Goal: Task Accomplishment & Management: Manage account settings

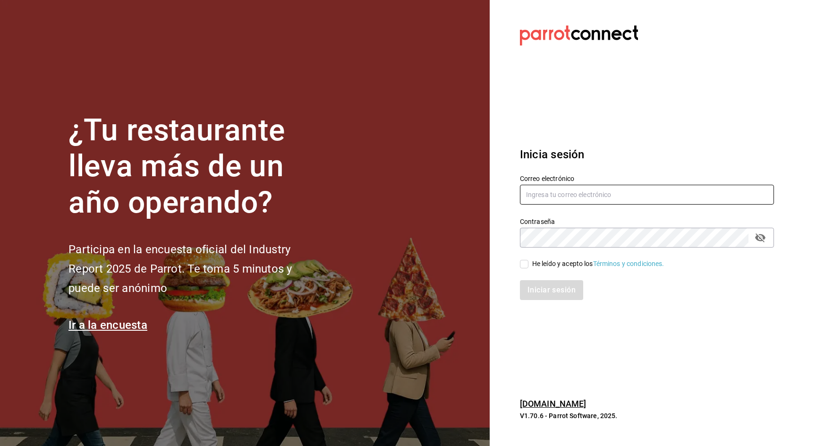
type input "[PERSON_NAME][EMAIL_ADDRESS][DOMAIN_NAME]"
click at [523, 263] on input "He leído y acepto los Términos y condiciones." at bounding box center [524, 264] width 8 height 8
checkbox input "true"
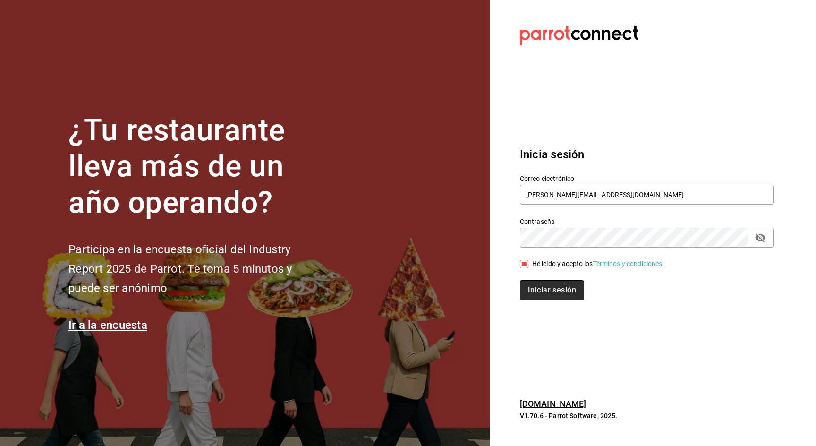
click at [539, 289] on button "Iniciar sesión" at bounding box center [552, 290] width 64 height 20
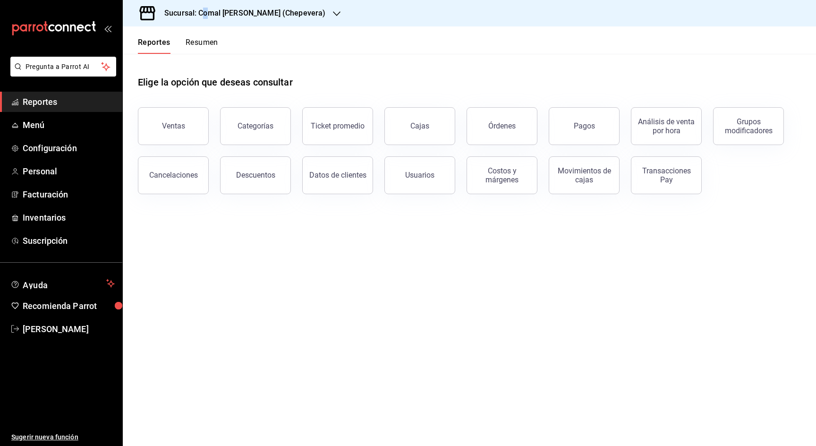
click at [205, 15] on h3 "Sucursal: Comal [PERSON_NAME] (Chepevera)" at bounding box center [241, 13] width 168 height 11
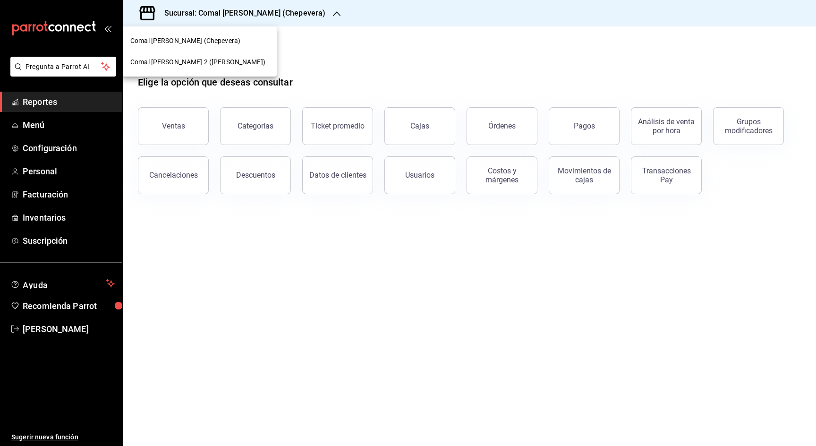
click at [206, 12] on div at bounding box center [408, 223] width 816 height 446
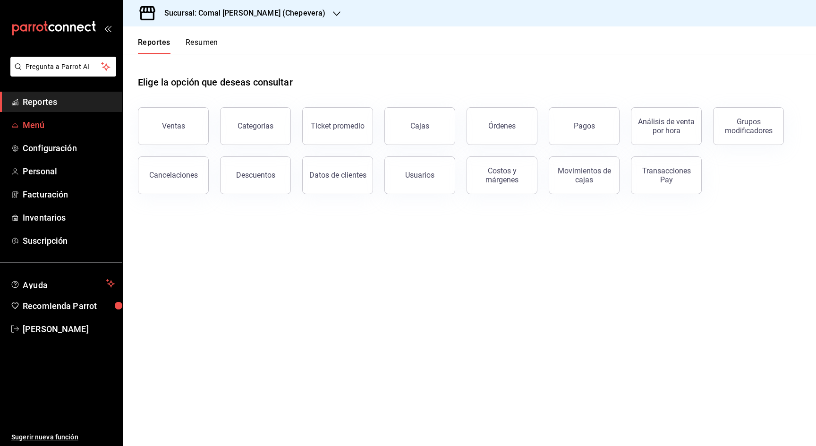
click at [32, 118] on span "Menú" at bounding box center [69, 124] width 92 height 13
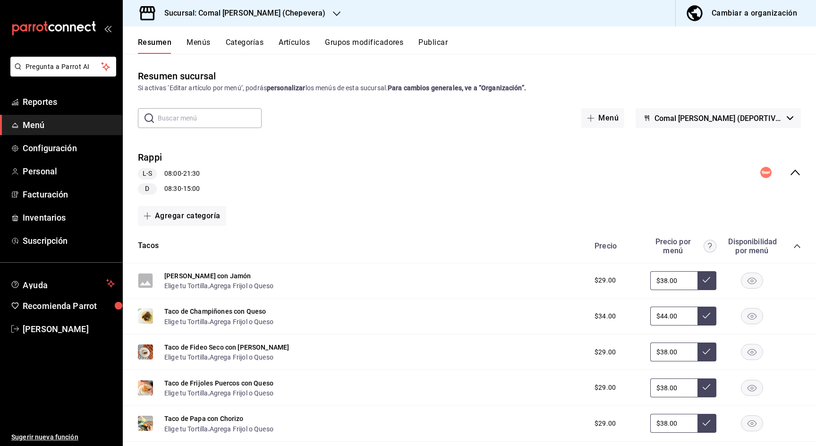
click at [793, 169] on icon "collapse-menu-row" at bounding box center [794, 172] width 11 height 11
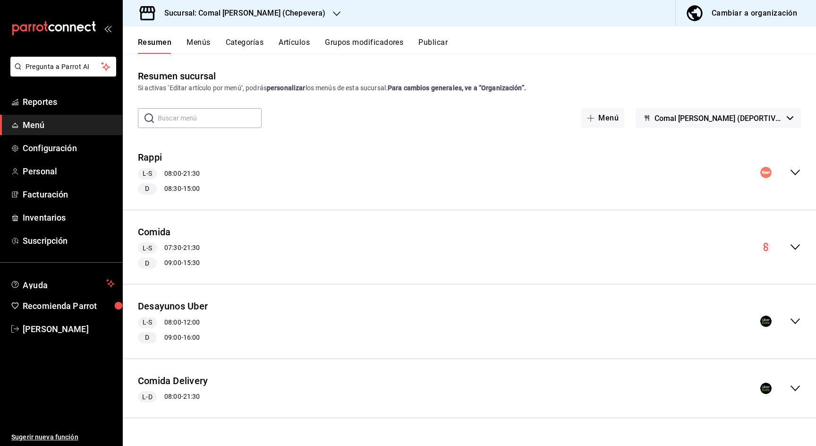
click at [719, 10] on div "Cambiar a organización" at bounding box center [753, 13] width 85 height 13
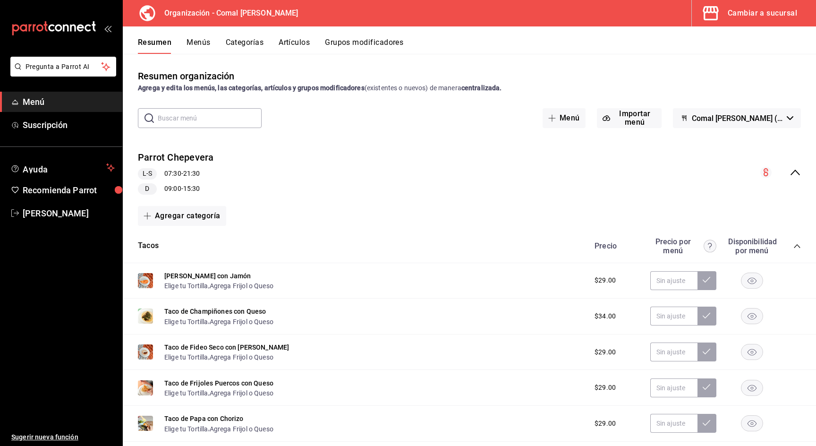
click at [798, 248] on icon "collapse-category-row" at bounding box center [797, 246] width 8 height 8
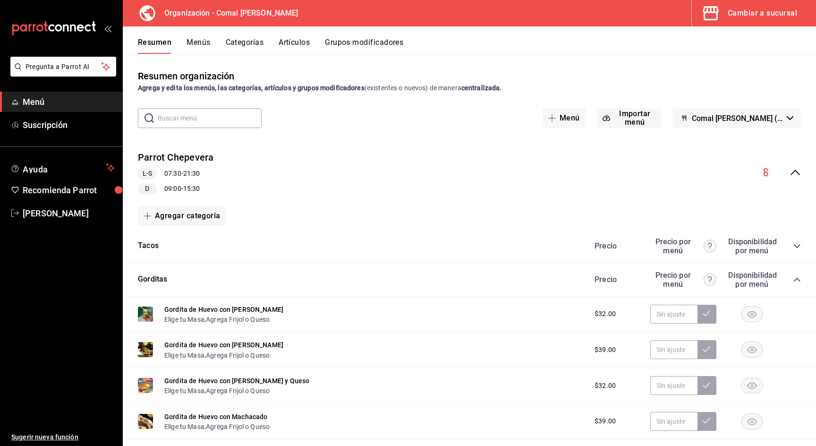
click at [795, 295] on div "Gorditas Precio Precio por menú Disponibilidad por menú" at bounding box center [469, 280] width 693 height 34
click at [797, 286] on div "Precio Precio por menú Disponibilidad por menú" at bounding box center [693, 279] width 216 height 18
click at [796, 286] on div "Precio Precio por menú Disponibilidad por menú" at bounding box center [693, 279] width 216 height 18
click at [796, 284] on div "Precio Precio por menú Disponibilidad por menú" at bounding box center [693, 279] width 216 height 18
click at [797, 277] on icon "collapse-category-row" at bounding box center [797, 280] width 8 height 8
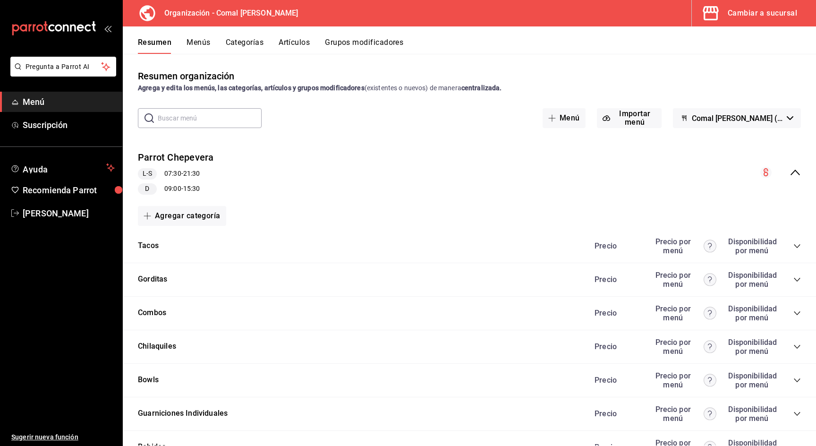
click at [793, 167] on div "collapse-menu-row" at bounding box center [780, 172] width 41 height 11
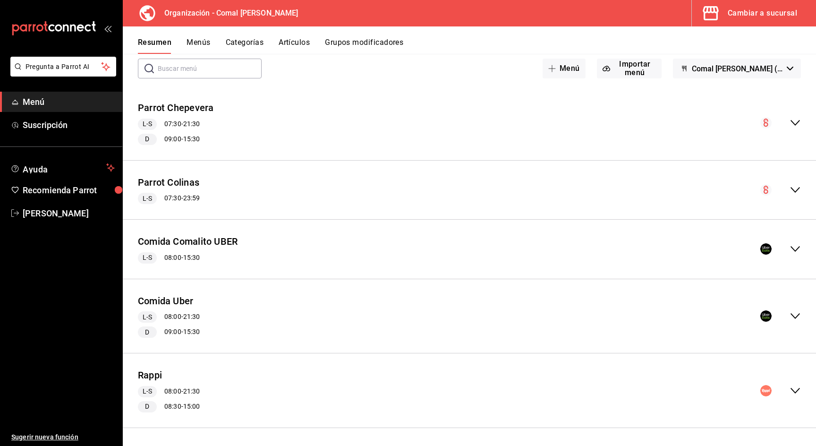
click at [205, 40] on button "Menús" at bounding box center [198, 46] width 24 height 16
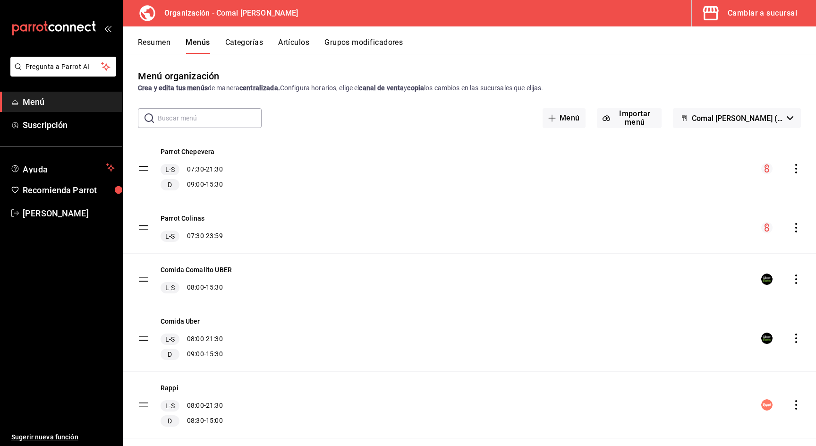
click at [795, 340] on icon "actions" at bounding box center [795, 337] width 9 height 9
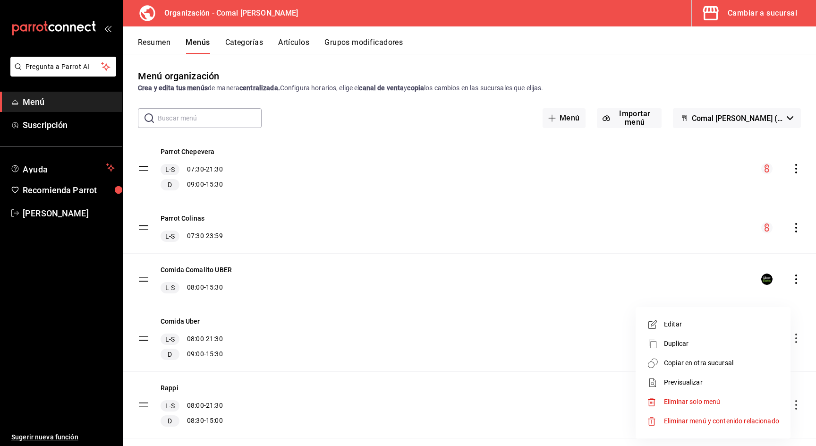
click at [704, 364] on span "Copiar en otra sucursal" at bounding box center [721, 363] width 115 height 10
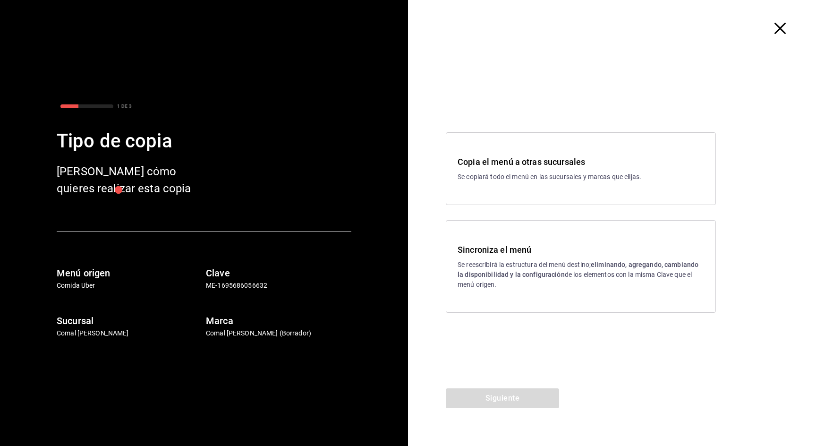
click at [514, 240] on div "Sincroniza el menú Se reescribirá la estructura del menú destino; eliminando, a…" at bounding box center [581, 266] width 270 height 92
click at [491, 393] on button "Siguiente" at bounding box center [502, 398] width 113 height 20
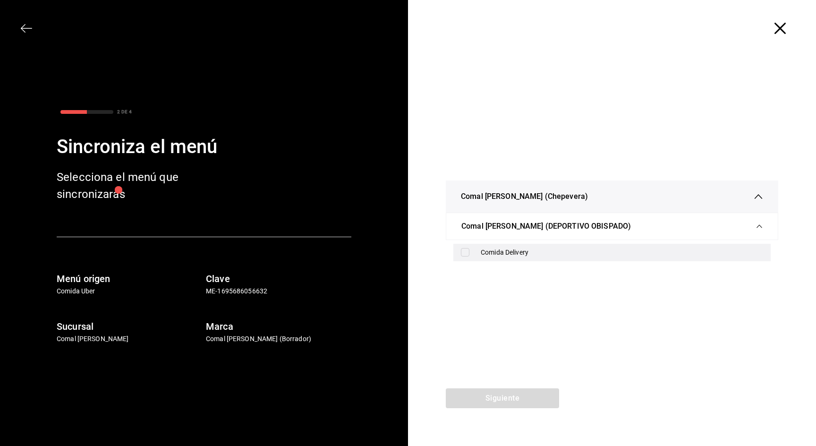
click at [473, 253] on div "Comida Delivery" at bounding box center [611, 252] width 317 height 17
checkbox input "true"
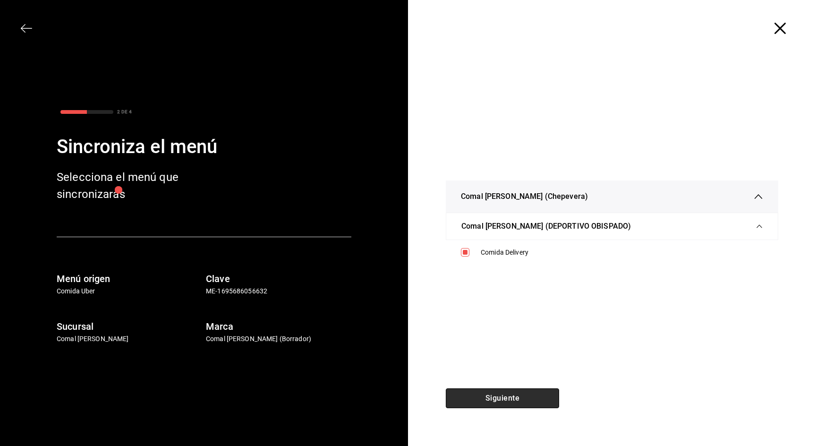
click at [507, 403] on button "Siguiente" at bounding box center [502, 398] width 113 height 20
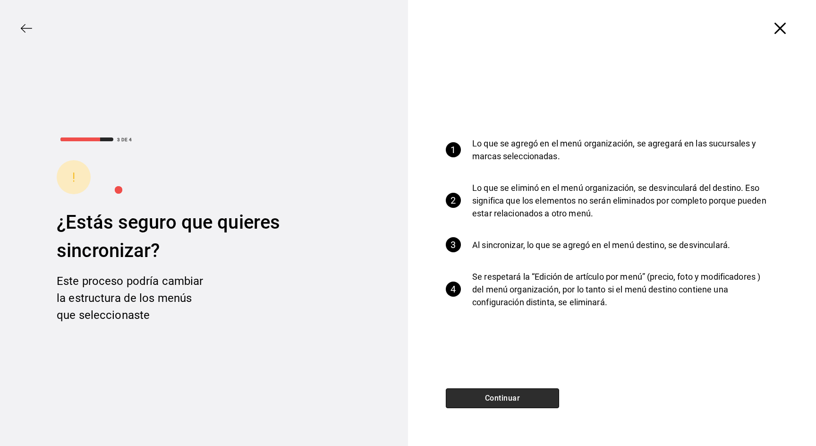
click at [507, 403] on button "Continuar" at bounding box center [502, 398] width 113 height 20
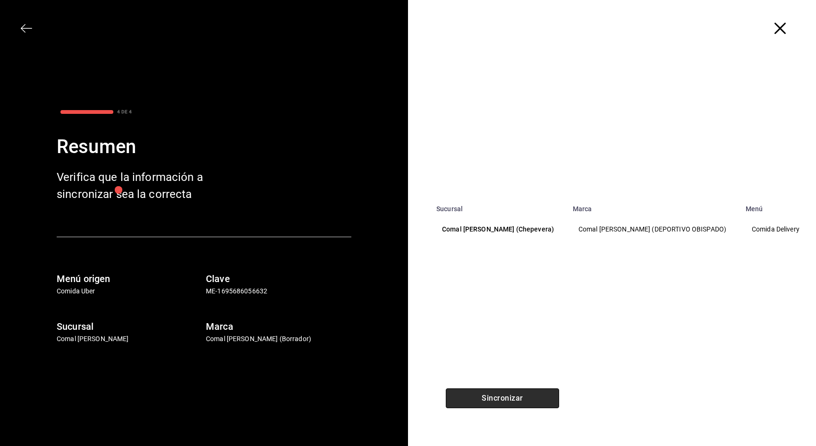
click at [507, 403] on button "Sincronizar" at bounding box center [502, 398] width 113 height 20
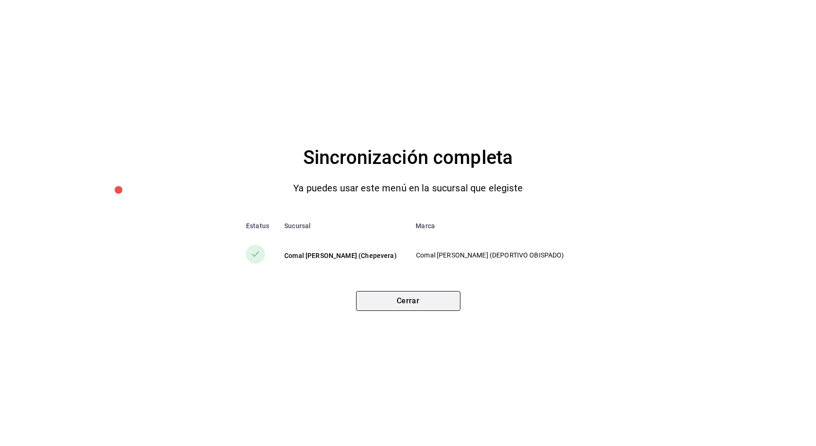
click at [434, 298] on button "Cerrar" at bounding box center [408, 301] width 104 height 20
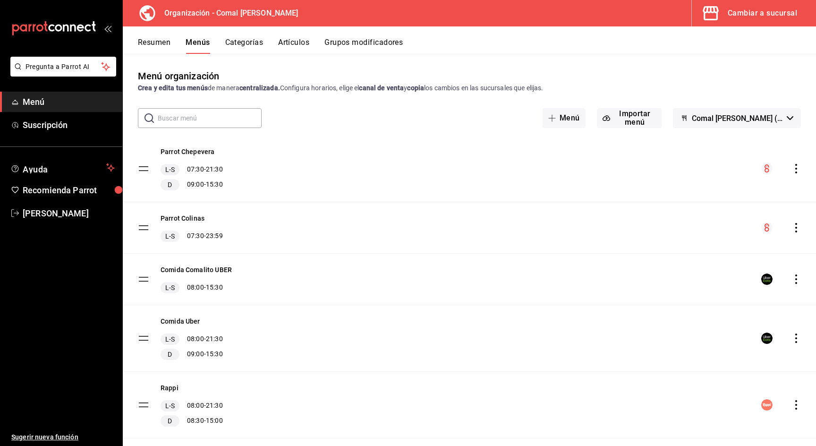
click at [745, 10] on div "Cambiar a sucursal" at bounding box center [761, 13] width 69 height 13
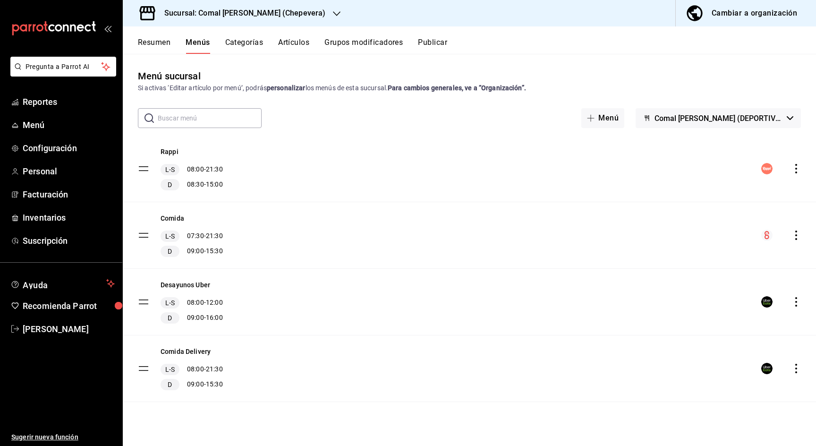
click at [773, 6] on button "Cambiar a organización" at bounding box center [741, 13] width 133 height 26
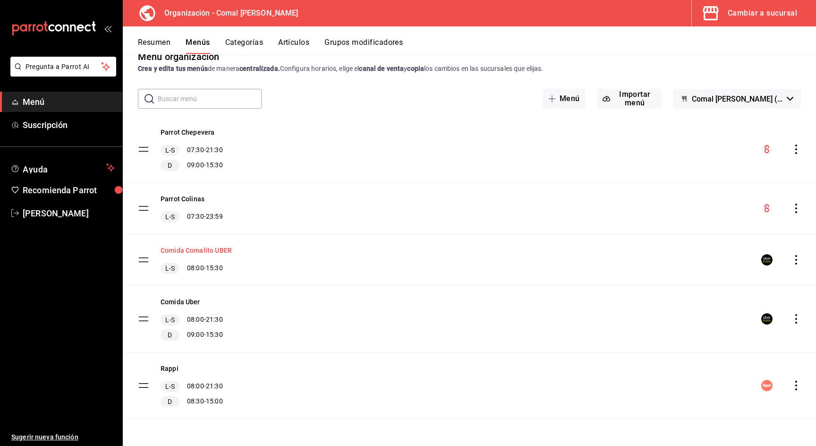
scroll to position [19, 0]
click at [748, 13] on div "Cambiar a sucursal" at bounding box center [761, 13] width 69 height 13
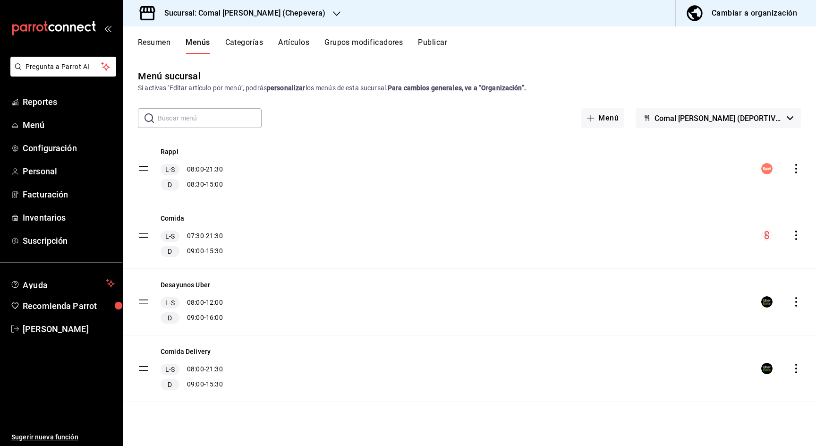
click at [801, 303] on div "Desayunos Uber L-S 08:00 - 12:00 D 09:00 - 16:00" at bounding box center [469, 302] width 693 height 66
click at [796, 303] on icon "actions" at bounding box center [795, 301] width 9 height 9
click at [532, 319] on div at bounding box center [408, 223] width 816 height 446
click at [796, 303] on icon "actions" at bounding box center [795, 301] width 9 height 9
click at [698, 387] on li "Eliminar solo menú" at bounding box center [712, 381] width 147 height 19
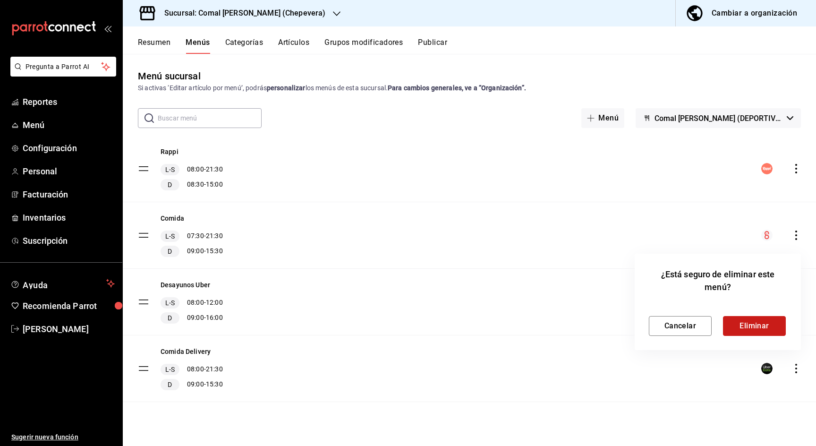
click at [748, 326] on button "Eliminar" at bounding box center [754, 326] width 63 height 20
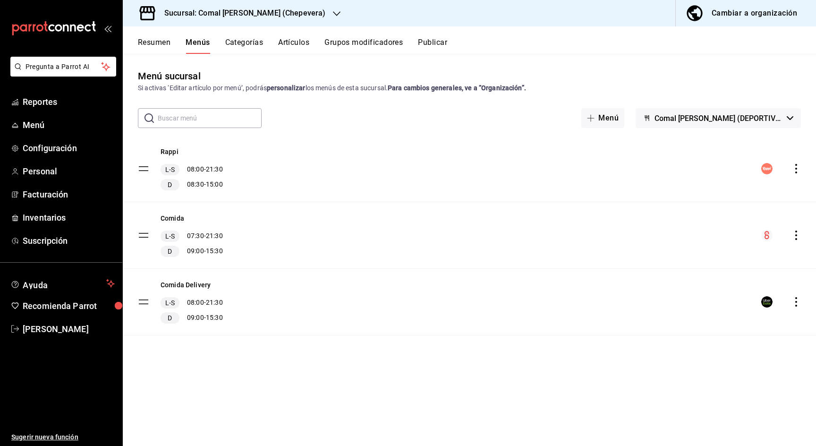
click at [437, 29] on div "Resumen Menús Categorías Artículos Grupos modificadores Publicar" at bounding box center [469, 39] width 693 height 27
click at [437, 40] on button "Publicar" at bounding box center [432, 46] width 29 height 16
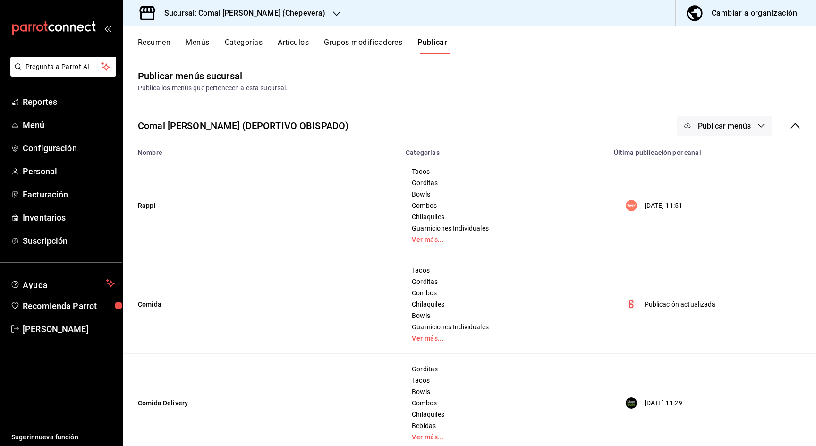
click at [730, 126] on span "Publicar menús" at bounding box center [724, 125] width 53 height 9
click at [729, 212] on span "Uber Eats" at bounding box center [737, 209] width 45 height 10
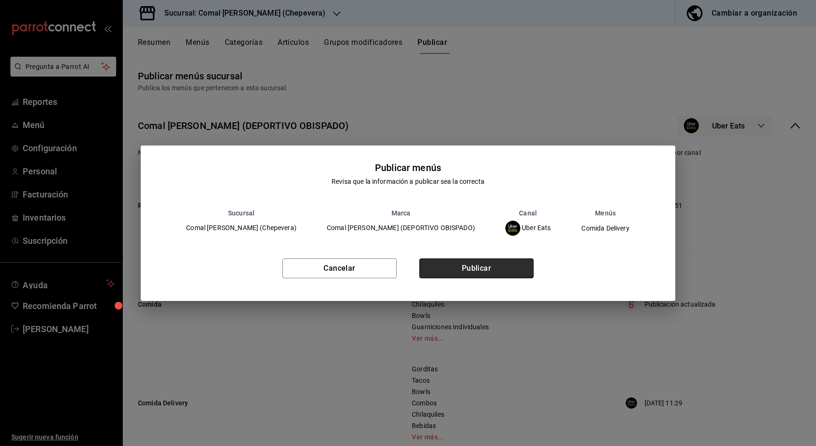
click at [490, 270] on button "Publicar" at bounding box center [476, 268] width 114 height 20
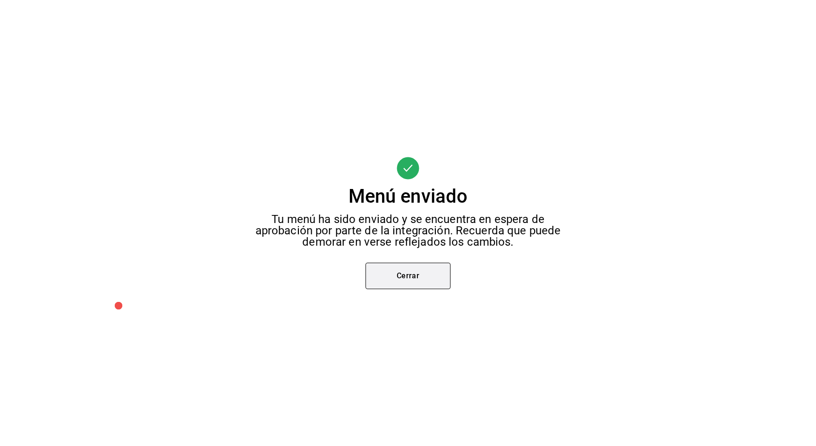
click at [387, 269] on button "Cerrar" at bounding box center [407, 275] width 85 height 26
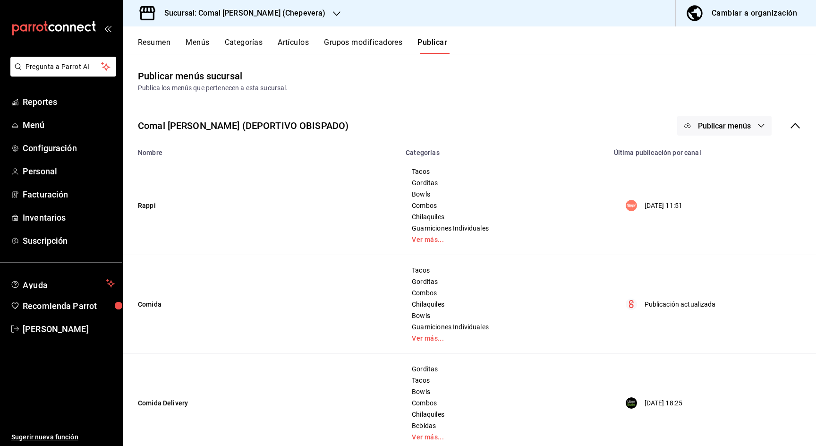
click at [798, 126] on icon at bounding box center [794, 126] width 9 height 6
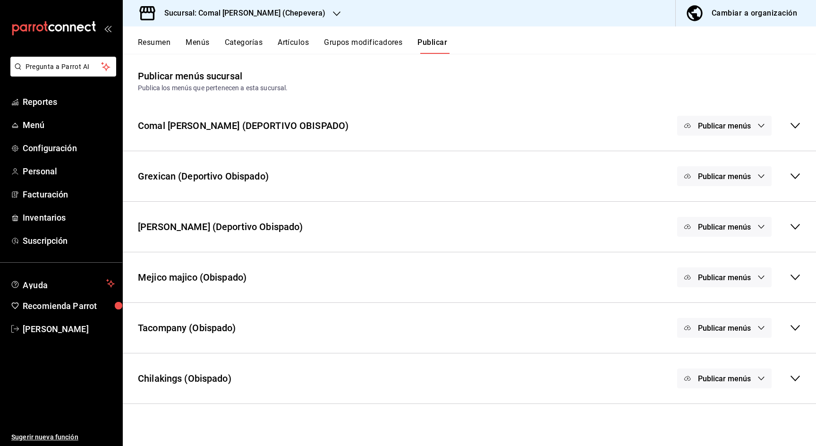
click at [730, 16] on div "Cambiar a organización" at bounding box center [753, 13] width 85 height 13
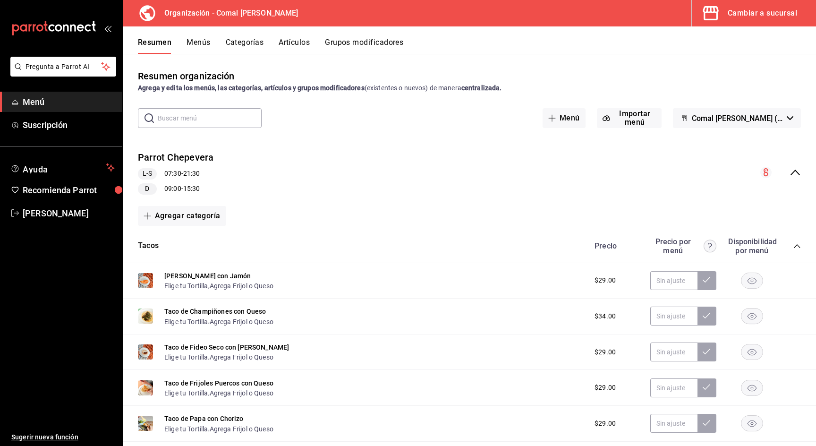
click at [712, 118] on span "Comal [PERSON_NAME] (Borrador)" at bounding box center [736, 118] width 91 height 9
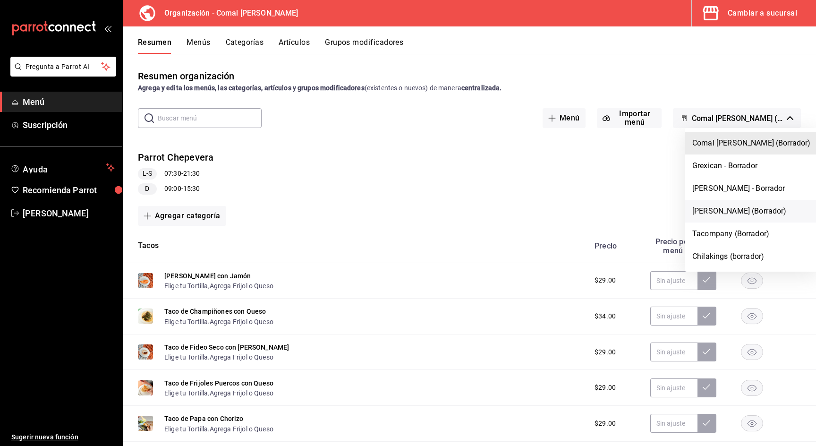
click at [714, 206] on li "[PERSON_NAME] (Borrador)" at bounding box center [751, 211] width 134 height 23
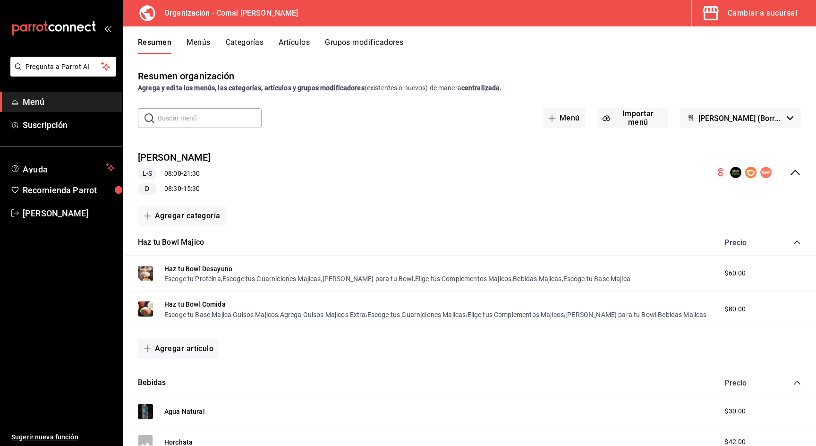
click at [795, 175] on icon "collapse-menu-row" at bounding box center [794, 172] width 11 height 11
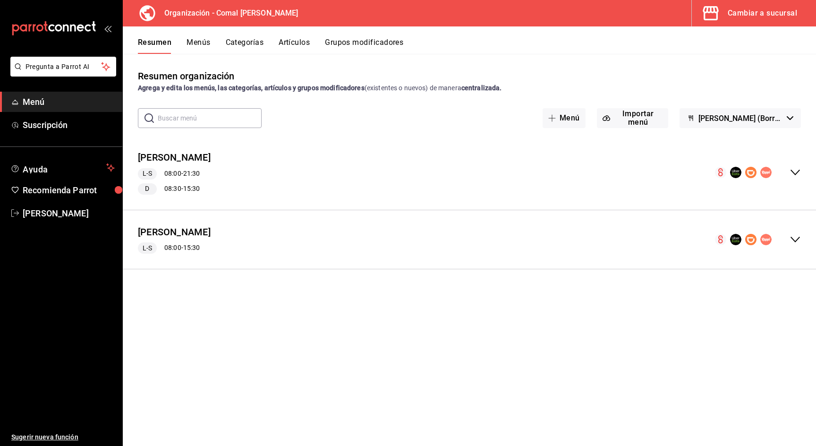
click at [781, 19] on div "Cambiar a sucursal" at bounding box center [761, 13] width 69 height 13
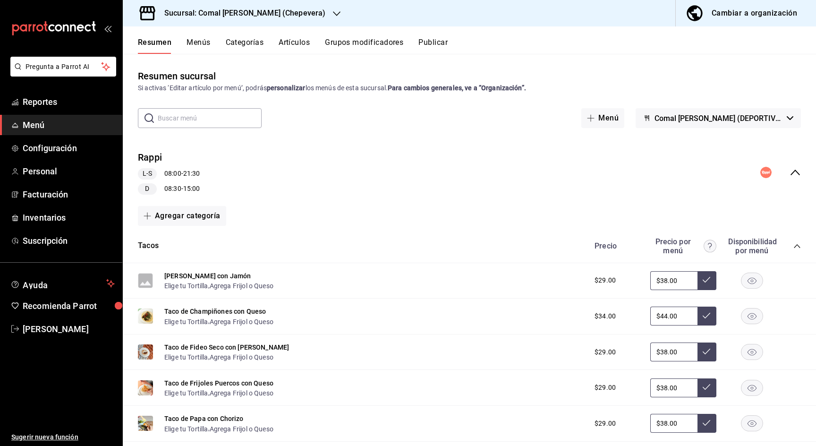
click at [673, 116] on span "Comal [PERSON_NAME] (DEPORTIVO OBISPADO)" at bounding box center [718, 118] width 128 height 9
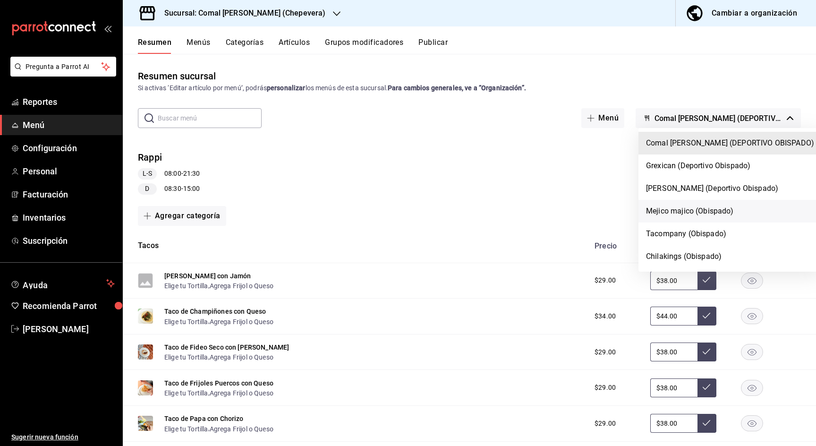
click at [678, 206] on li "Mejico majico (Obispado)" at bounding box center [729, 211] width 183 height 23
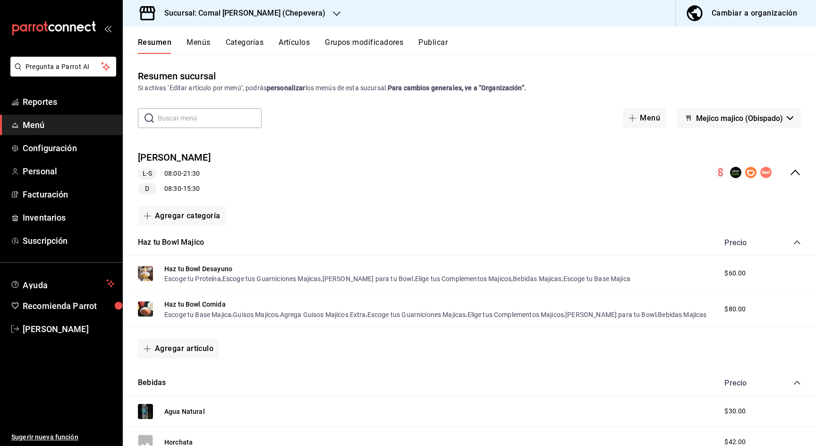
click at [789, 169] on div "collapse-menu-row" at bounding box center [758, 172] width 86 height 11
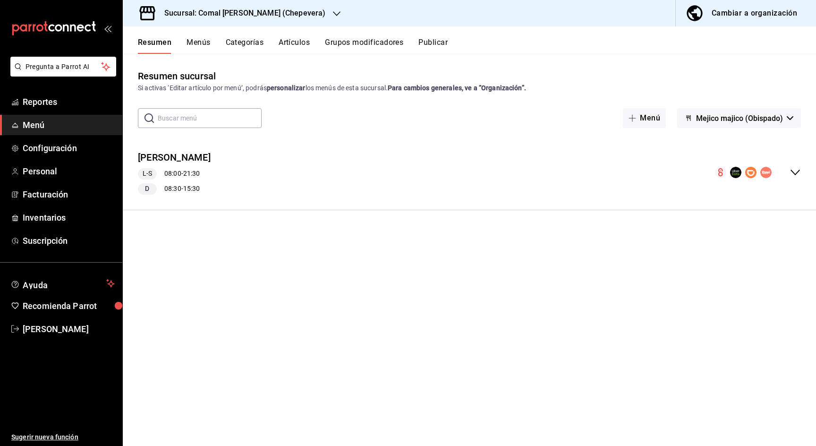
click at [701, 118] on span "Mejico majico (Obispado)" at bounding box center [739, 118] width 87 height 9
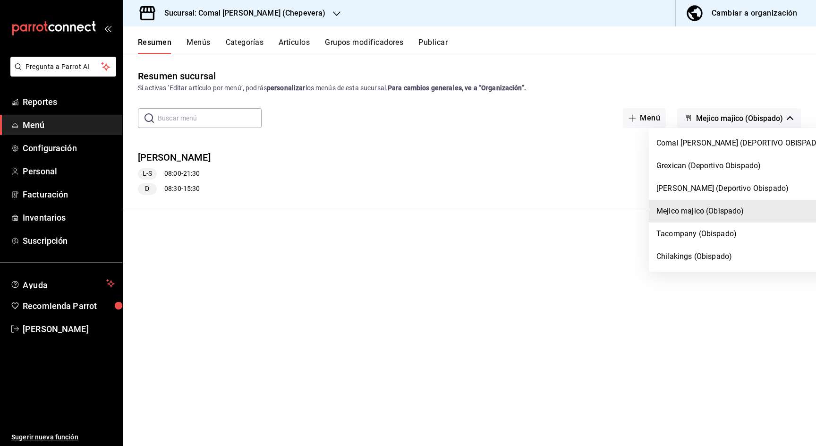
click at [525, 26] on div at bounding box center [408, 223] width 816 height 446
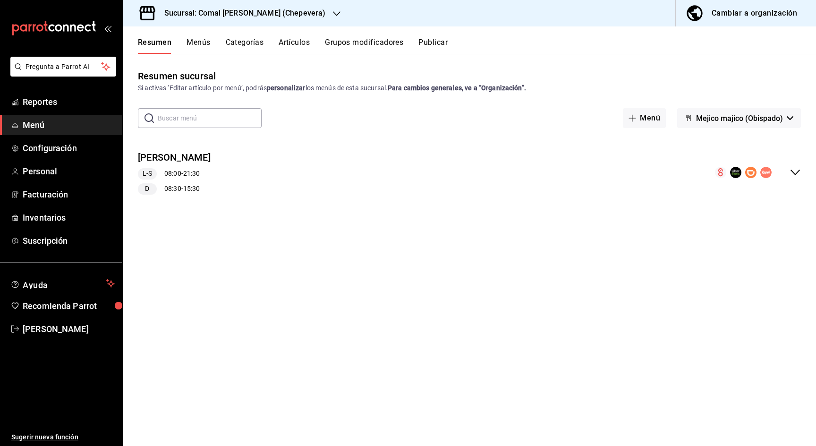
click at [743, 18] on div "Cambiar a organización" at bounding box center [753, 13] width 85 height 13
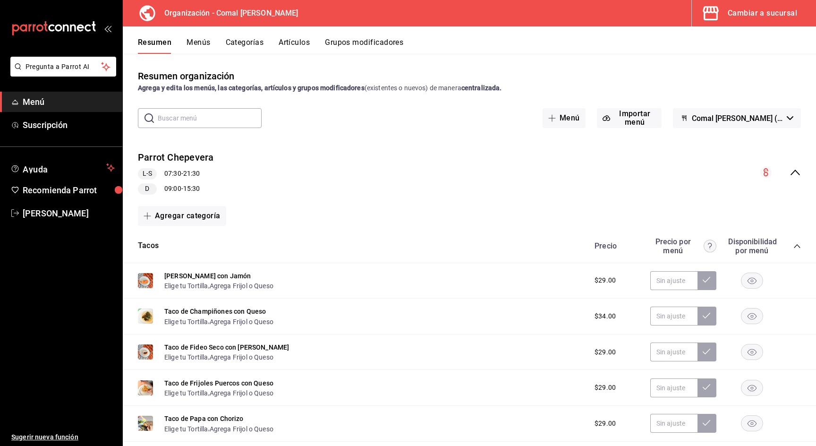
click at [795, 170] on icon "collapse-menu-row" at bounding box center [794, 172] width 11 height 11
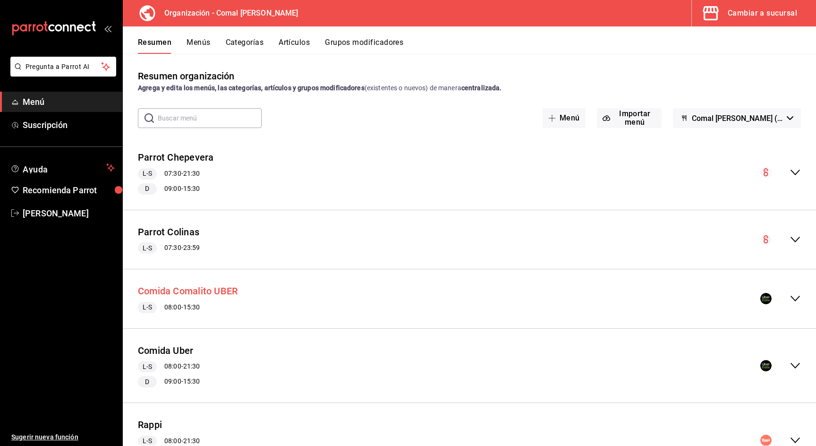
click at [179, 288] on button "Comida Comalito UBER" at bounding box center [188, 291] width 100 height 14
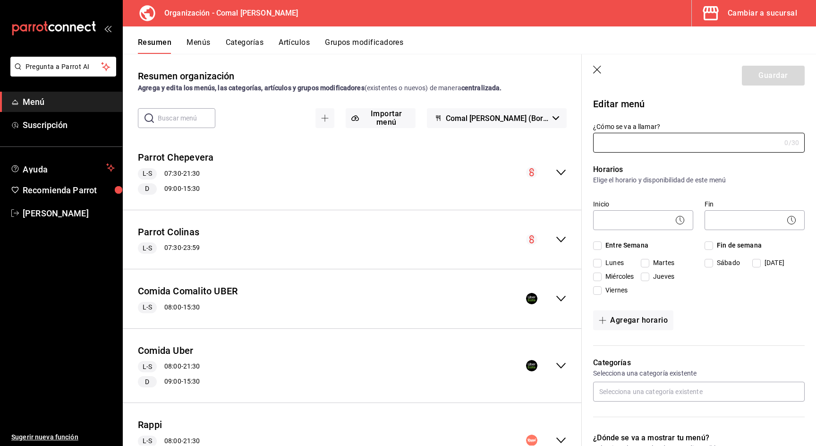
type input "Comida Comalito UBER"
checkbox input "true"
type input "16956857818469UBR"
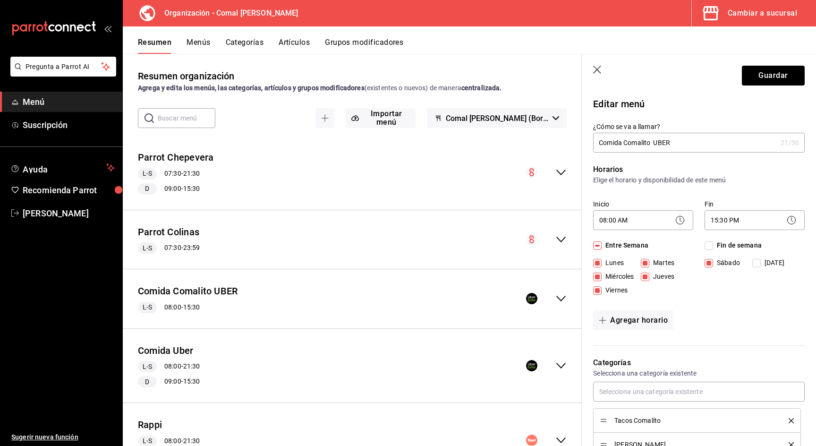
click at [597, 72] on icon "button" at bounding box center [597, 70] width 9 height 9
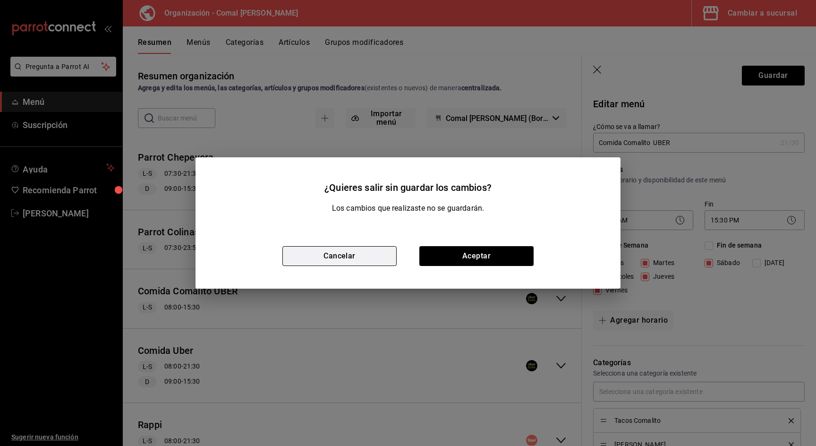
click at [333, 253] on button "Cancelar" at bounding box center [339, 256] width 114 height 20
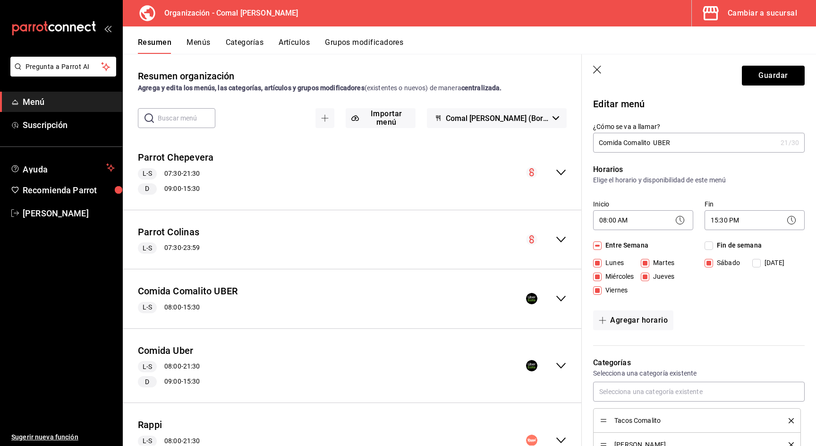
click at [591, 64] on header "Guardar" at bounding box center [698, 73] width 234 height 39
click at [592, 68] on header "Guardar" at bounding box center [698, 73] width 234 height 39
click at [599, 66] on icon "button" at bounding box center [597, 70] width 9 height 9
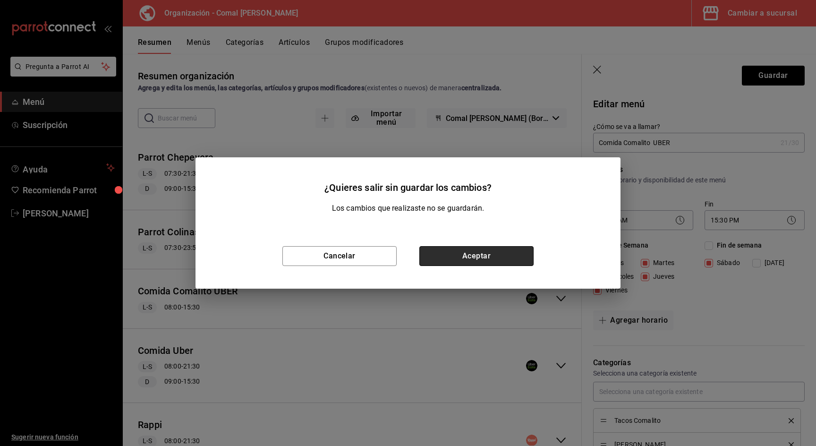
click at [432, 260] on button "Aceptar" at bounding box center [476, 256] width 114 height 20
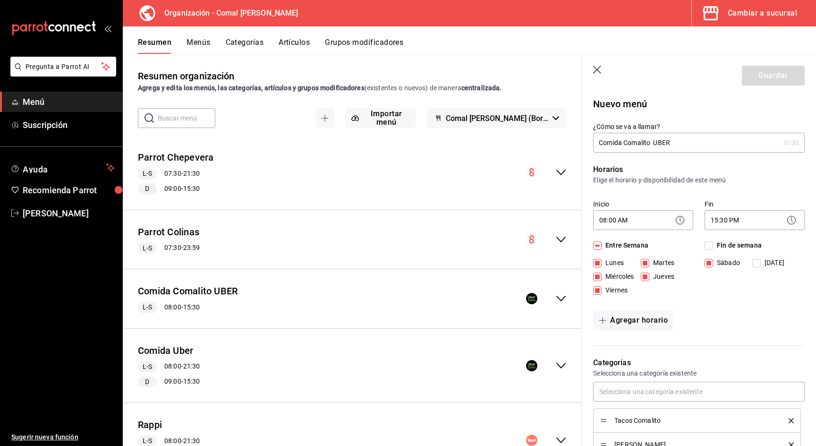
checkbox input "false"
type input "1758068841970"
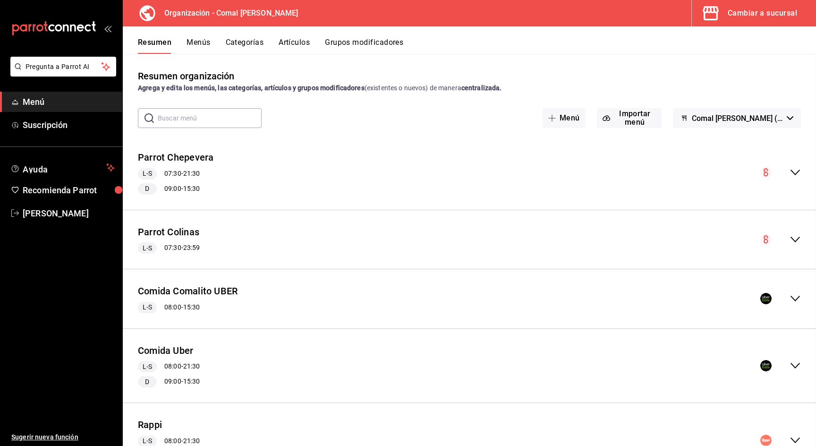
checkbox input "false"
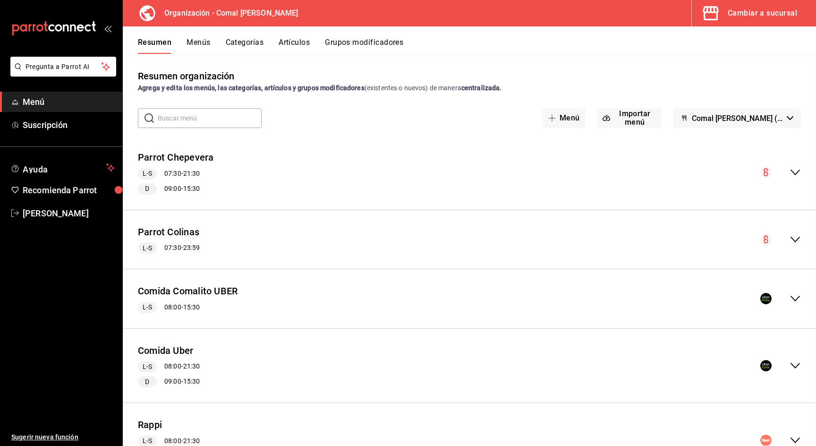
checkbox input "false"
click at [796, 295] on icon "collapse-menu-row" at bounding box center [794, 298] width 11 height 11
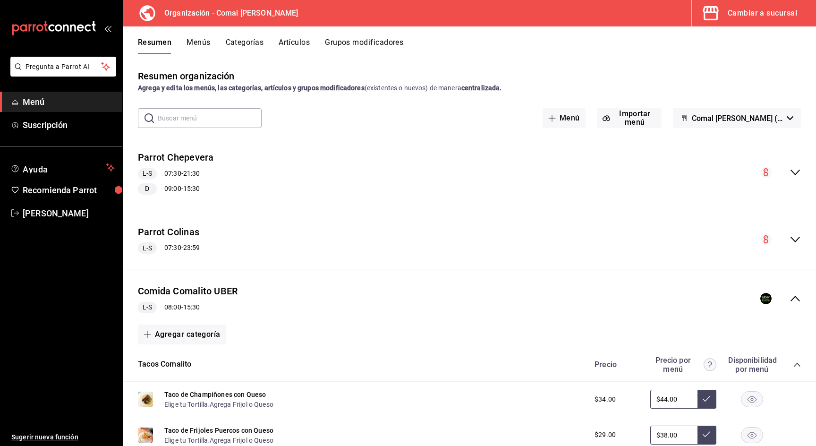
click at [794, 362] on icon "collapse-category-row" at bounding box center [797, 365] width 8 height 8
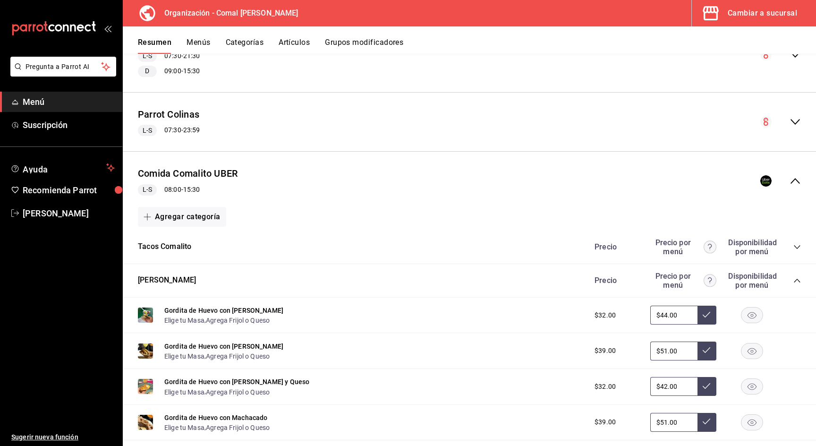
scroll to position [119, 0]
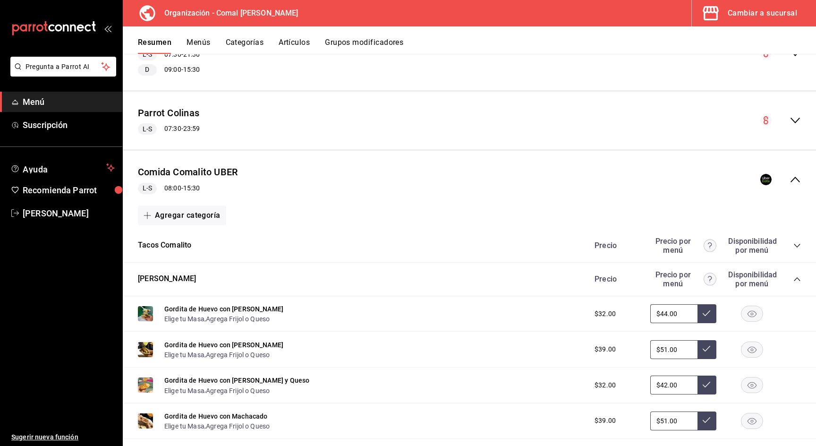
click at [796, 278] on icon "collapse-category-row" at bounding box center [797, 279] width 8 height 8
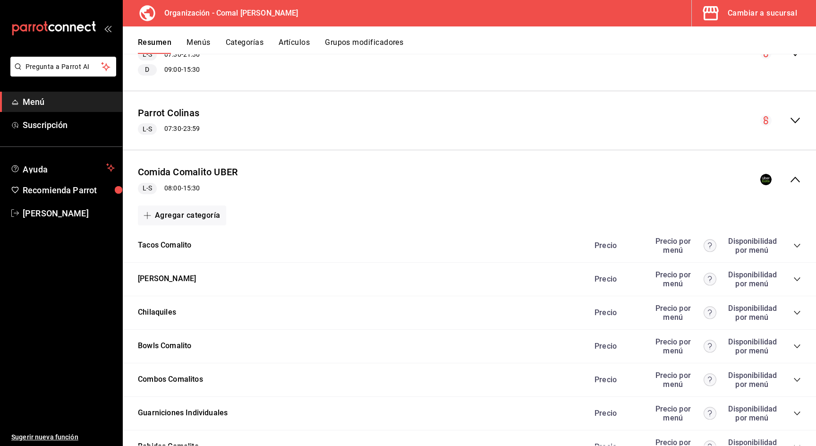
click at [796, 278] on icon "collapse-category-row" at bounding box center [797, 279] width 8 height 8
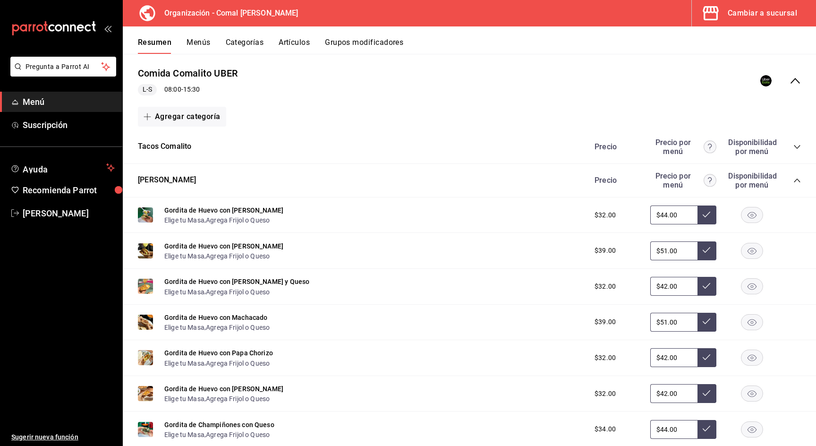
scroll to position [216, 0]
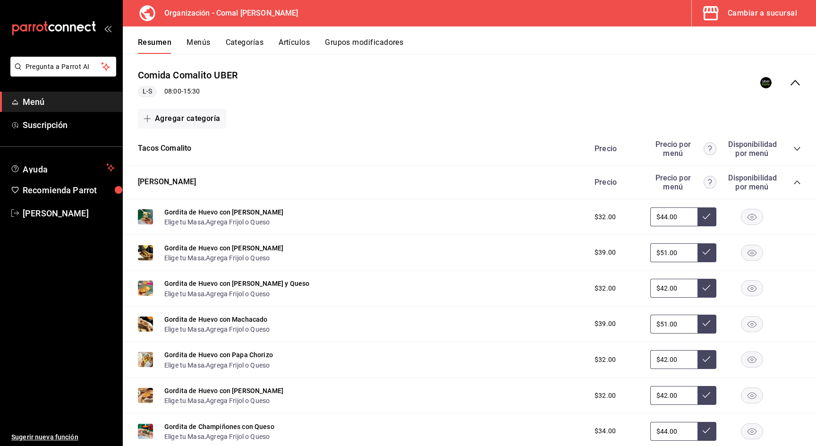
click at [795, 179] on icon "collapse-category-row" at bounding box center [797, 182] width 8 height 8
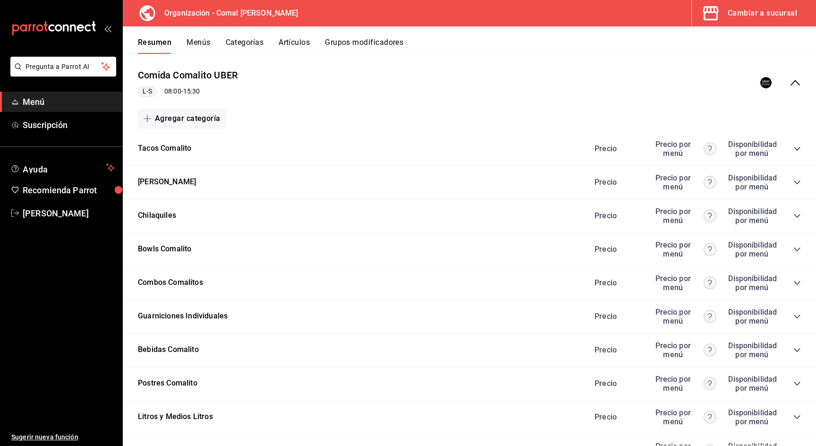
click at [798, 217] on icon "collapse-category-row" at bounding box center [797, 216] width 8 height 8
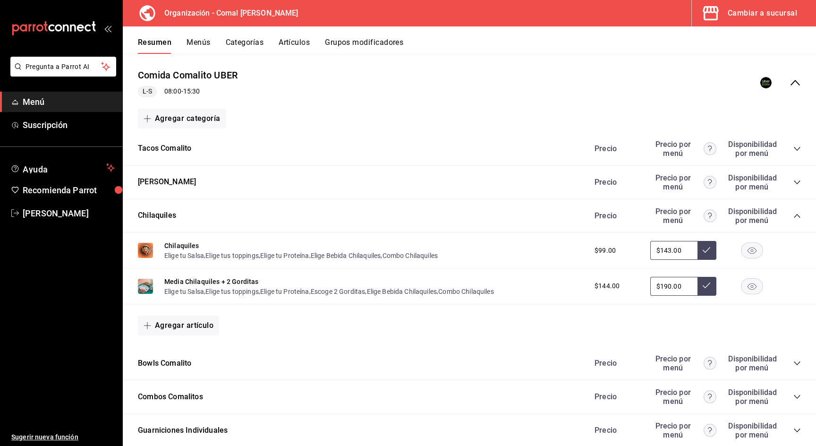
click at [798, 216] on icon "collapse-category-row" at bounding box center [797, 216] width 8 height 8
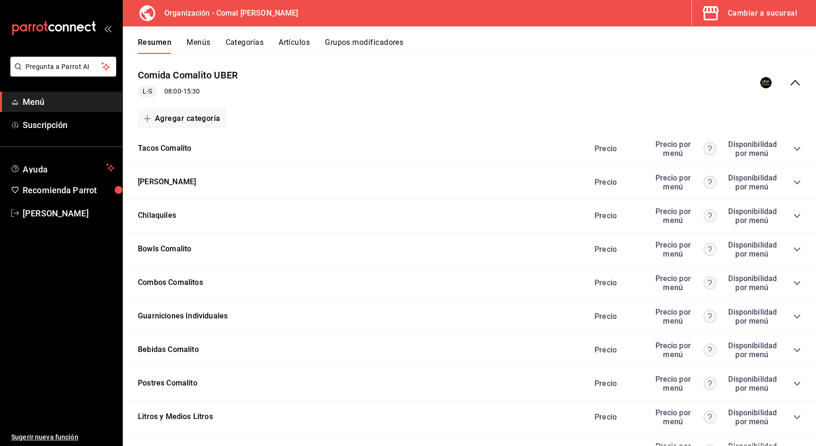
click at [798, 250] on icon "collapse-category-row" at bounding box center [797, 249] width 8 height 8
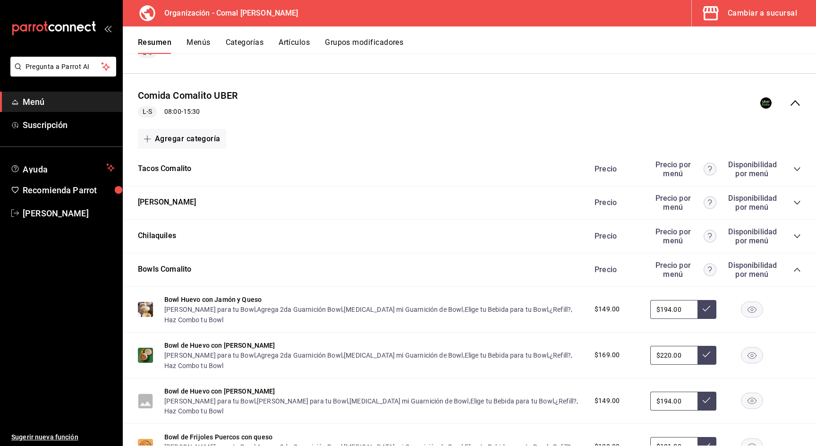
scroll to position [199, 0]
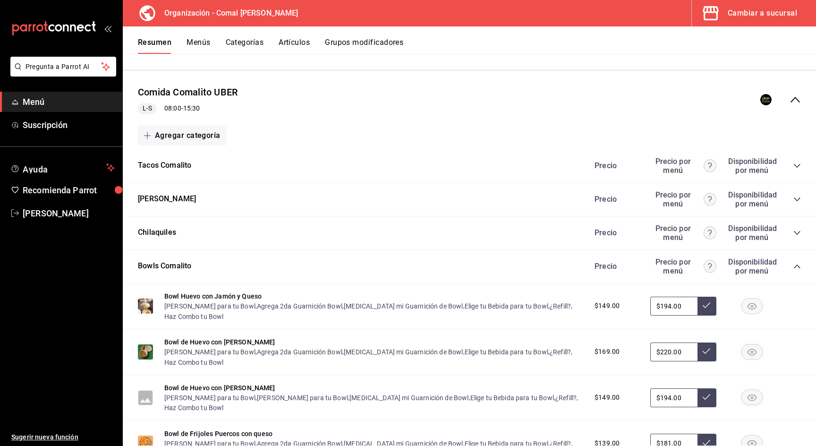
click at [797, 96] on icon "collapse-menu-row" at bounding box center [794, 99] width 11 height 11
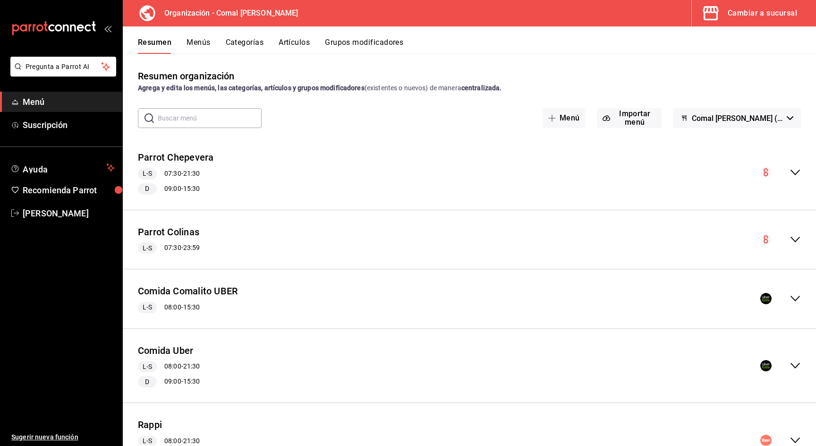
scroll to position [0, 0]
click at [731, 118] on span "Comal [PERSON_NAME] (Borrador)" at bounding box center [736, 118] width 91 height 9
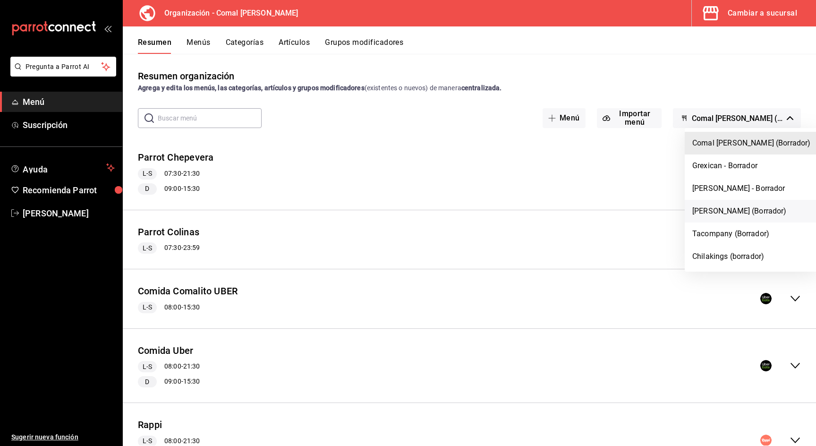
click at [717, 210] on li "[PERSON_NAME] (Borrador)" at bounding box center [751, 211] width 134 height 23
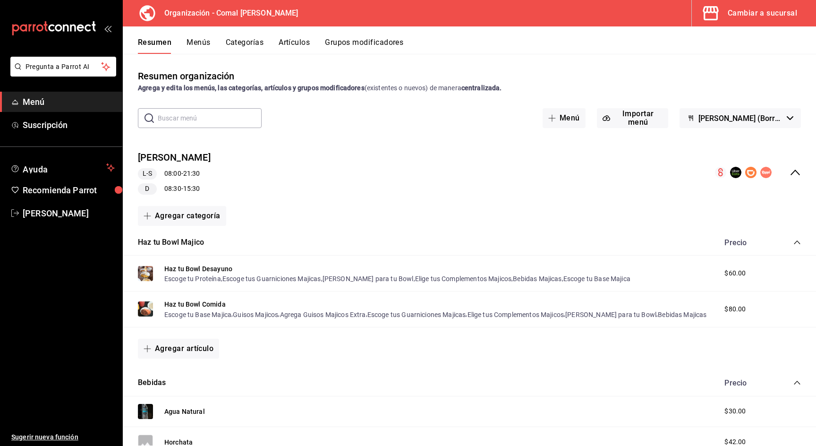
click at [793, 176] on icon "collapse-menu-row" at bounding box center [794, 172] width 11 height 11
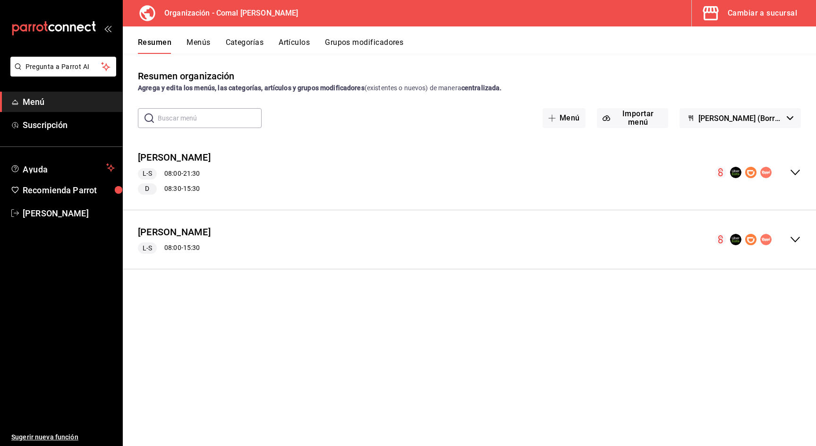
click at [794, 235] on icon "collapse-menu-row" at bounding box center [794, 239] width 11 height 11
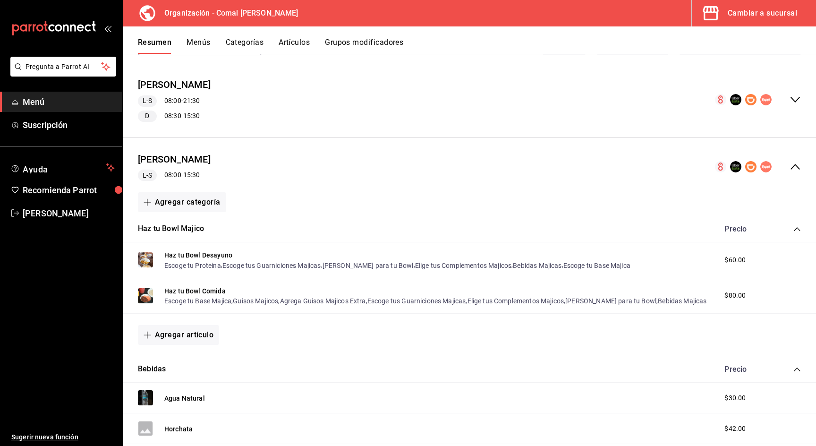
scroll to position [85, 0]
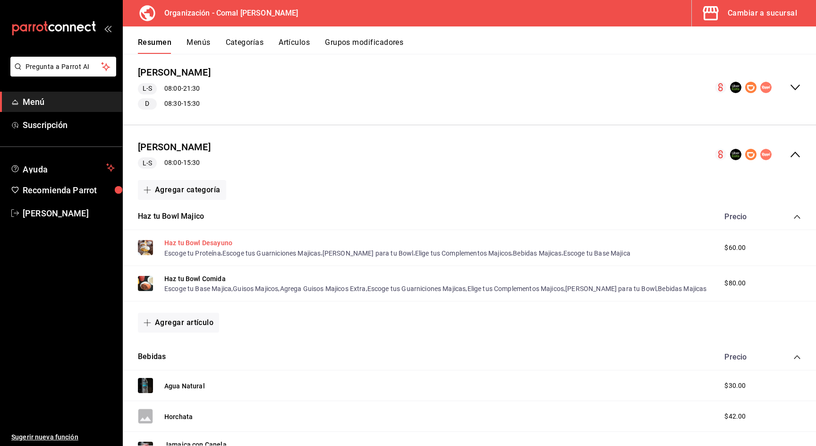
click at [197, 240] on button "Haz tu Bowl Desayuno" at bounding box center [198, 242] width 68 height 9
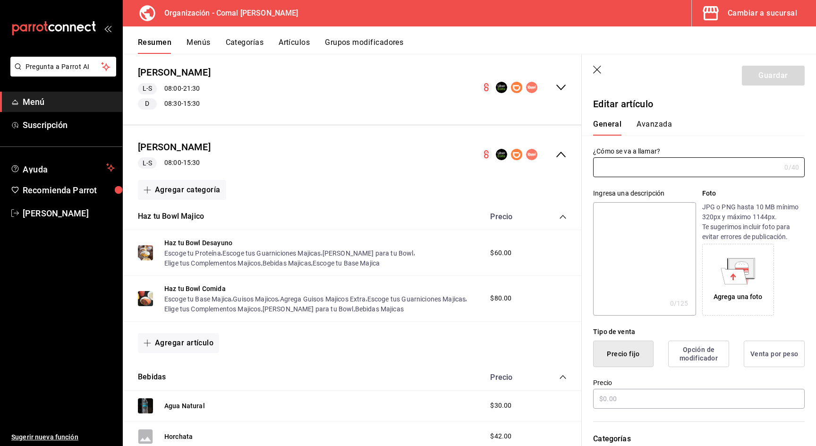
type input "Haz tu Bowl Desayuno"
type textarea "2 Huevos revueltos con la proteína de tu elección + 2 Guarniciones + Bebida"
type textarea "x"
type input "$60.00"
type input "AR-1735525502571"
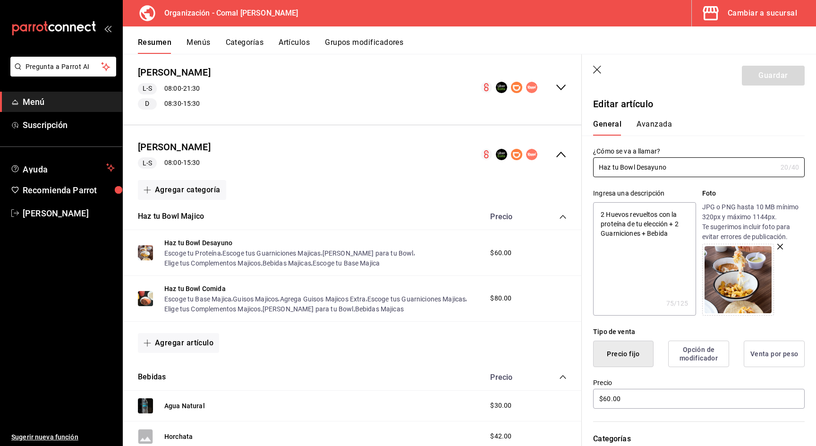
click at [595, 66] on icon "button" at bounding box center [597, 70] width 9 height 9
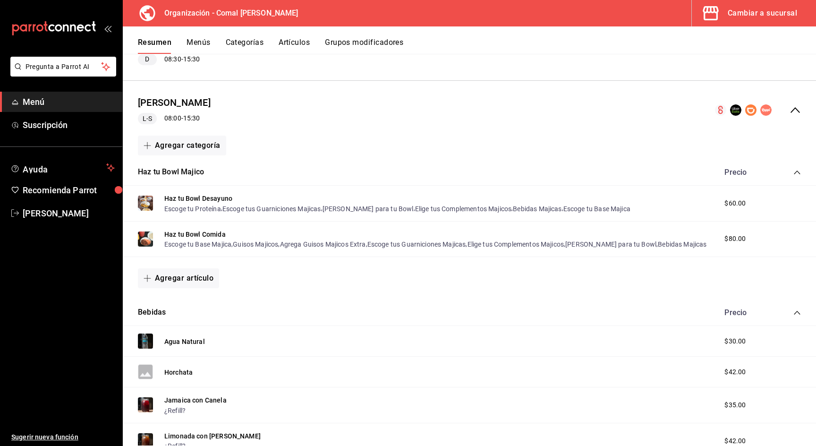
scroll to position [118, 0]
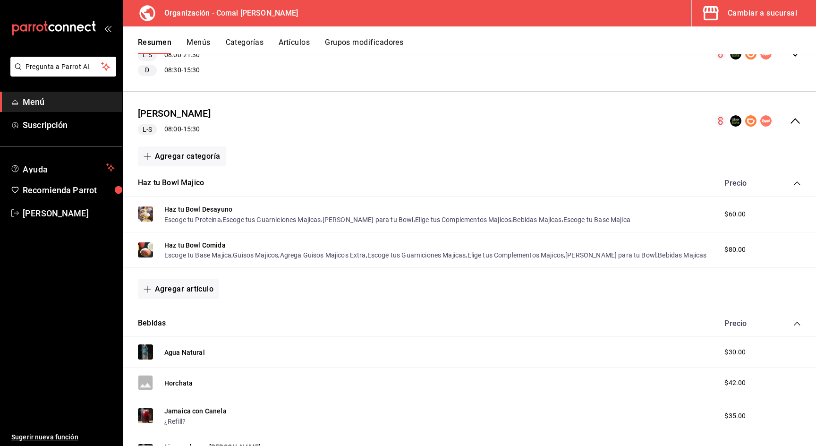
click at [204, 48] on button "Menús" at bounding box center [198, 46] width 24 height 16
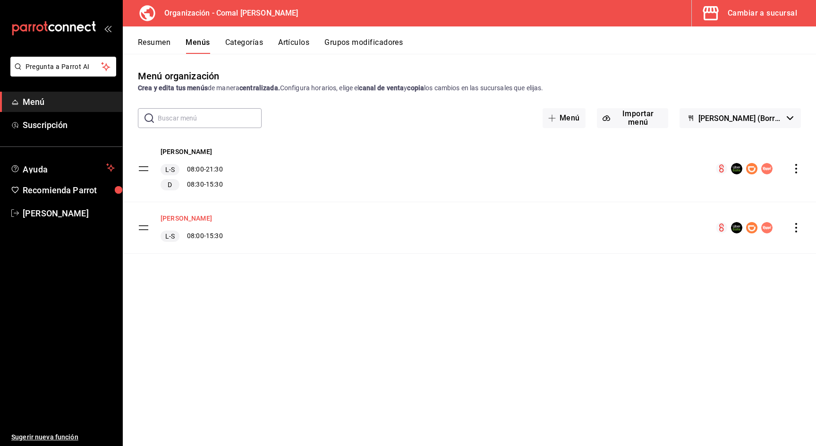
click at [212, 221] on button "[PERSON_NAME]" at bounding box center [185, 217] width 51 height 9
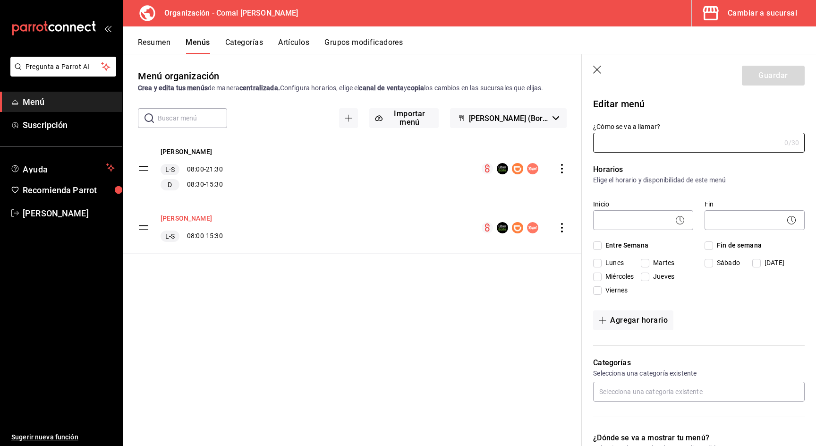
type input "[PERSON_NAME]"
checkbox input "true"
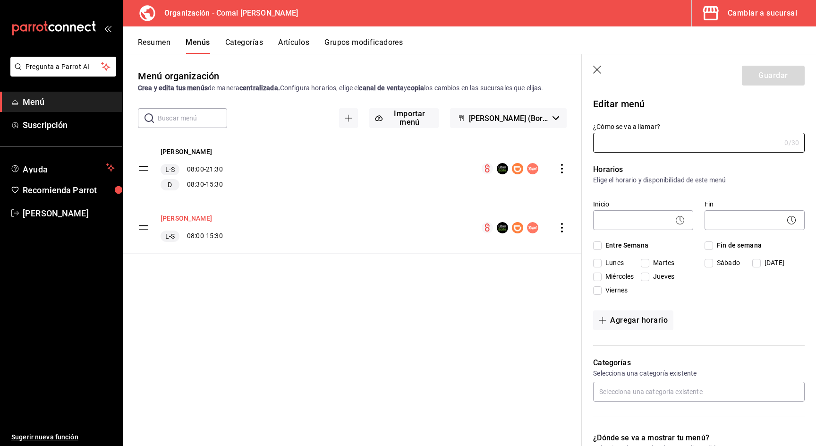
type input "1735626772720"
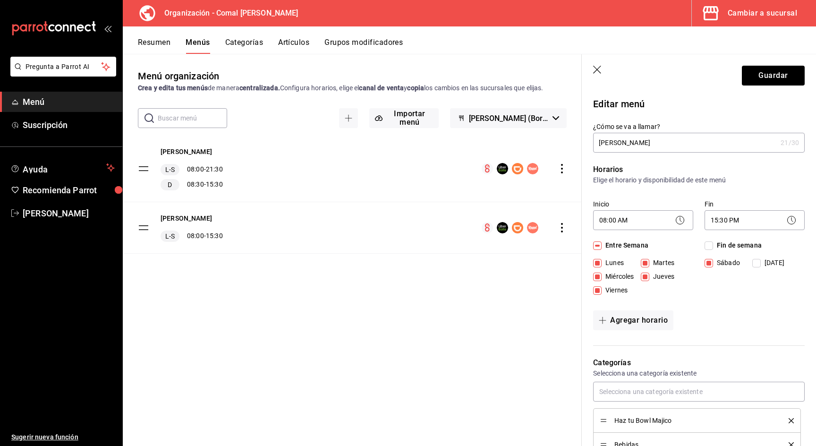
click at [599, 76] on header "Guardar" at bounding box center [698, 73] width 234 height 39
click at [599, 70] on icon "button" at bounding box center [597, 70] width 9 height 9
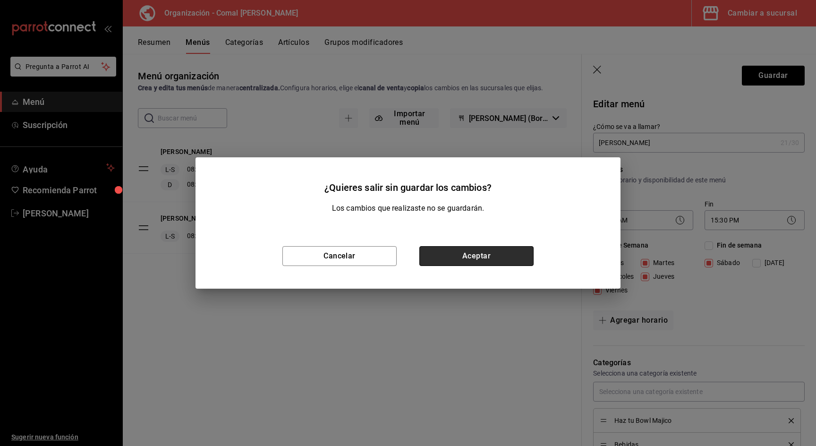
click at [465, 260] on button "Aceptar" at bounding box center [476, 256] width 114 height 20
checkbox input "false"
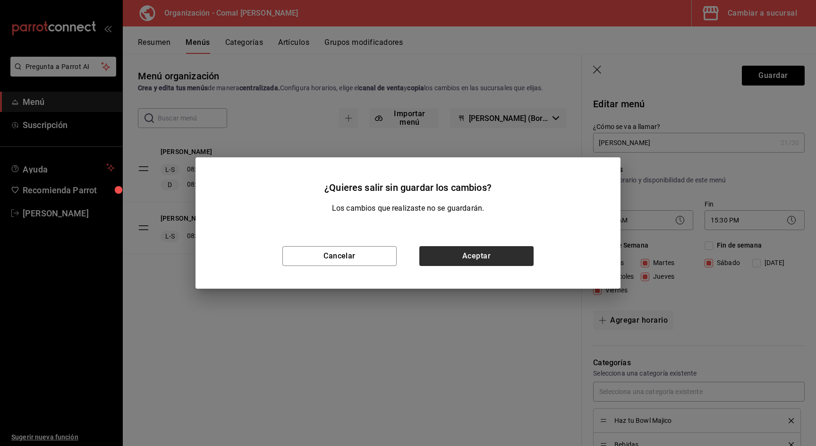
type input "1758068971385"
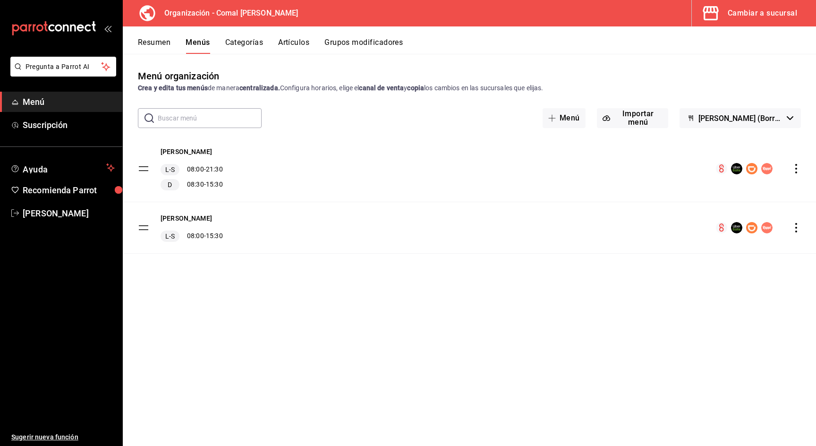
click at [794, 228] on icon "actions" at bounding box center [795, 227] width 9 height 9
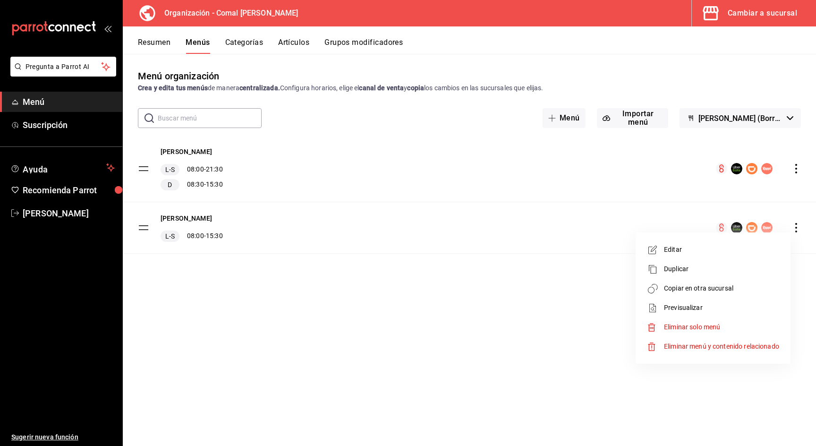
click at [678, 302] on li "Previsualizar" at bounding box center [712, 307] width 147 height 19
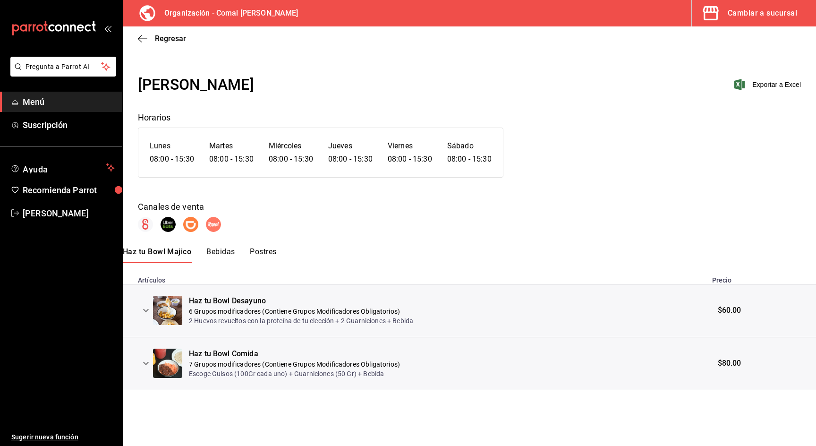
click at [144, 308] on icon "expand row" at bounding box center [145, 309] width 11 height 11
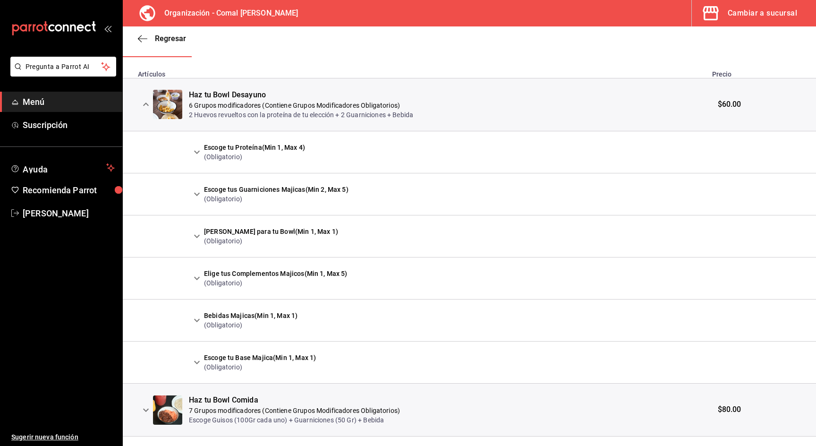
scroll to position [213, 0]
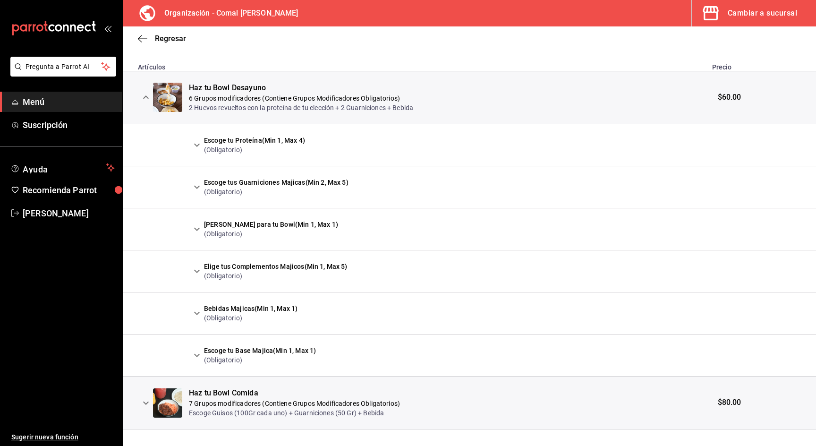
click at [203, 141] on button "expand row" at bounding box center [197, 145] width 16 height 16
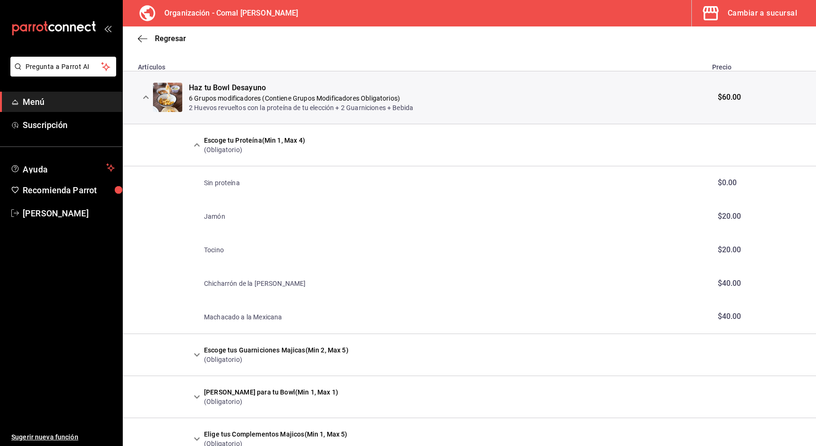
click at [200, 147] on icon "expand row" at bounding box center [196, 144] width 11 height 11
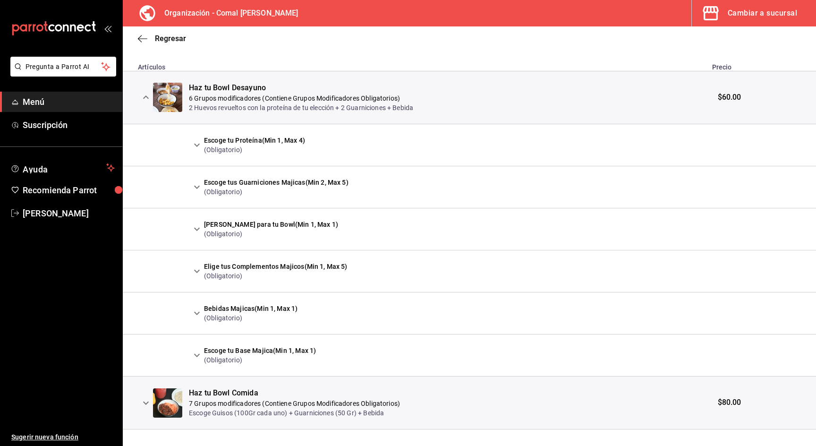
click at [199, 186] on icon "expand row" at bounding box center [197, 186] width 6 height 3
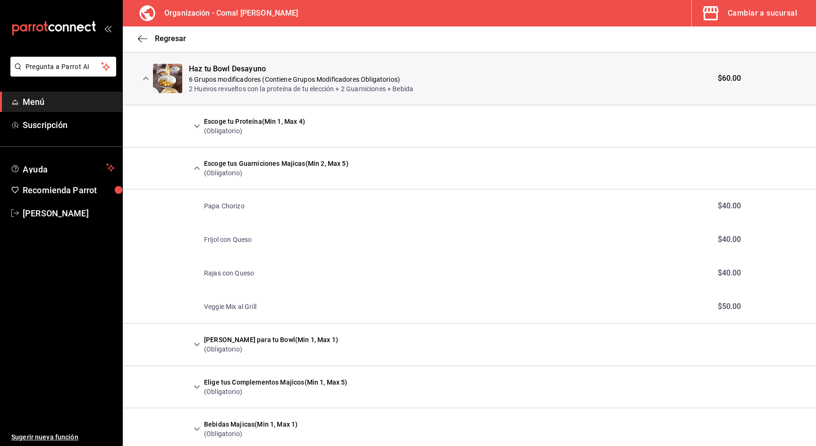
scroll to position [237, 0]
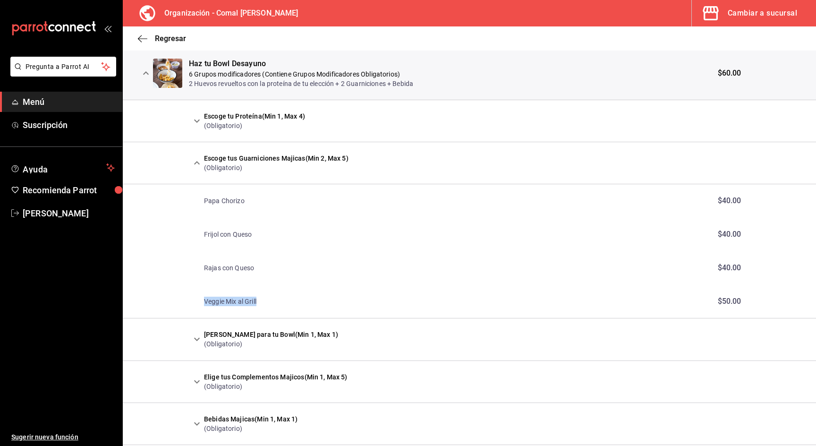
drag, startPoint x: 259, startPoint y: 301, endPoint x: 198, endPoint y: 300, distance: 60.4
click at [198, 300] on td "Veggie Mix al Grill" at bounding box center [447, 302] width 517 height 34
click at [197, 164] on icon "expand row" at bounding box center [196, 162] width 11 height 11
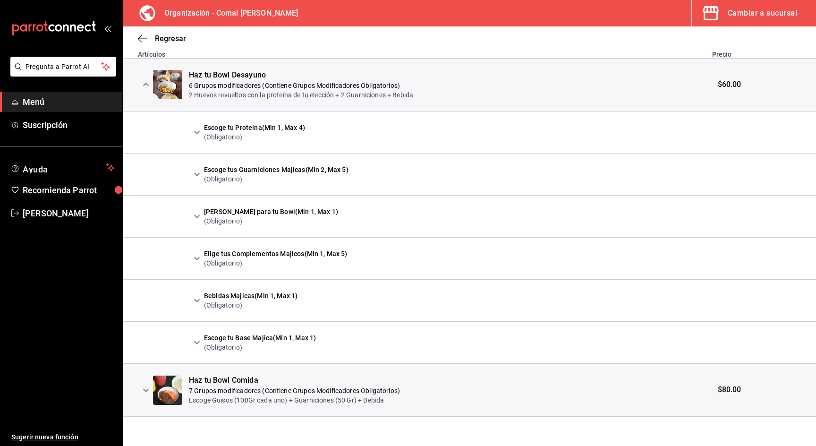
click at [198, 214] on icon "expand row" at bounding box center [196, 215] width 11 height 11
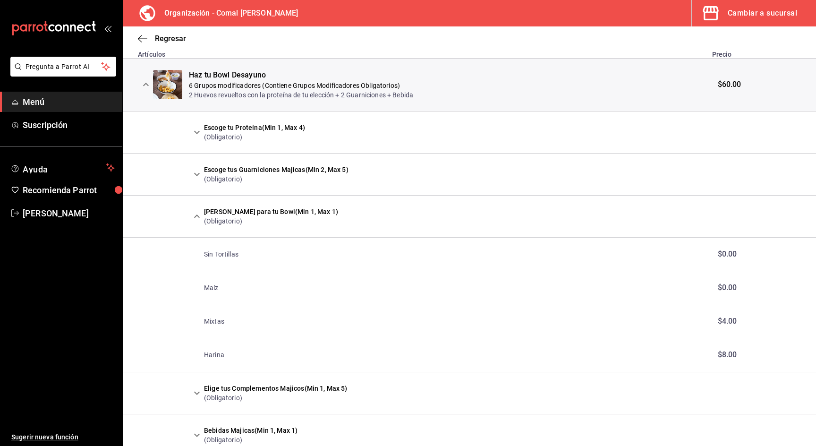
click at [194, 218] on icon "expand row" at bounding box center [196, 215] width 11 height 11
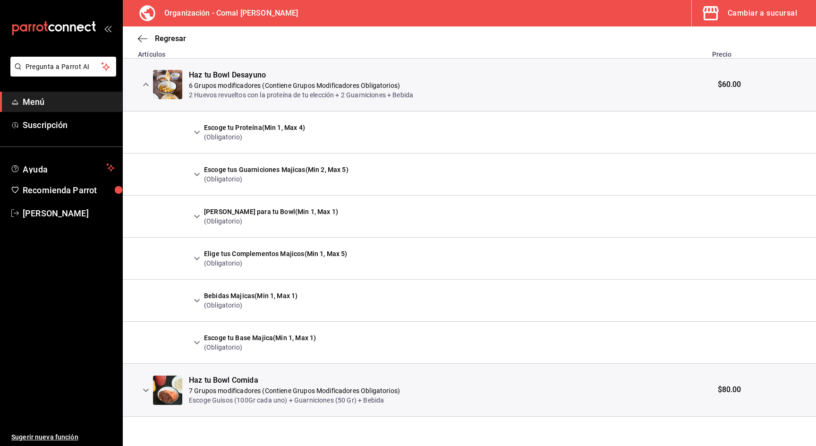
scroll to position [0, 0]
click at [198, 252] on button "expand row" at bounding box center [197, 258] width 16 height 16
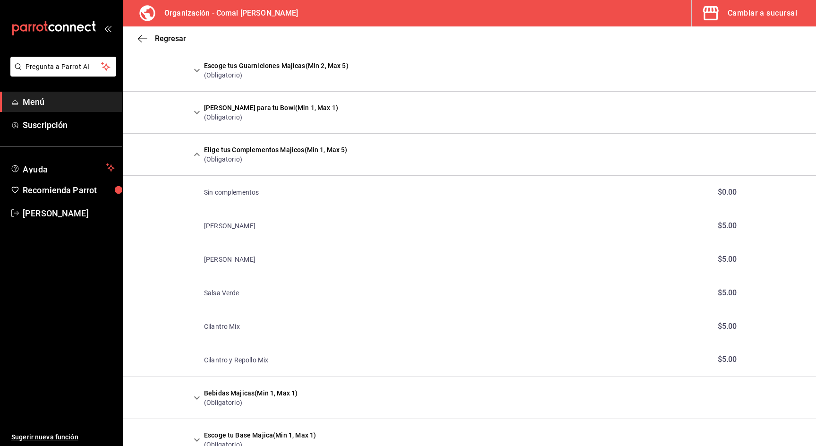
scroll to position [332, 0]
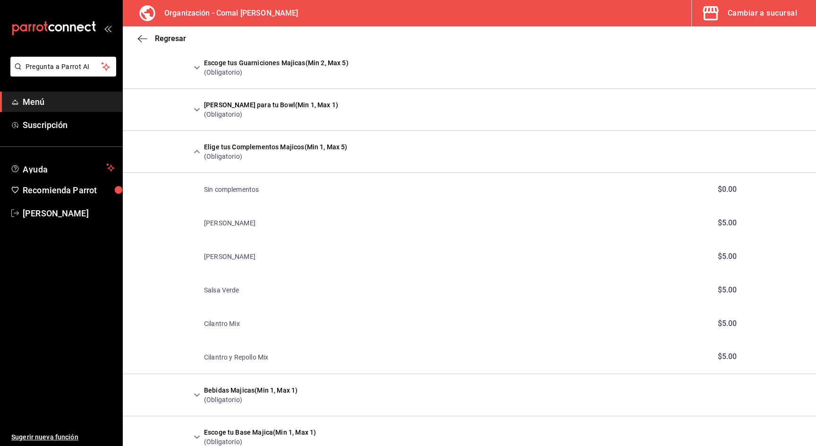
click at [198, 150] on icon "expand row" at bounding box center [196, 151] width 11 height 11
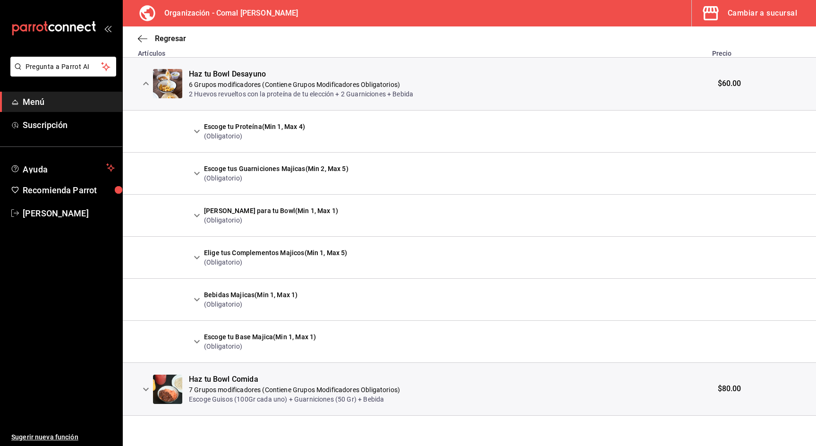
scroll to position [226, 0]
click at [197, 297] on icon "expand row" at bounding box center [196, 299] width 11 height 11
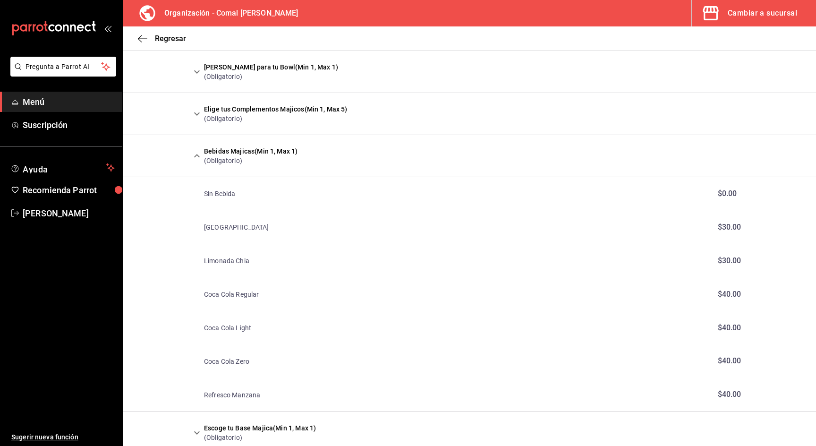
scroll to position [379, 0]
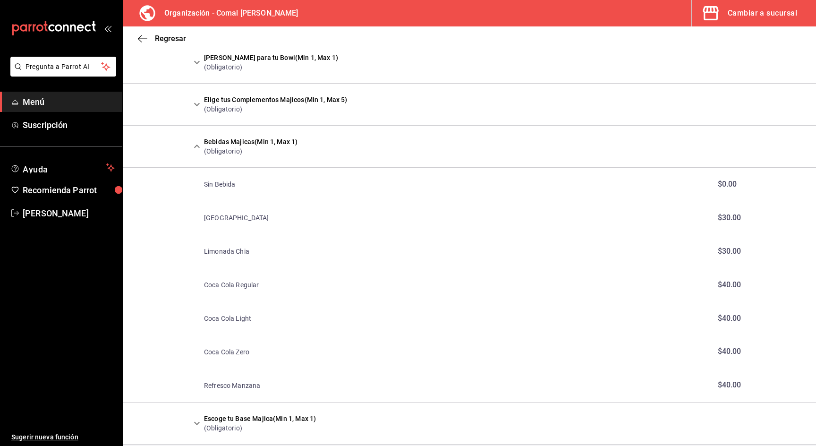
click at [201, 146] on icon "expand row" at bounding box center [196, 146] width 11 height 11
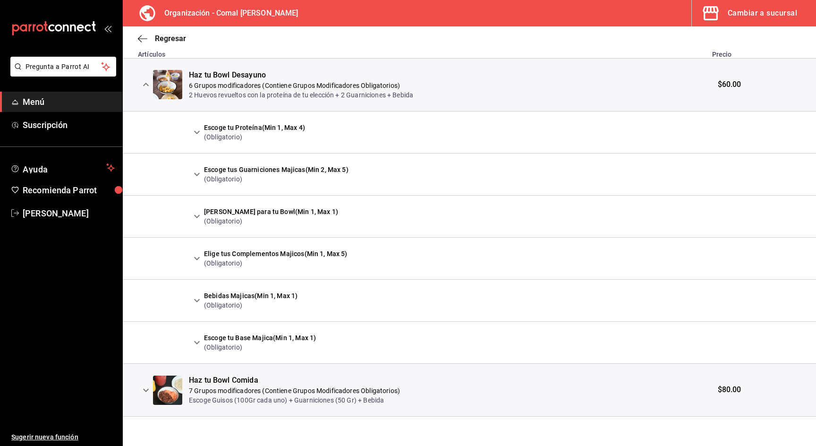
click at [197, 340] on icon "expand row" at bounding box center [196, 341] width 11 height 11
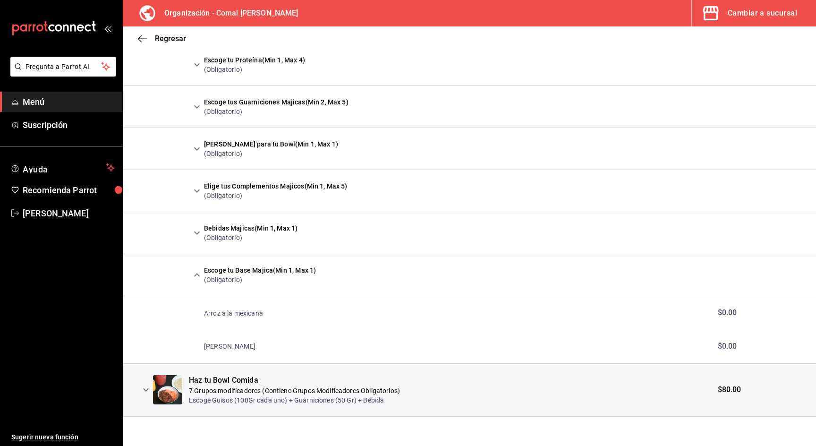
scroll to position [292, 0]
click at [202, 276] on icon "expand row" at bounding box center [196, 275] width 11 height 11
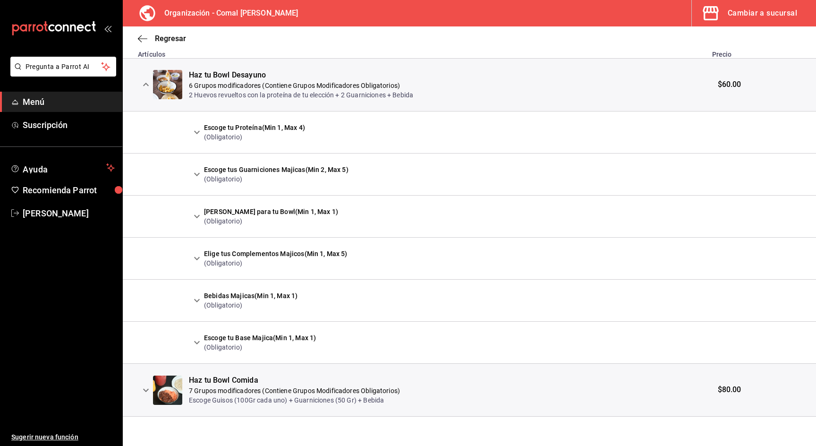
scroll to position [0, 0]
click at [145, 391] on icon "expand row" at bounding box center [145, 389] width 11 height 11
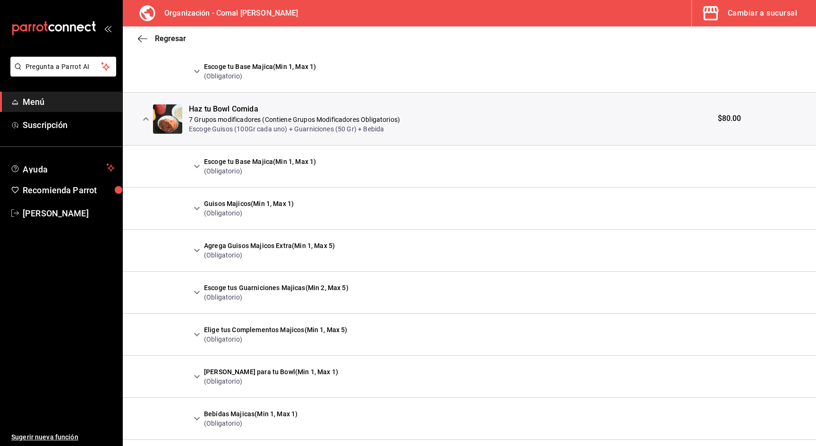
scroll to position [499, 0]
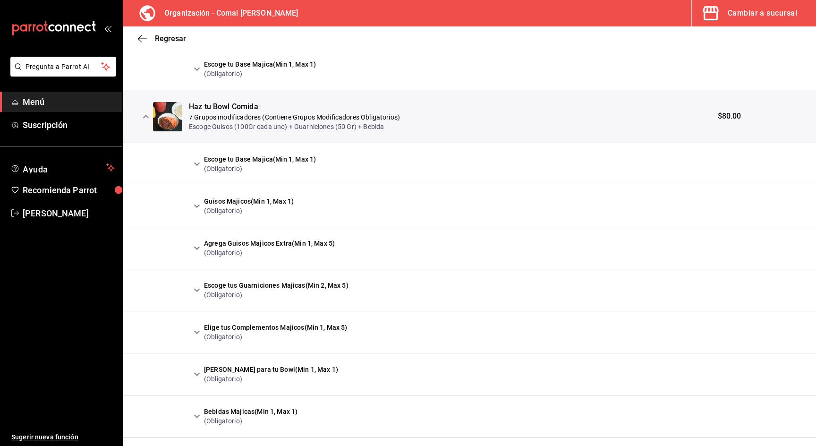
click at [201, 161] on icon "expand row" at bounding box center [196, 163] width 11 height 11
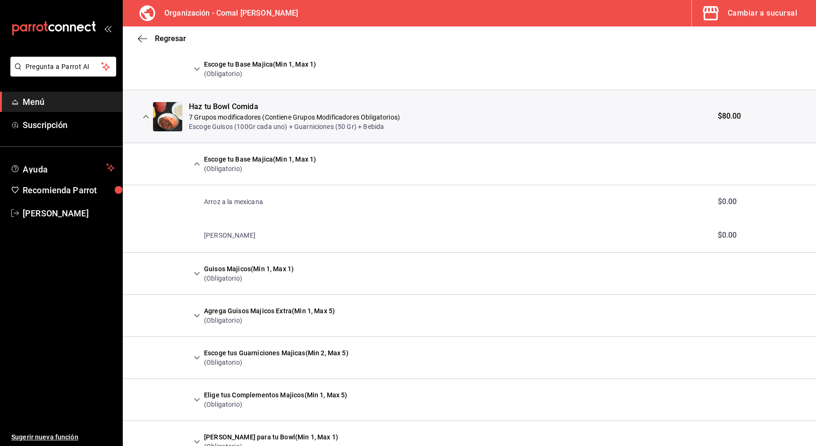
click at [201, 161] on icon "expand row" at bounding box center [196, 163] width 11 height 11
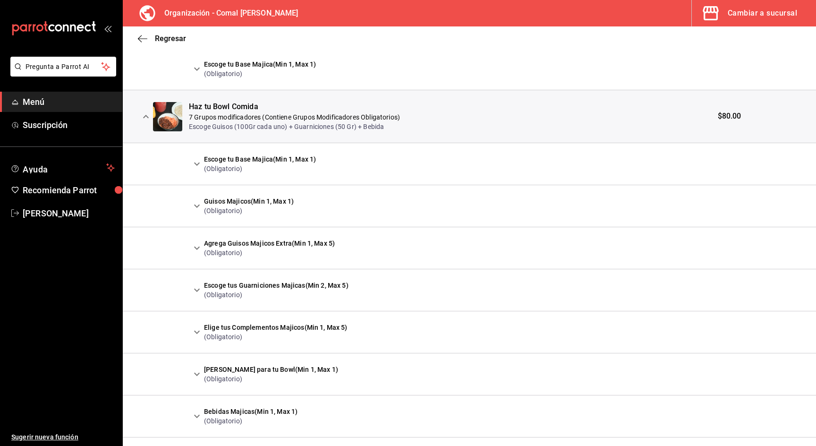
click at [195, 206] on icon "expand row" at bounding box center [196, 205] width 11 height 11
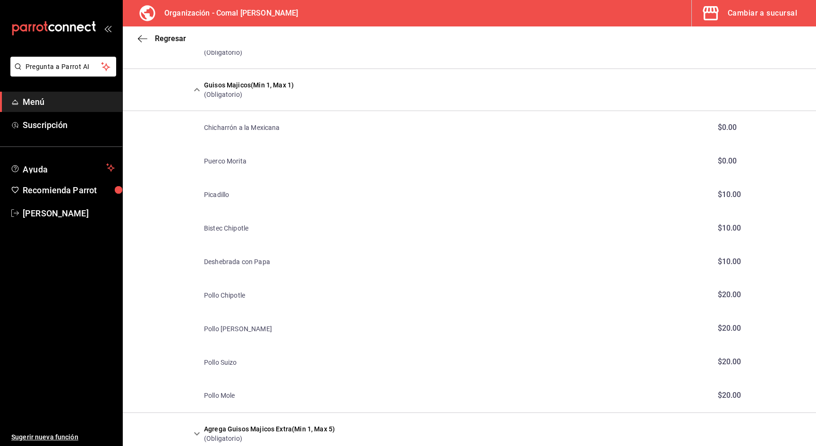
scroll to position [618, 0]
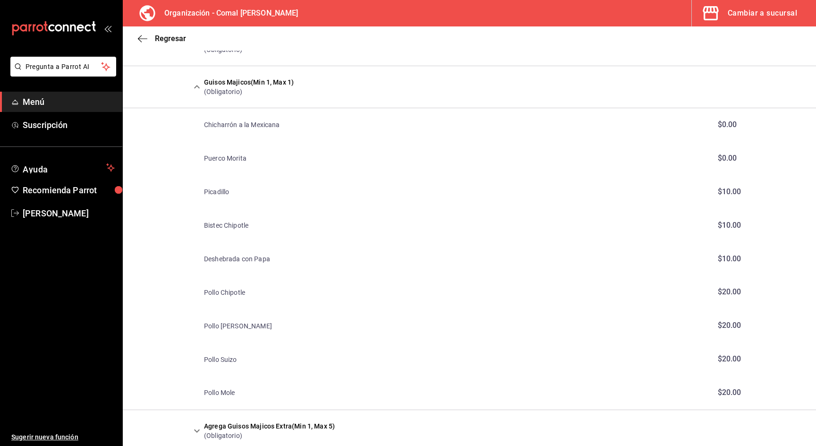
click at [195, 87] on icon "expand row" at bounding box center [196, 86] width 11 height 11
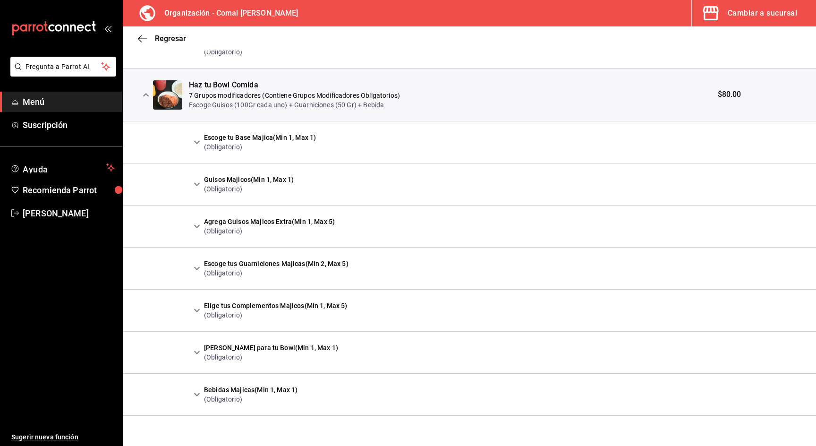
scroll to position [520, 0]
click at [200, 222] on icon "expand row" at bounding box center [196, 226] width 11 height 11
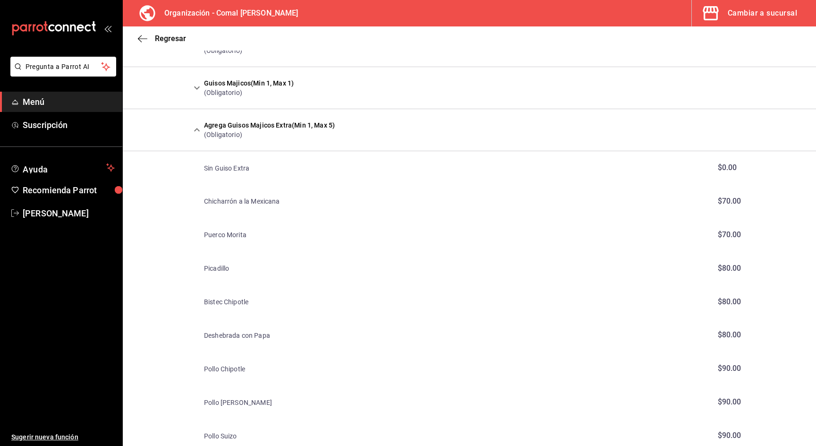
click at [201, 128] on icon "expand row" at bounding box center [196, 129] width 11 height 11
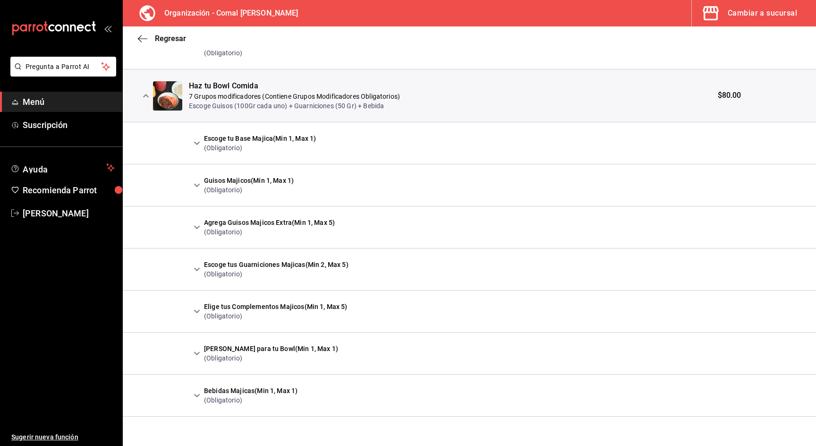
click at [200, 266] on icon "expand row" at bounding box center [196, 268] width 11 height 11
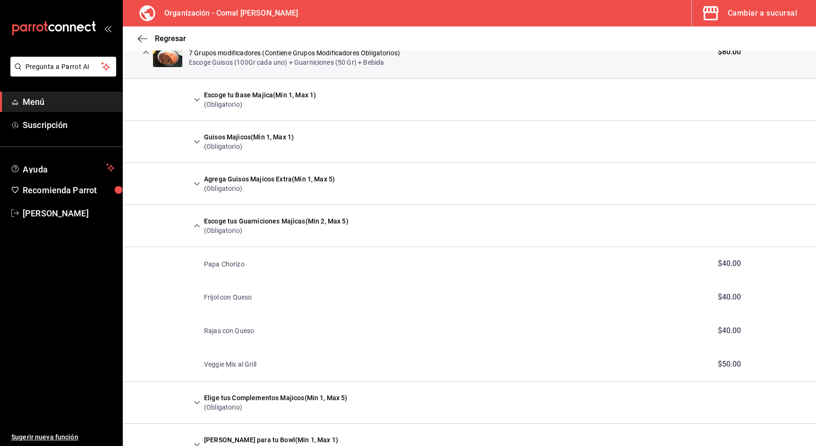
scroll to position [566, 0]
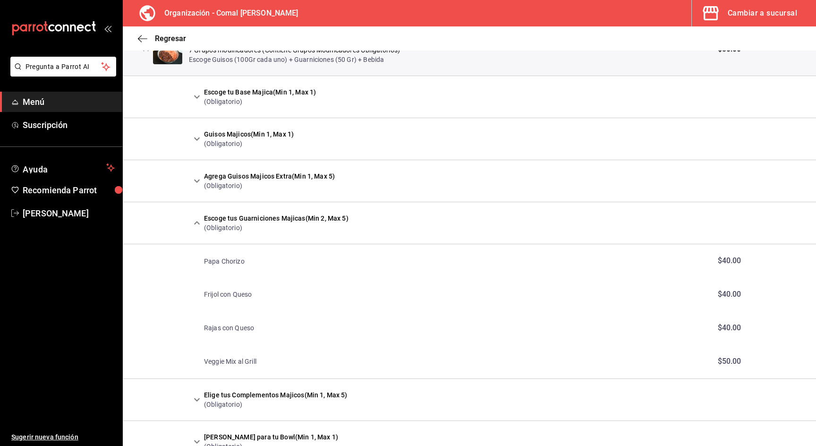
click at [200, 222] on icon "expand row" at bounding box center [196, 222] width 11 height 11
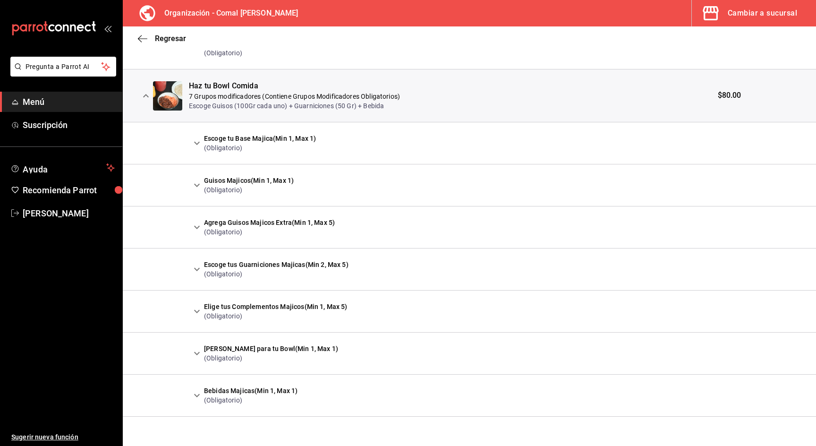
click at [198, 311] on icon "expand row" at bounding box center [196, 310] width 11 height 11
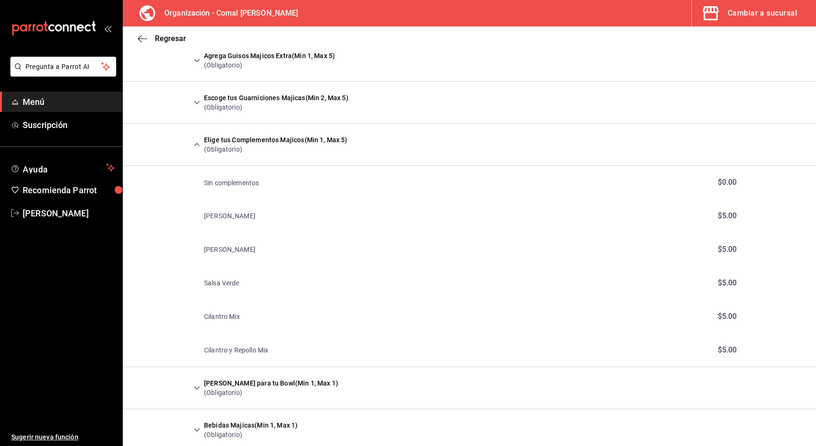
scroll to position [689, 0]
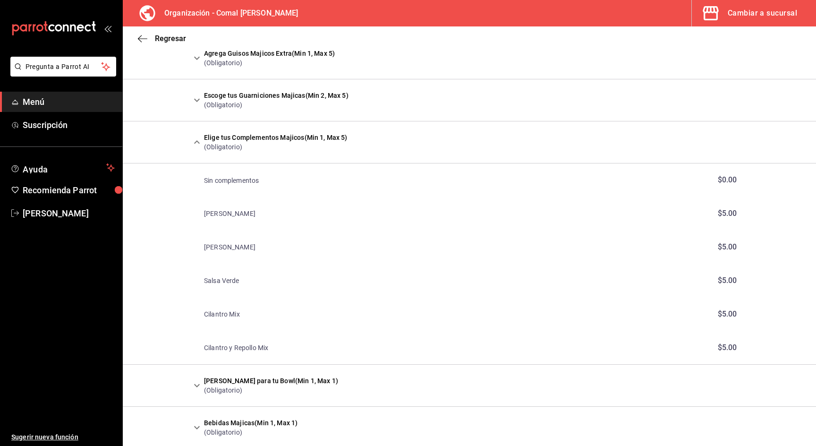
click at [199, 139] on icon "expand row" at bounding box center [196, 141] width 11 height 11
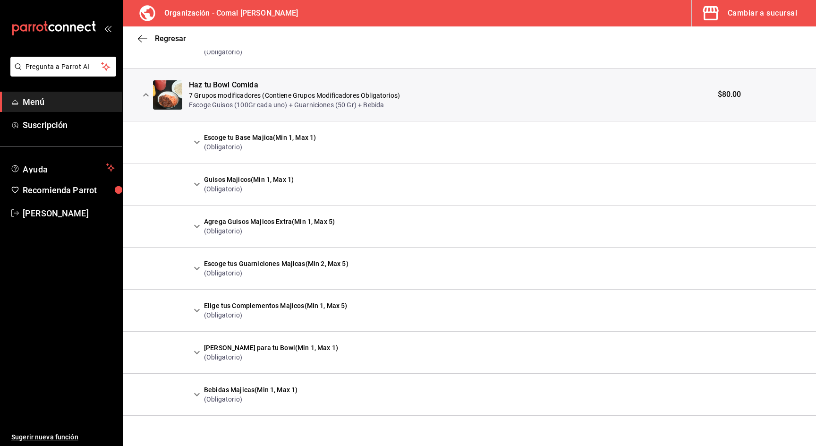
scroll to position [520, 0]
click at [200, 350] on icon "expand row" at bounding box center [196, 352] width 11 height 11
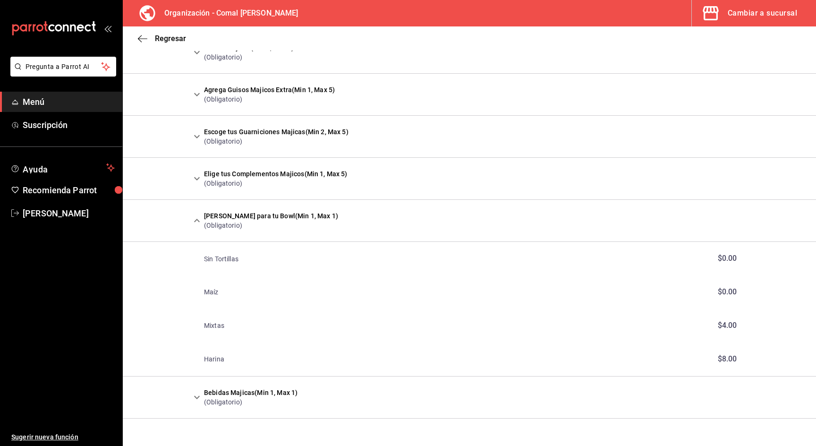
click at [195, 219] on icon "expand row" at bounding box center [196, 220] width 11 height 11
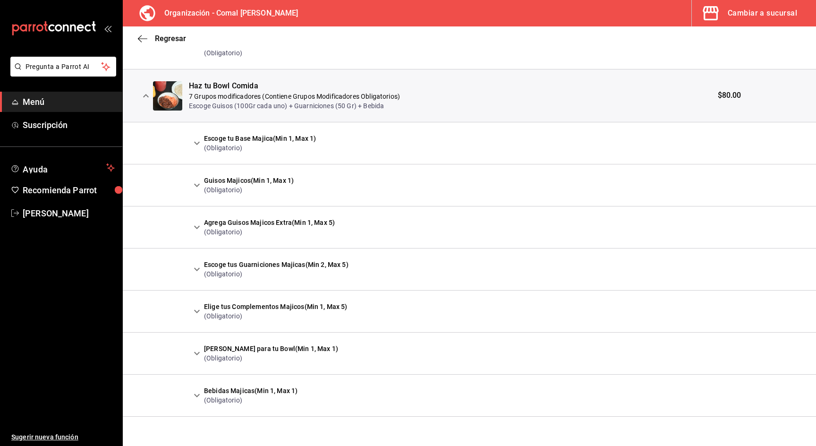
scroll to position [0, 0]
click at [197, 388] on button "expand row" at bounding box center [197, 395] width 16 height 16
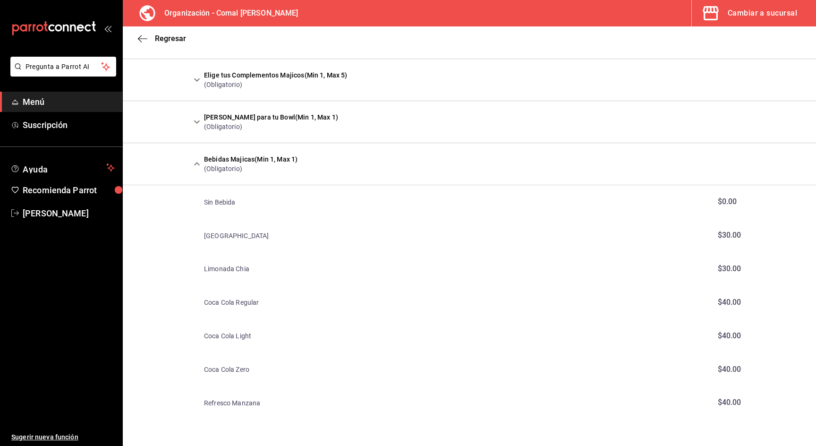
click at [197, 167] on icon "expand row" at bounding box center [196, 163] width 11 height 11
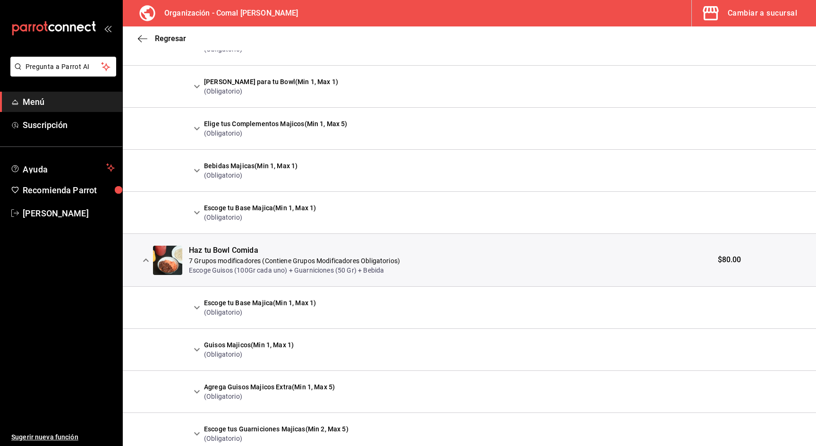
scroll to position [362, 0]
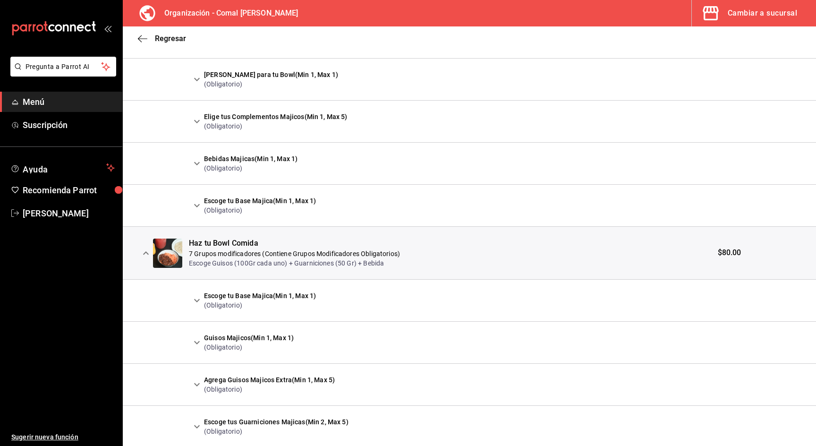
click at [146, 247] on icon "expand row" at bounding box center [145, 252] width 11 height 11
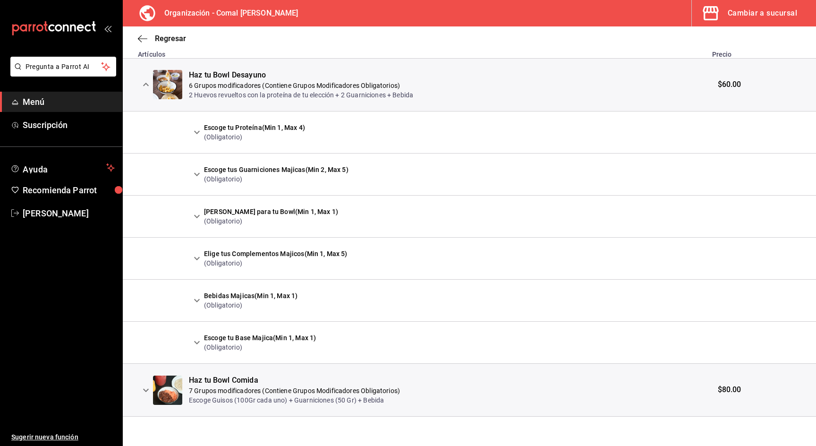
click at [145, 84] on icon "expand row" at bounding box center [146, 84] width 6 height 3
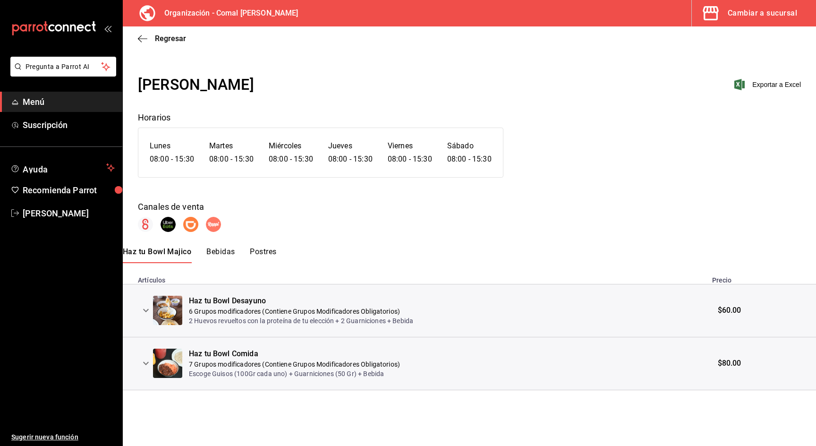
scroll to position [0, 0]
click at [768, 15] on div "Cambiar a sucursal" at bounding box center [761, 13] width 69 height 13
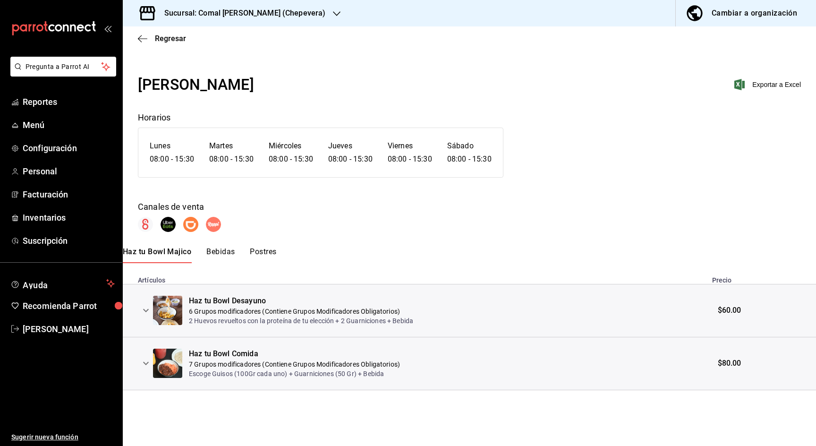
click at [283, 13] on h3 "Sucursal: Comal [PERSON_NAME] (Chepevera)" at bounding box center [241, 13] width 168 height 11
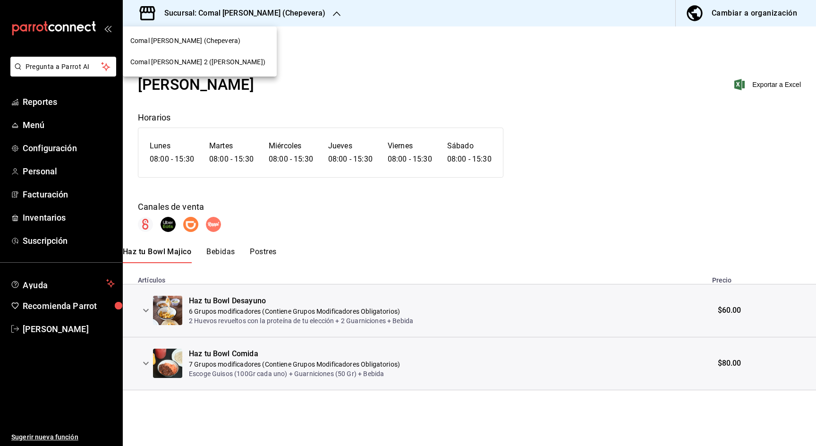
click at [204, 61] on span "Comal [PERSON_NAME] 2 ([PERSON_NAME])" at bounding box center [197, 62] width 135 height 10
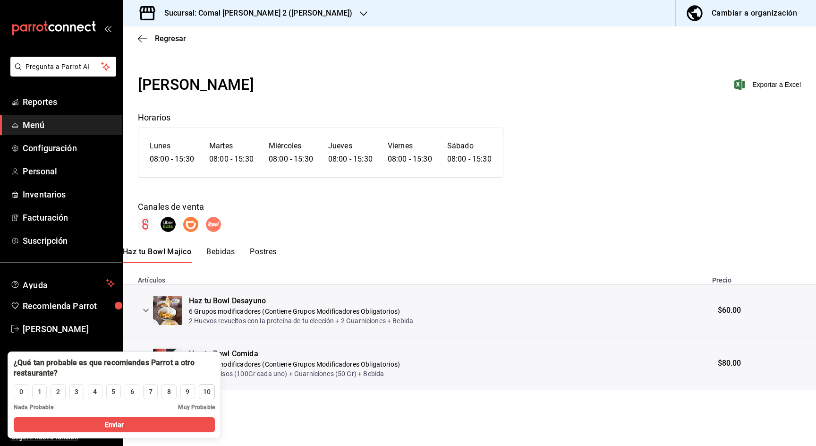
click at [200, 391] on button "10" at bounding box center [207, 391] width 16 height 15
click at [197, 411] on span "Muy Probable" at bounding box center [196, 407] width 37 height 8
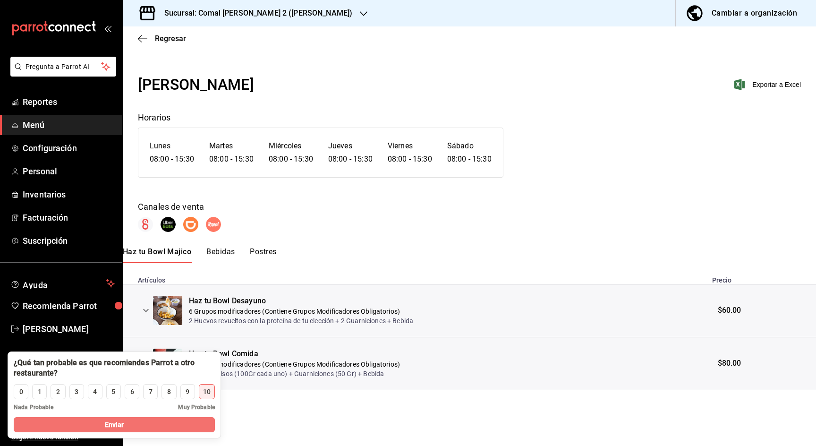
click at [197, 418] on button "Enviar" at bounding box center [114, 424] width 201 height 15
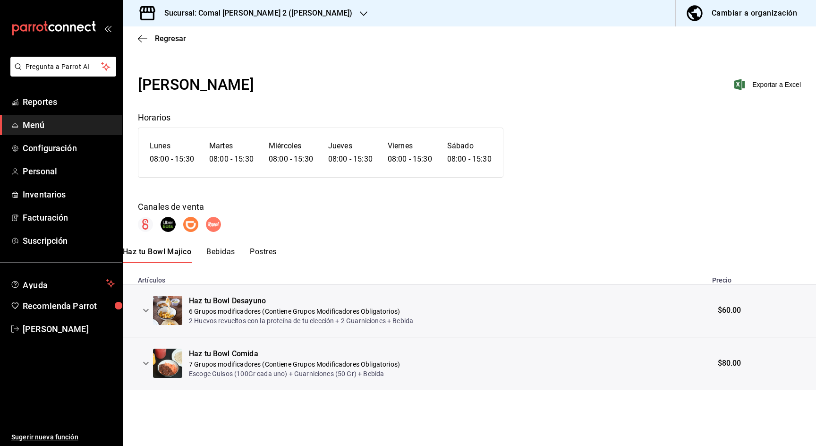
click at [144, 307] on icon "expand row" at bounding box center [145, 309] width 11 height 11
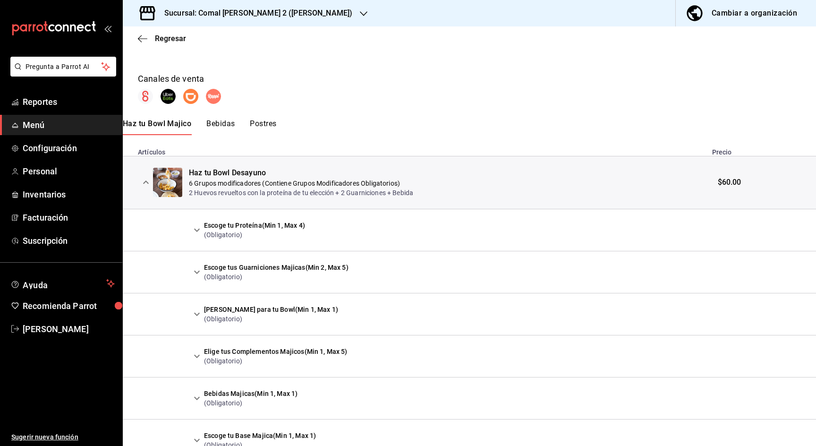
scroll to position [127, 0]
click at [145, 185] on icon "expand row" at bounding box center [145, 182] width 11 height 11
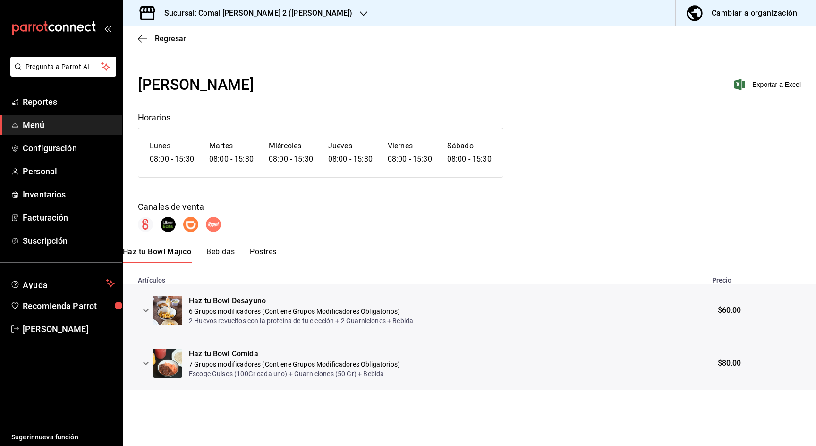
click at [146, 311] on icon "expand row" at bounding box center [146, 310] width 6 height 3
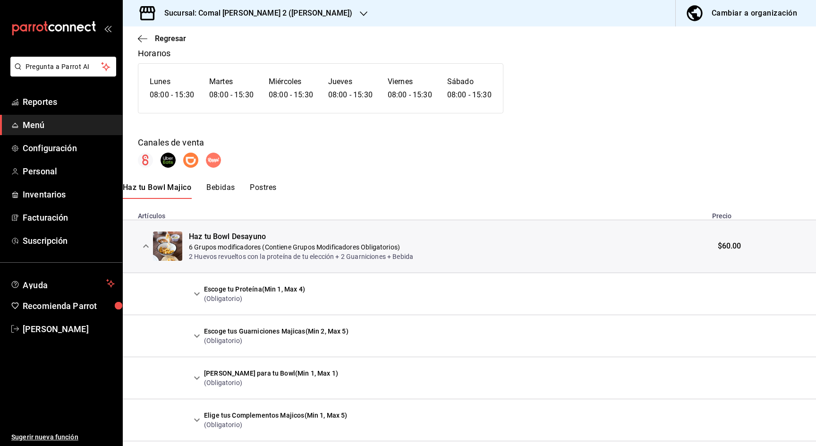
scroll to position [126, 0]
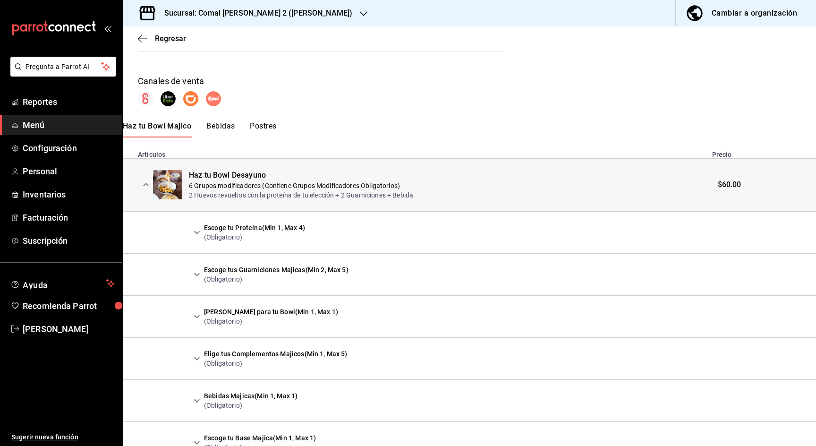
click at [200, 229] on icon "expand row" at bounding box center [196, 232] width 11 height 11
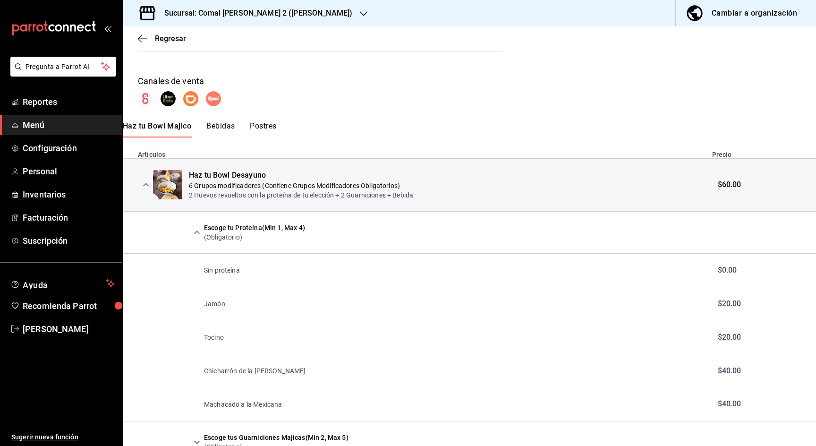
click at [200, 229] on icon "expand row" at bounding box center [196, 232] width 11 height 11
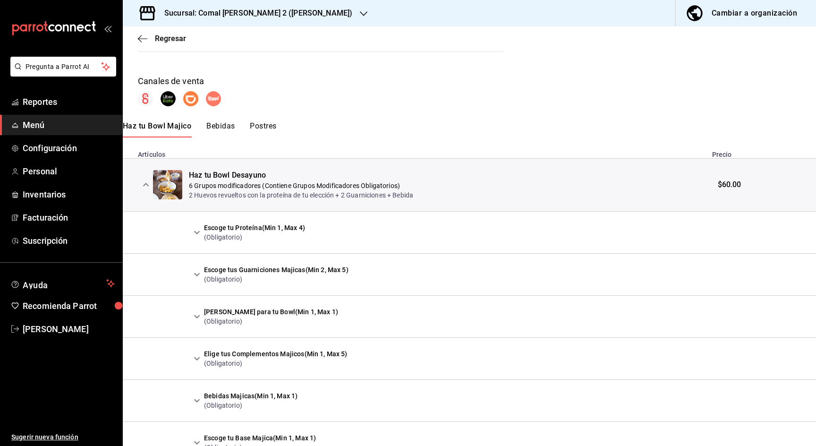
click at [196, 271] on icon "expand row" at bounding box center [196, 274] width 11 height 11
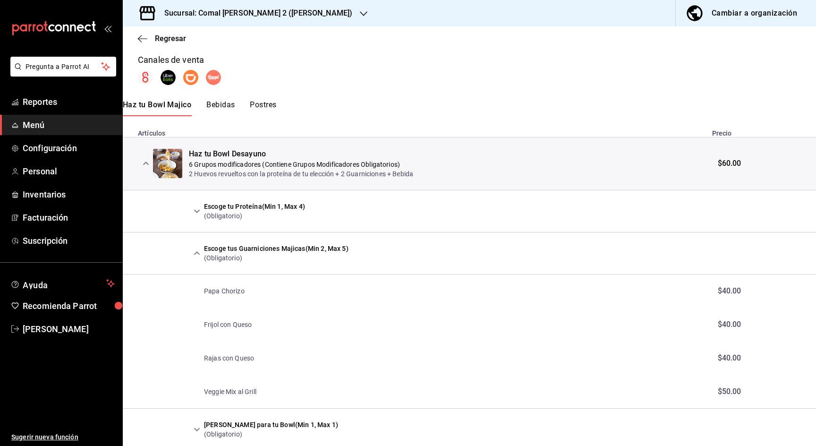
scroll to position [149, 0]
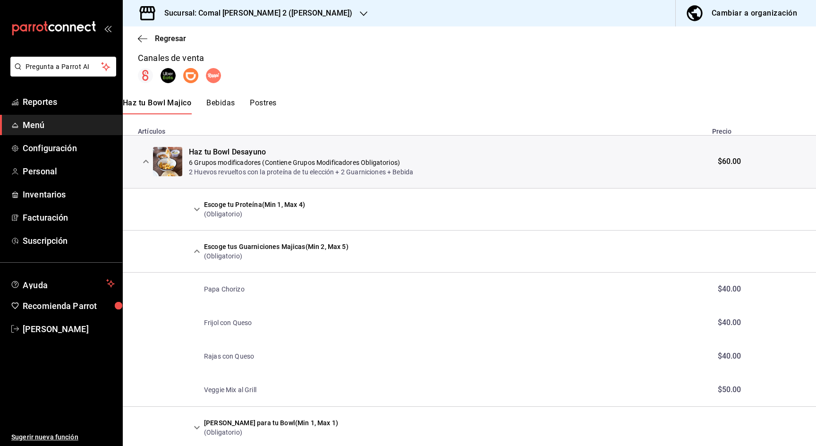
click at [194, 249] on icon "expand row" at bounding box center [196, 250] width 11 height 11
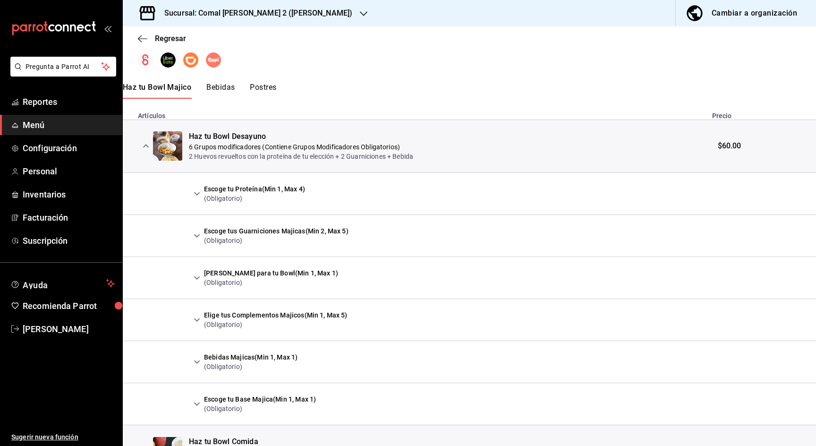
scroll to position [166, 0]
click at [198, 275] on icon "expand row" at bounding box center [197, 276] width 6 height 3
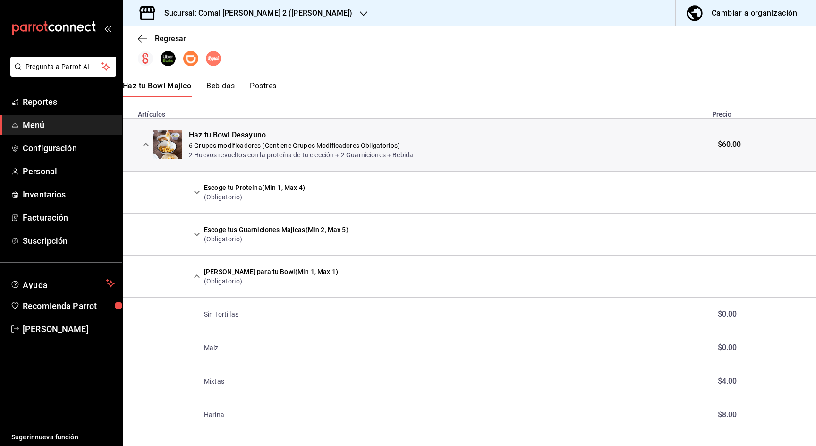
click at [195, 240] on button "expand row" at bounding box center [197, 234] width 16 height 16
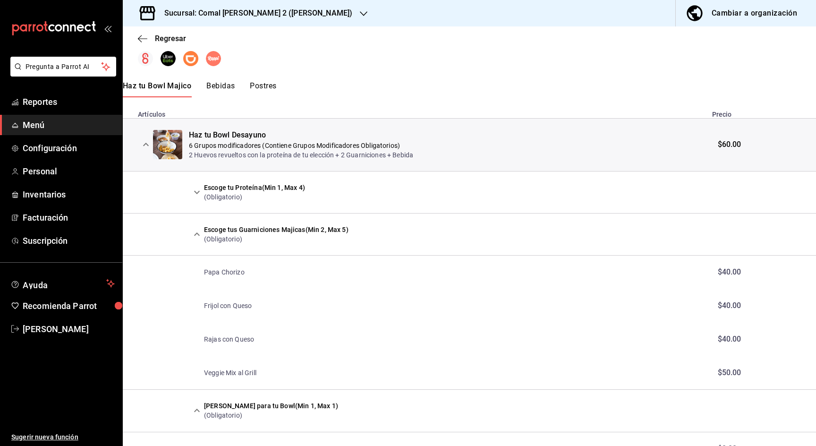
click at [194, 198] on button "expand row" at bounding box center [197, 192] width 16 height 16
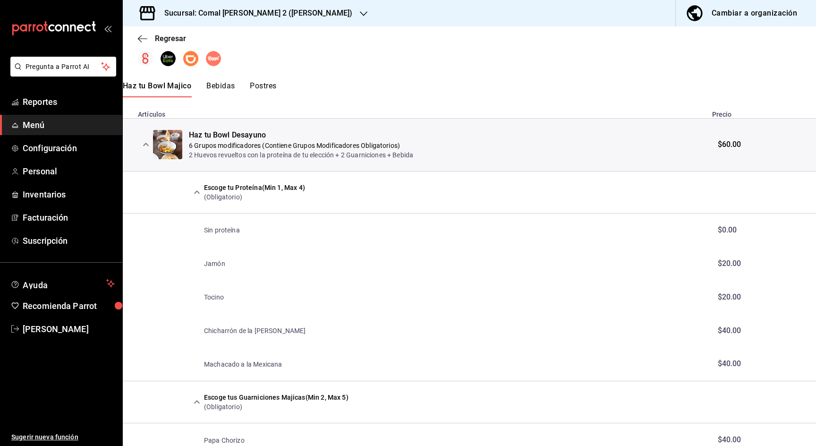
click at [195, 197] on button "expand row" at bounding box center [197, 192] width 16 height 16
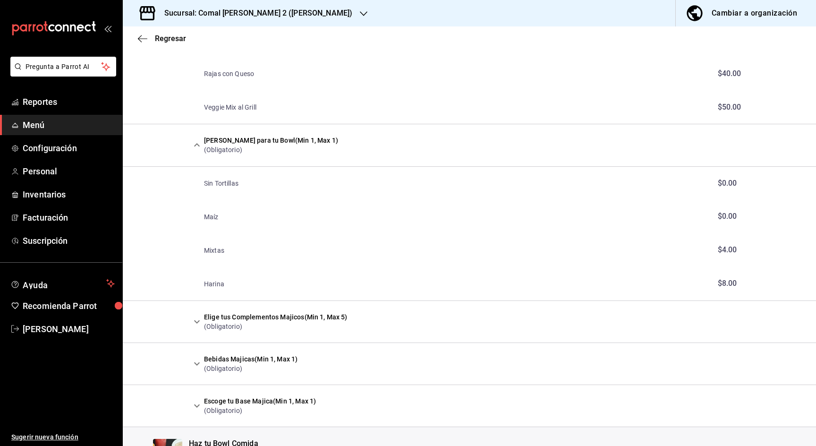
scroll to position [461, 0]
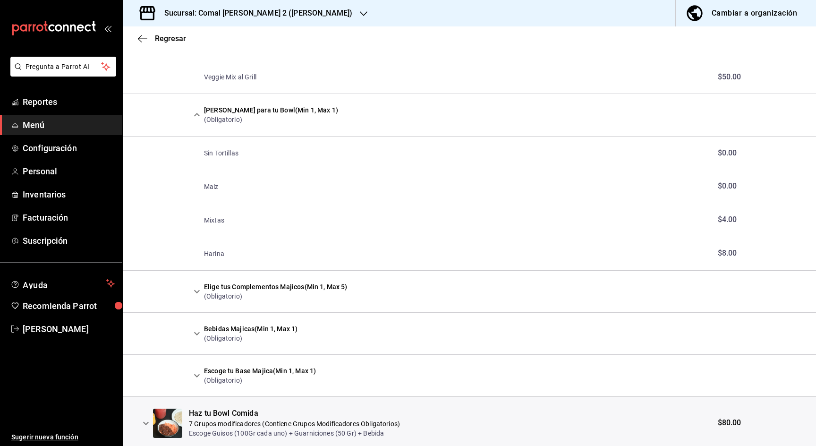
click at [198, 282] on div "Elige tus Complementos Majicos (Min 1, Max 5) (Obligatorio)" at bounding box center [268, 291] width 159 height 19
click at [198, 286] on icon "expand row" at bounding box center [196, 291] width 11 height 11
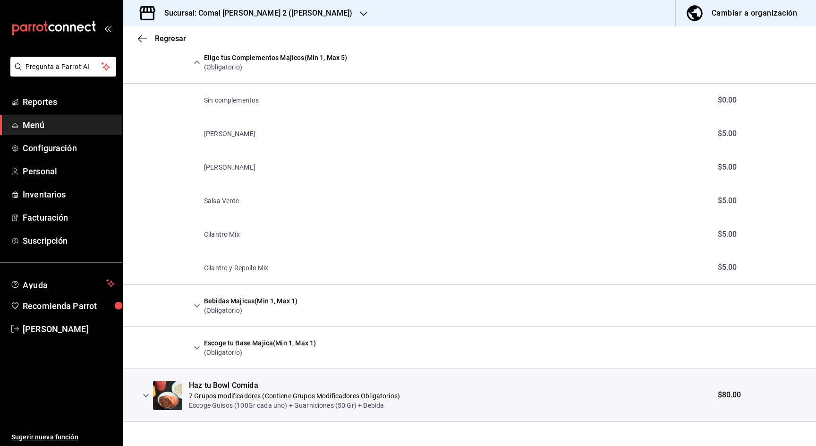
scroll to position [690, 0]
click at [196, 300] on icon "expand row" at bounding box center [196, 305] width 11 height 11
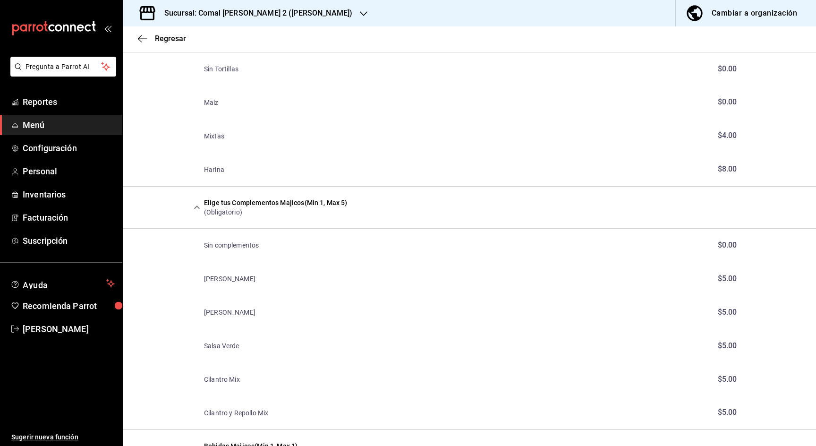
scroll to position [277, 0]
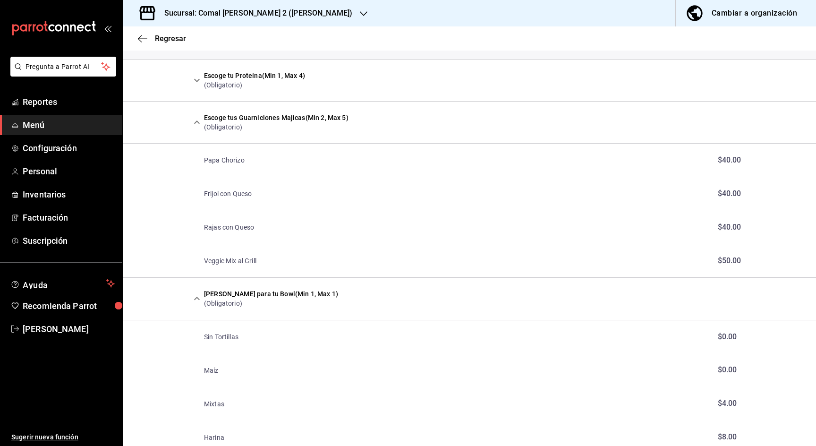
click at [193, 293] on icon "expand row" at bounding box center [196, 298] width 11 height 11
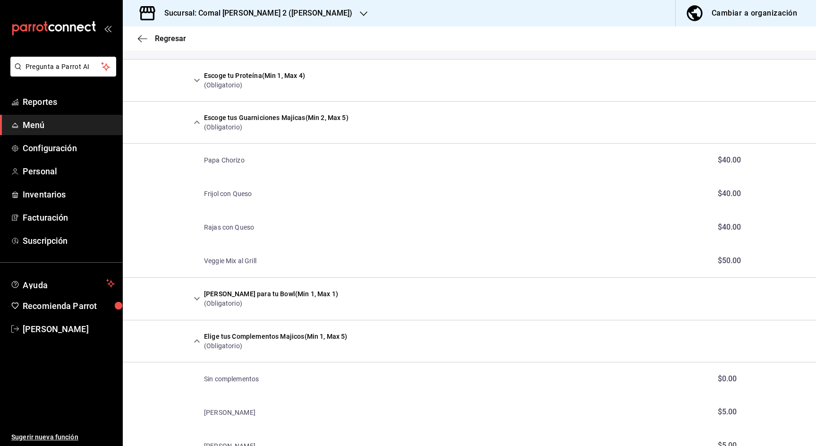
click at [199, 125] on icon "expand row" at bounding box center [196, 122] width 11 height 11
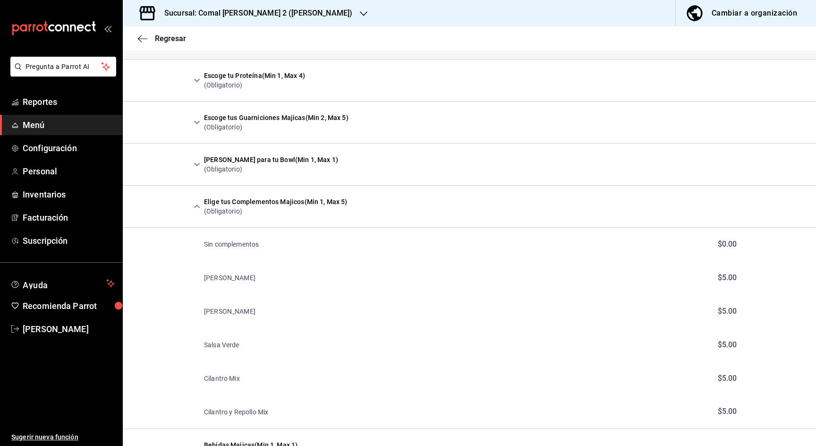
click at [198, 84] on icon "expand row" at bounding box center [196, 80] width 11 height 11
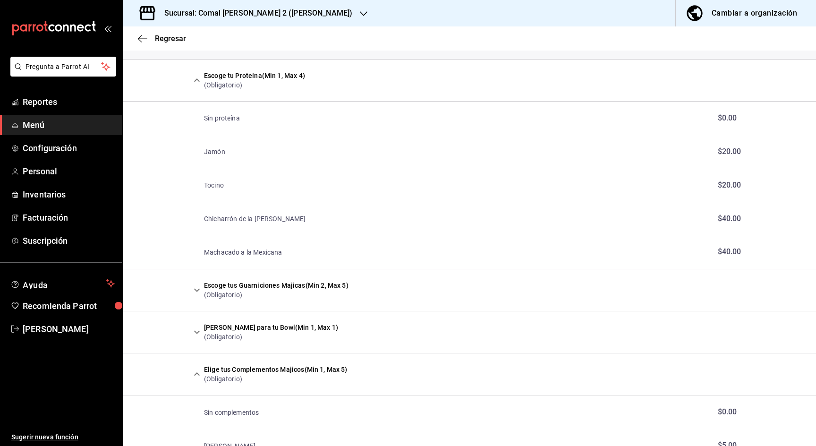
click at [198, 84] on icon "expand row" at bounding box center [196, 80] width 11 height 11
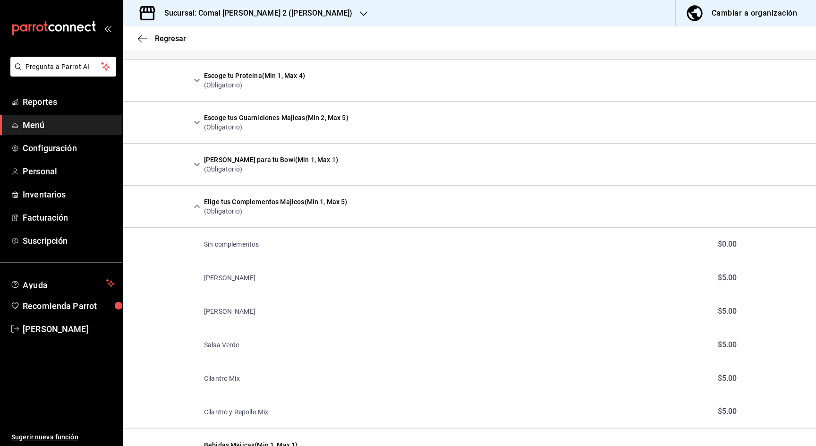
click at [195, 197] on div "Elige tus Complementos Majicos (Min 1, Max 5) (Obligatorio)" at bounding box center [268, 206] width 159 height 19
click at [195, 209] on icon "expand row" at bounding box center [196, 206] width 11 height 11
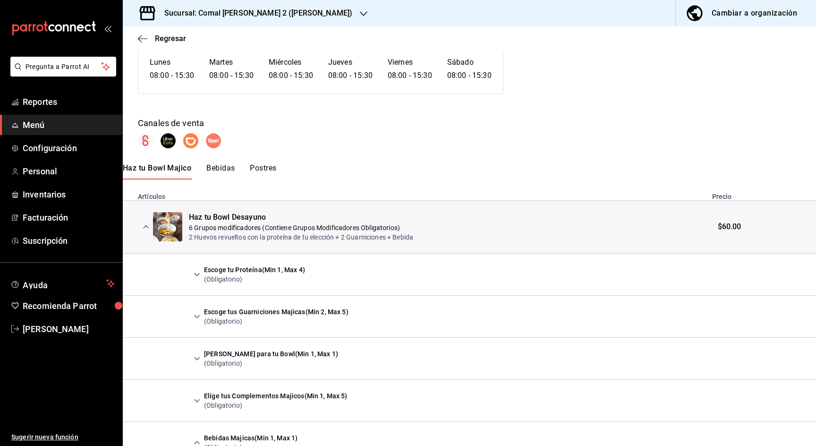
scroll to position [203, 0]
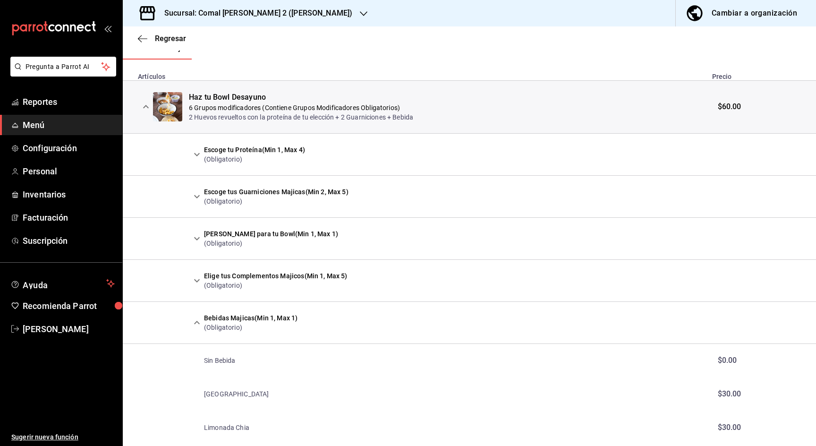
click at [147, 109] on icon "expand row" at bounding box center [145, 106] width 11 height 11
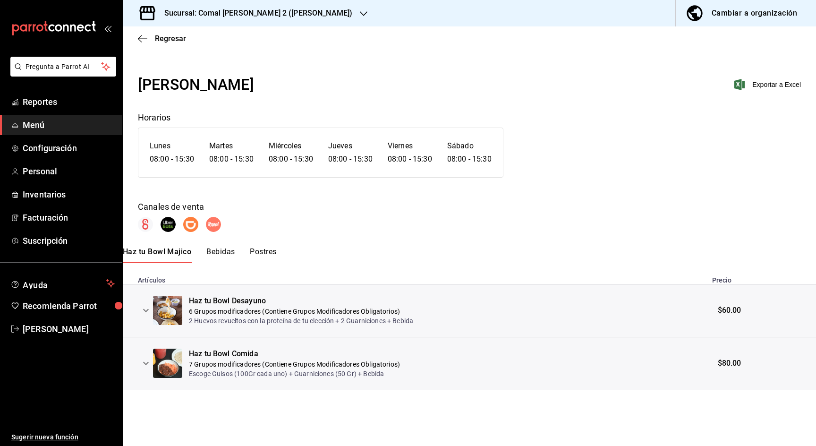
click at [145, 365] on icon "expand row" at bounding box center [145, 362] width 11 height 11
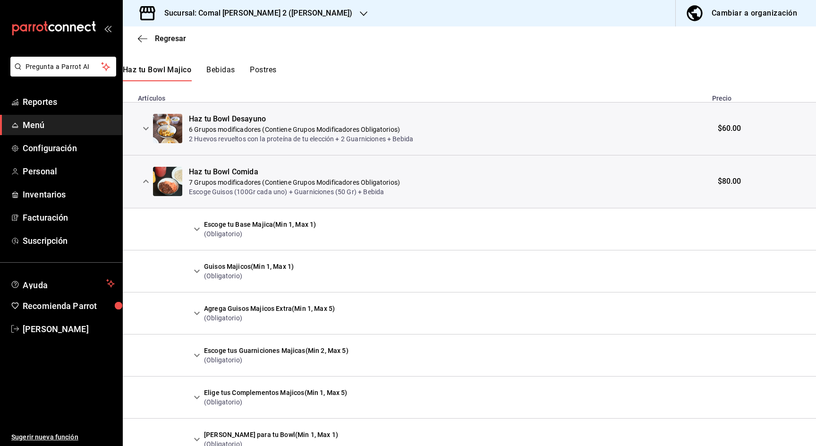
scroll to position [190, 0]
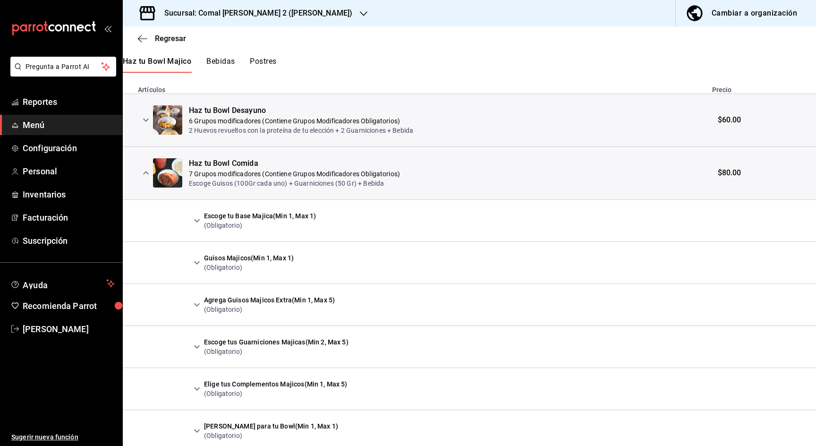
click at [196, 263] on icon "expand row" at bounding box center [196, 262] width 11 height 11
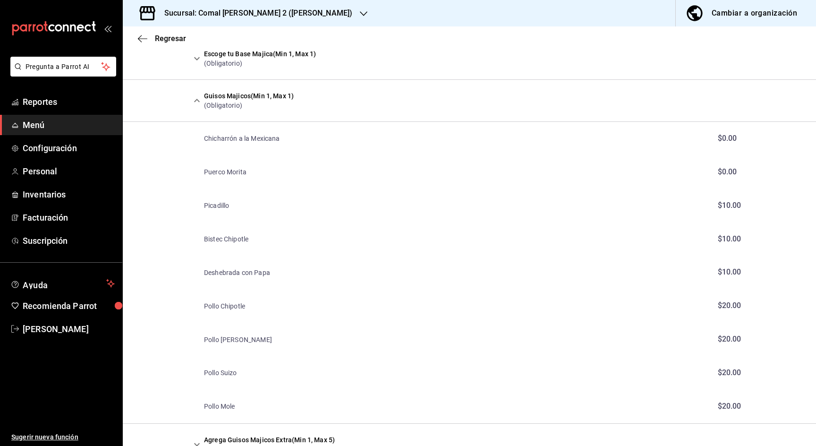
scroll to position [364, 0]
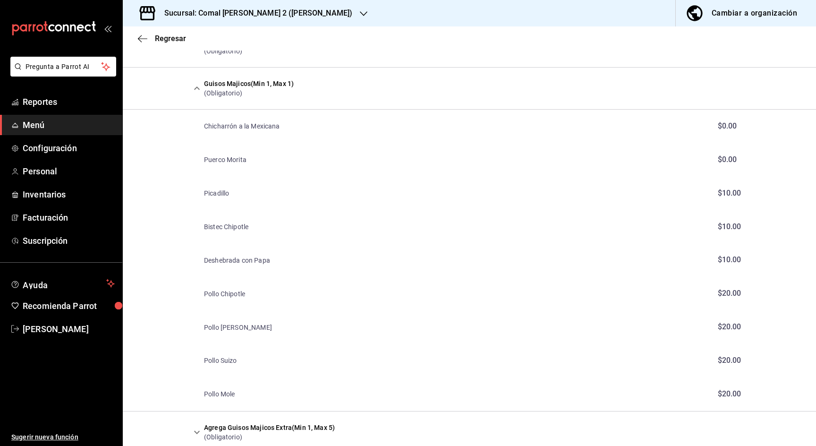
click at [217, 126] on p "Chicharrón a la Mexicana" at bounding box center [242, 125] width 76 height 9
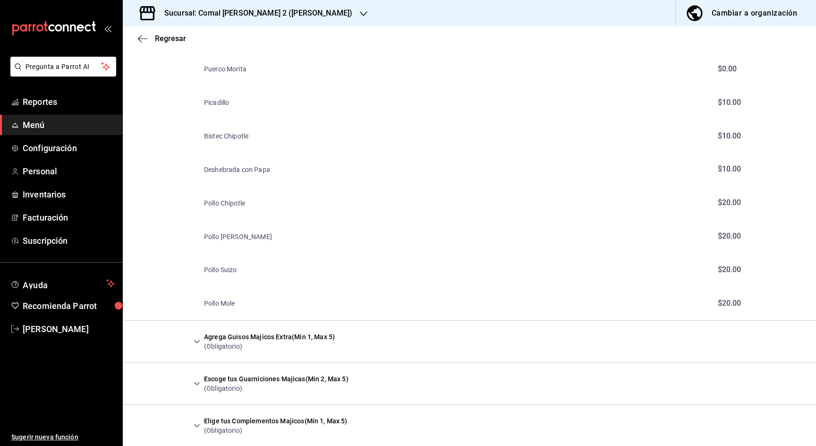
scroll to position [473, 0]
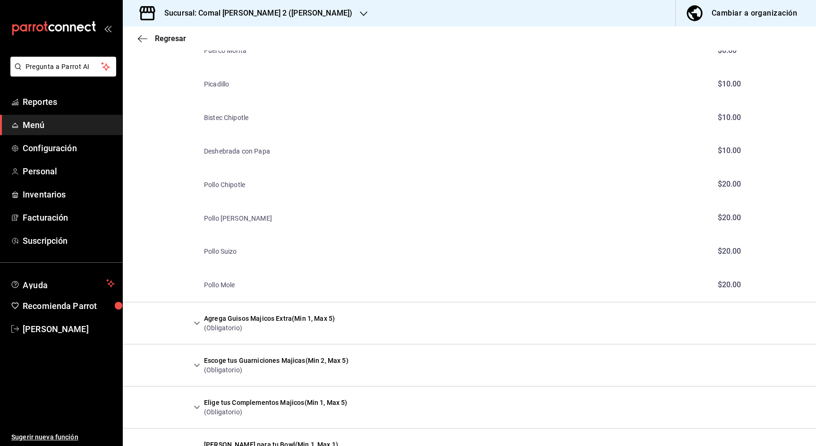
click at [201, 317] on icon "expand row" at bounding box center [196, 322] width 11 height 11
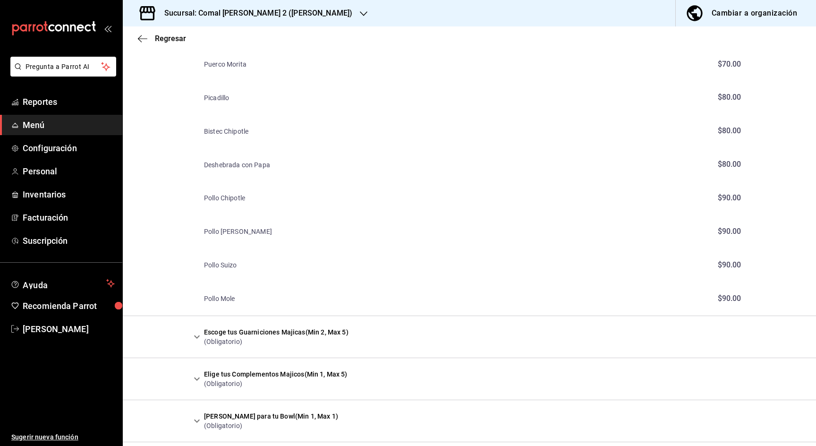
scroll to position [885, 0]
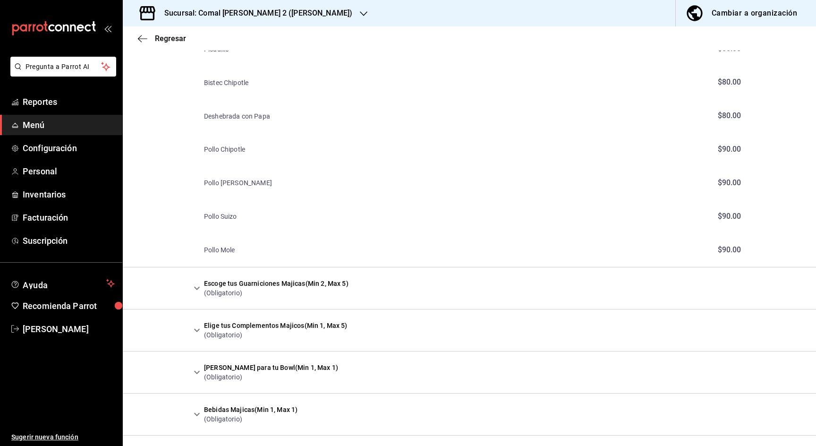
click at [196, 282] on icon "expand row" at bounding box center [196, 287] width 11 height 11
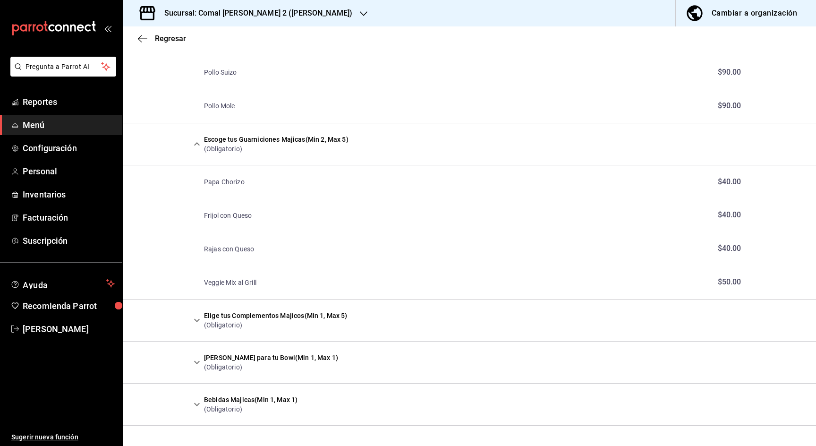
scroll to position [1029, 0]
click at [196, 300] on td "Elige tus Complementos Majicos (Min 1, Max 5) (Obligatorio)" at bounding box center [447, 321] width 517 height 42
click at [196, 315] on icon "expand row" at bounding box center [196, 320] width 11 height 11
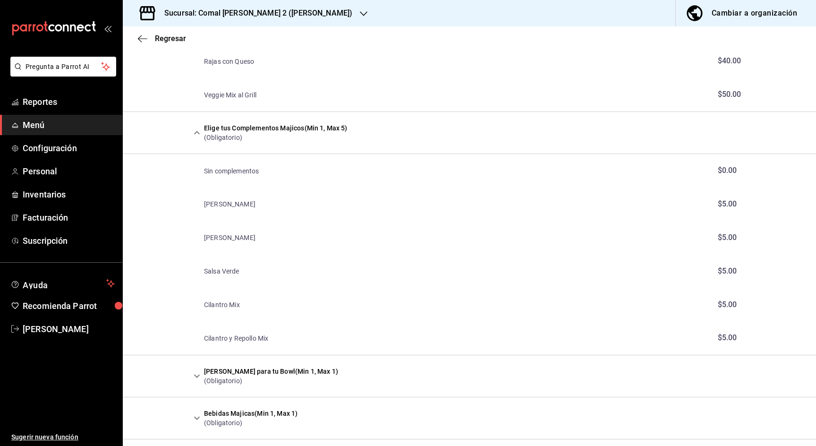
click at [195, 370] on icon "expand row" at bounding box center [196, 375] width 11 height 11
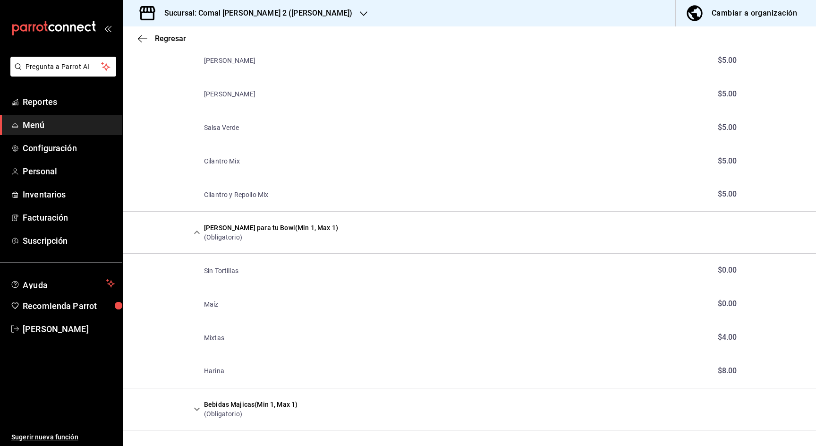
click at [194, 403] on icon "expand row" at bounding box center [196, 408] width 11 height 11
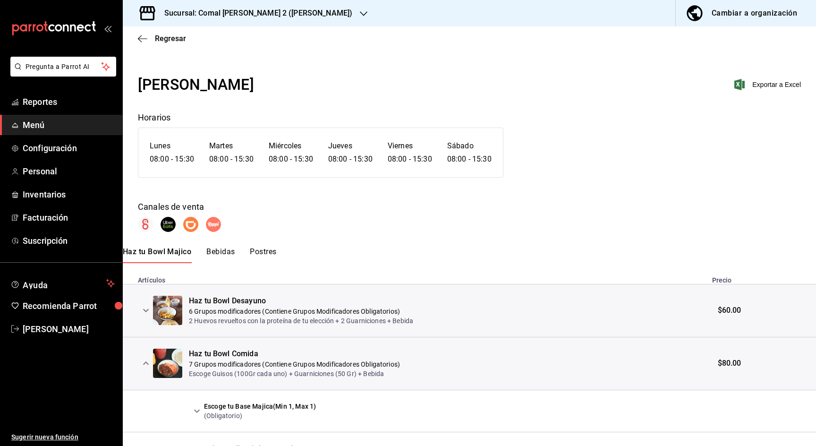
scroll to position [0, 0]
click at [160, 39] on span "Regresar" at bounding box center [170, 38] width 31 height 9
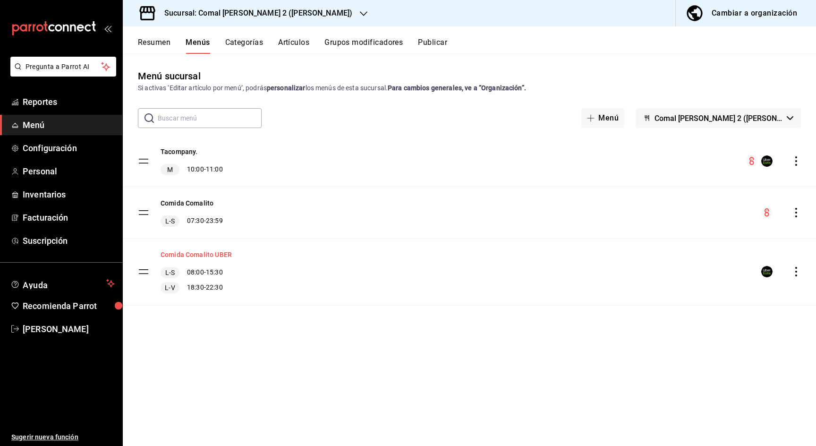
click at [210, 253] on button "Comida Comalito UBER" at bounding box center [195, 254] width 71 height 9
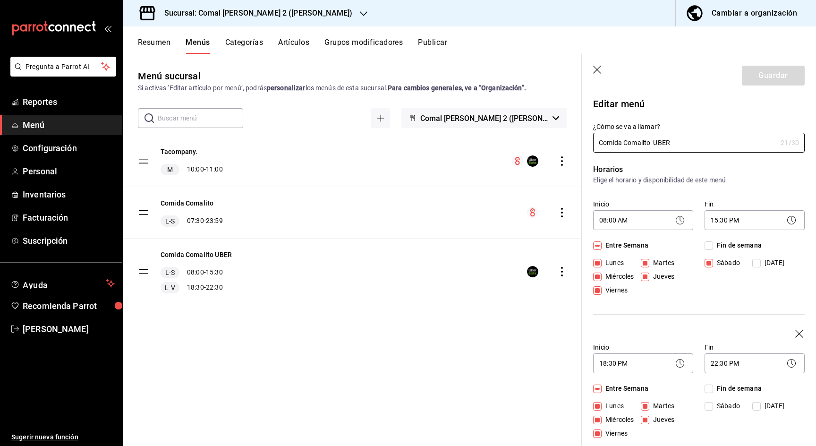
click at [600, 68] on icon "button" at bounding box center [597, 70] width 9 height 9
checkbox input "false"
type input "1758069180092"
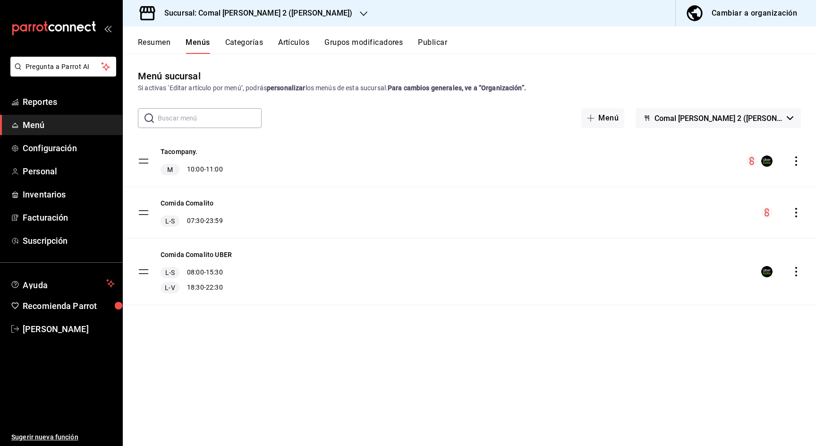
click at [163, 43] on button "Resumen" at bounding box center [154, 46] width 33 height 16
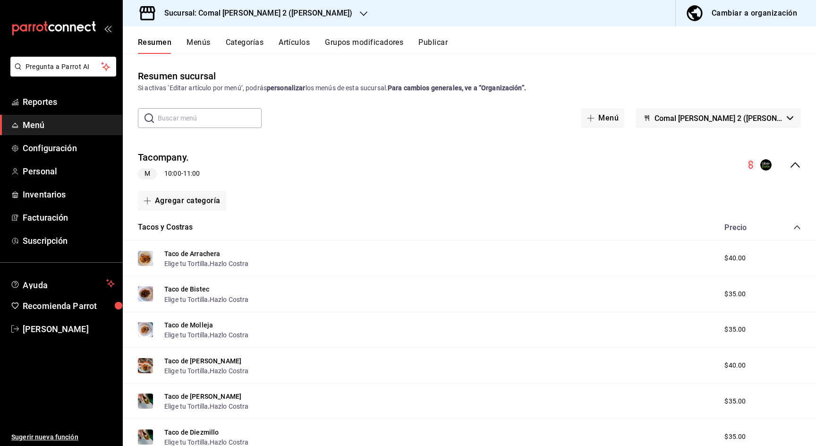
click at [793, 163] on icon "collapse-menu-row" at bounding box center [794, 164] width 11 height 11
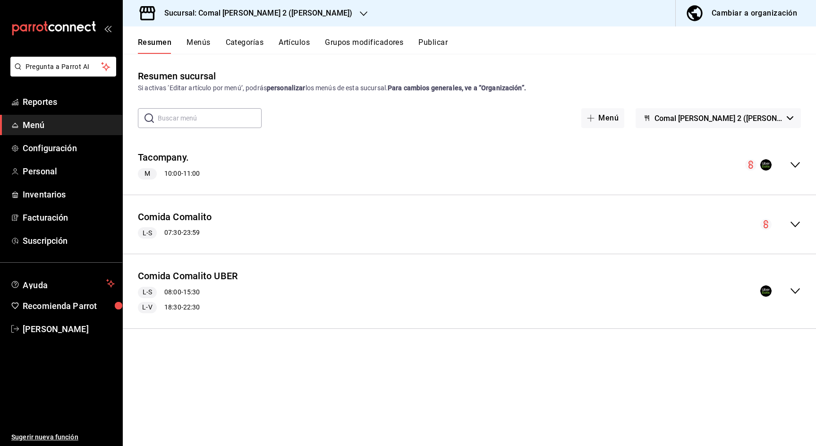
click at [796, 226] on icon "collapse-menu-row" at bounding box center [794, 224] width 11 height 11
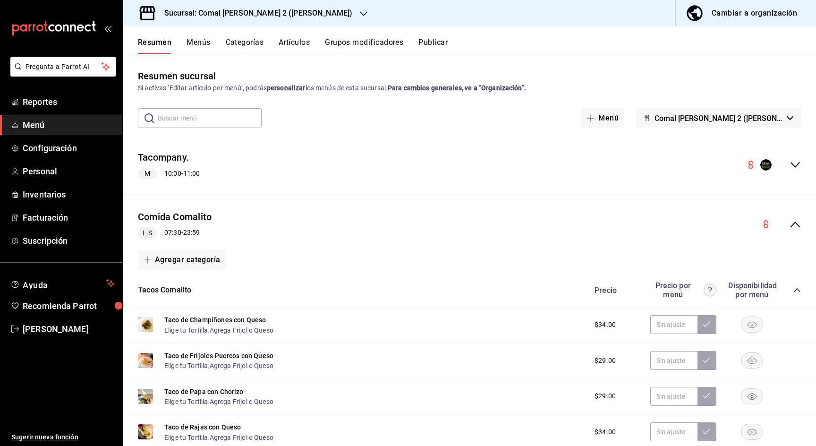
click at [794, 225] on icon "collapse-menu-row" at bounding box center [794, 224] width 11 height 11
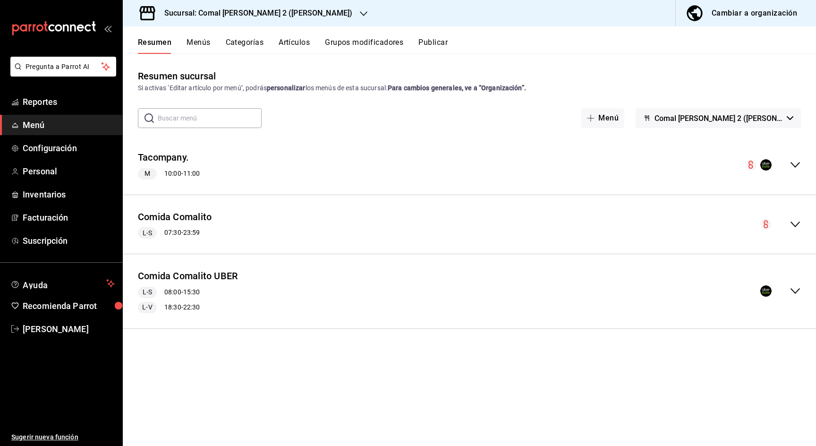
click at [426, 40] on button "Publicar" at bounding box center [432, 46] width 29 height 16
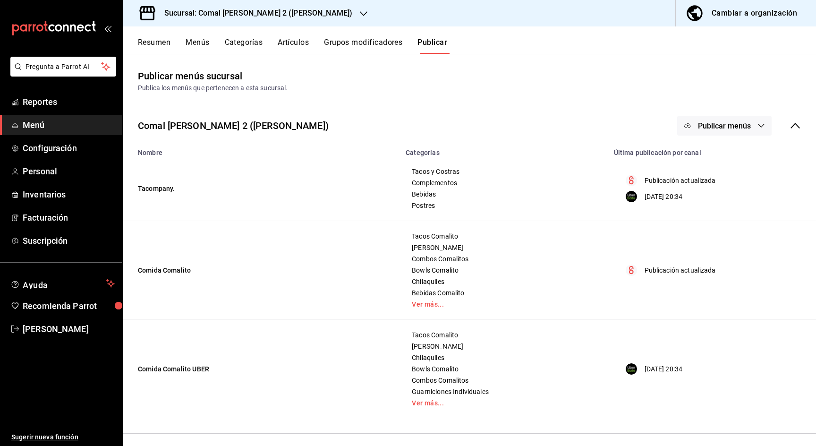
click at [670, 273] on p "Publicación actualizada" at bounding box center [679, 270] width 71 height 10
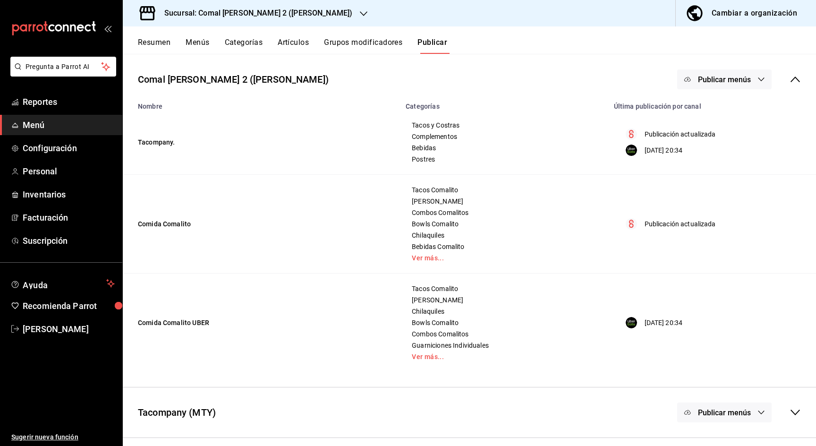
scroll to position [47, 0]
click at [655, 322] on p "[DATE] 20:34" at bounding box center [663, 322] width 38 height 10
click at [715, 84] on button "Publicar menús" at bounding box center [724, 79] width 94 height 20
click at [724, 140] on span "Uber Eats" at bounding box center [737, 136] width 45 height 10
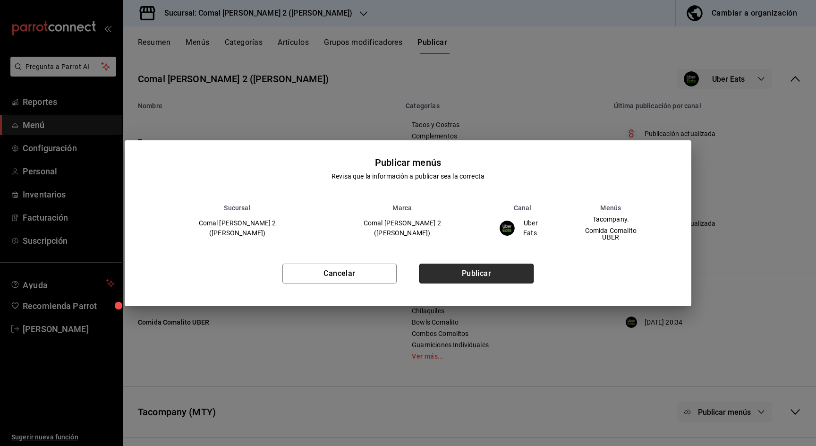
click at [466, 267] on button "Publicar" at bounding box center [476, 273] width 114 height 20
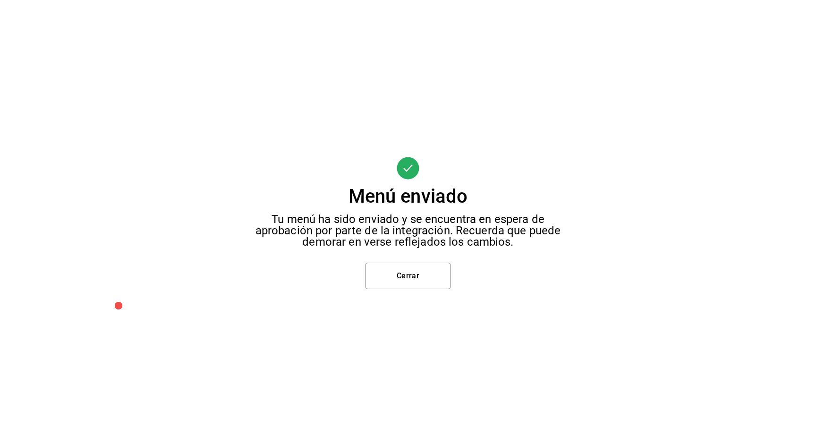
scroll to position [0, 0]
click at [414, 272] on button "Cerrar" at bounding box center [407, 275] width 85 height 26
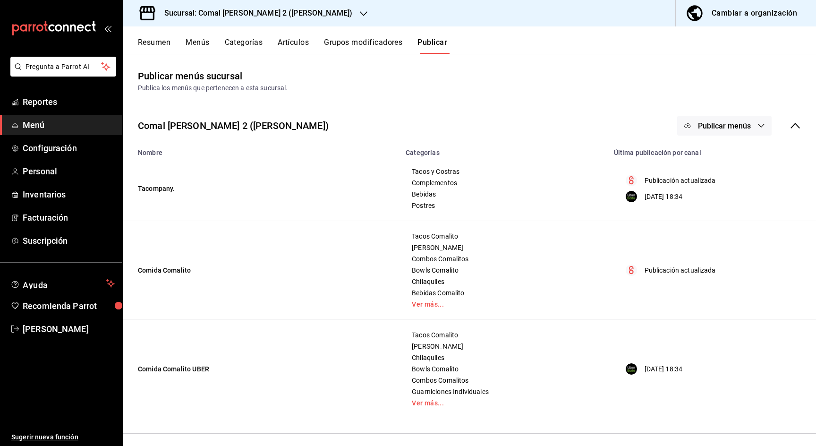
drag, startPoint x: 701, startPoint y: 197, endPoint x: 644, endPoint y: 199, distance: 57.1
click at [644, 199] on div "[DATE] 18:34" at bounding box center [710, 196] width 180 height 11
click at [167, 185] on td "Tacompany." at bounding box center [261, 188] width 277 height 65
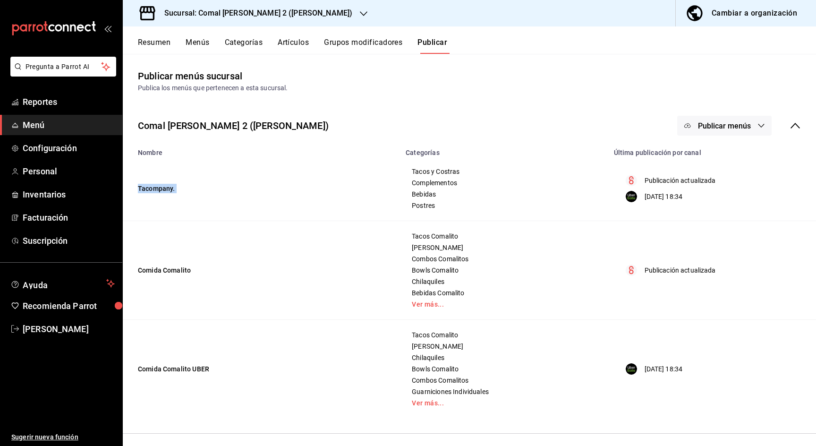
click at [167, 185] on td "Tacompany." at bounding box center [261, 188] width 277 height 65
click at [168, 187] on td "Tacompany." at bounding box center [261, 188] width 277 height 65
click at [198, 44] on button "Menús" at bounding box center [197, 46] width 24 height 16
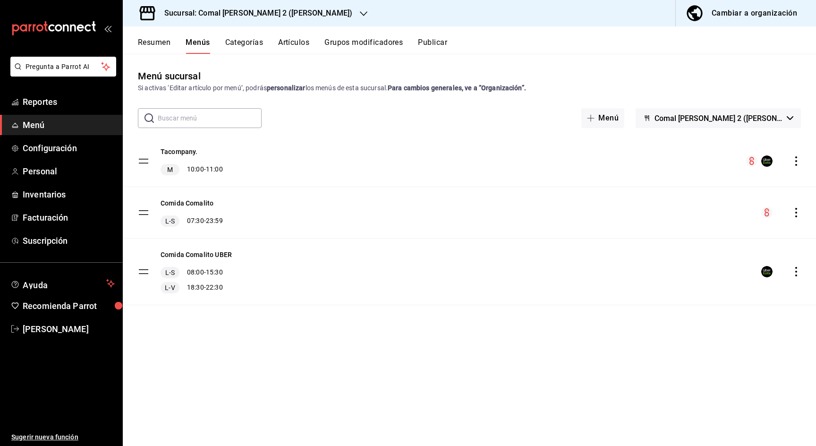
click at [795, 161] on icon "actions" at bounding box center [795, 160] width 9 height 9
click at [669, 245] on span "Eliminar solo menú" at bounding box center [721, 241] width 115 height 10
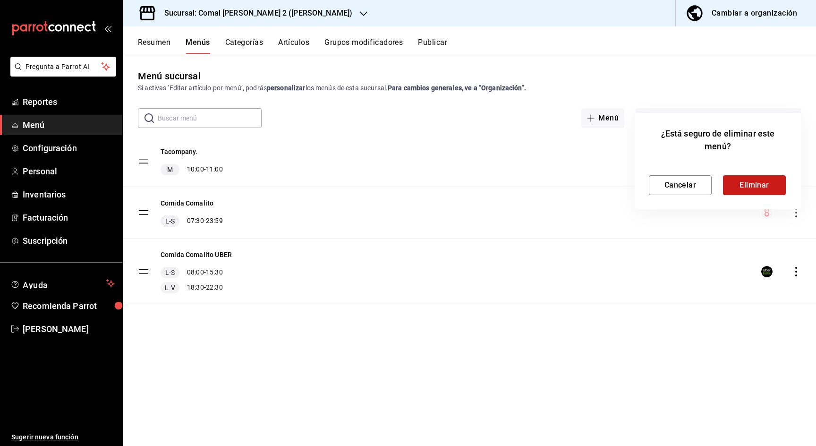
click at [739, 187] on button "Eliminar" at bounding box center [754, 185] width 63 height 20
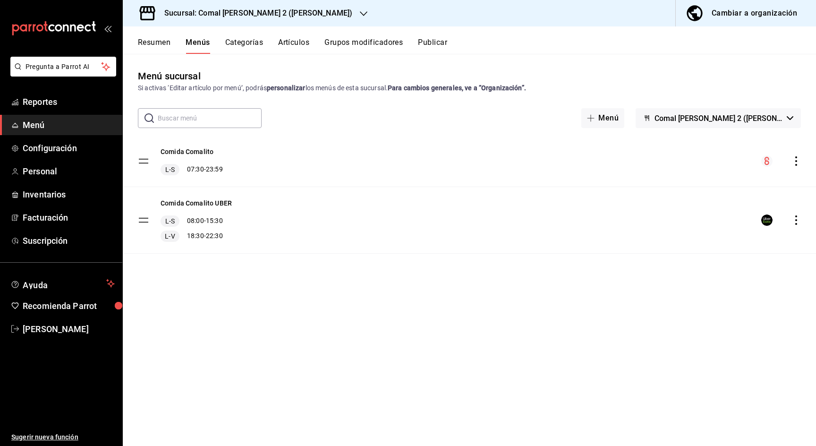
click at [794, 215] on icon "actions" at bounding box center [795, 219] width 9 height 9
click at [168, 48] on div at bounding box center [408, 223] width 816 height 446
click at [450, 44] on div "Resumen Menús Categorías Artículos Grupos modificadores Publicar" at bounding box center [477, 46] width 678 height 16
click at [440, 42] on button "Publicar" at bounding box center [432, 46] width 29 height 16
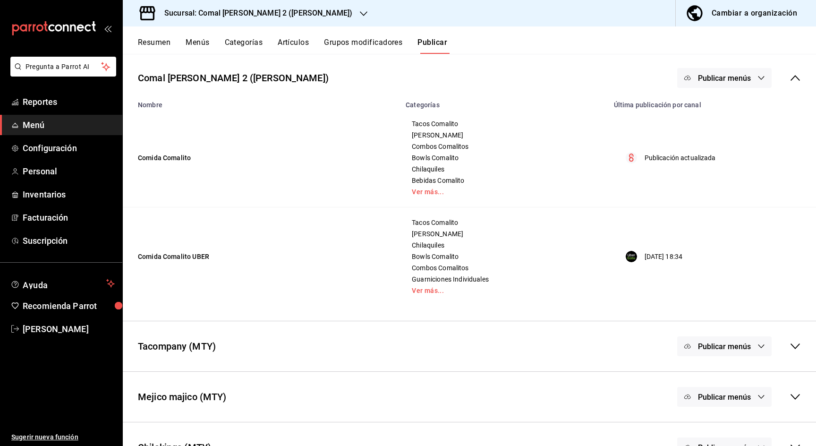
scroll to position [42, 0]
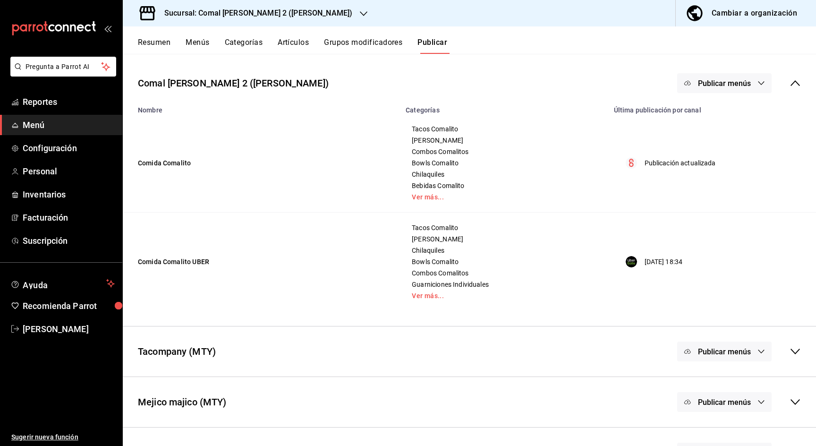
click at [713, 85] on span "Publicar menús" at bounding box center [724, 83] width 53 height 9
click at [715, 144] on span "Uber Eats" at bounding box center [737, 140] width 45 height 10
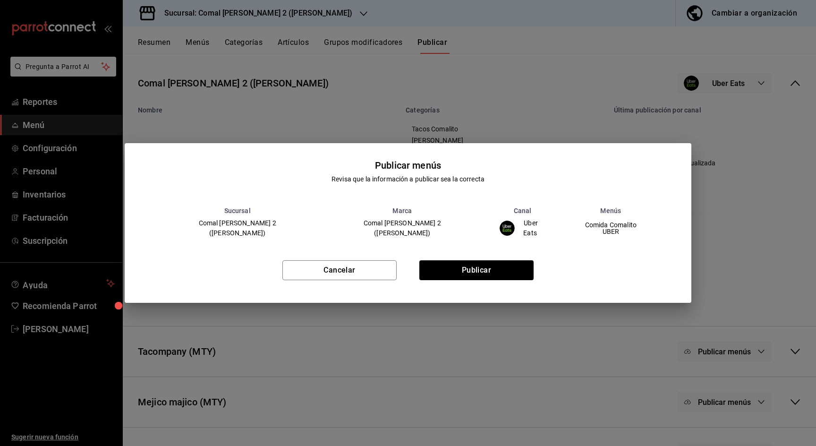
click at [509, 252] on div "Cancelar Publicar" at bounding box center [408, 274] width 566 height 58
click at [508, 257] on div "Cancelar Publicar" at bounding box center [408, 274] width 566 height 58
click at [499, 270] on button "Publicar" at bounding box center [476, 270] width 114 height 20
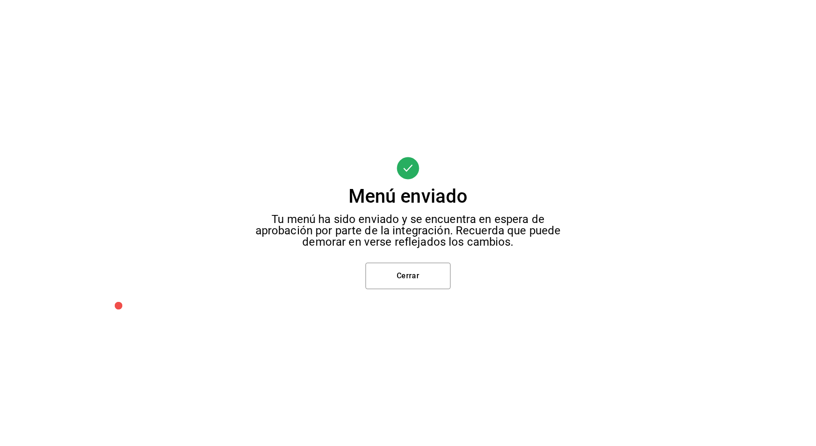
scroll to position [0, 0]
click at [412, 263] on button "Cerrar" at bounding box center [407, 275] width 85 height 26
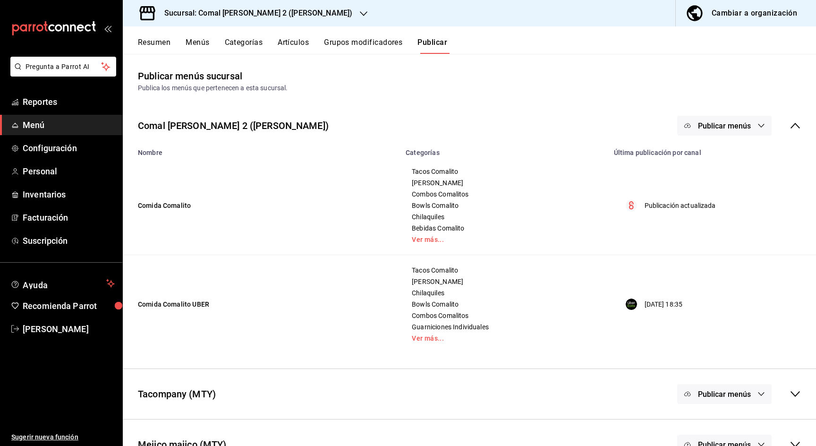
click at [793, 124] on icon at bounding box center [794, 125] width 11 height 11
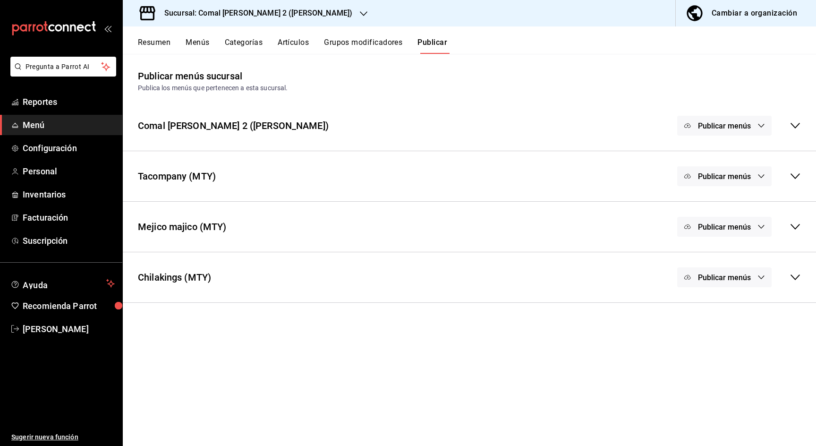
click at [217, 15] on h3 "Sucursal: Comal [PERSON_NAME] 2 ([PERSON_NAME])" at bounding box center [254, 13] width 195 height 11
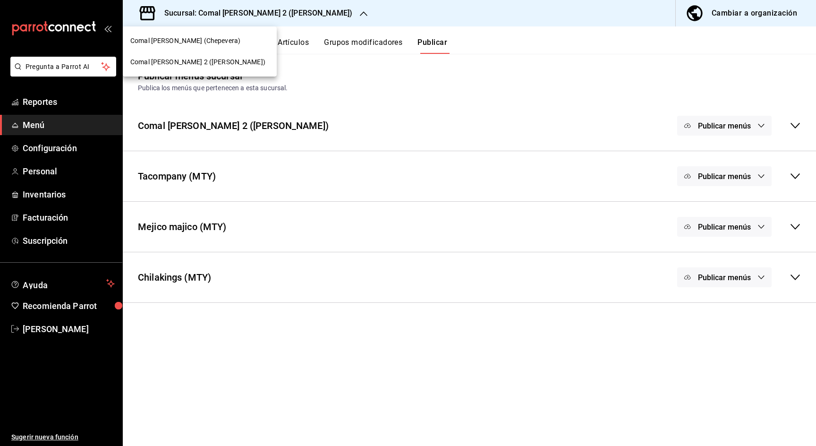
click at [202, 37] on span "Comal [PERSON_NAME] (Chepevera)" at bounding box center [185, 41] width 110 height 10
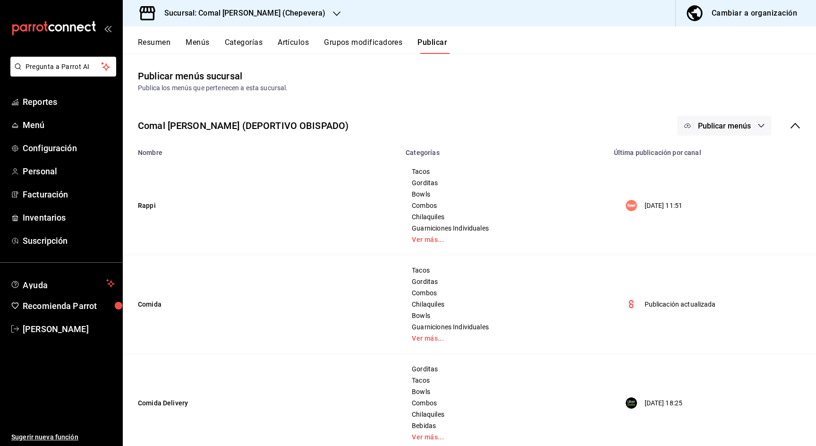
click at [195, 40] on button "Menús" at bounding box center [197, 46] width 24 height 16
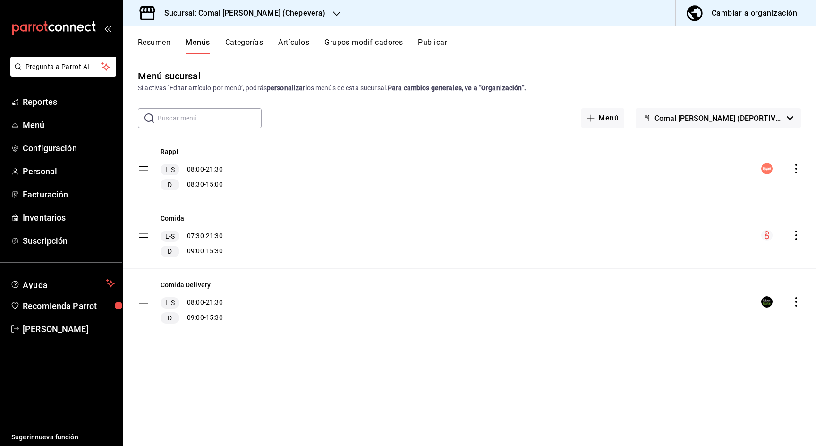
click at [728, 23] on button "Cambiar a organización" at bounding box center [741, 13] width 133 height 26
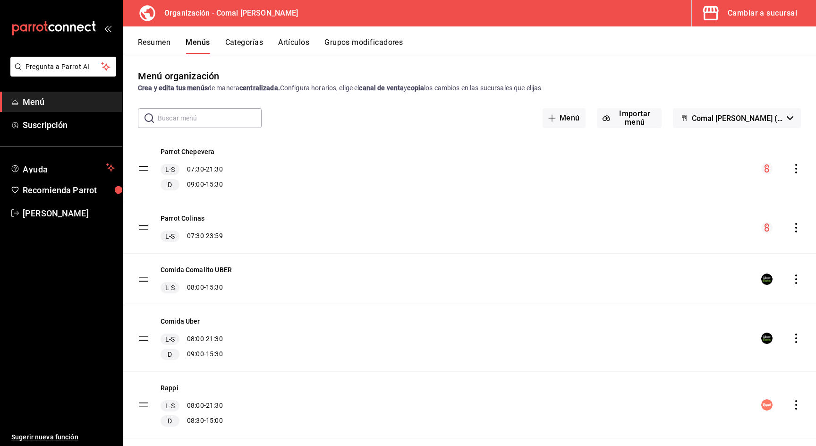
click at [201, 42] on button "Menús" at bounding box center [197, 46] width 24 height 16
click at [795, 223] on icon "actions" at bounding box center [796, 227] width 2 height 9
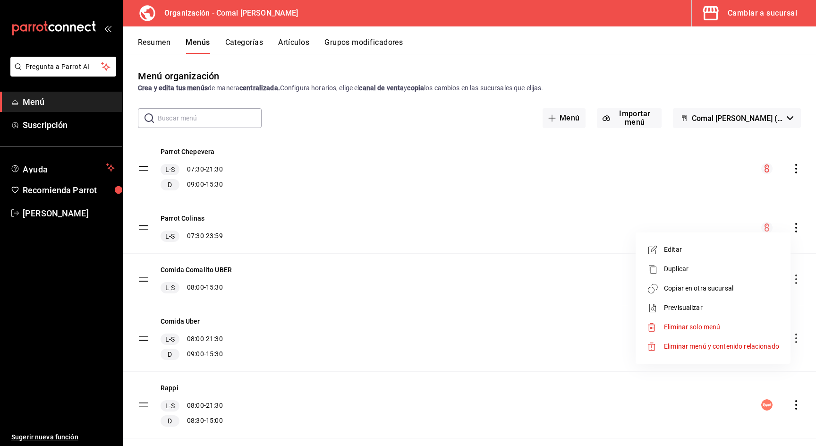
click at [679, 288] on span "Copiar en otra sucursal" at bounding box center [721, 288] width 115 height 10
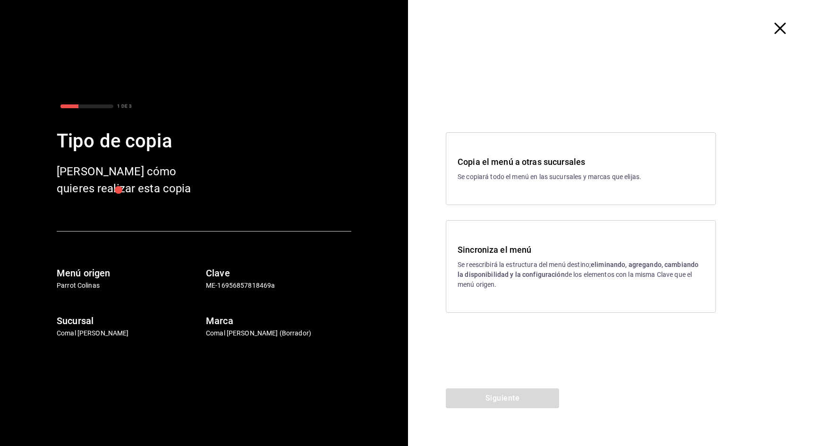
click at [776, 38] on div at bounding box center [612, 28] width 408 height 57
click at [776, 34] on div at bounding box center [612, 28] width 408 height 57
click at [782, 27] on icon "button" at bounding box center [779, 28] width 11 height 11
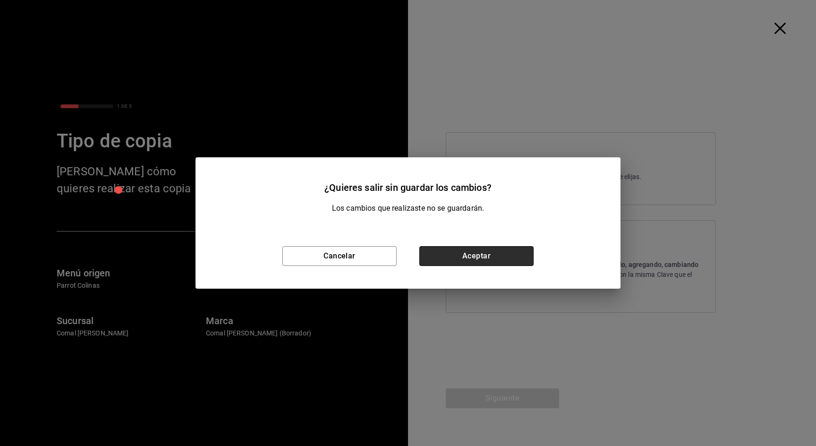
click at [438, 254] on button "Aceptar" at bounding box center [476, 256] width 114 height 20
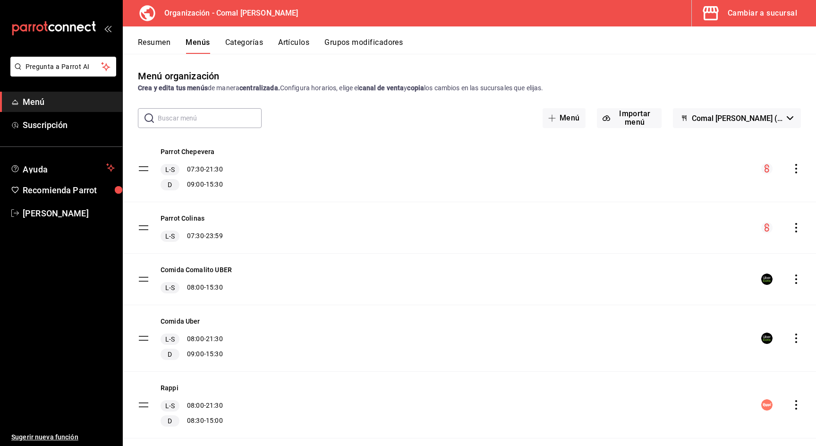
click at [742, 13] on div "Cambiar a sucursal" at bounding box center [761, 13] width 69 height 13
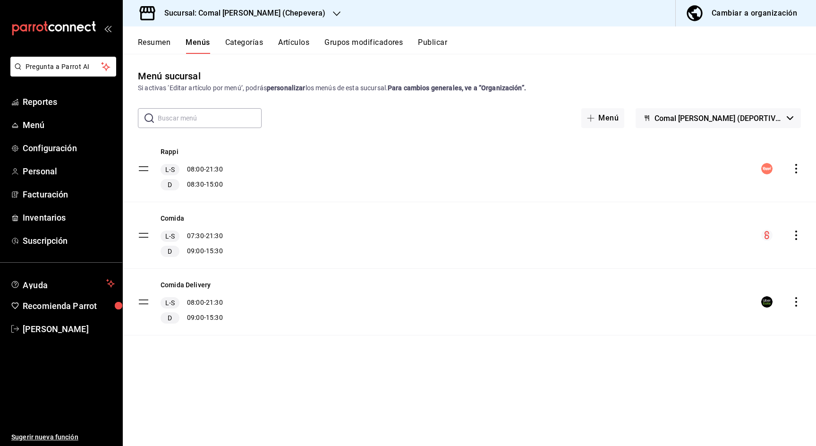
click at [795, 301] on icon "actions" at bounding box center [795, 301] width 9 height 9
click at [521, 353] on div at bounding box center [408, 223] width 816 height 446
click at [149, 40] on button "Resumen" at bounding box center [154, 46] width 33 height 16
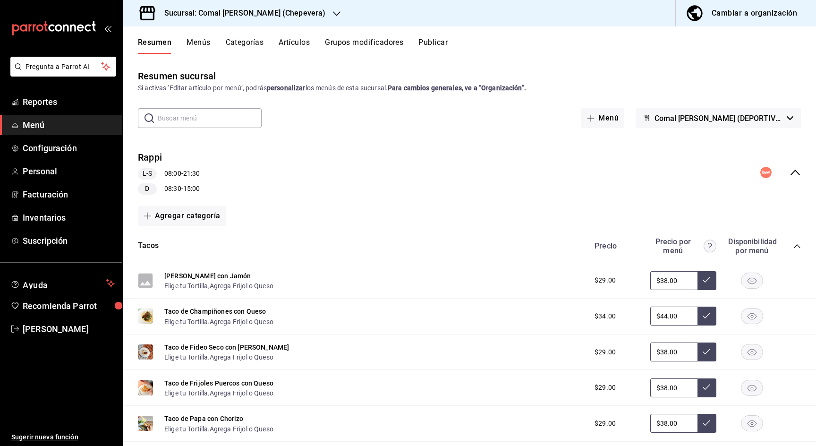
click at [195, 39] on button "Menús" at bounding box center [198, 46] width 24 height 16
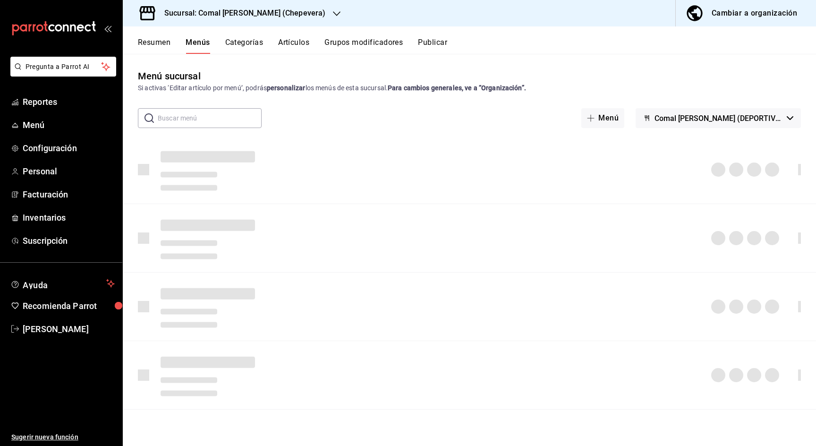
click at [442, 45] on button "Publicar" at bounding box center [432, 46] width 29 height 16
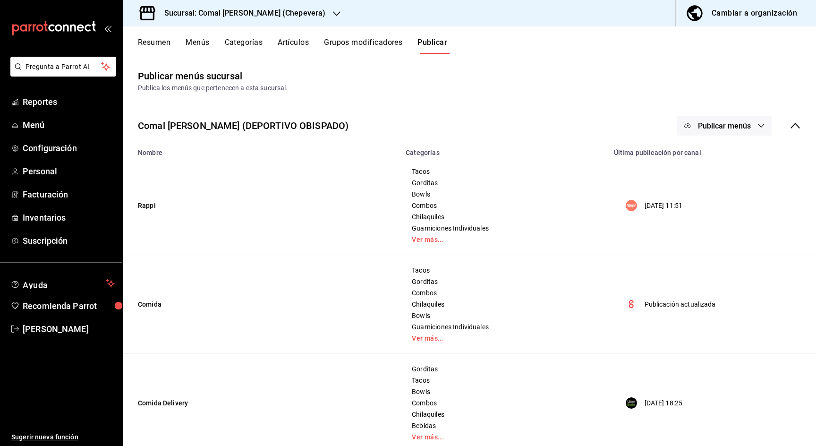
click at [741, 6] on button "Cambiar a organización" at bounding box center [741, 13] width 133 height 26
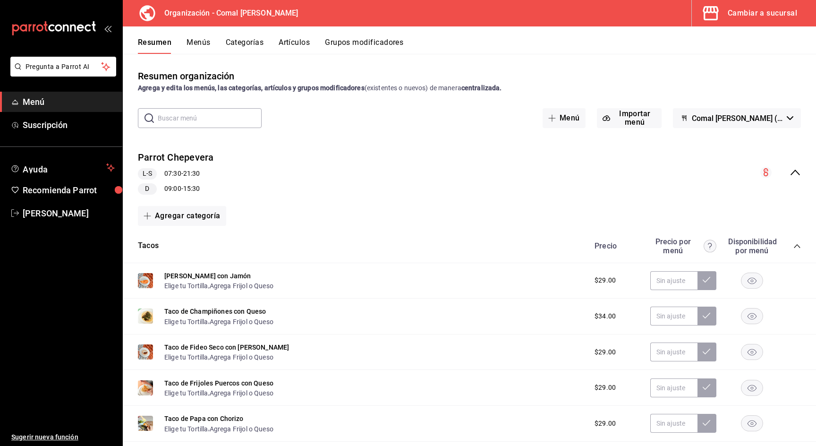
click at [792, 168] on icon "collapse-menu-row" at bounding box center [794, 172] width 11 height 11
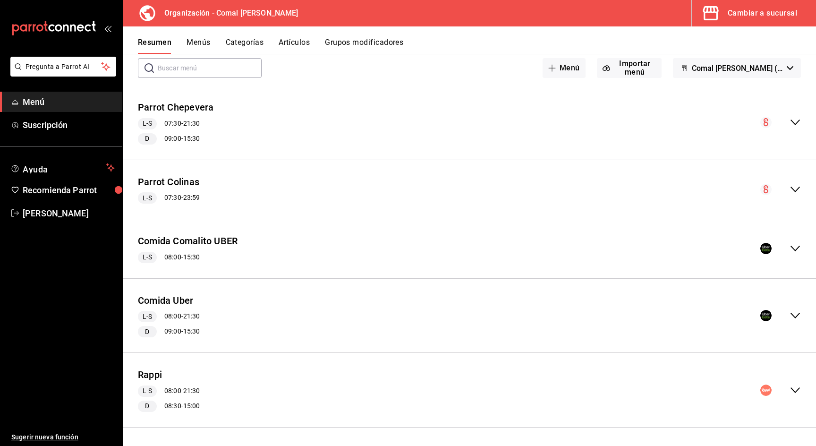
scroll to position [50, 0]
click at [196, 42] on button "Menús" at bounding box center [198, 46] width 24 height 16
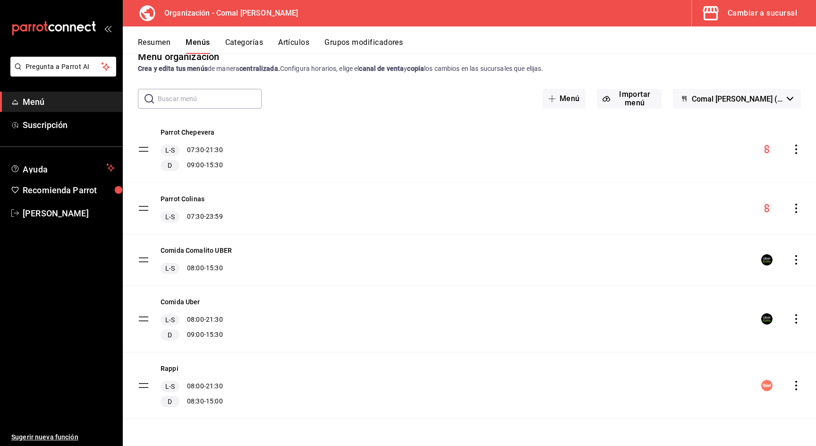
scroll to position [19, 0]
click at [796, 381] on icon "actions" at bounding box center [796, 384] width 2 height 9
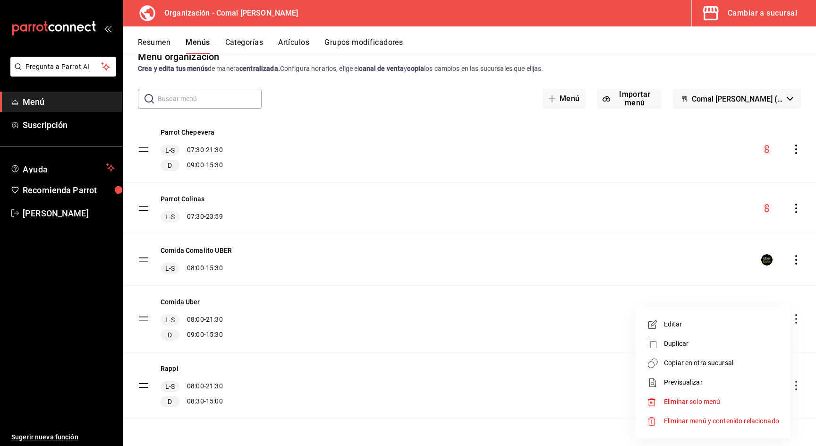
click at [699, 383] on span "Previsualizar" at bounding box center [721, 382] width 115 height 10
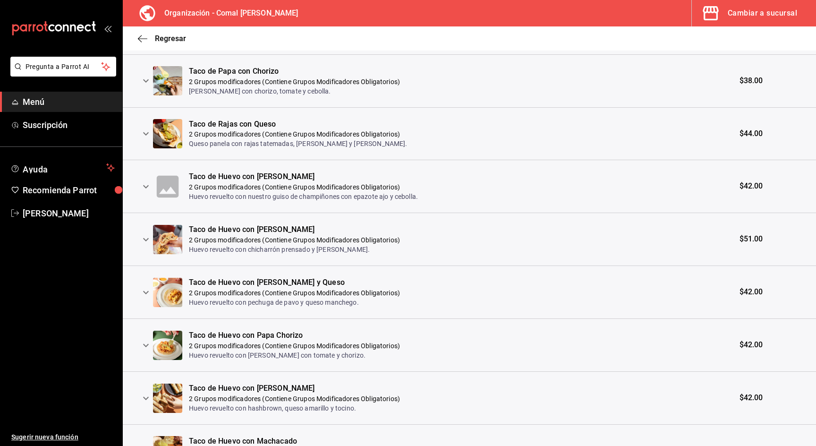
scroll to position [181, 0]
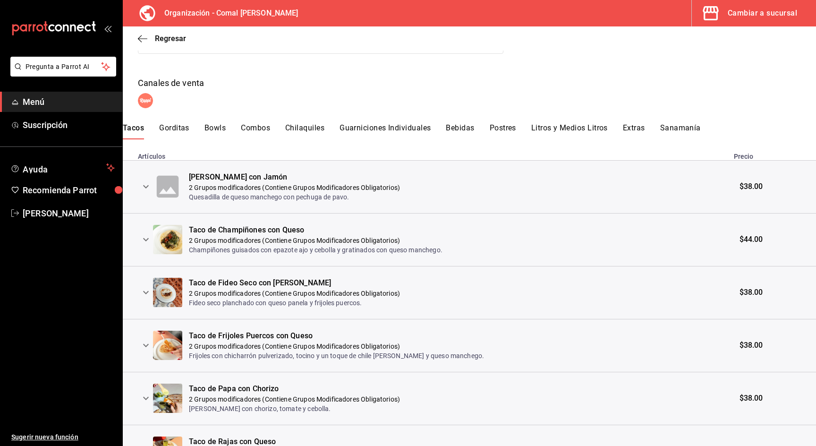
click at [183, 134] on button "Gorditas" at bounding box center [174, 131] width 30 height 16
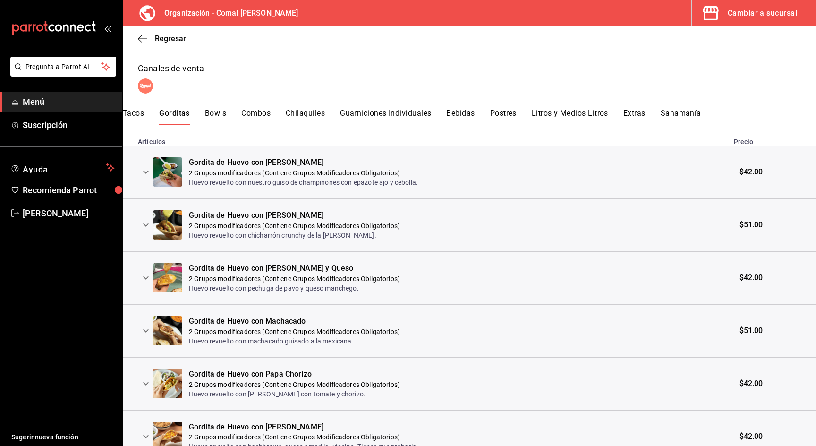
scroll to position [154, 0]
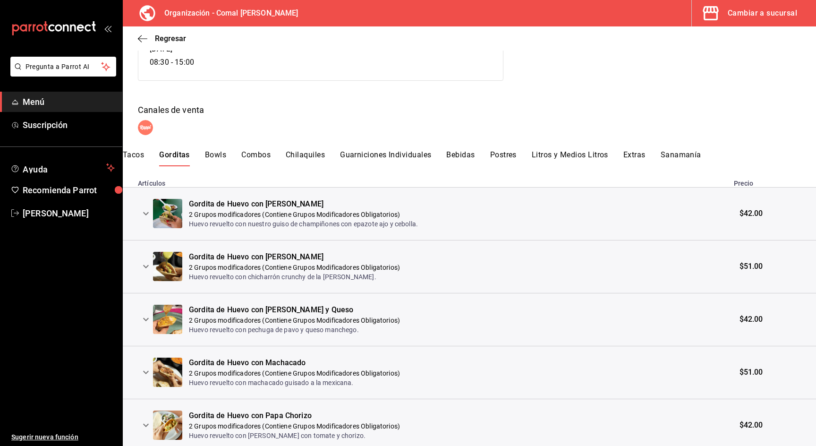
click at [248, 158] on button "Combos" at bounding box center [255, 158] width 29 height 16
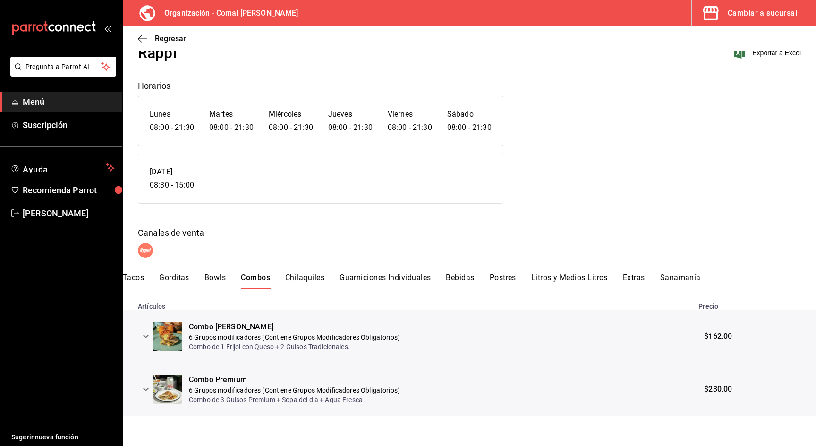
scroll to position [31, 0]
click at [145, 337] on icon "expand row" at bounding box center [146, 336] width 6 height 3
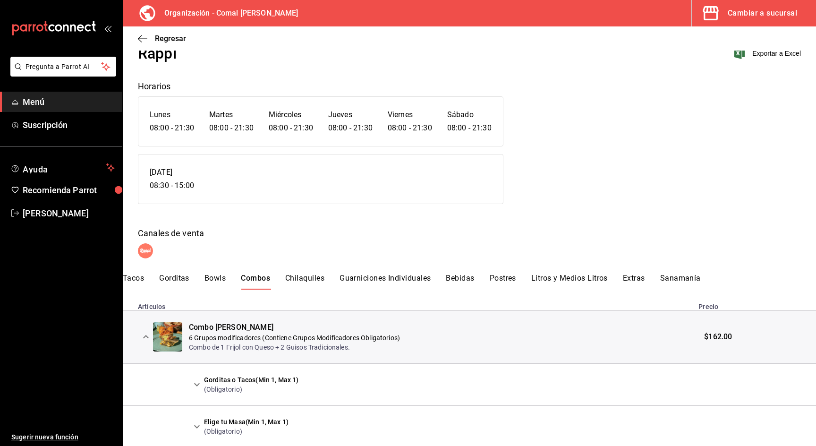
click at [221, 282] on button "Bowls" at bounding box center [214, 281] width 21 height 16
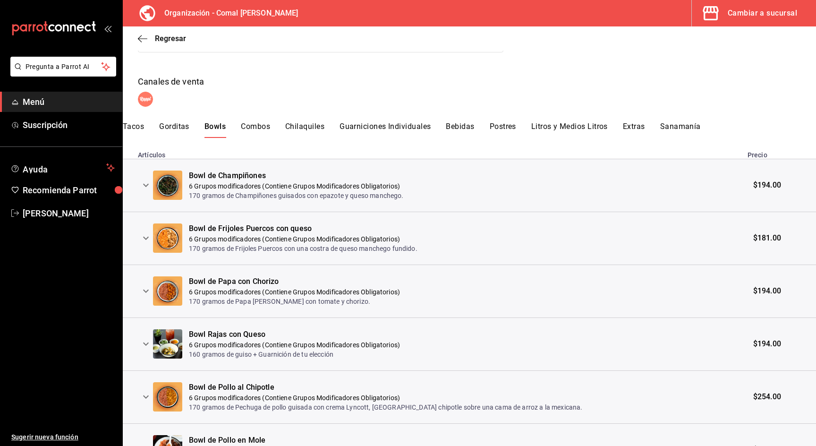
scroll to position [190, 0]
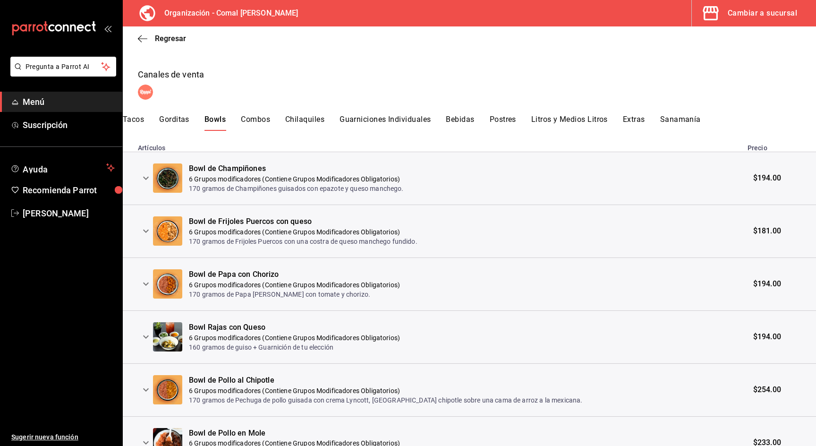
click at [147, 174] on icon "expand row" at bounding box center [145, 177] width 11 height 11
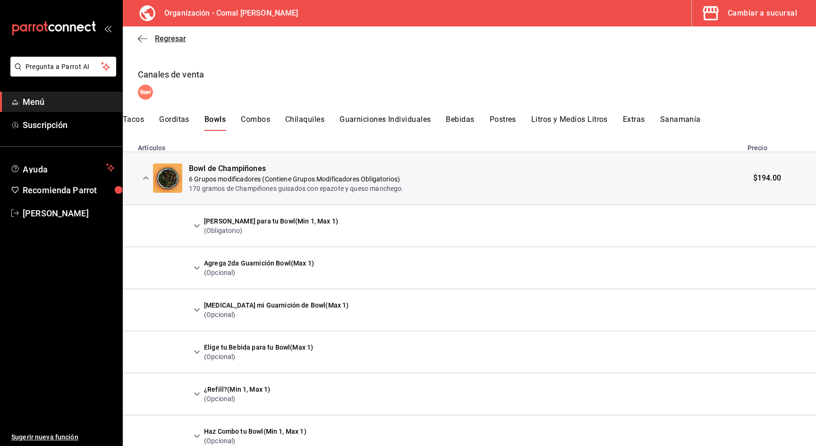
click at [147, 37] on icon "button" at bounding box center [142, 38] width 9 height 8
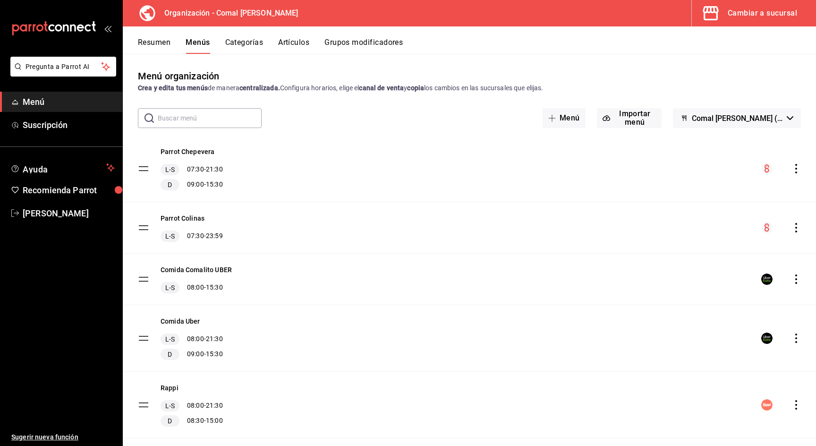
click at [192, 42] on button "Menús" at bounding box center [197, 46] width 24 height 16
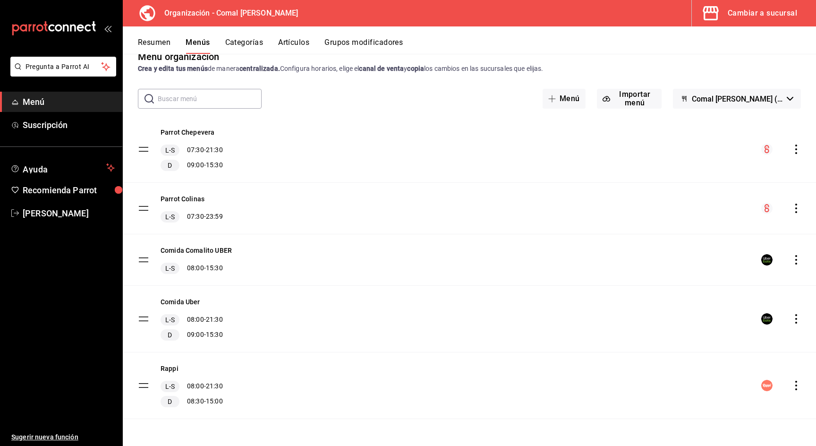
scroll to position [19, 0]
click at [794, 388] on icon "actions" at bounding box center [795, 384] width 9 height 9
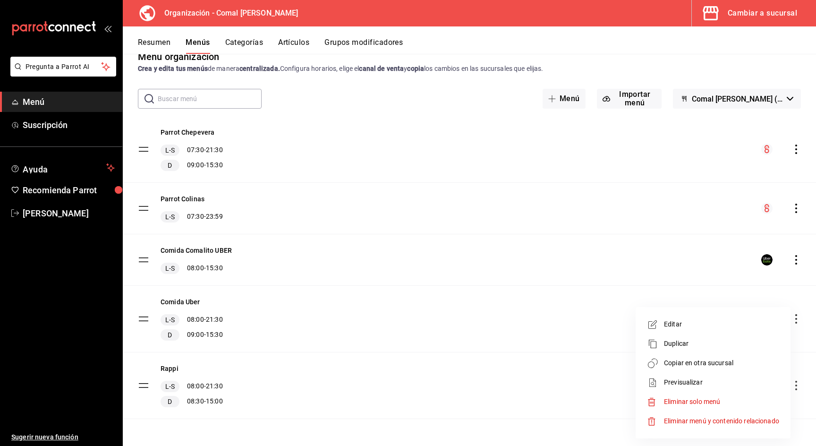
click at [706, 377] on span "Previsualizar" at bounding box center [721, 382] width 115 height 10
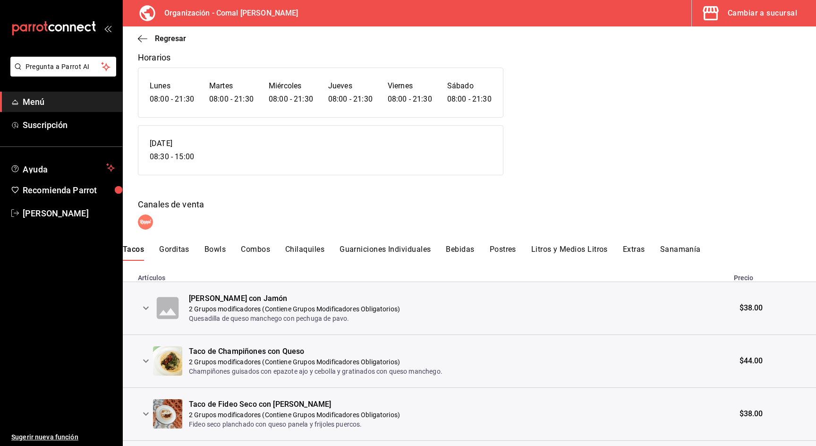
scroll to position [67, 0]
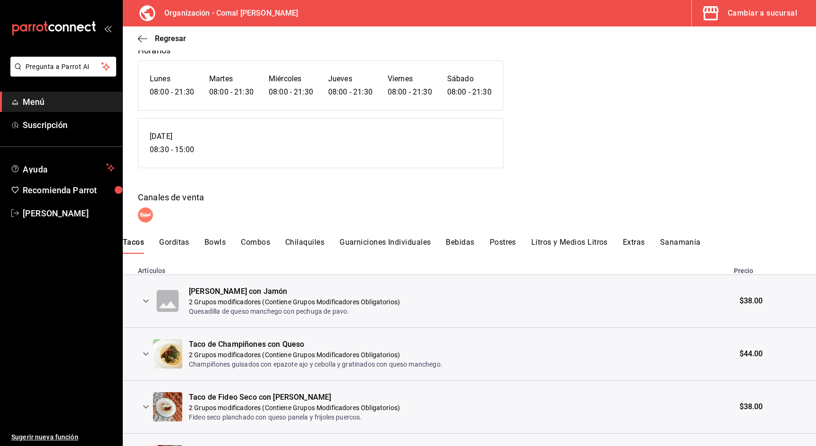
click at [310, 245] on button "Chilaquiles" at bounding box center [304, 245] width 39 height 16
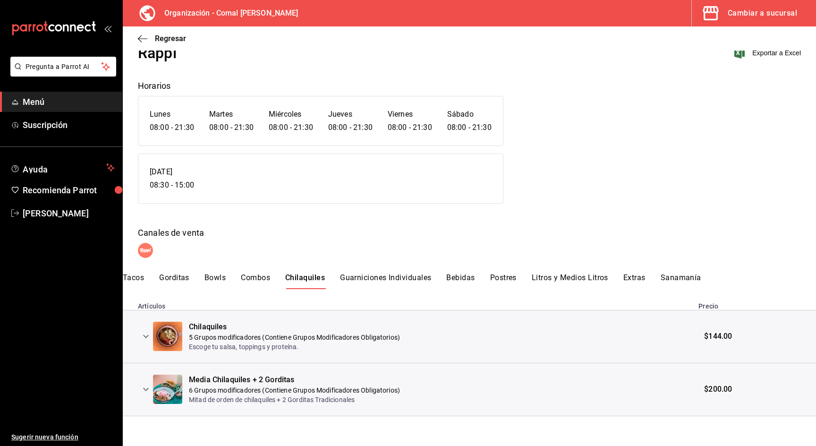
scroll to position [31, 0]
click at [215, 279] on button "Bowls" at bounding box center [214, 281] width 21 height 16
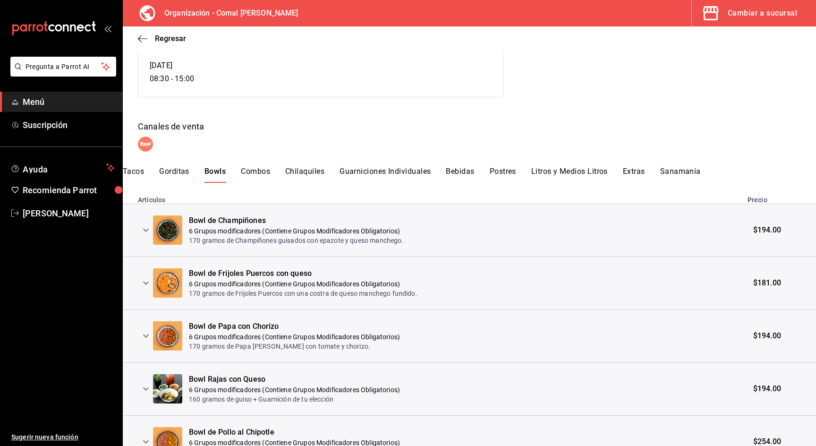
scroll to position [140, 0]
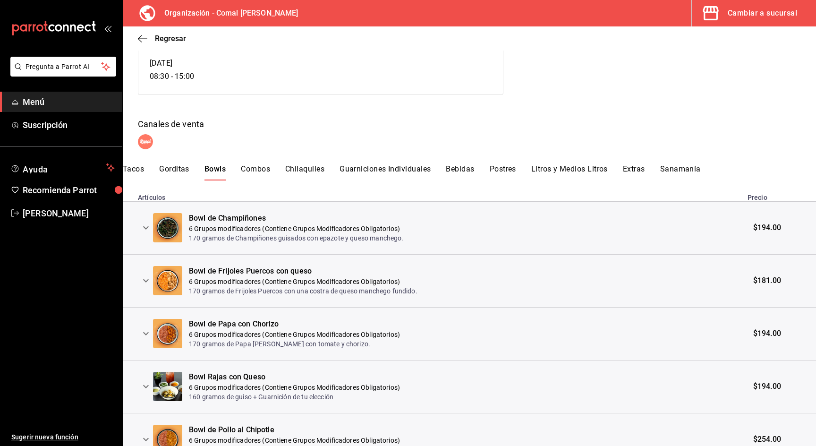
click at [146, 226] on icon "expand row" at bounding box center [145, 227] width 11 height 11
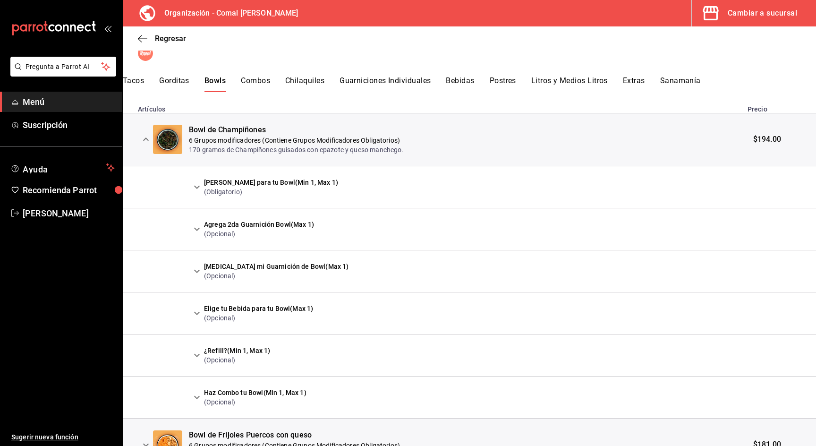
scroll to position [230, 0]
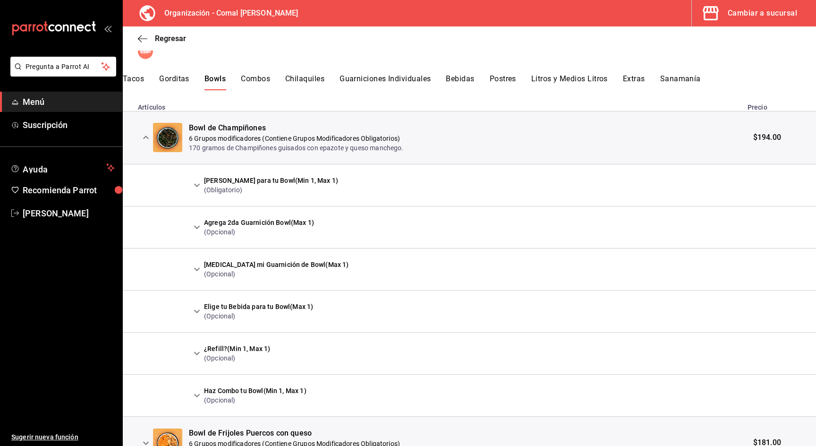
click at [202, 184] on icon "expand row" at bounding box center [196, 184] width 11 height 11
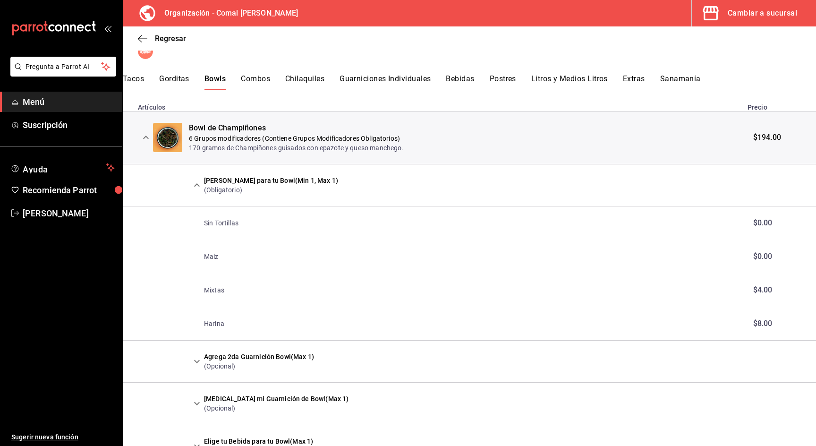
click at [195, 185] on icon "expand row" at bounding box center [197, 184] width 6 height 3
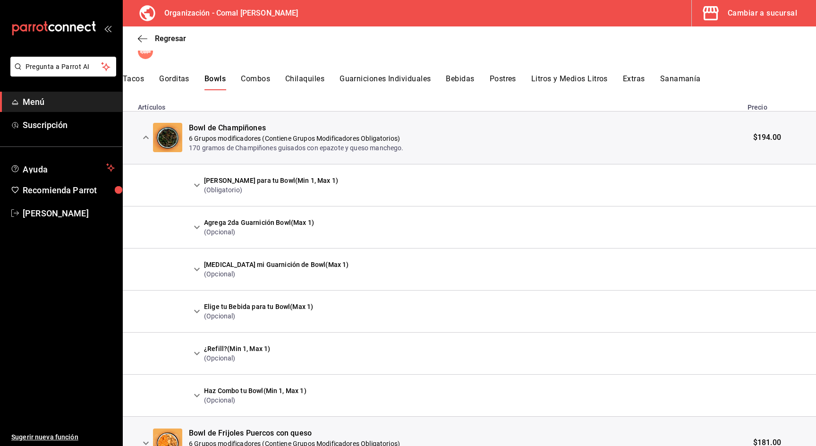
click at [198, 181] on icon "expand row" at bounding box center [196, 184] width 11 height 11
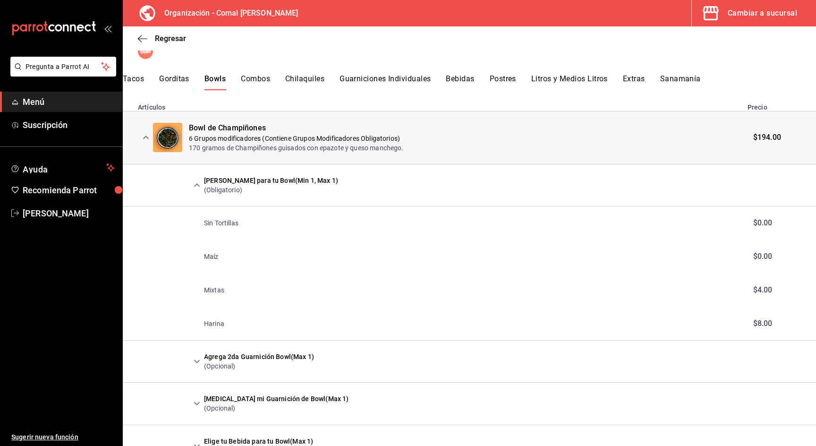
click at [202, 182] on button "expand row" at bounding box center [197, 185] width 16 height 16
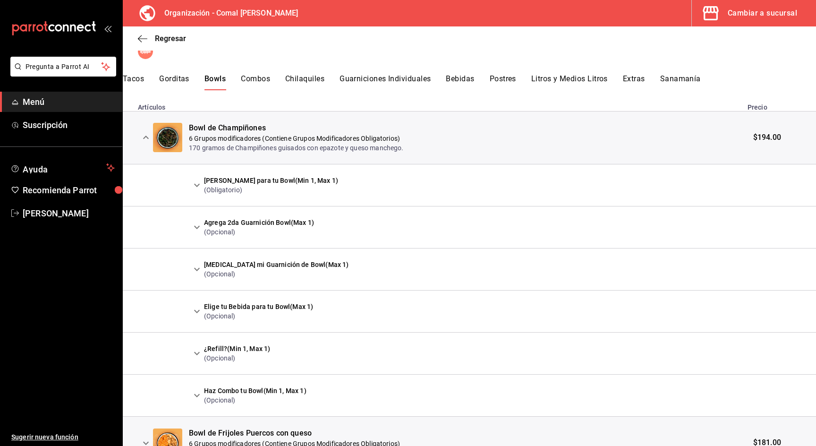
click at [202, 182] on button "expand row" at bounding box center [197, 185] width 16 height 16
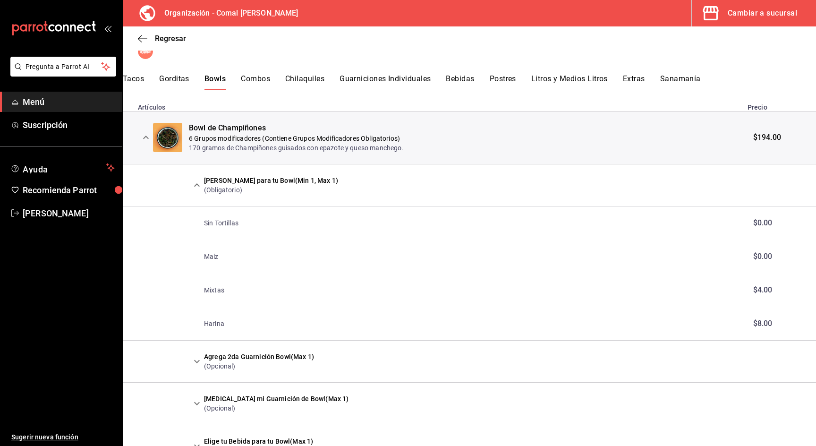
drag, startPoint x: 204, startPoint y: 180, endPoint x: 261, endPoint y: 185, distance: 56.8
click at [261, 185] on div "[PERSON_NAME] para tu Bowl (Min 1, Max 1) (Obligatorio)" at bounding box center [271, 185] width 134 height 19
click at [198, 185] on icon "expand row" at bounding box center [196, 184] width 11 height 11
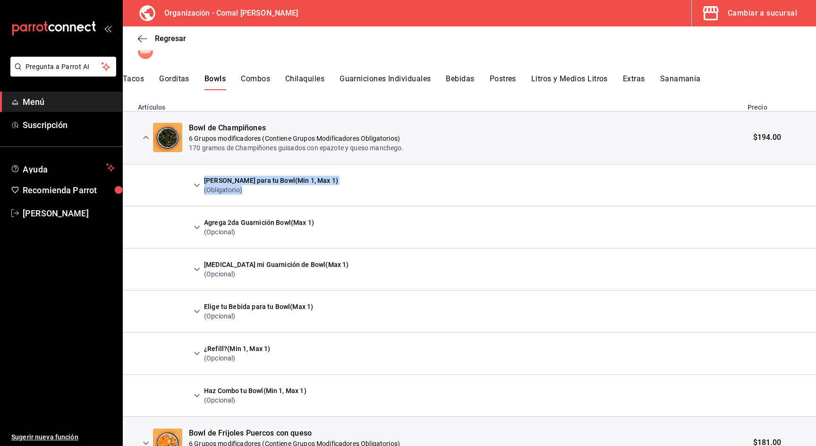
click at [199, 224] on icon "expand row" at bounding box center [196, 226] width 11 height 11
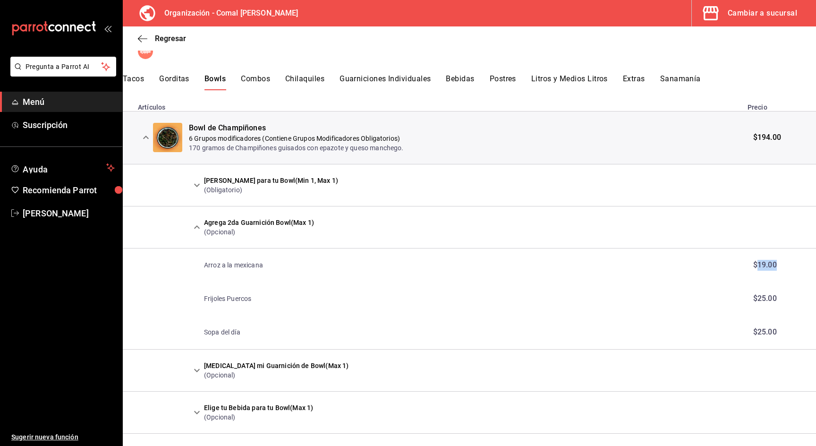
drag, startPoint x: 774, startPoint y: 263, endPoint x: 751, endPoint y: 261, distance: 22.7
click at [751, 261] on td "$19.00" at bounding box center [778, 265] width 74 height 34
click at [195, 228] on icon "expand row" at bounding box center [196, 226] width 11 height 11
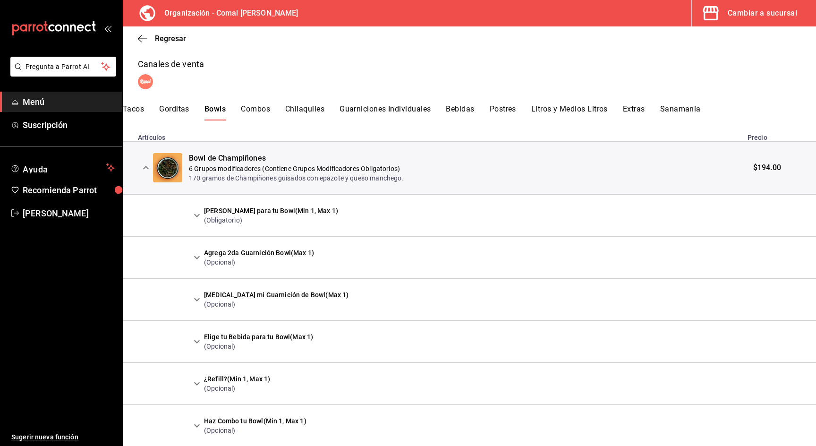
scroll to position [196, 0]
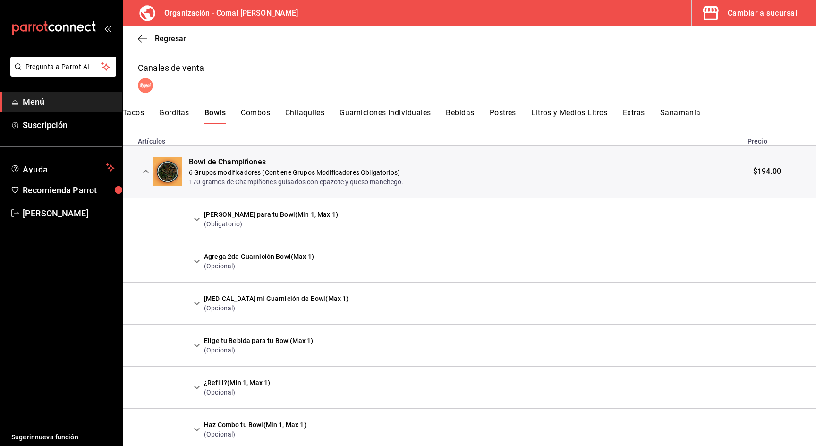
click at [506, 112] on button "Postres" at bounding box center [502, 116] width 26 height 16
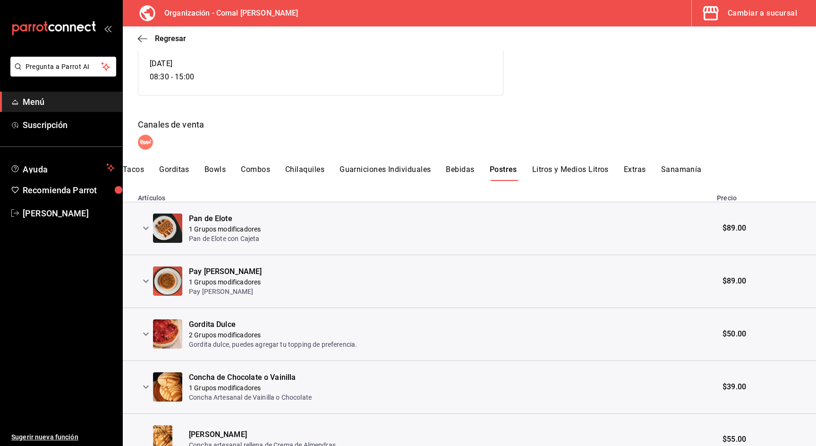
scroll to position [138, 0]
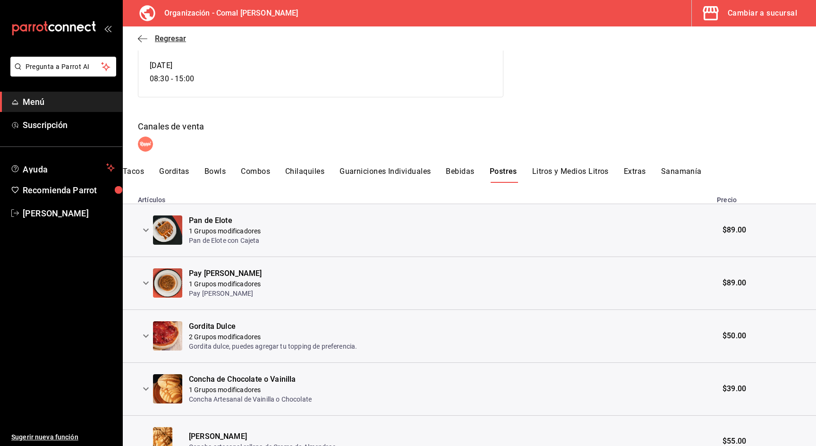
click at [166, 38] on span "Regresar" at bounding box center [170, 38] width 31 height 9
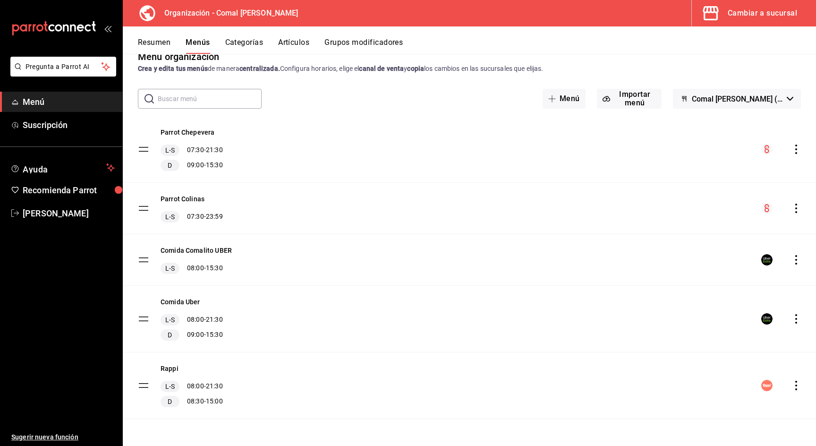
scroll to position [19, 0]
click at [794, 317] on icon "actions" at bounding box center [795, 318] width 9 height 9
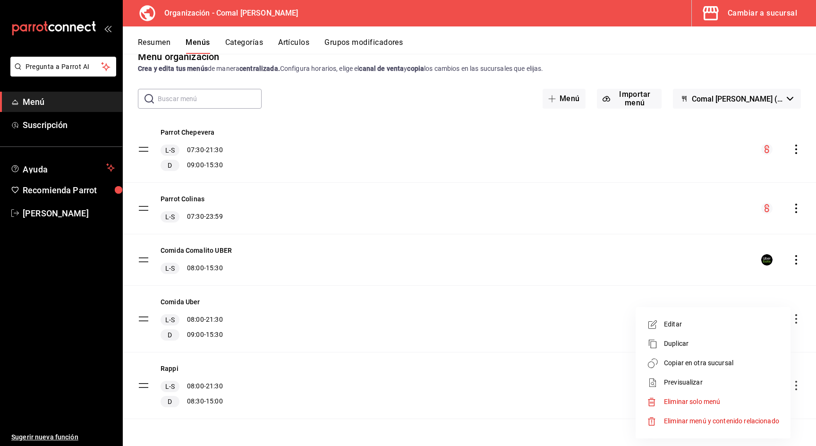
click at [683, 378] on span "Previsualizar" at bounding box center [721, 382] width 115 height 10
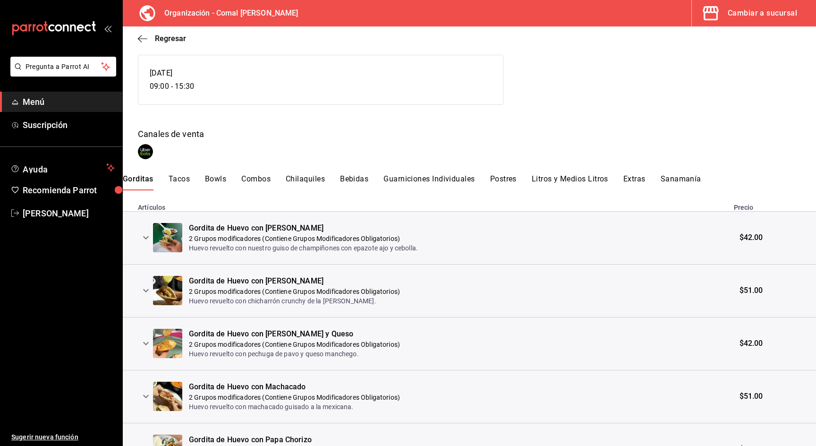
scroll to position [131, 0]
click at [512, 183] on button "Postres" at bounding box center [503, 181] width 26 height 16
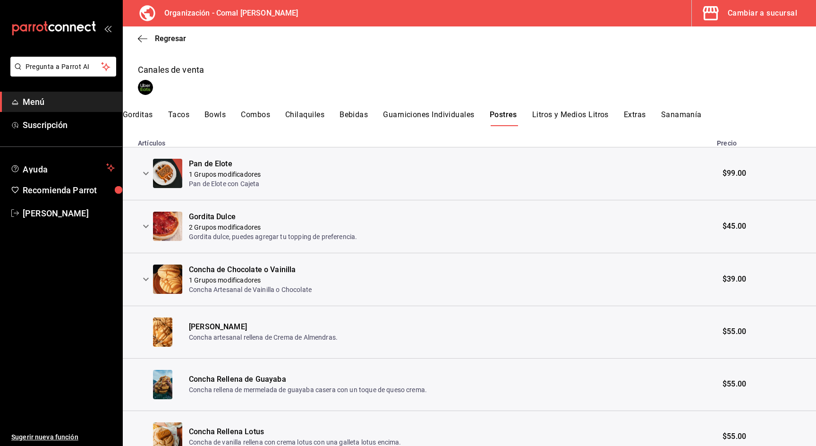
scroll to position [138, 0]
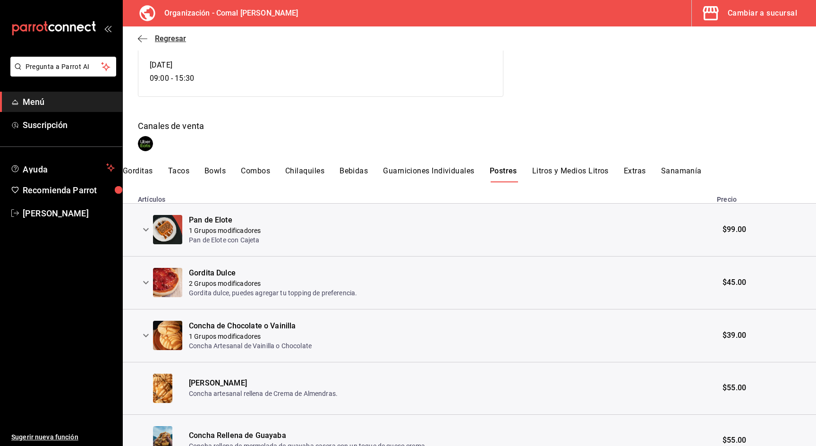
click at [168, 40] on span "Regresar" at bounding box center [170, 38] width 31 height 9
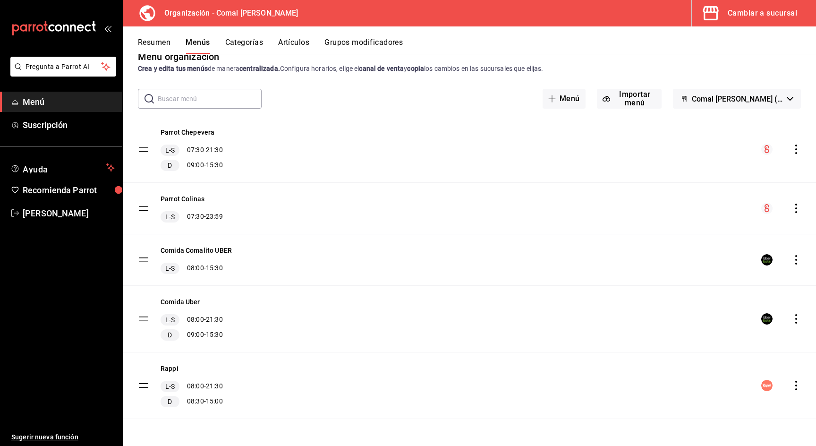
scroll to position [19, 0]
click at [158, 37] on div "Resumen Menús Categorías Artículos Grupos modificadores" at bounding box center [469, 39] width 693 height 27
click at [154, 41] on button "Resumen" at bounding box center [154, 46] width 33 height 16
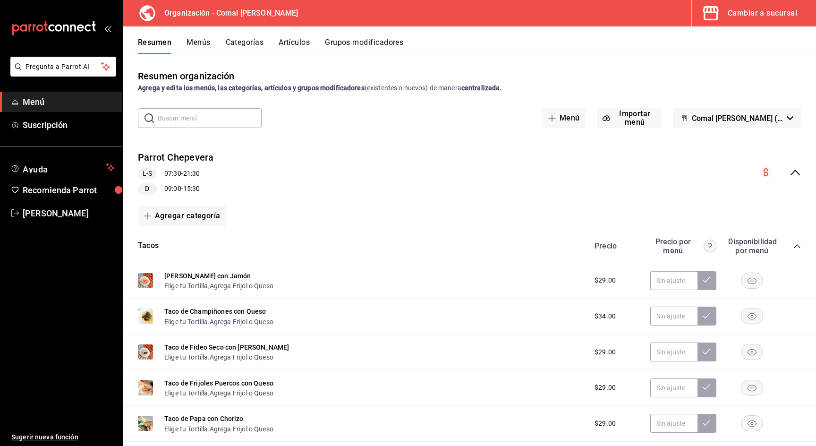
click at [798, 248] on icon "collapse-category-row" at bounding box center [797, 246] width 8 height 8
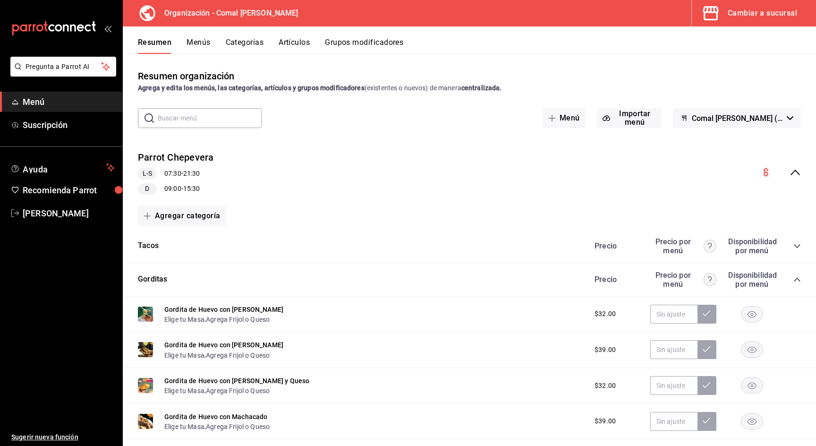
click at [791, 174] on icon "collapse-menu-row" at bounding box center [794, 172] width 9 height 6
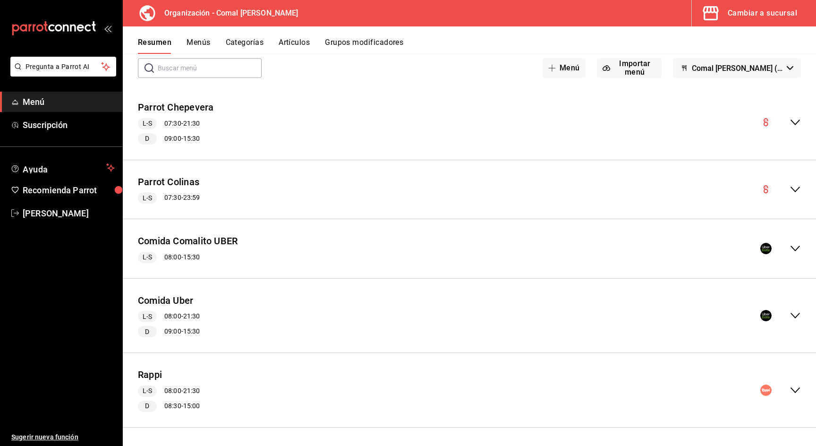
scroll to position [50, 0]
click at [797, 316] on icon "collapse-menu-row" at bounding box center [794, 316] width 9 height 6
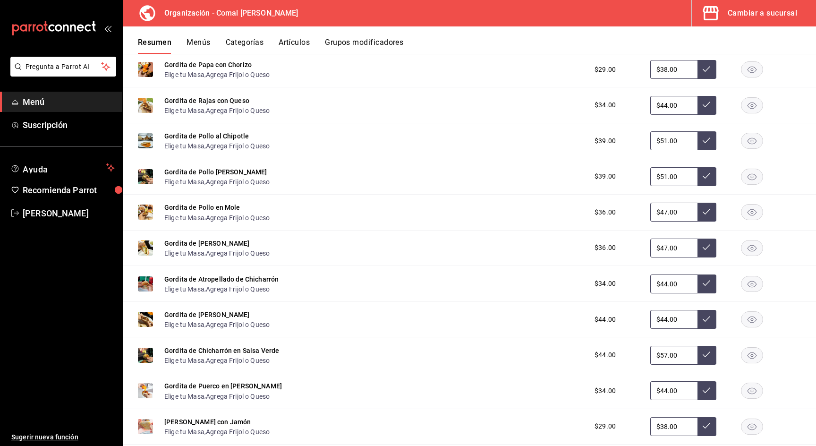
scroll to position [243, 0]
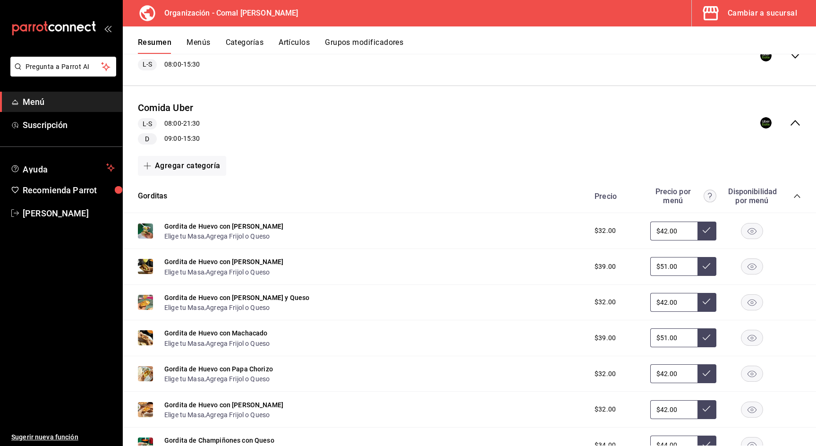
click at [796, 197] on icon "collapse-category-row" at bounding box center [797, 196] width 8 height 8
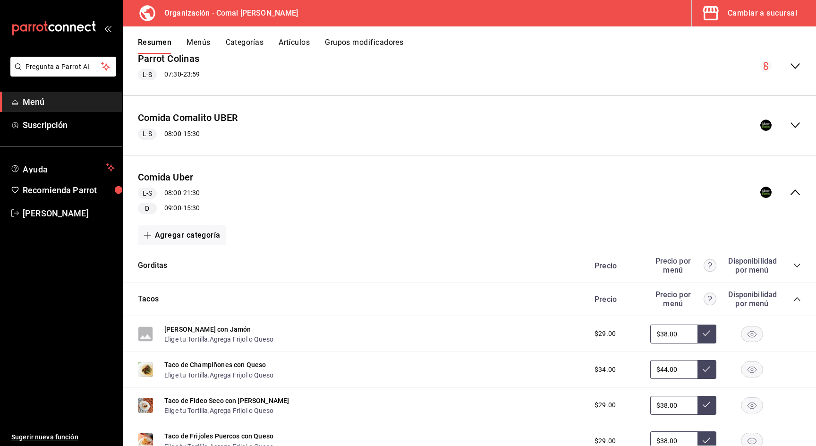
scroll to position [238, 0]
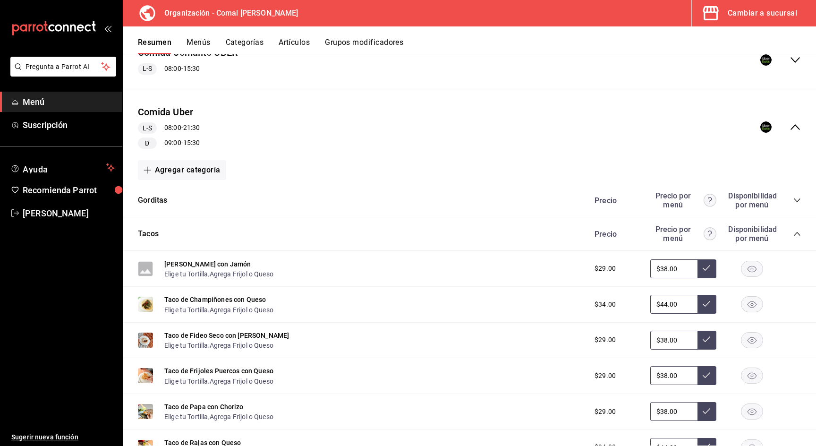
click at [795, 235] on icon "collapse-category-row" at bounding box center [797, 234] width 8 height 8
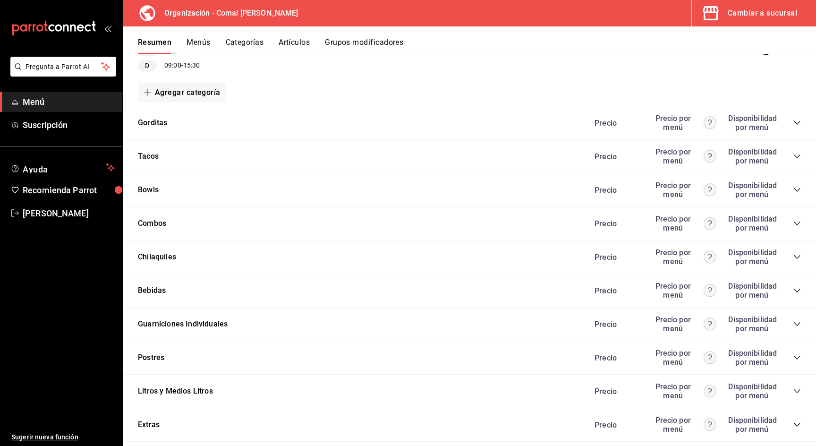
scroll to position [391, 0]
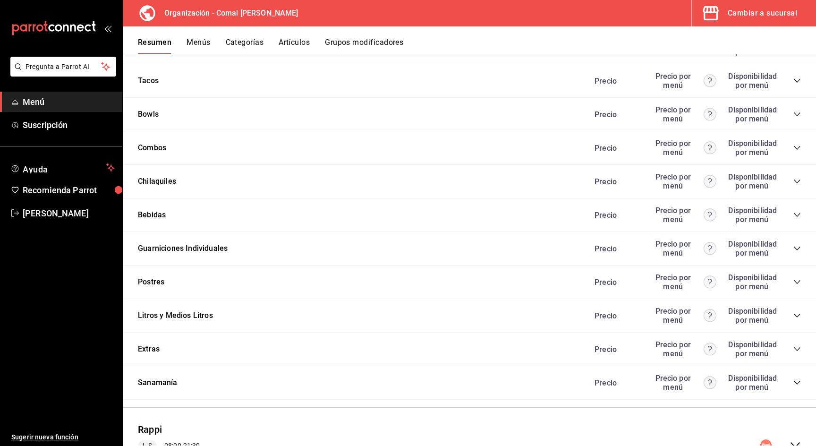
click at [796, 144] on icon "collapse-category-row" at bounding box center [797, 148] width 8 height 8
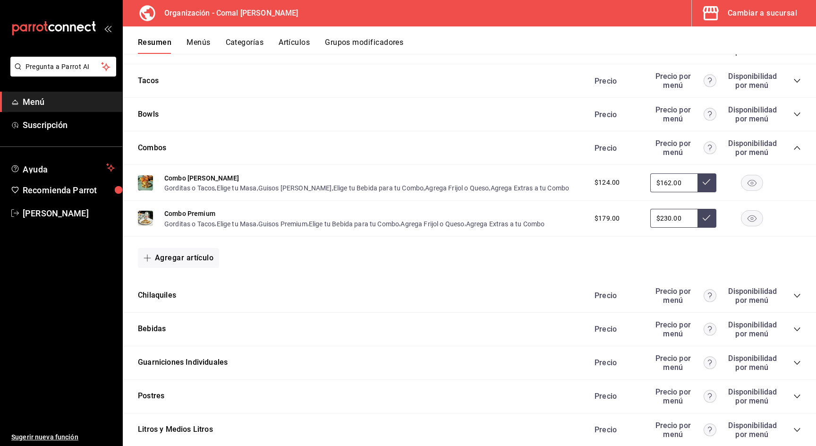
click at [796, 144] on icon "collapse-category-row" at bounding box center [797, 148] width 8 height 8
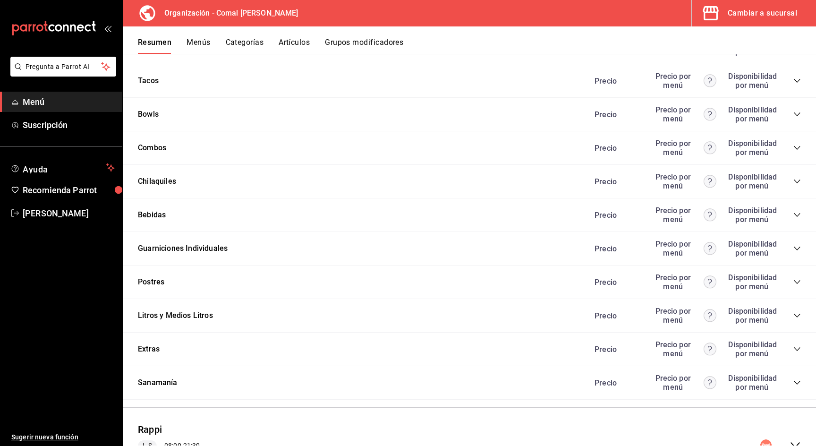
click at [794, 179] on icon "collapse-category-row" at bounding box center [796, 181] width 6 height 4
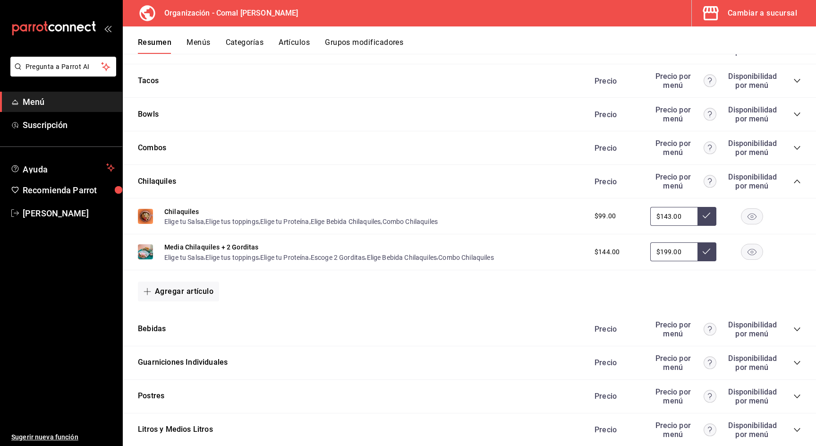
click at [794, 179] on icon "collapse-category-row" at bounding box center [797, 181] width 8 height 8
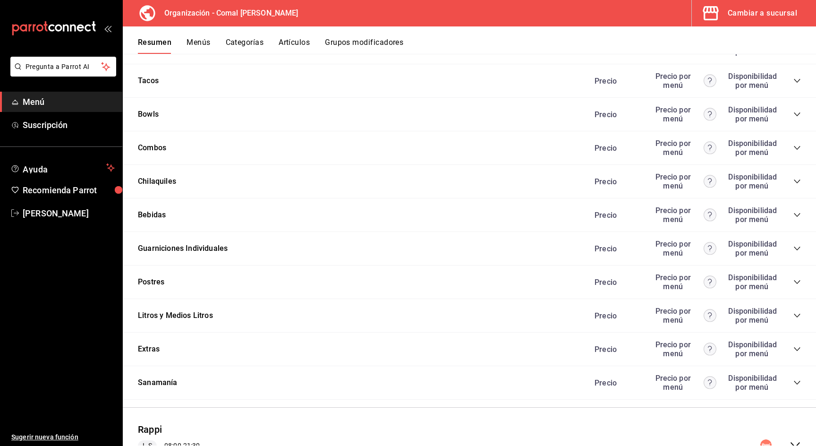
click at [797, 214] on icon "collapse-category-row" at bounding box center [797, 215] width 8 height 8
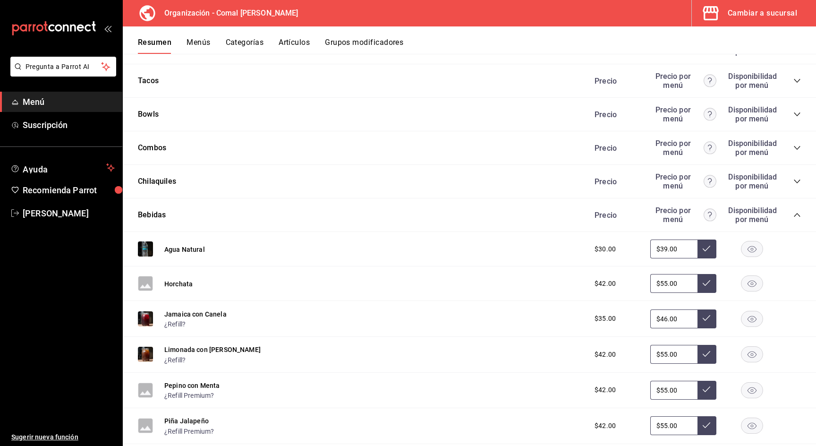
click at [798, 184] on div "Precio Precio por menú Disponibilidad por menú" at bounding box center [693, 181] width 216 height 18
click at [797, 177] on icon "collapse-category-row" at bounding box center [797, 181] width 8 height 8
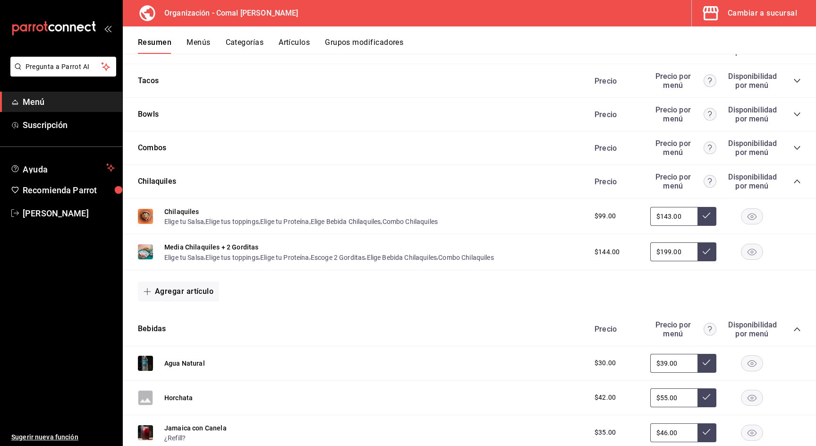
click at [795, 183] on icon "collapse-category-row" at bounding box center [797, 181] width 8 height 8
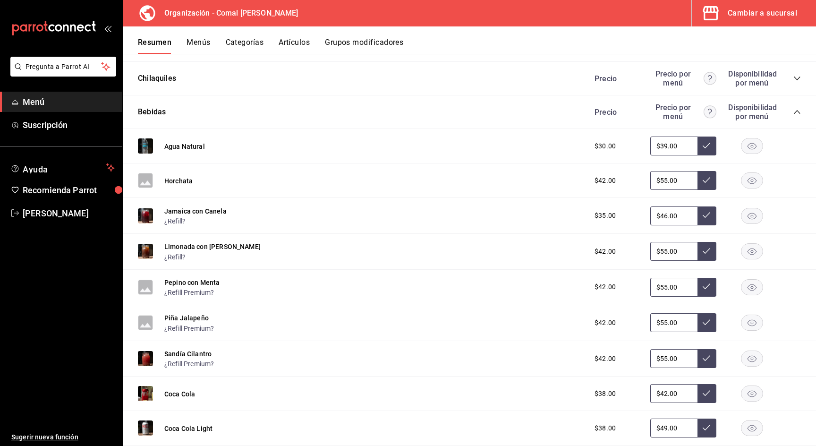
scroll to position [427, 0]
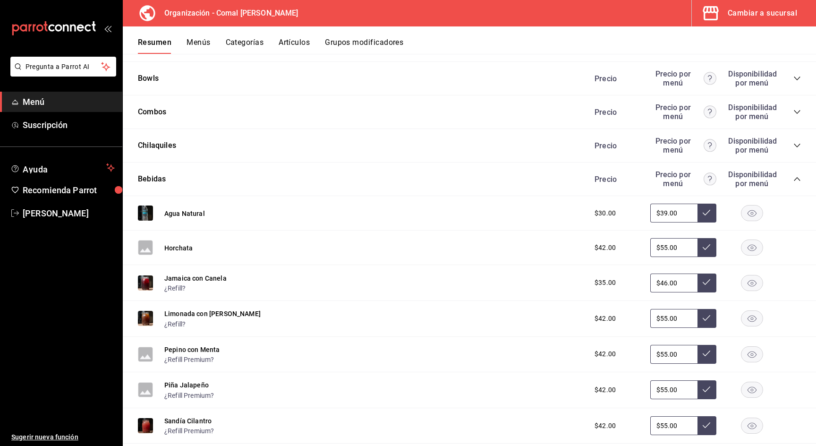
click at [800, 173] on div "Precio Precio por menú Disponibilidad por menú" at bounding box center [693, 179] width 216 height 18
click at [800, 176] on icon "collapse-category-row" at bounding box center [797, 179] width 8 height 8
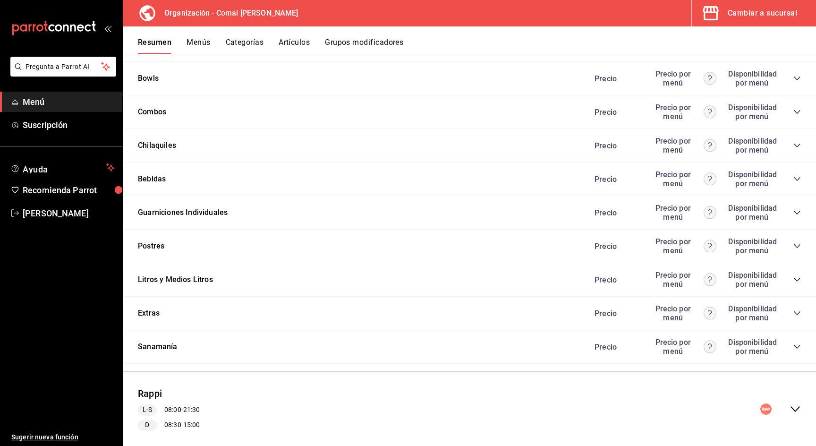
click at [795, 210] on icon "collapse-category-row" at bounding box center [797, 213] width 8 height 8
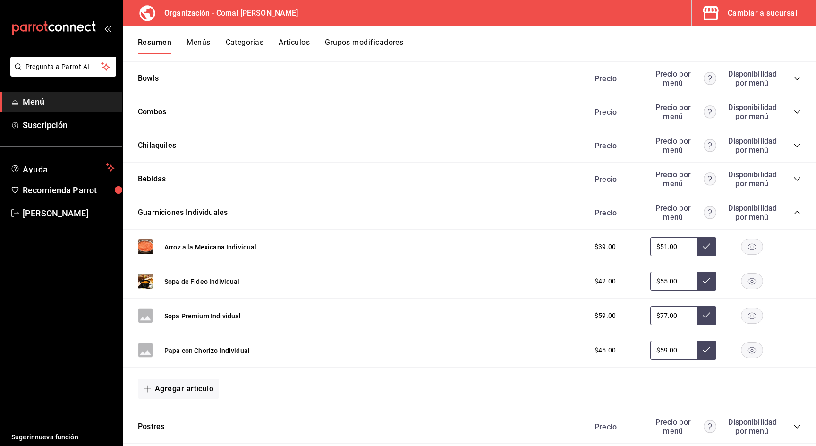
click at [795, 210] on icon "collapse-category-row" at bounding box center [797, 213] width 8 height 8
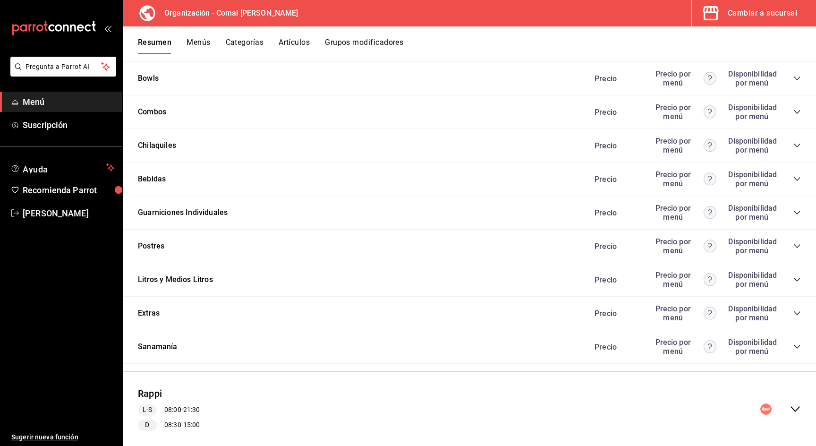
click at [796, 245] on icon "collapse-category-row" at bounding box center [797, 246] width 8 height 8
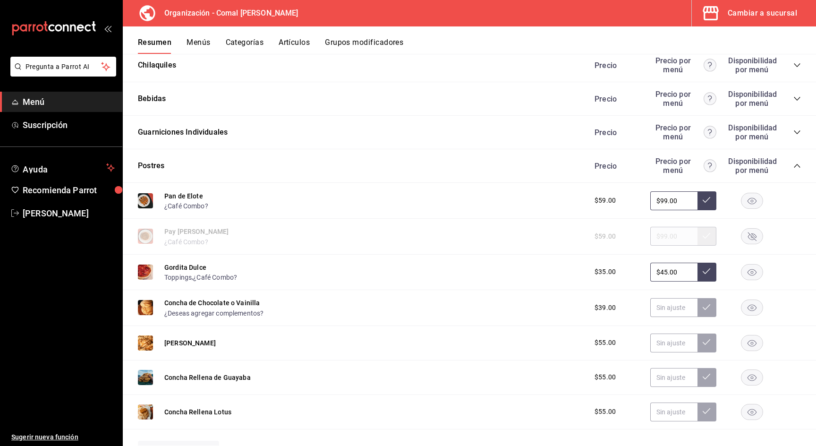
scroll to position [506, 0]
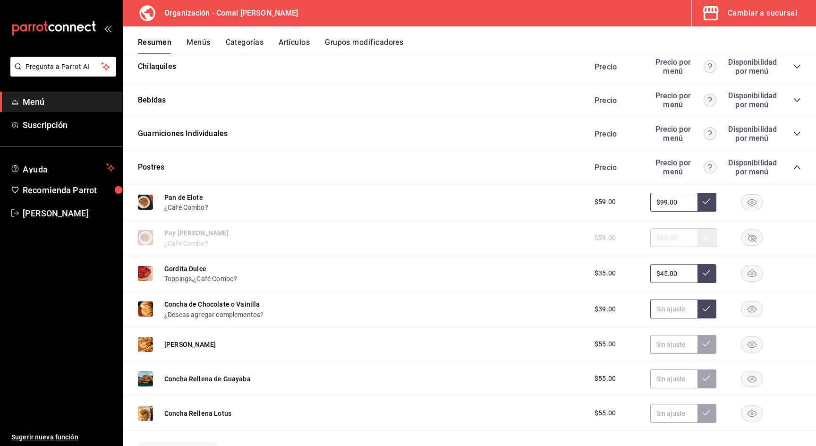
click at [679, 307] on input "text" at bounding box center [673, 308] width 47 height 19
click at [675, 309] on input "text" at bounding box center [673, 308] width 47 height 19
click at [708, 302] on button at bounding box center [706, 308] width 19 height 19
click at [673, 343] on input "text" at bounding box center [673, 344] width 47 height 19
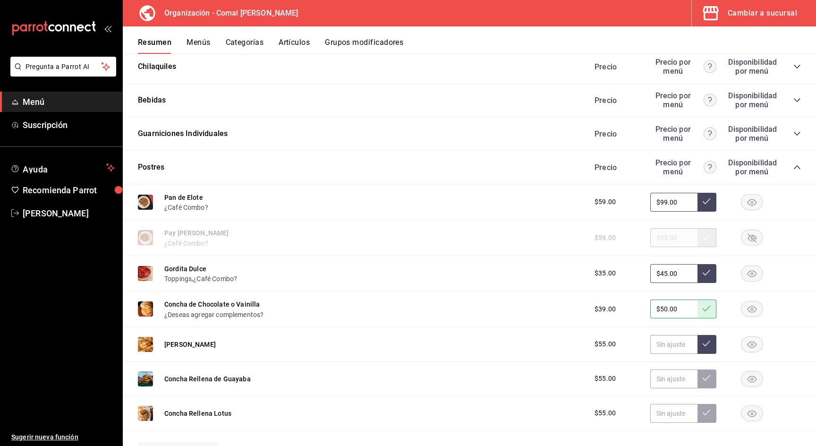
click at [665, 311] on input "$50.00" at bounding box center [673, 308] width 47 height 19
type input "$55.00"
click at [709, 309] on icon at bounding box center [706, 308] width 8 height 8
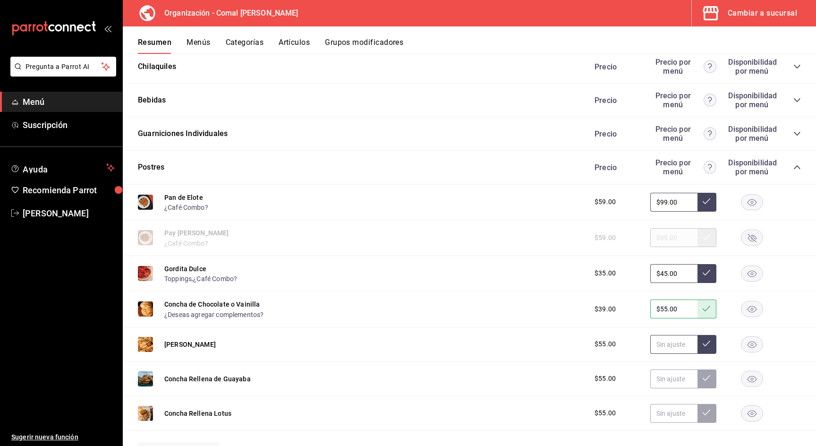
click at [657, 344] on input "text" at bounding box center [673, 344] width 47 height 19
type input "$72.00"
click at [701, 340] on button at bounding box center [706, 344] width 19 height 19
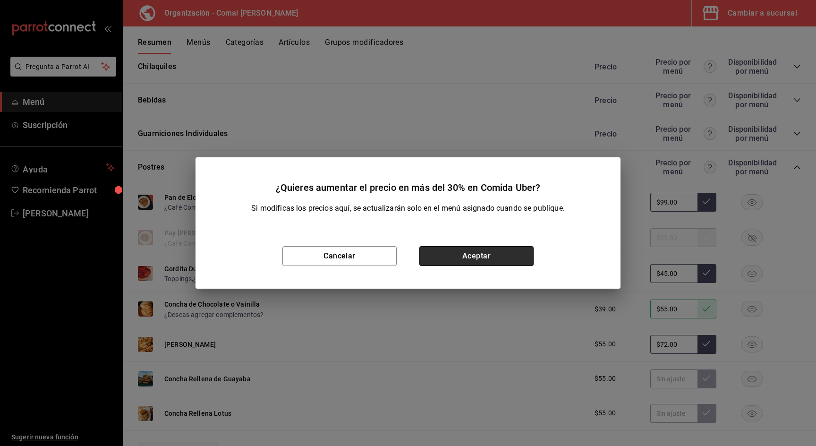
click at [466, 254] on button "Aceptar" at bounding box center [476, 256] width 114 height 20
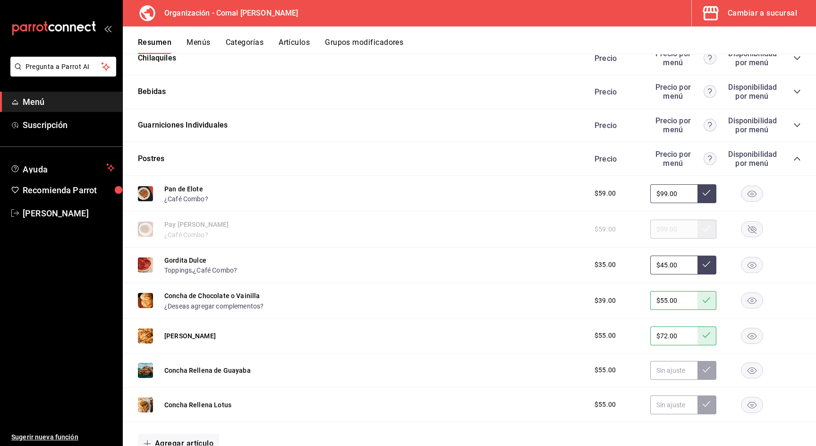
scroll to position [521, 0]
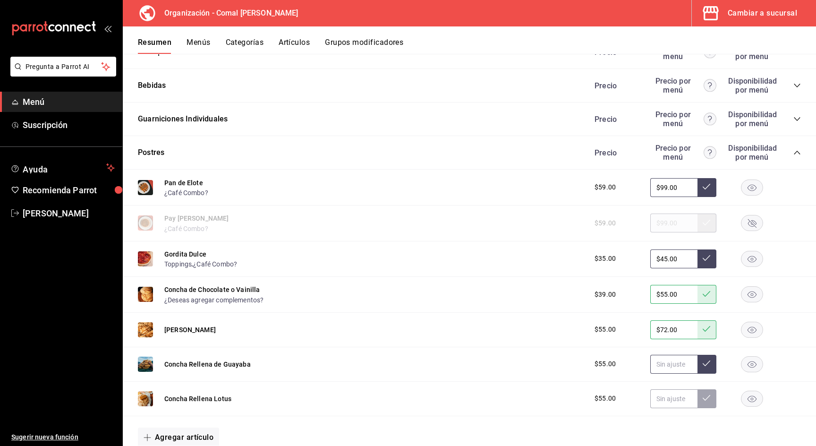
click at [671, 363] on input "text" at bounding box center [673, 363] width 47 height 19
type input "$72.00"
click at [706, 364] on icon at bounding box center [706, 363] width 8 height 8
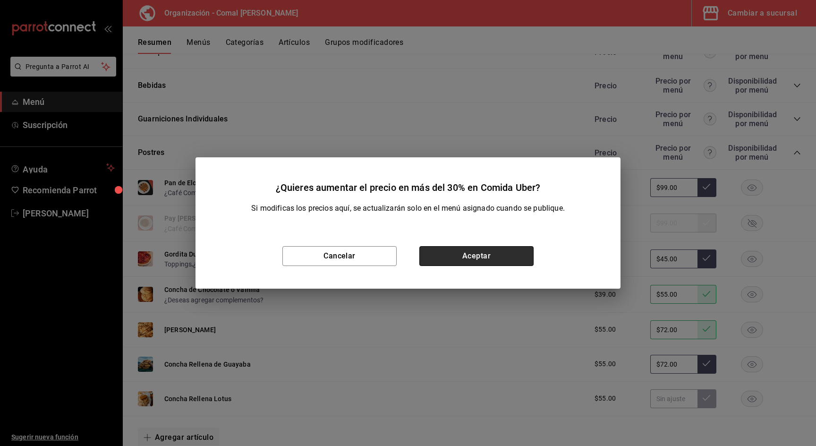
click at [473, 256] on button "Aceptar" at bounding box center [476, 256] width 114 height 20
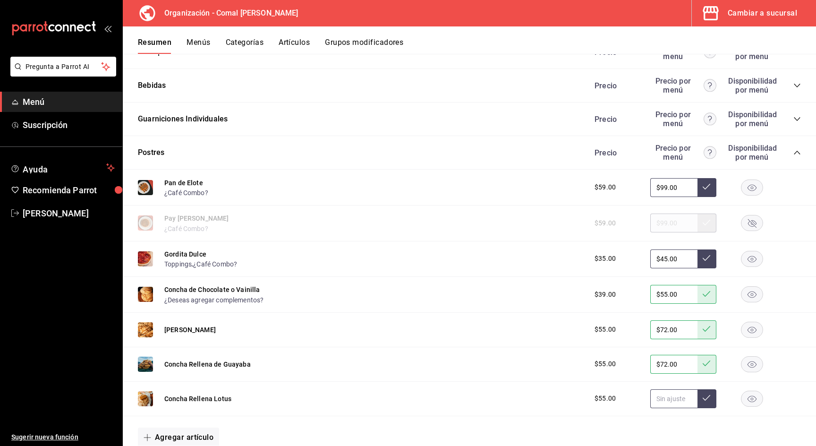
click at [665, 389] on input "text" at bounding box center [673, 398] width 47 height 19
type input "$72.00"
click at [709, 399] on icon at bounding box center [706, 398] width 8 height 8
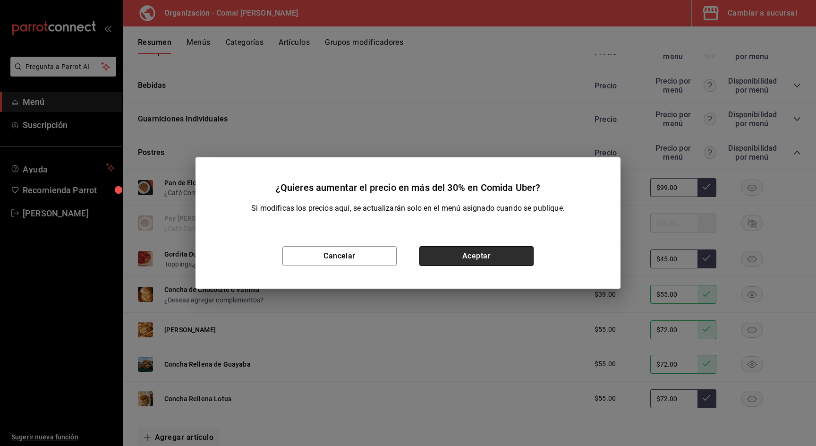
click at [490, 256] on button "Aceptar" at bounding box center [476, 256] width 114 height 20
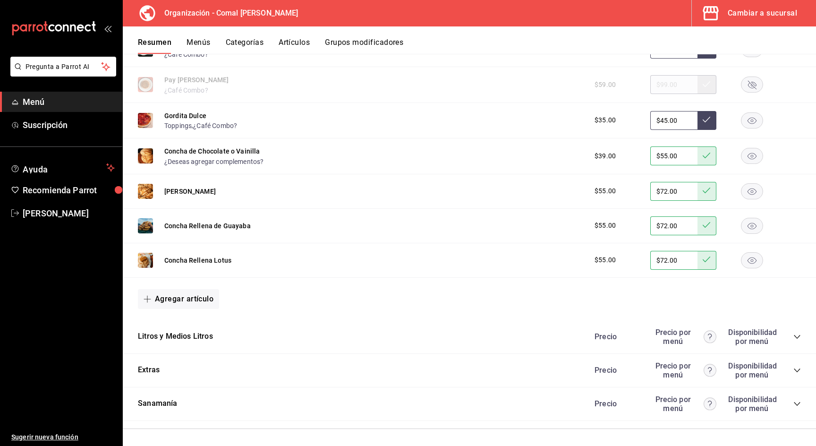
scroll to position [661, 0]
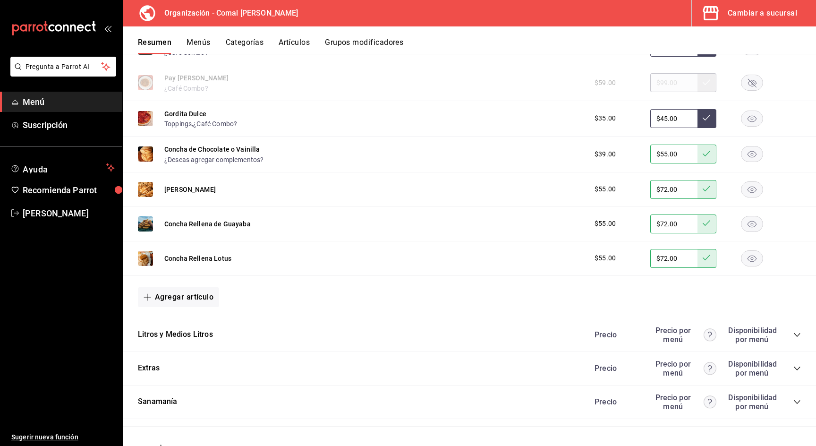
click at [795, 331] on icon "collapse-category-row" at bounding box center [797, 335] width 8 height 8
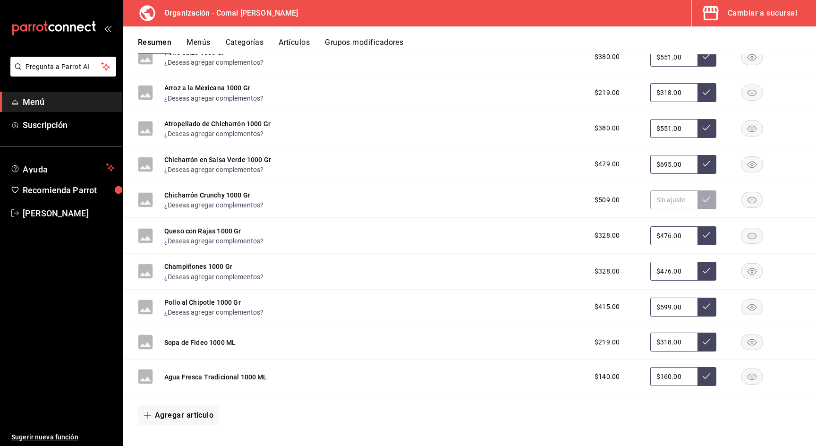
scroll to position [2680, 0]
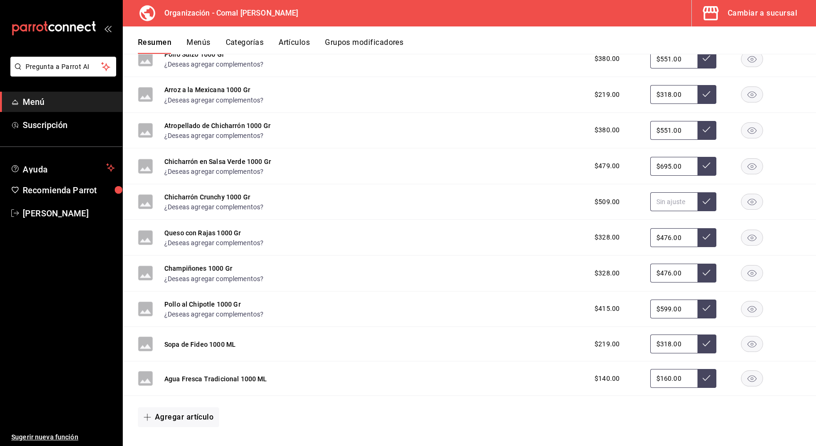
click at [679, 197] on input "text" at bounding box center [673, 201] width 47 height 19
click at [680, 211] on div "Chicharrón Crunchy 1000 Gr ¿Deseas agregar complementos? $509.00" at bounding box center [469, 202] width 693 height 36
click at [680, 204] on input "text" at bounding box center [673, 201] width 47 height 19
type input "$650.00"
click at [704, 200] on icon at bounding box center [706, 201] width 8 height 8
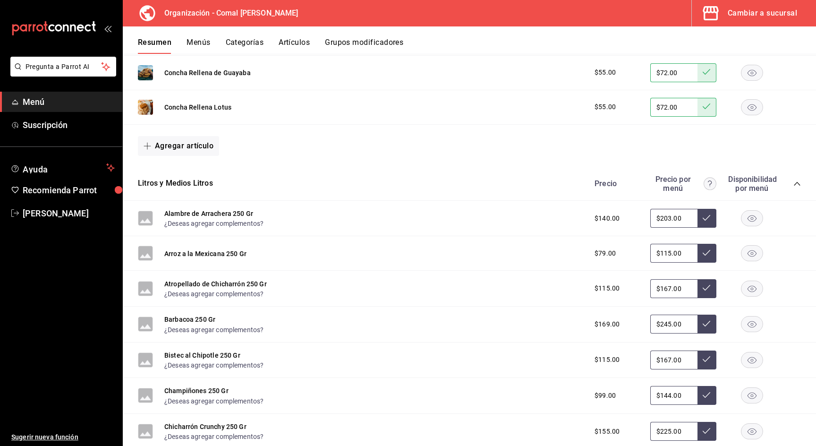
scroll to position [812, 0]
click at [794, 179] on span "collapse-category-row" at bounding box center [797, 183] width 8 height 8
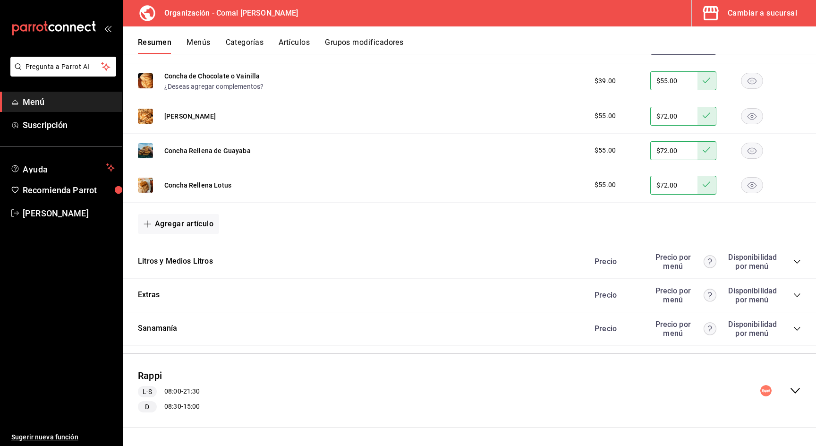
scroll to position [0, 0]
click at [796, 294] on icon "collapse-category-row" at bounding box center [796, 295] width 6 height 4
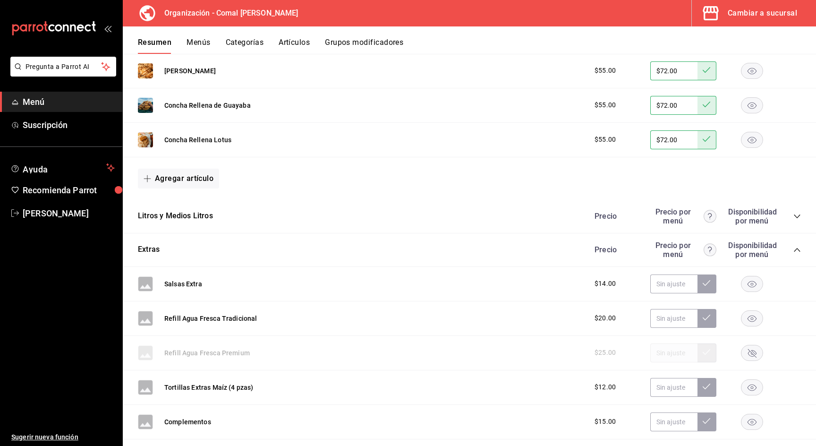
scroll to position [782, 0]
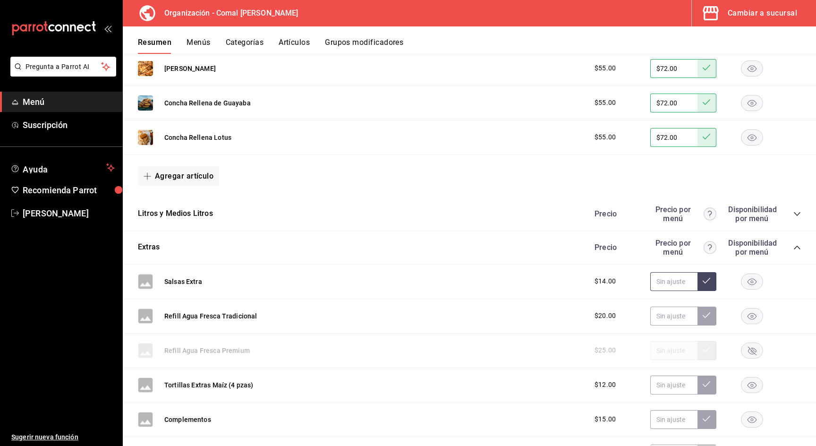
click at [684, 284] on input "text" at bounding box center [673, 281] width 47 height 19
type input "$20.00"
drag, startPoint x: 699, startPoint y: 277, endPoint x: 692, endPoint y: 277, distance: 7.1
click at [692, 277] on div at bounding box center [683, 281] width 66 height 19
click at [694, 282] on input "text" at bounding box center [673, 281] width 47 height 19
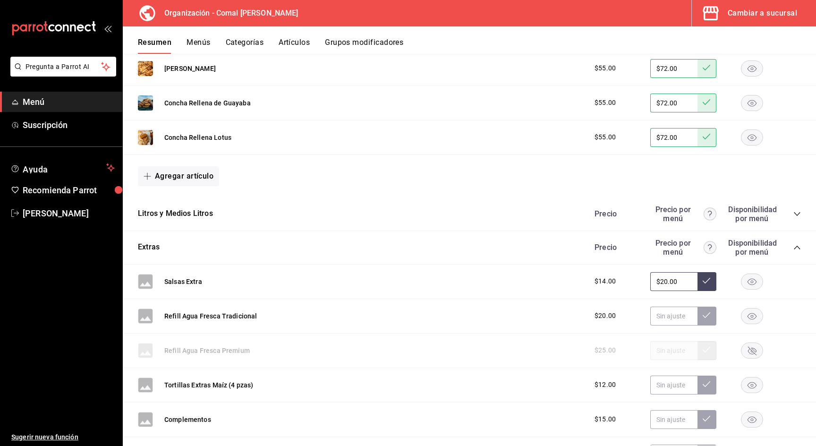
type input "$20.00"
click at [705, 273] on button at bounding box center [706, 281] width 19 height 19
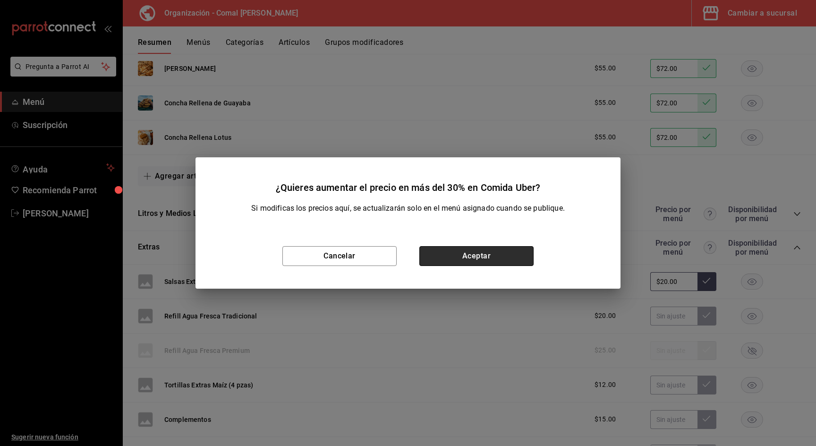
click at [477, 258] on button "Aceptar" at bounding box center [476, 256] width 114 height 20
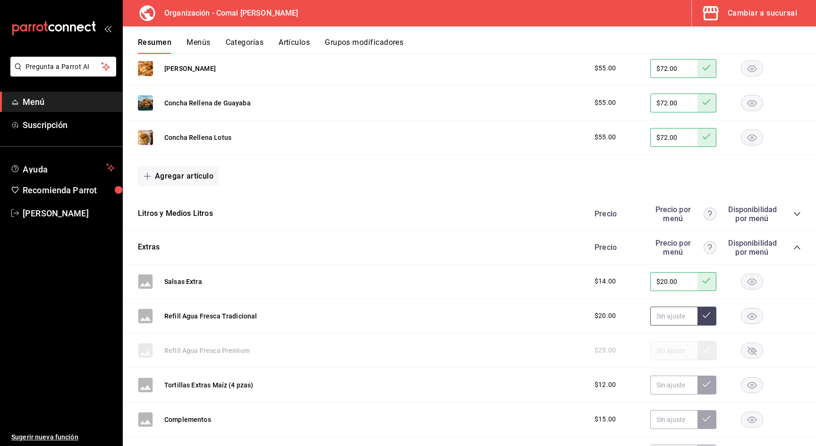
click at [691, 319] on input "text" at bounding box center [673, 315] width 47 height 19
click at [762, 317] on rect "button" at bounding box center [752, 316] width 22 height 16
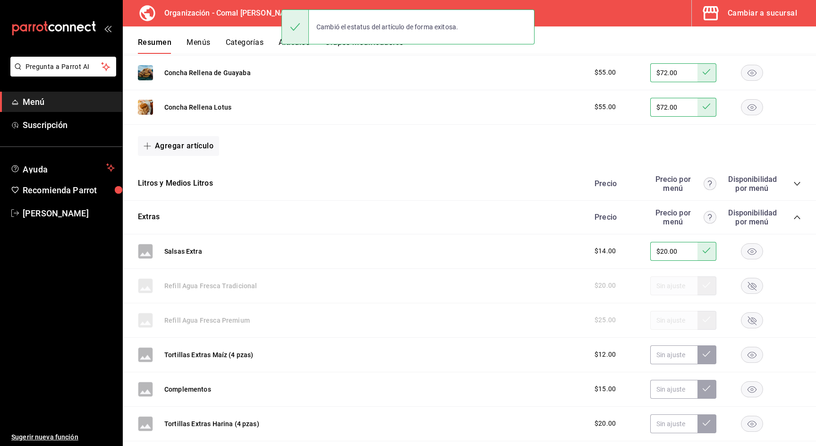
scroll to position [876, 0]
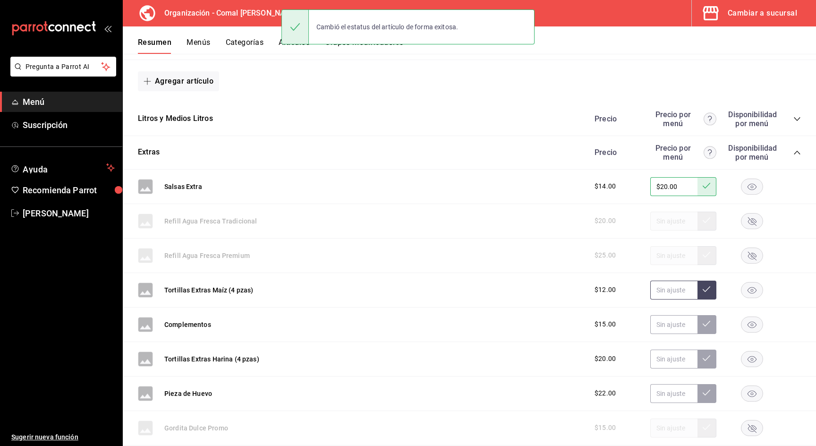
click at [683, 292] on input "text" at bounding box center [673, 289] width 47 height 19
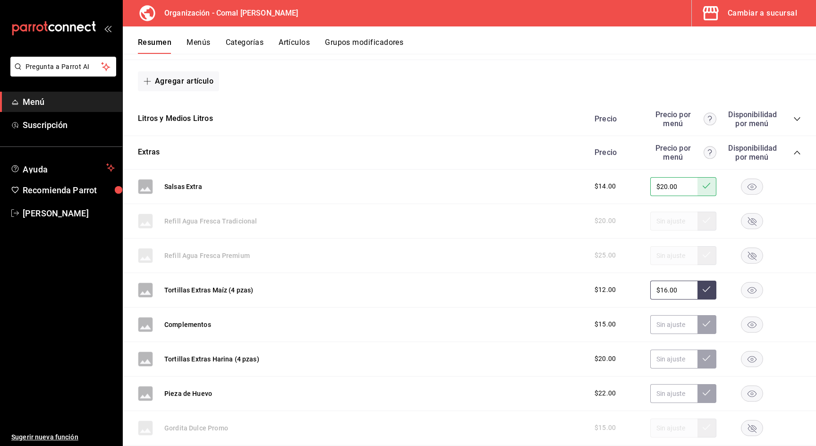
type input "$16.00"
click at [706, 289] on icon at bounding box center [706, 289] width 8 height 6
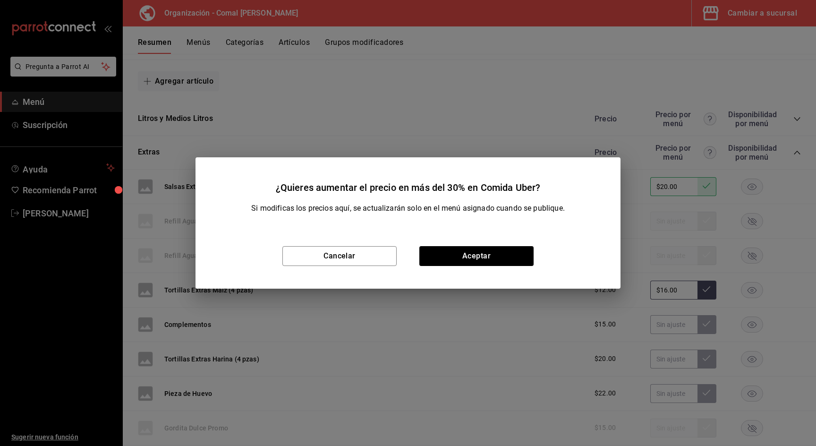
click at [506, 235] on div "Cancelar Aceptar" at bounding box center [407, 255] width 425 height 65
click at [506, 255] on button "Aceptar" at bounding box center [476, 256] width 114 height 20
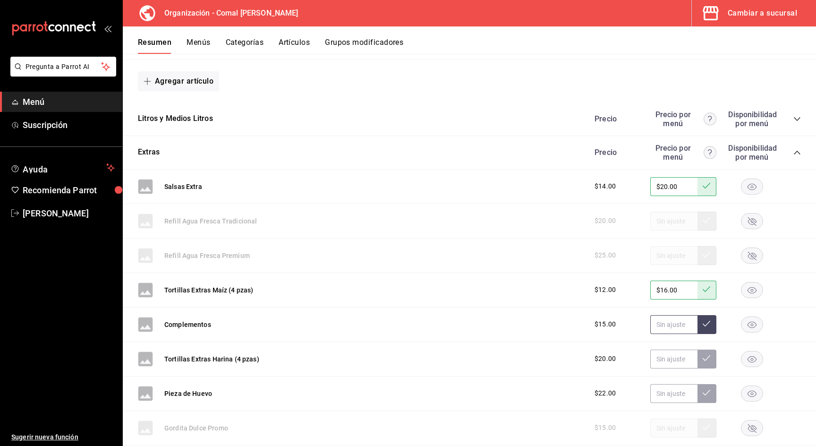
click at [659, 322] on input "text" at bounding box center [673, 324] width 47 height 19
type input "$2.00"
type input "$19.00"
click at [701, 322] on button at bounding box center [706, 324] width 19 height 19
click at [668, 359] on input "text" at bounding box center [673, 358] width 47 height 19
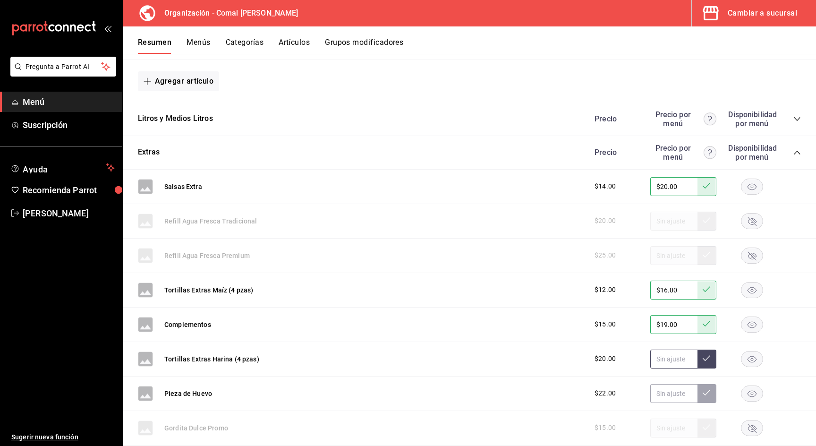
click at [668, 359] on input "text" at bounding box center [673, 358] width 47 height 19
type input "$26.00"
click at [705, 354] on icon at bounding box center [706, 358] width 8 height 8
click at [656, 398] on input "text" at bounding box center [673, 393] width 47 height 19
type input "$28.00"
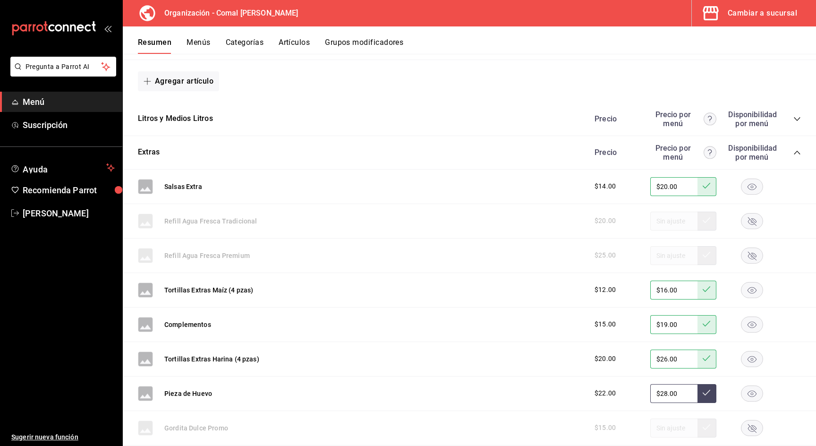
click at [704, 396] on button at bounding box center [706, 393] width 19 height 19
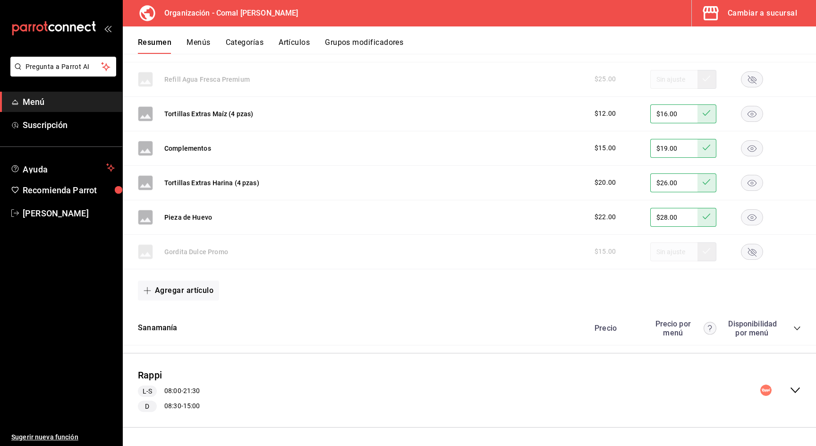
scroll to position [1052, 0]
click at [795, 325] on span "collapse-category-row" at bounding box center [797, 329] width 8 height 8
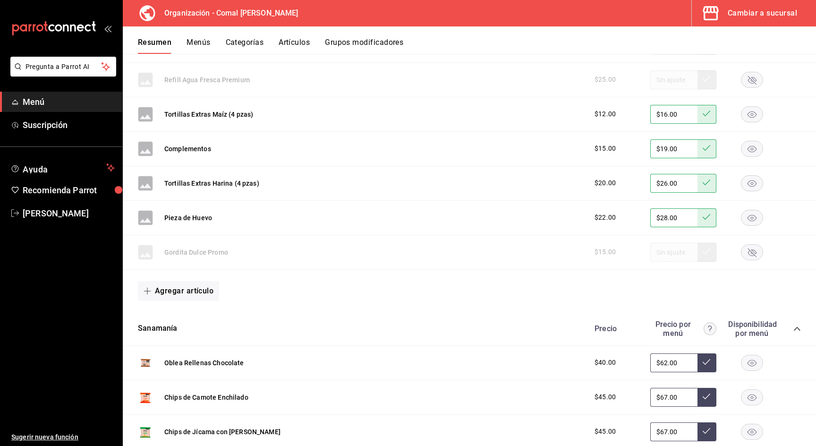
click at [795, 325] on icon "collapse-category-row" at bounding box center [797, 329] width 8 height 8
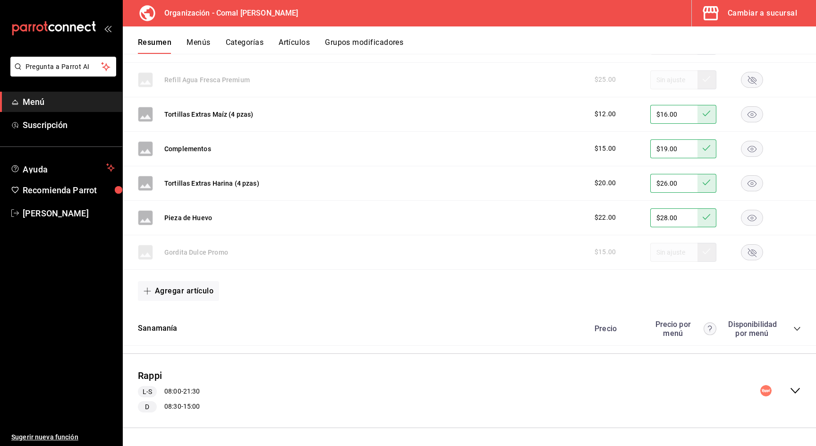
click at [797, 328] on icon "collapse-category-row" at bounding box center [797, 329] width 8 height 8
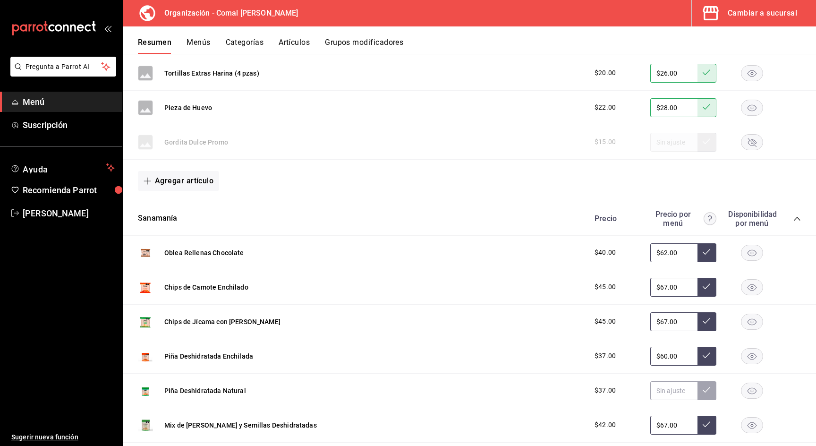
scroll to position [1231, 0]
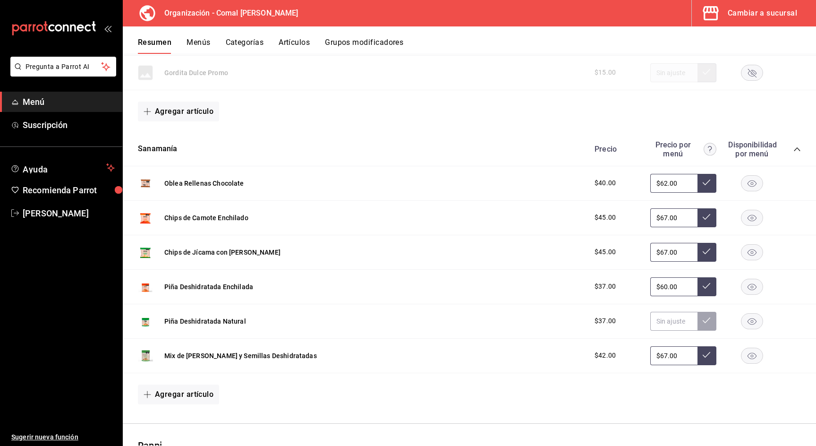
click at [751, 183] on rect "button" at bounding box center [752, 183] width 22 height 16
click at [751, 224] on rect "button" at bounding box center [752, 218] width 22 height 16
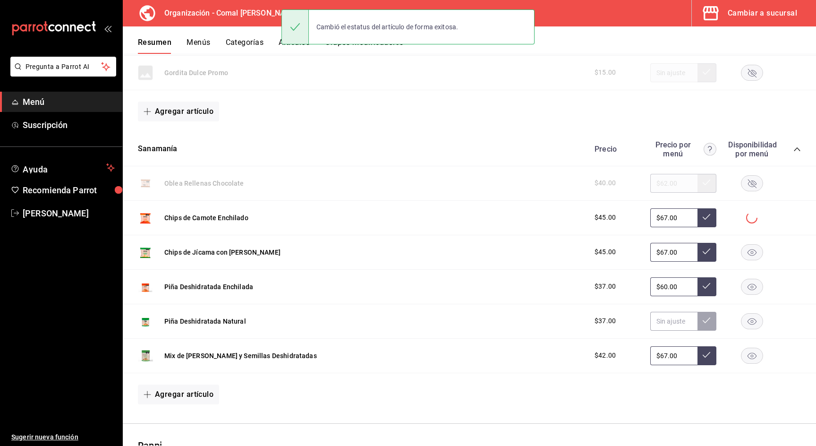
click at [751, 216] on div at bounding box center [751, 217] width 47 height 11
click at [751, 245] on rect "button" at bounding box center [752, 252] width 22 height 16
click at [752, 275] on div "Piña Deshidratada Enchilada $37.00 $60.00" at bounding box center [469, 286] width 693 height 34
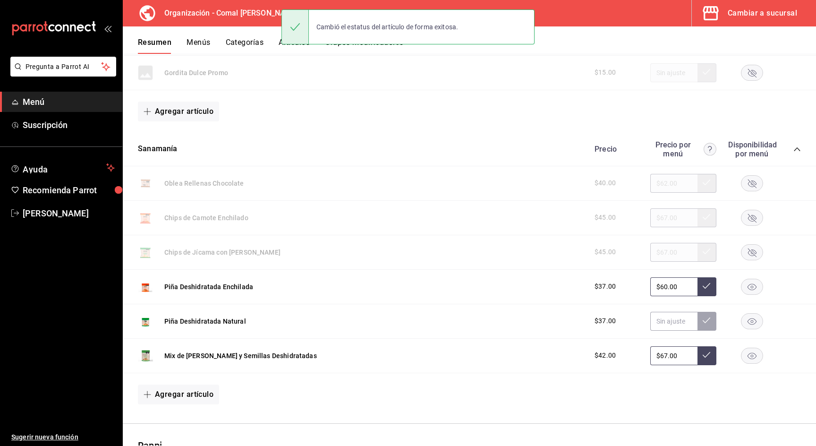
click at [752, 279] on rect "button" at bounding box center [752, 286] width 22 height 16
click at [750, 315] on rect "button" at bounding box center [752, 321] width 22 height 16
click at [755, 361] on rect "button" at bounding box center [752, 355] width 22 height 16
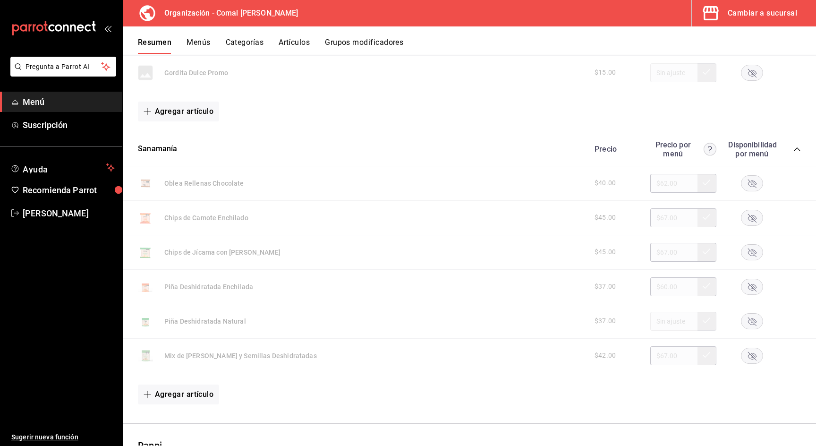
click at [800, 147] on icon "collapse-category-row" at bounding box center [797, 149] width 8 height 8
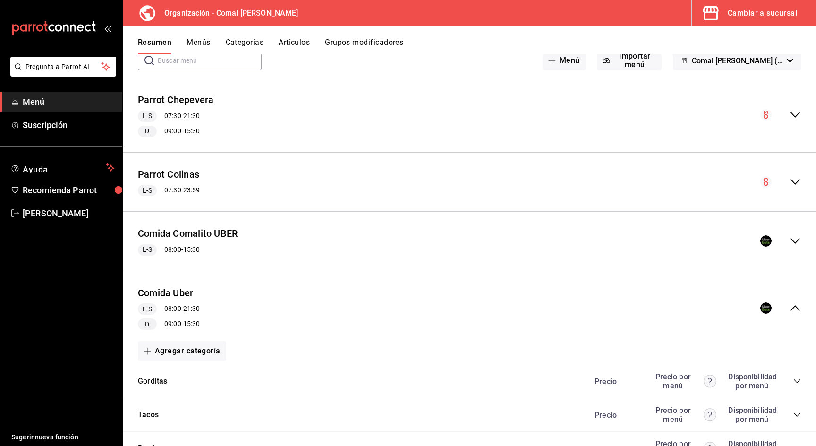
scroll to position [71, 0]
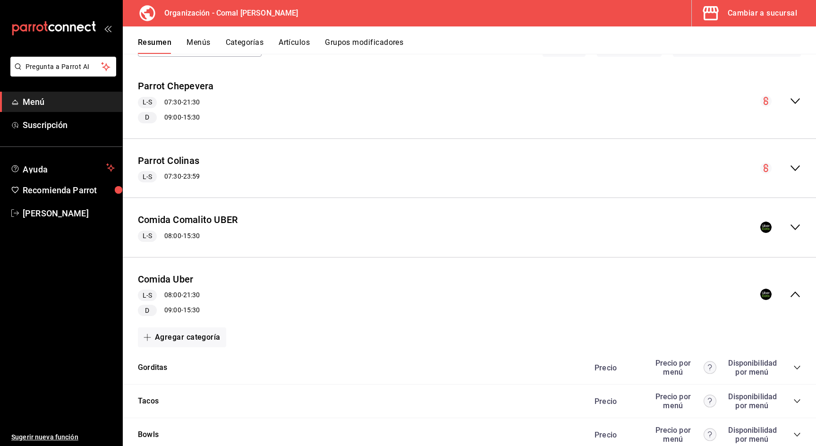
click at [794, 296] on icon "collapse-menu-row" at bounding box center [794, 293] width 11 height 11
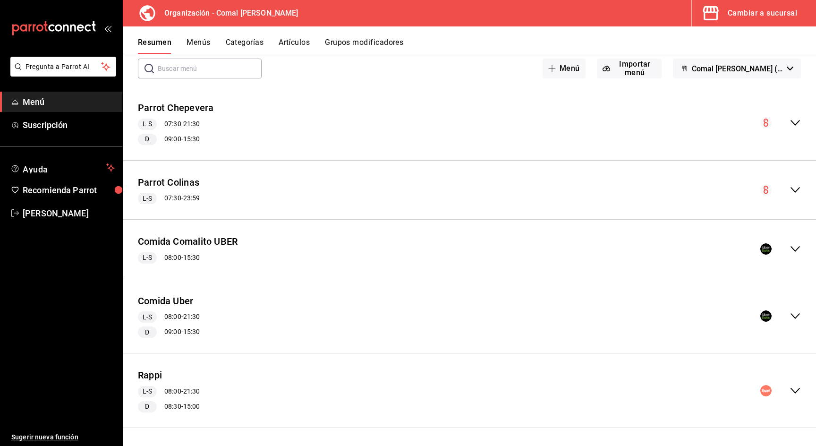
scroll to position [0, 0]
click at [799, 385] on icon "collapse-menu-row" at bounding box center [794, 390] width 11 height 11
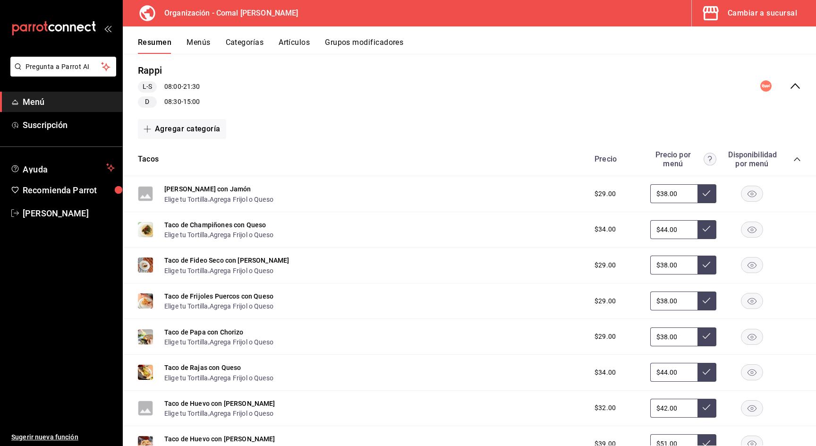
scroll to position [311, 0]
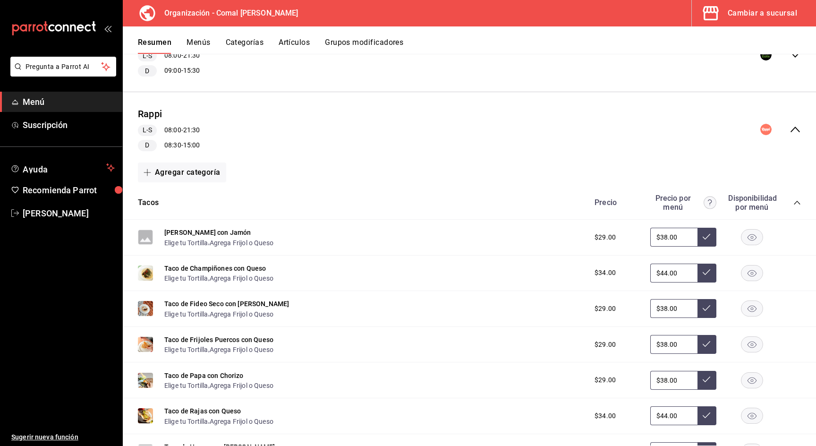
click at [801, 194] on div "Tacos Precio Precio por menú Disponibilidad por menú" at bounding box center [469, 203] width 693 height 34
click at [799, 196] on div "Precio Precio por menú Disponibilidad por menú" at bounding box center [693, 202] width 216 height 18
click at [798, 199] on icon "collapse-category-row" at bounding box center [797, 203] width 8 height 8
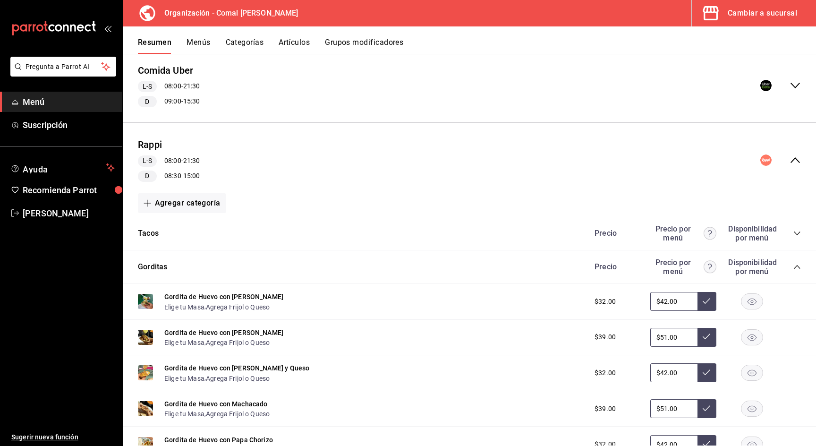
scroll to position [220, 0]
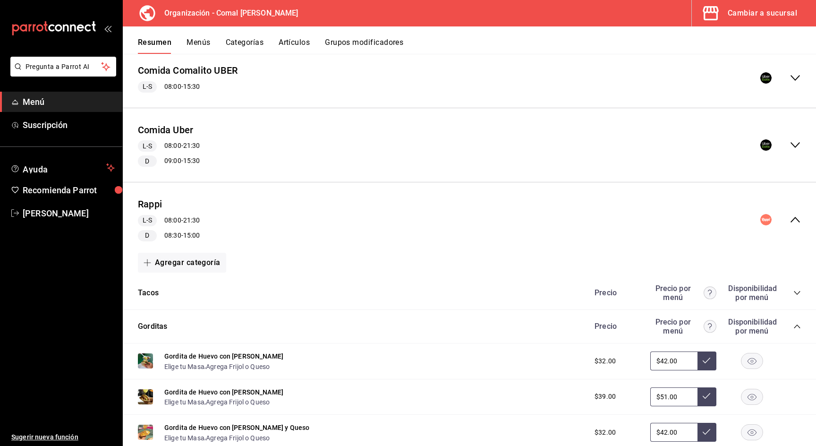
click at [794, 320] on div "Precio Precio por menú Disponibilidad por menú" at bounding box center [693, 326] width 216 height 18
click at [795, 326] on icon "collapse-category-row" at bounding box center [797, 326] width 8 height 8
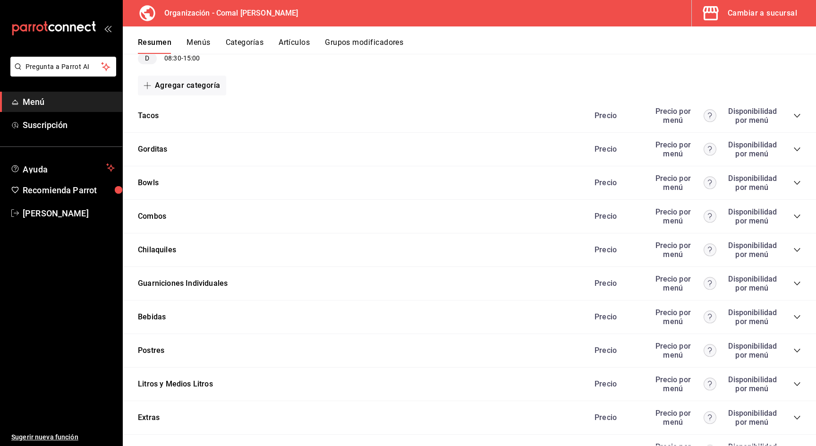
scroll to position [421, 0]
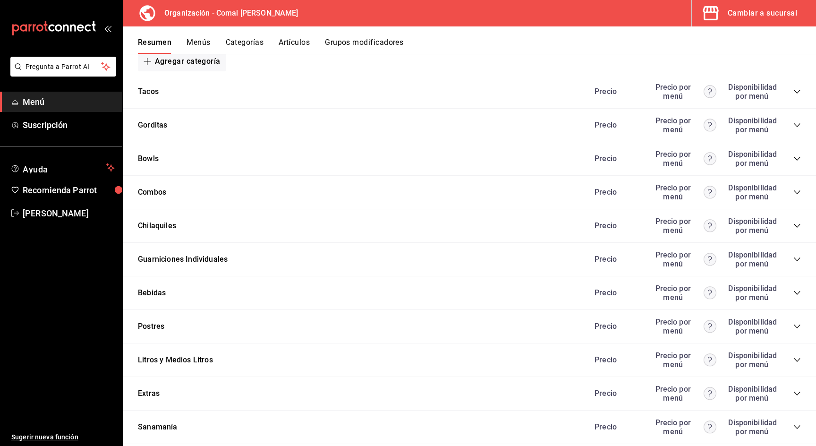
click at [792, 187] on div "Precio Precio por menú Disponibilidad por menú" at bounding box center [693, 192] width 216 height 18
click at [795, 189] on icon "collapse-category-row" at bounding box center [797, 192] width 8 height 8
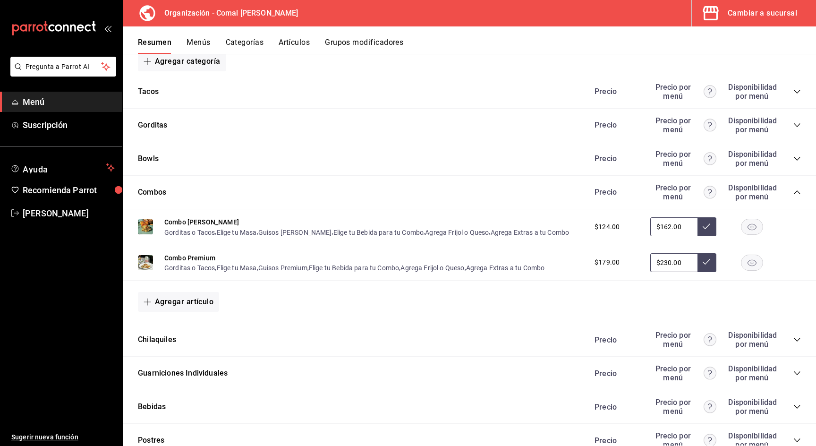
click at [796, 190] on icon "collapse-category-row" at bounding box center [797, 192] width 8 height 8
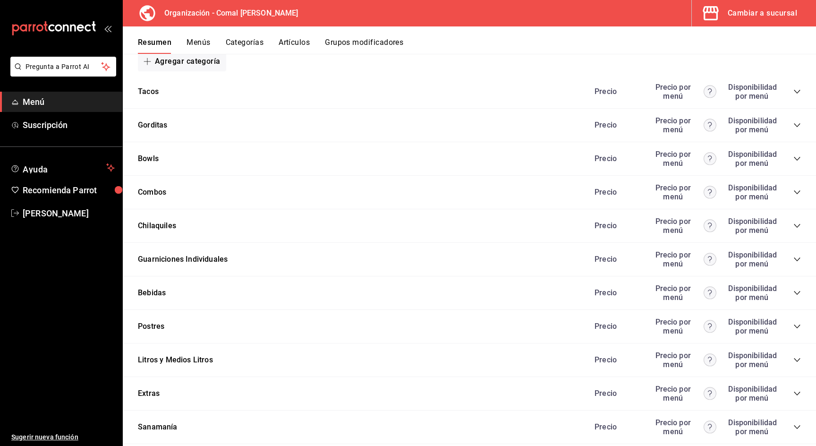
click at [794, 217] on div "Precio Precio por menú Disponibilidad por menú" at bounding box center [693, 226] width 216 height 18
click at [795, 224] on icon "collapse-category-row" at bounding box center [796, 226] width 6 height 4
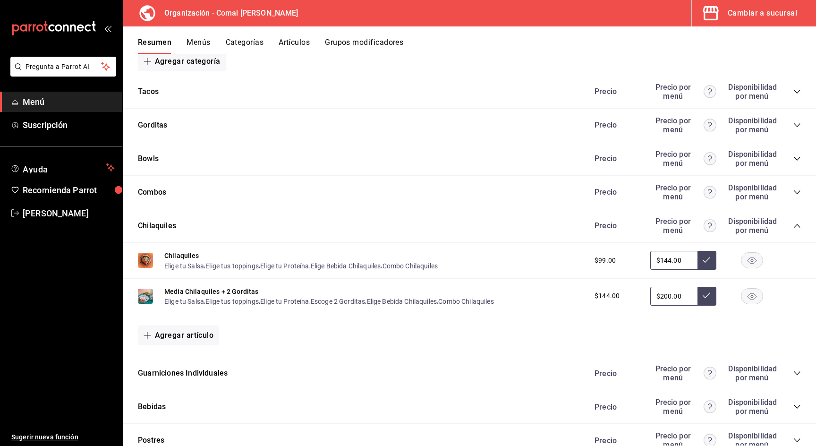
click at [795, 224] on icon "collapse-category-row" at bounding box center [796, 226] width 6 height 4
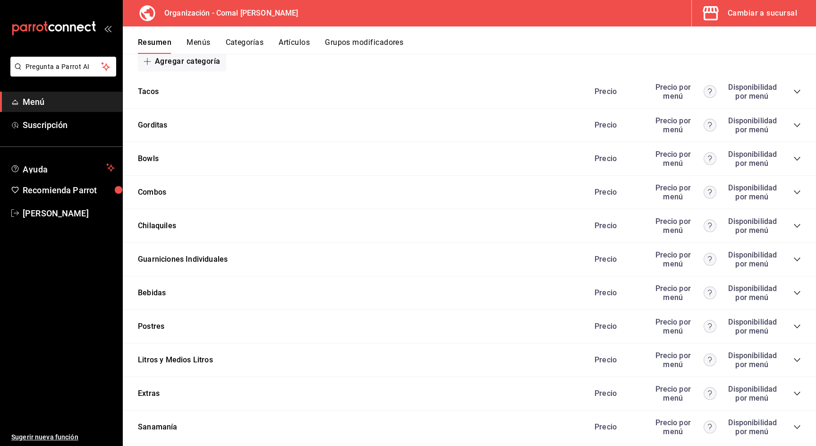
click at [797, 260] on icon "collapse-category-row" at bounding box center [797, 259] width 8 height 8
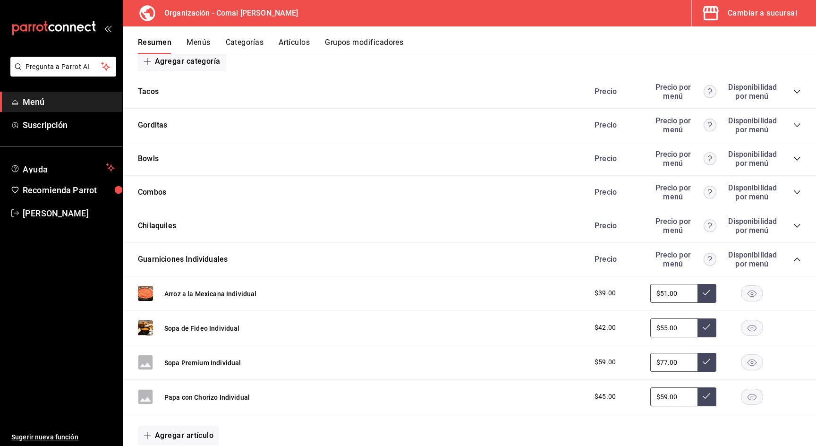
click at [797, 260] on icon "collapse-category-row" at bounding box center [797, 259] width 8 height 8
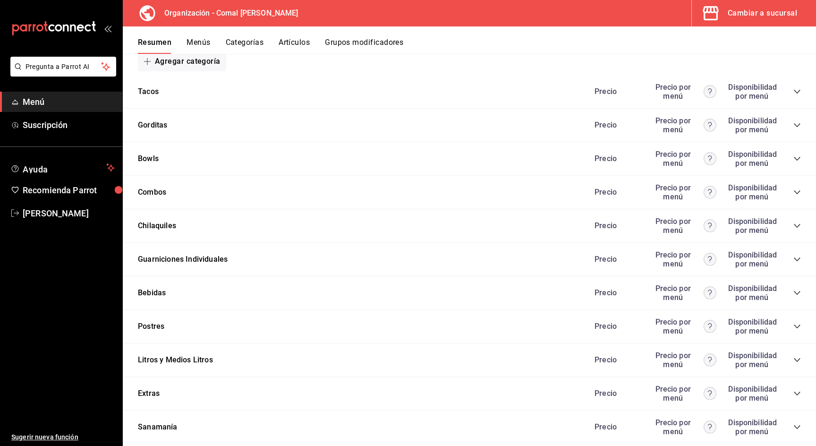
click at [797, 260] on icon "collapse-category-row" at bounding box center [797, 259] width 8 height 8
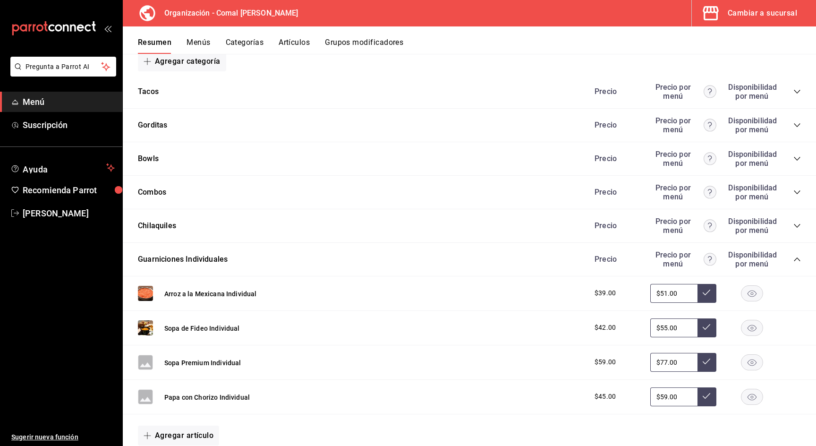
click at [797, 260] on icon "collapse-category-row" at bounding box center [797, 259] width 8 height 8
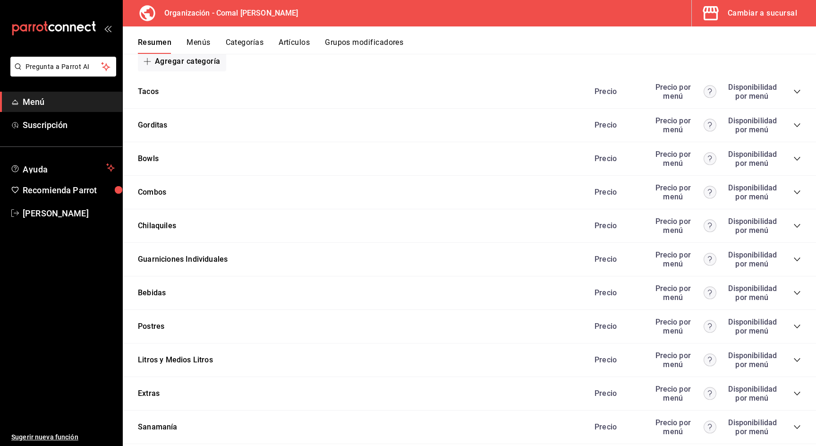
click at [792, 297] on div "Precio Precio por menú Disponibilidad por menú" at bounding box center [693, 293] width 216 height 18
click at [795, 295] on div "Precio Precio por menú Disponibilidad por menú" at bounding box center [693, 293] width 216 height 18
click at [796, 294] on icon "collapse-category-row" at bounding box center [797, 293] width 8 height 8
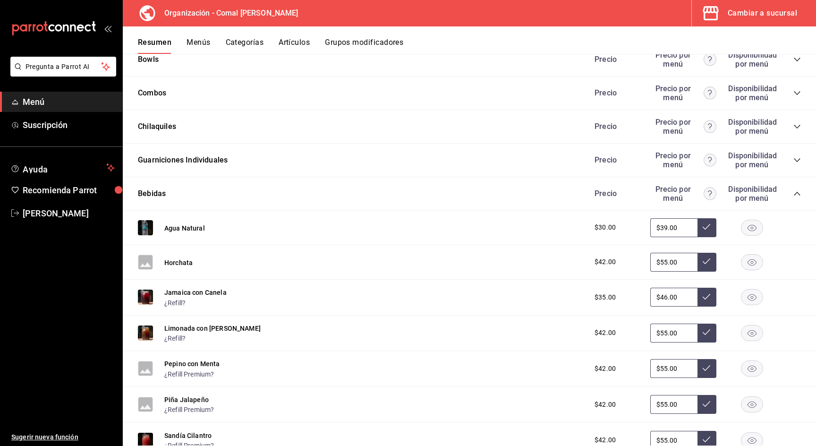
scroll to position [432, 0]
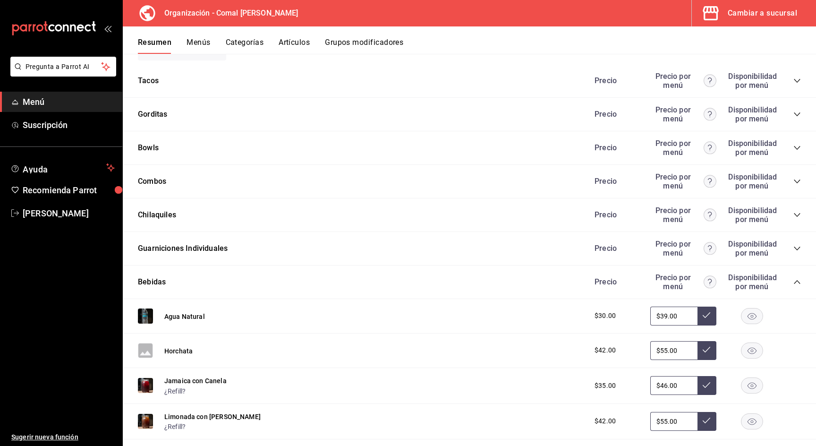
click at [797, 279] on icon "collapse-category-row" at bounding box center [797, 282] width 8 height 8
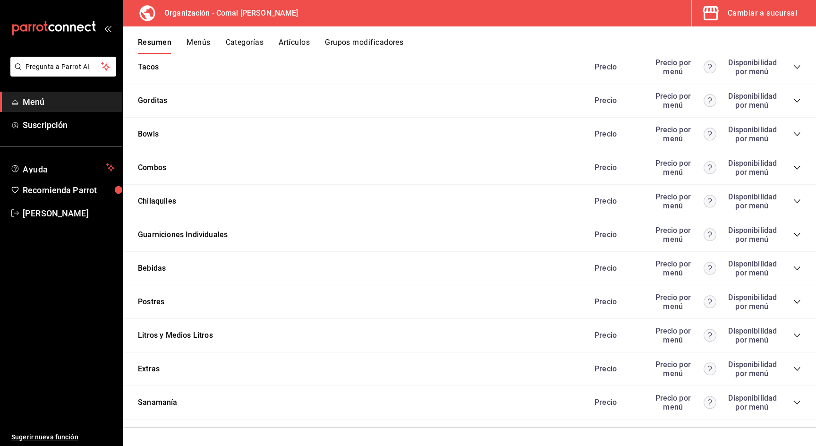
scroll to position [446, 0]
click at [797, 298] on icon "collapse-category-row" at bounding box center [797, 302] width 8 height 8
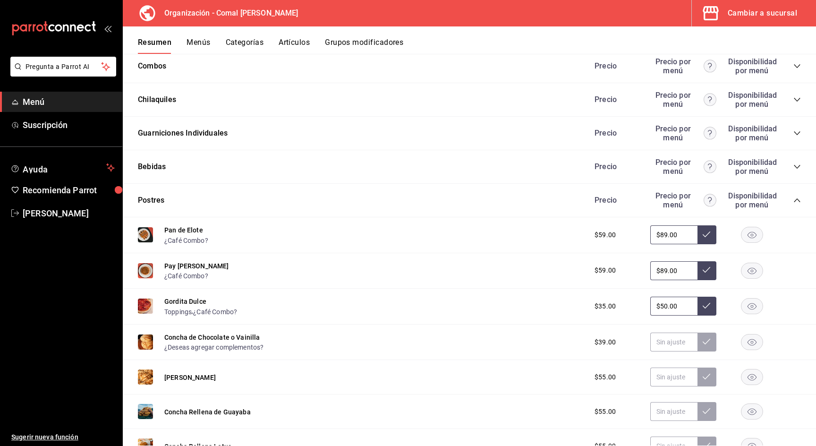
scroll to position [620, 0]
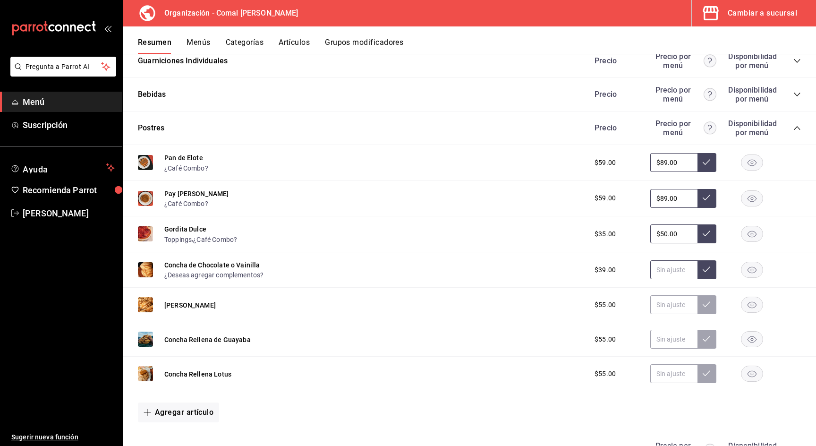
click at [670, 270] on input "text" at bounding box center [673, 269] width 47 height 19
click at [667, 265] on input "text" at bounding box center [673, 269] width 47 height 19
type input "$55.00"
click at [704, 269] on icon at bounding box center [706, 269] width 8 height 6
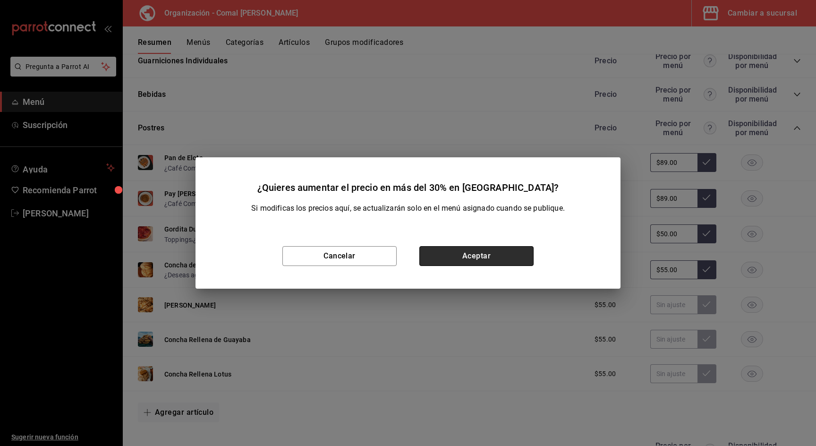
click at [525, 252] on button "Aceptar" at bounding box center [476, 256] width 114 height 20
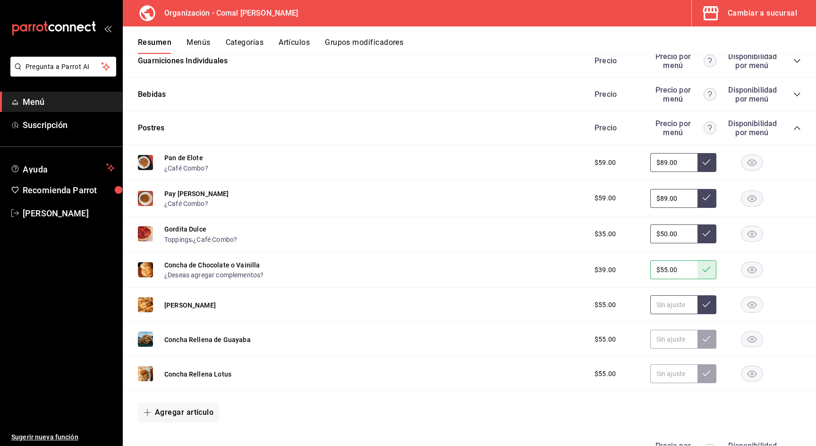
click at [677, 304] on input "text" at bounding box center [673, 304] width 47 height 19
type input "$72.00"
click at [707, 307] on button at bounding box center [706, 304] width 19 height 19
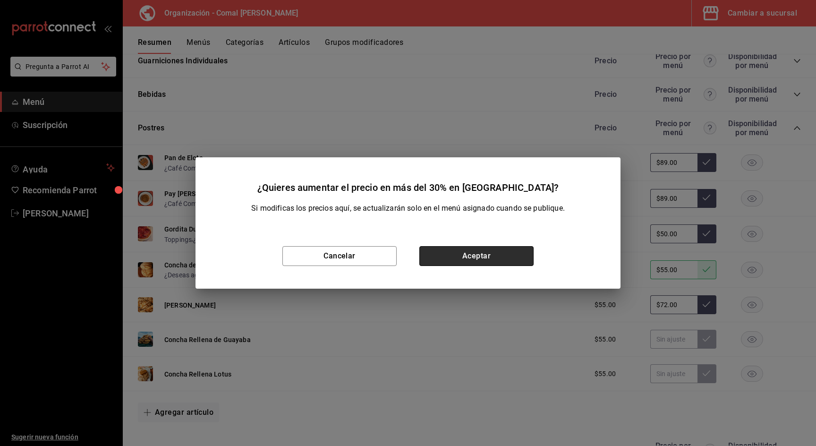
click at [507, 263] on button "Aceptar" at bounding box center [476, 256] width 114 height 20
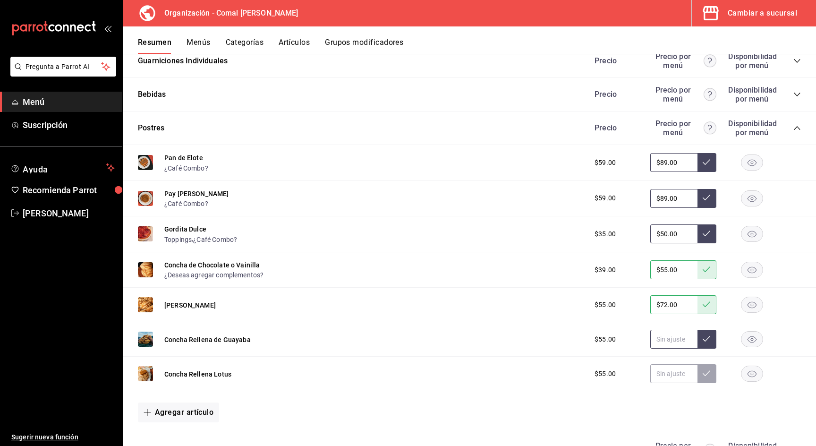
click at [661, 339] on input "text" at bounding box center [673, 338] width 47 height 19
type input "$72.00"
click at [711, 334] on button at bounding box center [706, 338] width 19 height 19
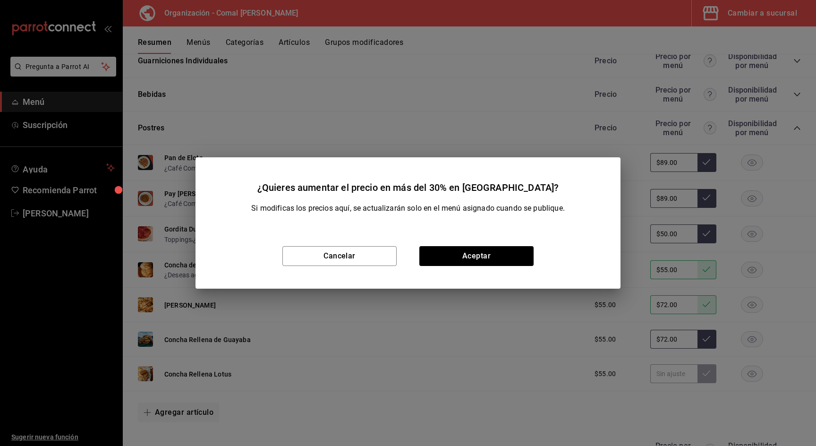
click at [535, 255] on div "Cancelar Aceptar" at bounding box center [407, 255] width 425 height 65
click at [525, 256] on button "Aceptar" at bounding box center [476, 256] width 114 height 20
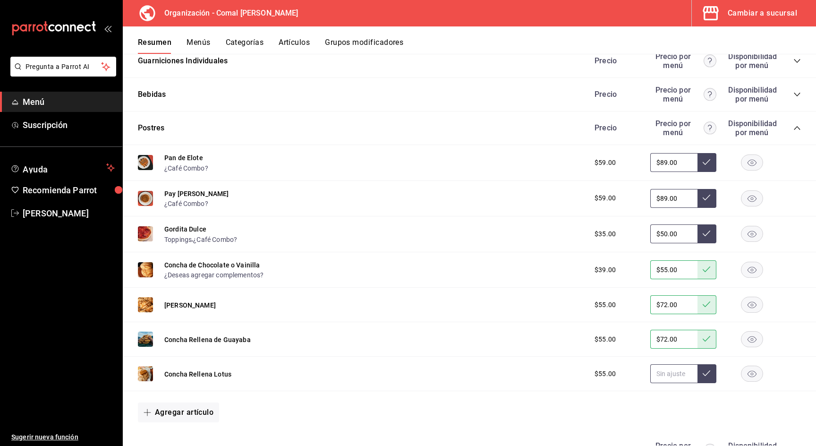
click at [675, 370] on input "text" at bounding box center [673, 373] width 47 height 19
type input "$72.00"
click at [711, 369] on button at bounding box center [706, 373] width 19 height 19
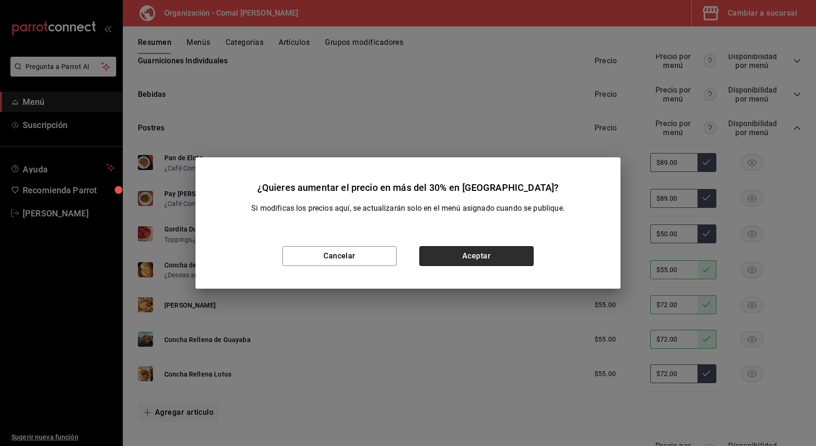
click at [495, 256] on button "Aceptar" at bounding box center [476, 256] width 114 height 20
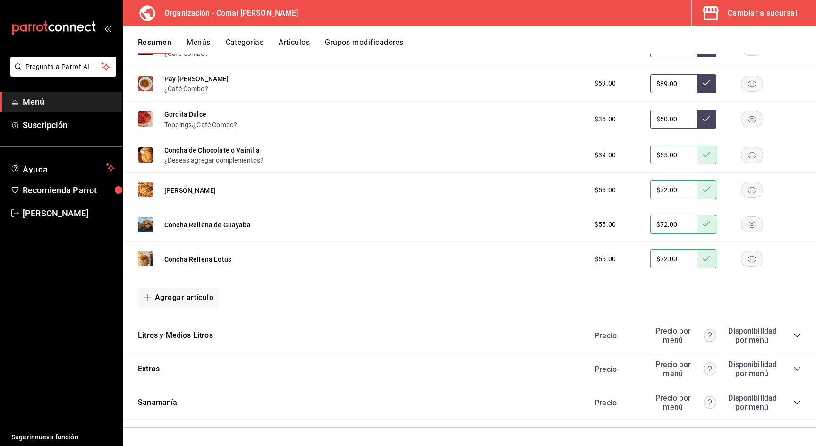
scroll to position [734, 0]
click at [802, 333] on div "Litros y Medios [PERSON_NAME] por menú Disponibilidad por menú" at bounding box center [469, 336] width 693 height 34
click at [798, 335] on icon "collapse-category-row" at bounding box center [797, 336] width 8 height 8
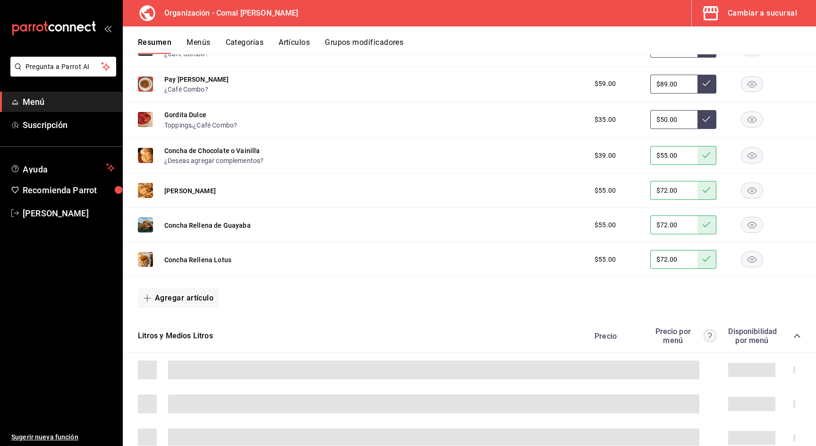
click at [797, 334] on icon "collapse-category-row" at bounding box center [797, 336] width 8 height 8
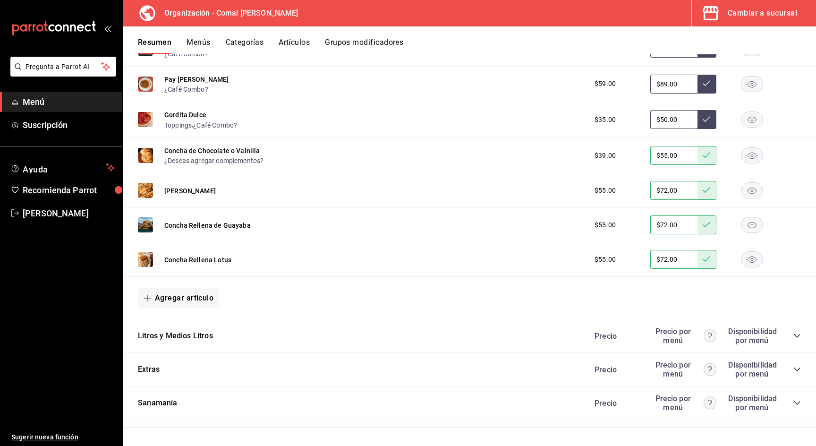
scroll to position [0, 0]
click at [795, 334] on icon "collapse-category-row" at bounding box center [796, 336] width 6 height 4
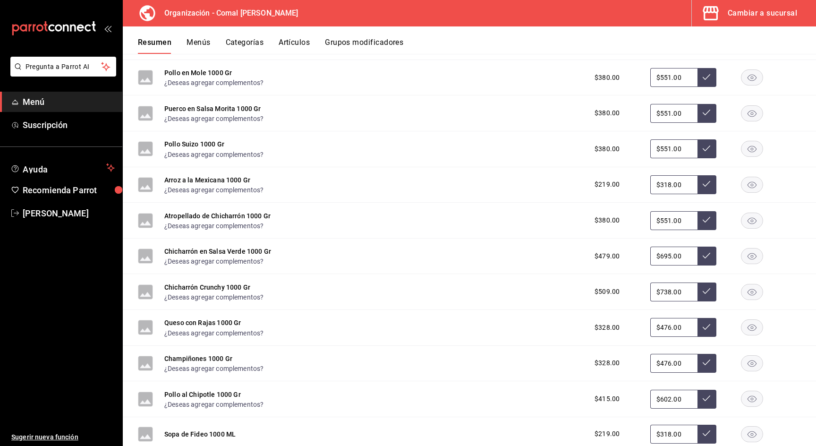
scroll to position [2665, 0]
click at [678, 290] on input "$738.00" at bounding box center [673, 290] width 47 height 19
drag, startPoint x: 683, startPoint y: 290, endPoint x: 622, endPoint y: 291, distance: 61.8
click at [622, 291] on div "$509.00 $738.00" at bounding box center [693, 290] width 216 height 19
type input "$650.00"
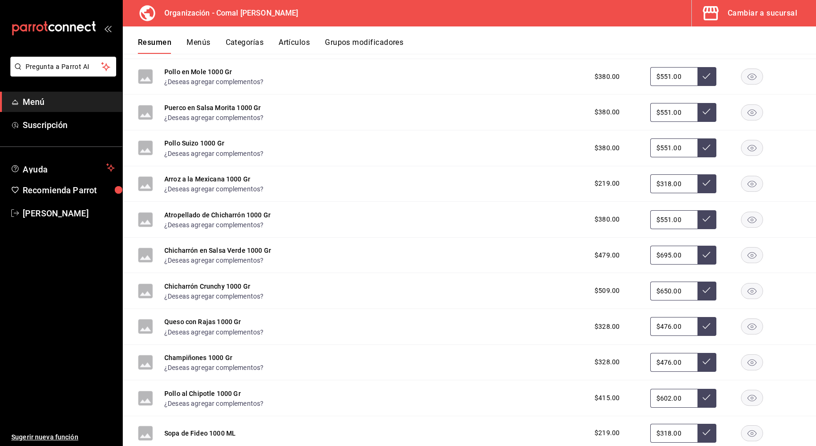
click at [711, 286] on button at bounding box center [706, 290] width 19 height 19
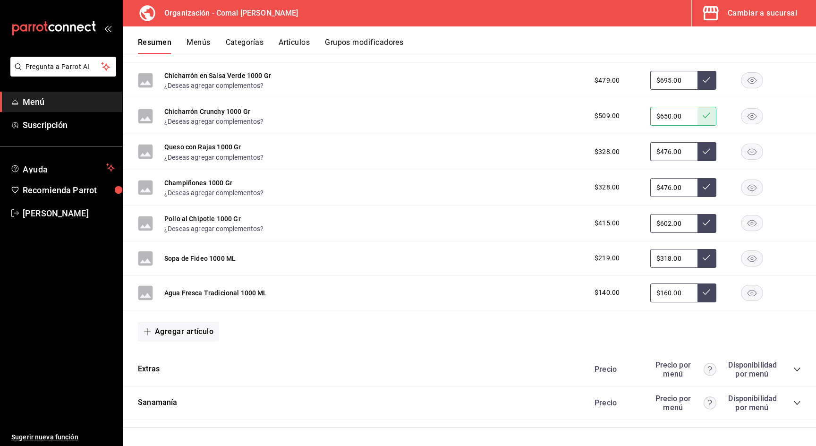
scroll to position [0, 0]
click at [794, 367] on icon "collapse-category-row" at bounding box center [797, 369] width 8 height 8
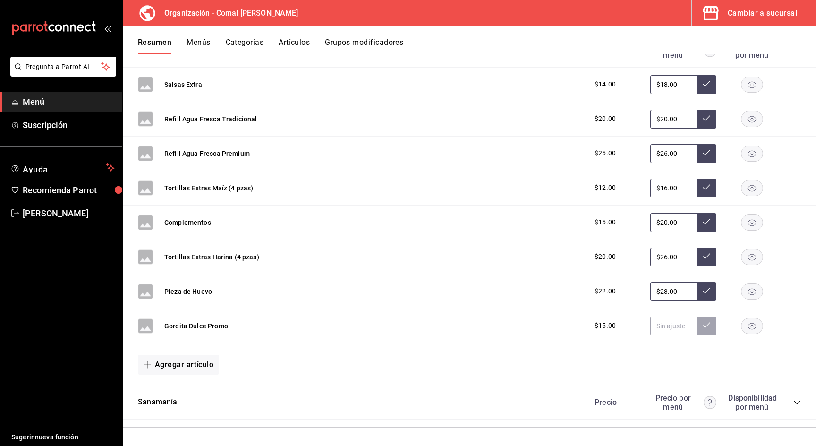
scroll to position [3158, 0]
click at [749, 325] on rect "button" at bounding box center [752, 326] width 22 height 16
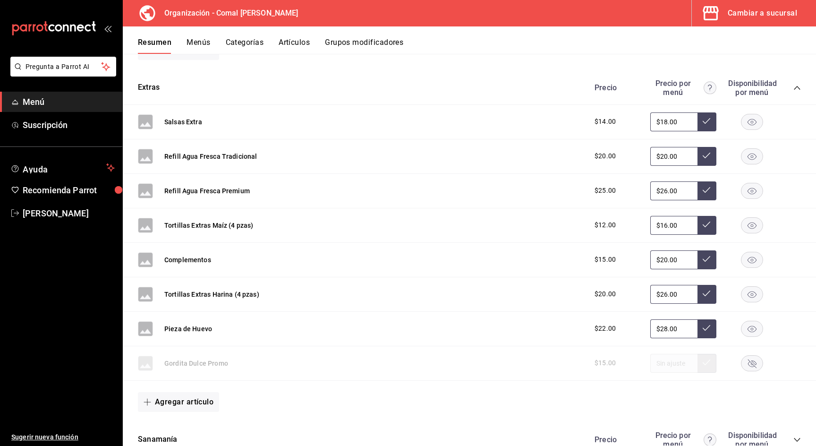
scroll to position [3119, 0]
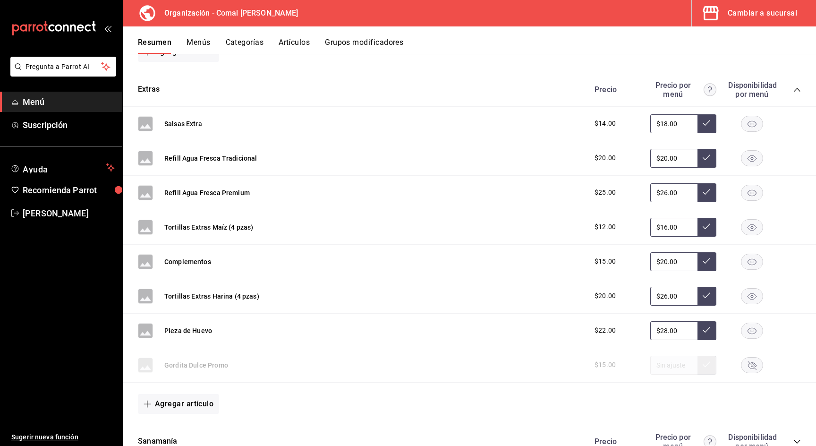
click at [755, 159] on rect "button" at bounding box center [752, 158] width 22 height 16
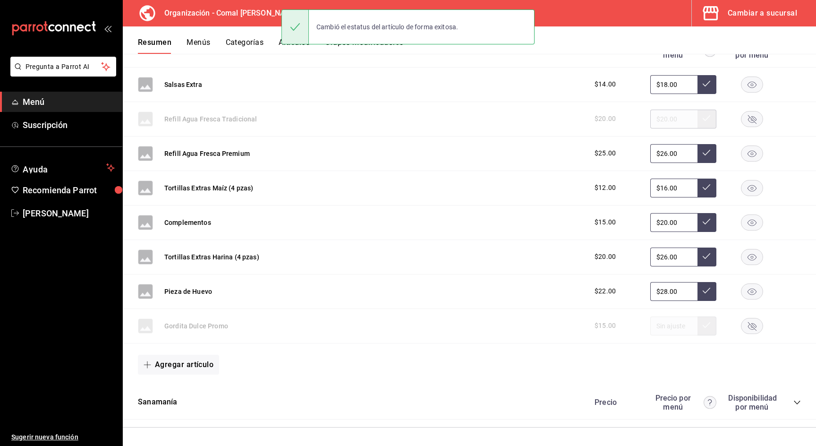
scroll to position [3158, 0]
click at [797, 401] on icon "collapse-category-row" at bounding box center [797, 403] width 8 height 8
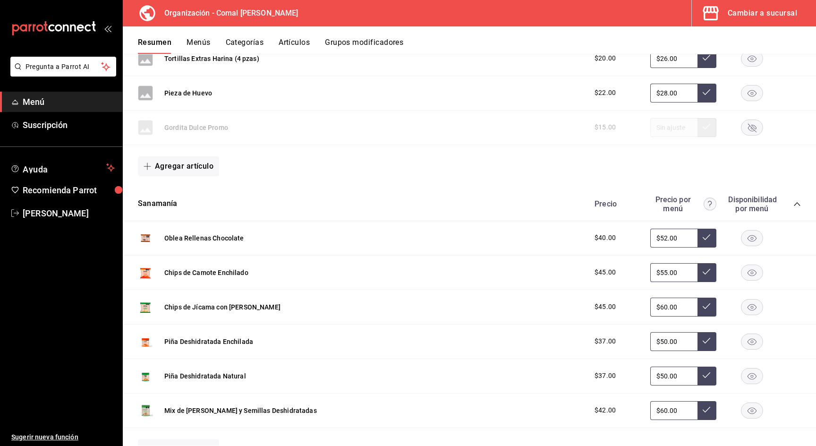
scroll to position [3365, 0]
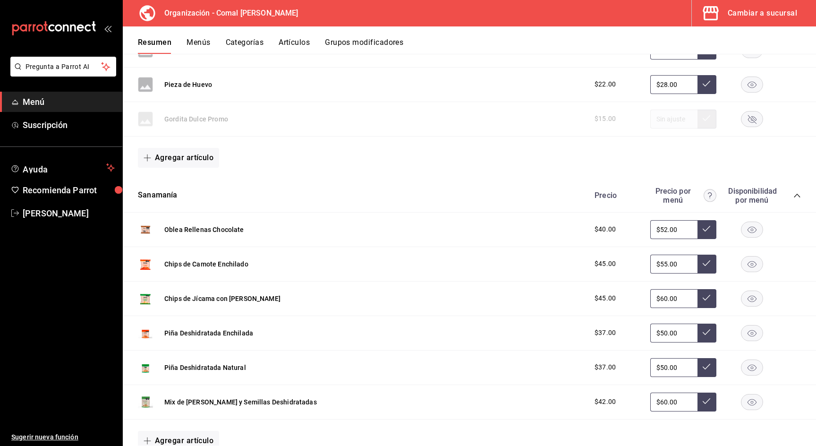
click at [748, 226] on rect "button" at bounding box center [752, 229] width 22 height 16
click at [748, 266] on rect "button" at bounding box center [752, 264] width 22 height 16
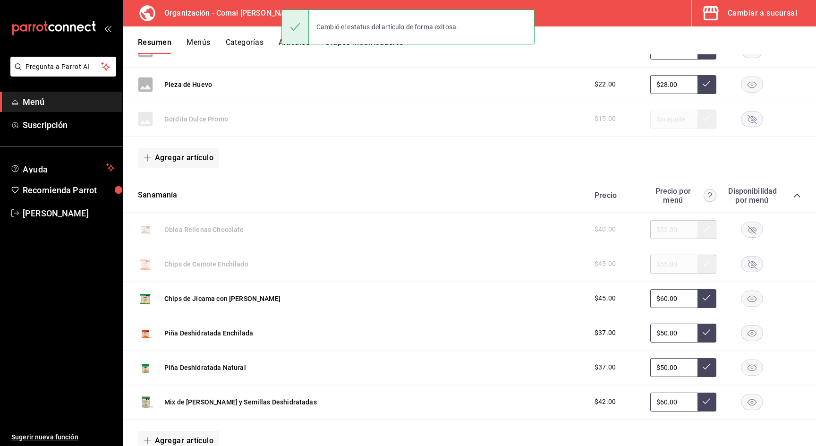
click at [752, 290] on rect "button" at bounding box center [752, 298] width 22 height 16
click at [749, 329] on rect "button" at bounding box center [752, 333] width 22 height 16
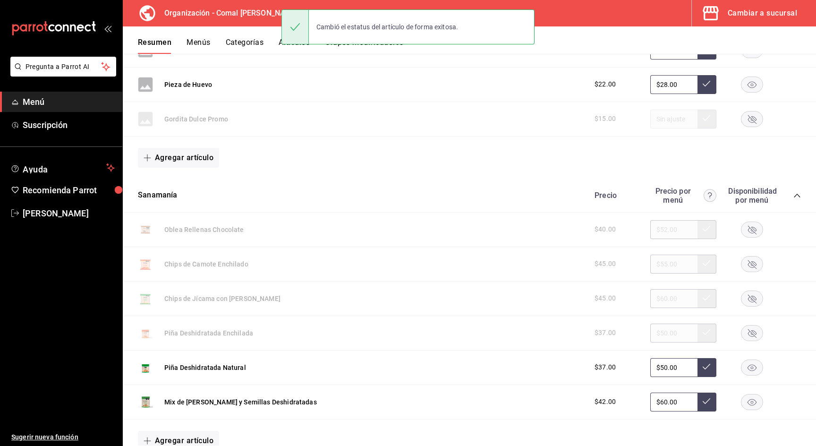
click at [753, 368] on rect "button" at bounding box center [752, 367] width 22 height 16
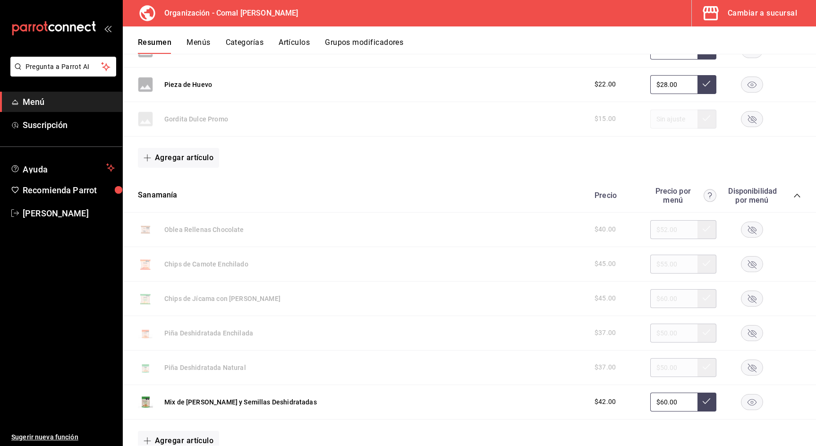
click at [751, 400] on rect "button" at bounding box center [752, 402] width 22 height 16
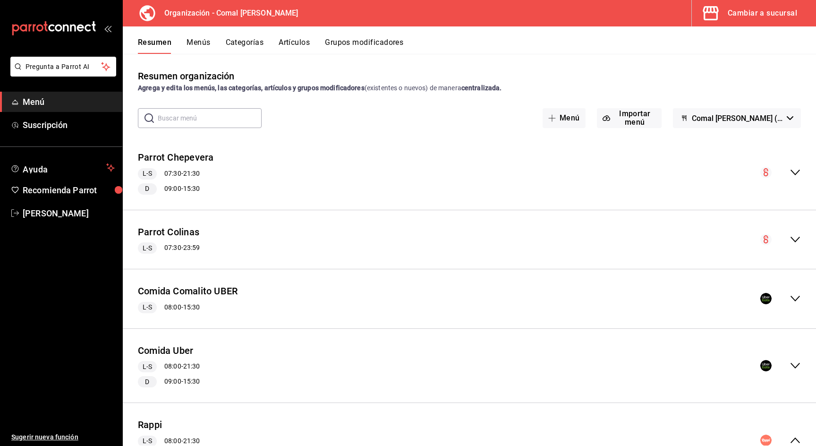
scroll to position [215, 0]
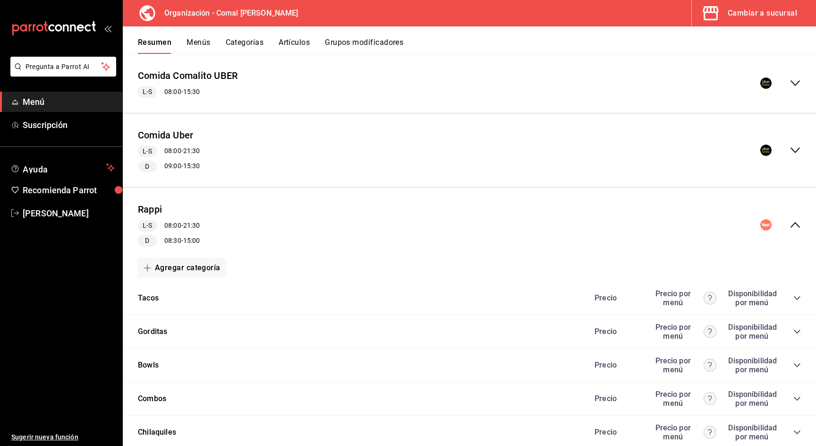
click at [792, 225] on icon "collapse-menu-row" at bounding box center [794, 224] width 11 height 11
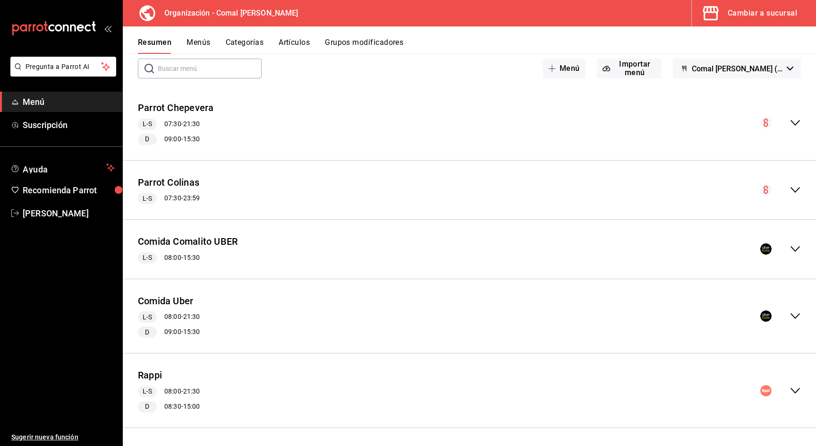
scroll to position [0, 0]
click at [202, 42] on button "Menús" at bounding box center [198, 46] width 24 height 16
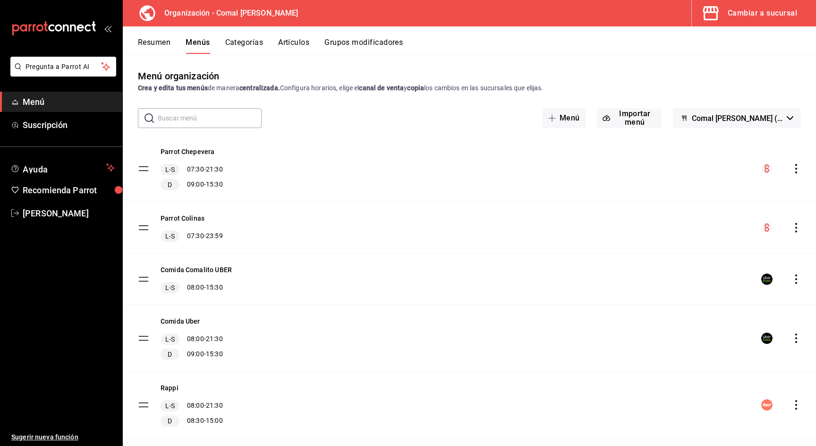
click at [799, 336] on icon "actions" at bounding box center [795, 337] width 9 height 9
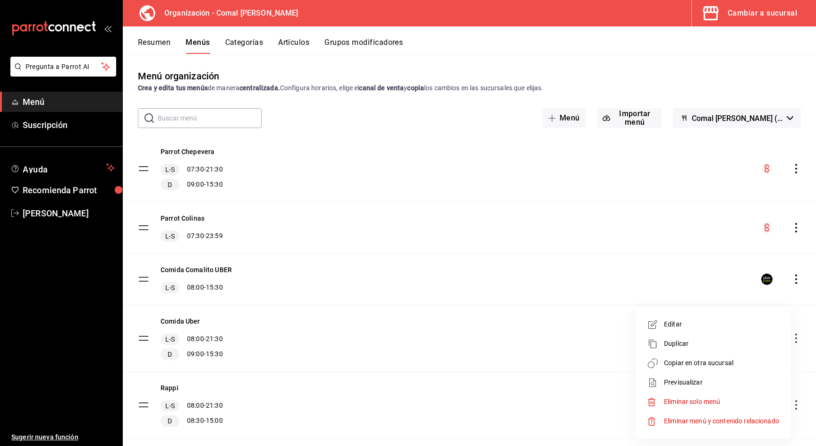
click at [700, 360] on span "Copiar en otra sucursal" at bounding box center [721, 363] width 115 height 10
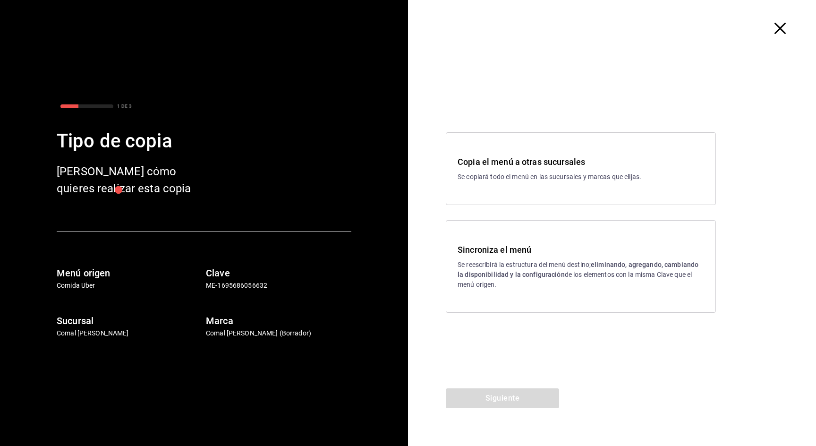
click at [474, 246] on h3 "Sincroniza el menú" at bounding box center [580, 249] width 246 height 13
click at [492, 401] on button "Siguiente" at bounding box center [502, 398] width 113 height 20
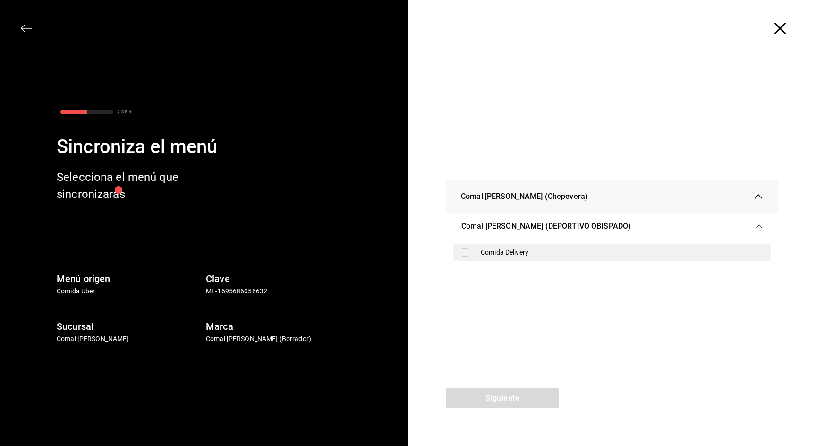
click at [466, 244] on div "Comida Delivery" at bounding box center [611, 252] width 317 height 17
checkbox input "true"
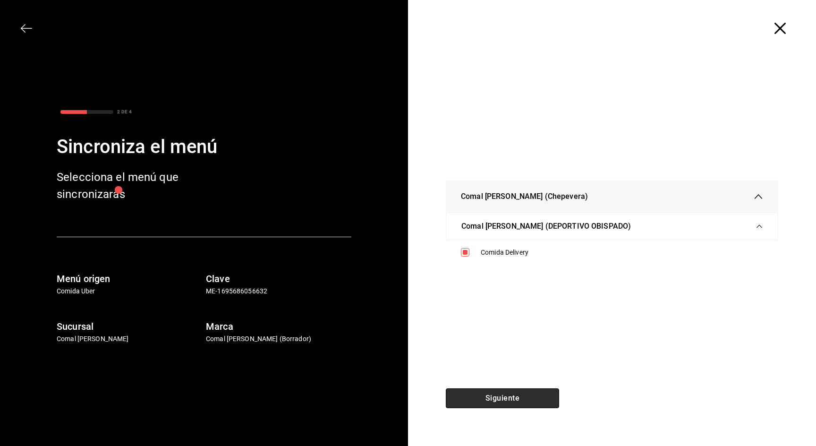
click at [504, 395] on button "Siguiente" at bounding box center [502, 398] width 113 height 20
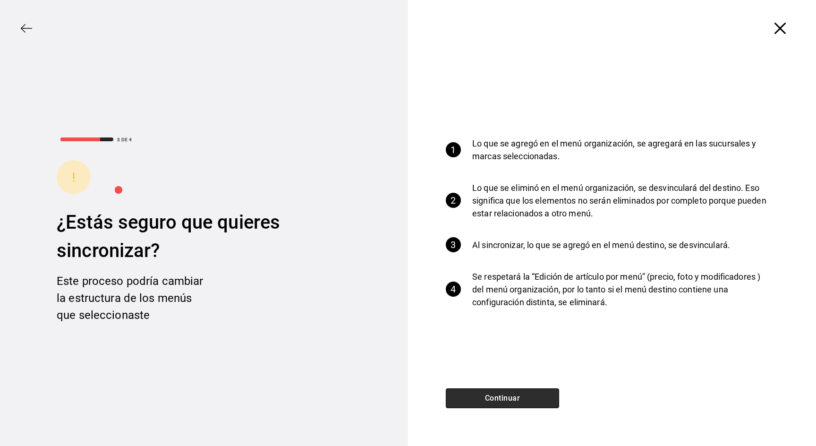
click at [510, 395] on button "Continuar" at bounding box center [502, 398] width 113 height 20
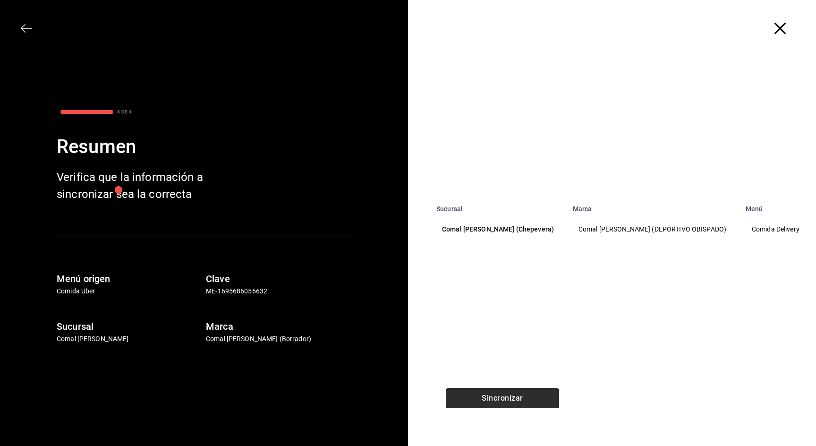
click at [510, 395] on button "Sincronizar" at bounding box center [502, 398] width 113 height 20
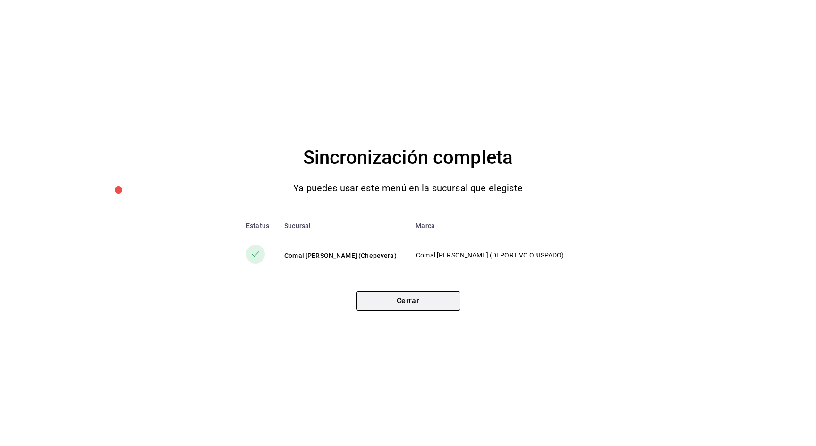
click at [424, 294] on button "Cerrar" at bounding box center [408, 301] width 104 height 20
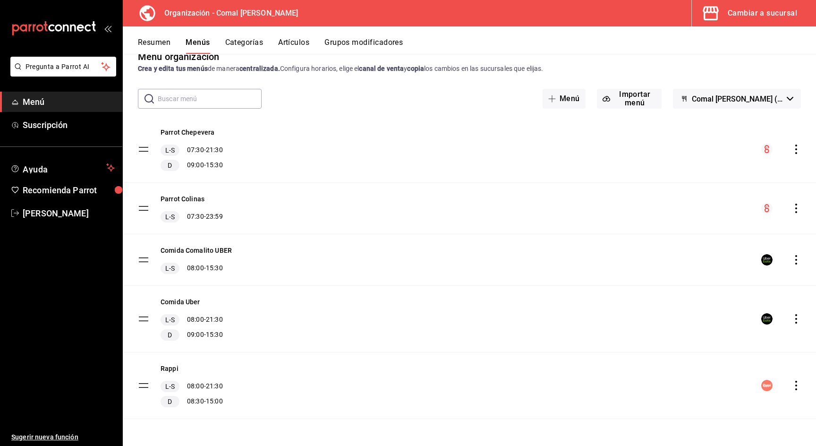
click at [799, 388] on icon "actions" at bounding box center [795, 384] width 9 height 9
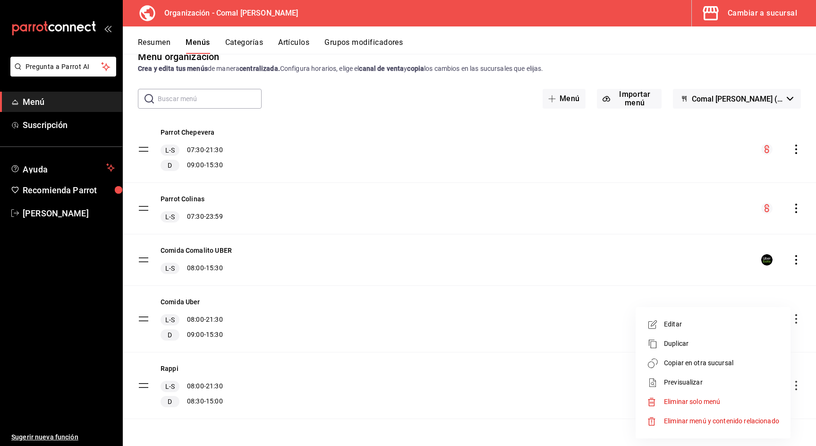
drag, startPoint x: 710, startPoint y: 381, endPoint x: 714, endPoint y: 365, distance: 16.6
click at [714, 365] on ul "Editar Duplicar Copiar en otra sucursal Previsualizar Eliminar solo menú Elimin…" at bounding box center [712, 373] width 147 height 124
click at [714, 364] on span "Copiar en otra sucursal" at bounding box center [721, 363] width 115 height 10
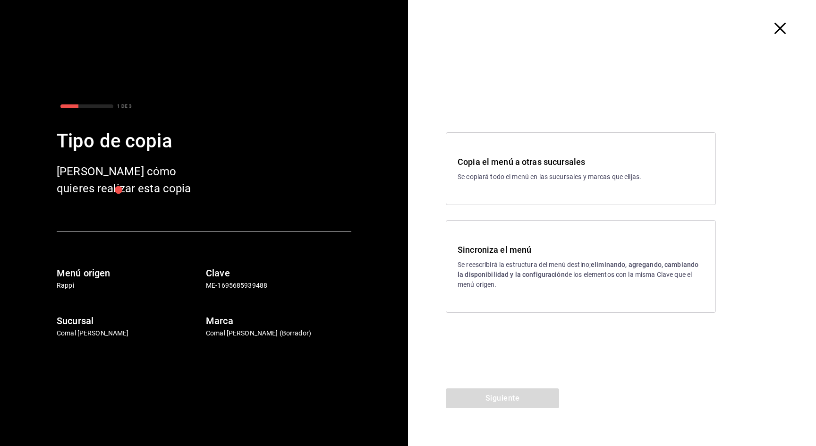
click at [498, 239] on div "Sincroniza el menú Se reescribirá la estructura del menú destino; eliminando, a…" at bounding box center [581, 266] width 270 height 92
click at [491, 404] on button "Siguiente" at bounding box center [502, 398] width 113 height 20
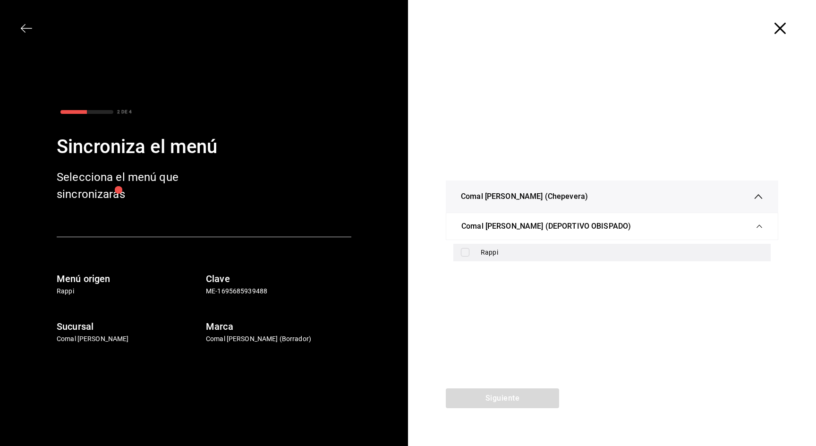
click at [472, 247] on div "Rappi" at bounding box center [611, 252] width 317 height 17
checkbox input "true"
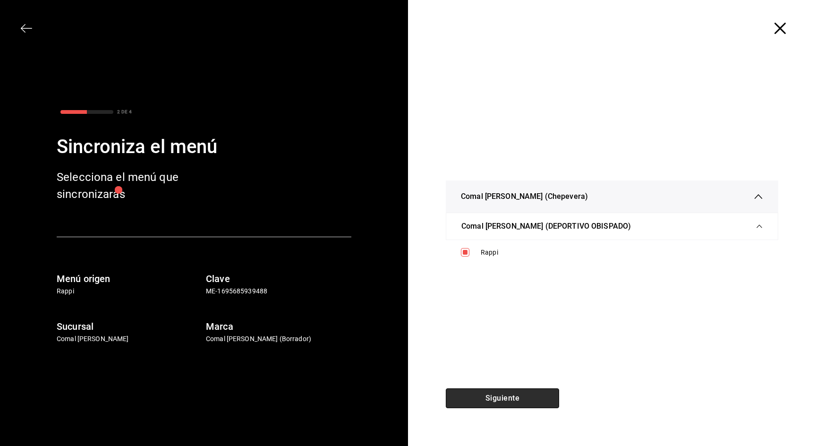
click at [499, 396] on button "Siguiente" at bounding box center [502, 398] width 113 height 20
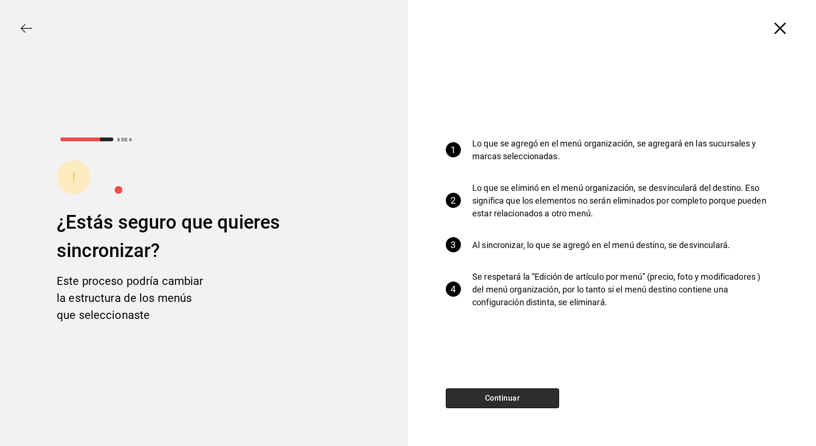
click at [528, 390] on button "Continuar" at bounding box center [502, 398] width 113 height 20
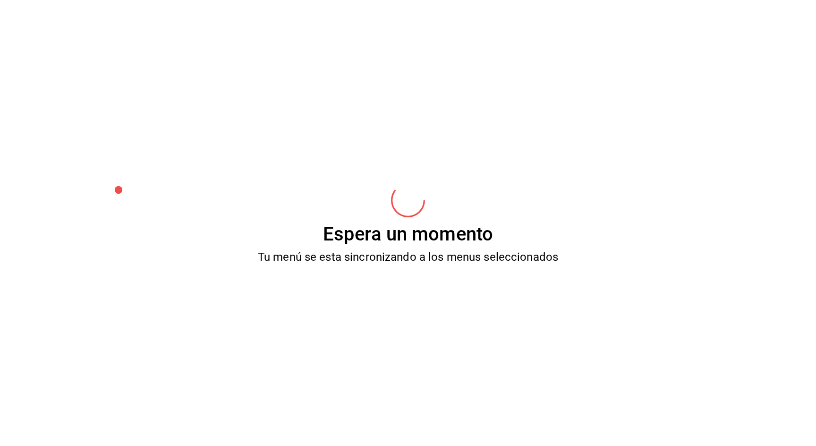
scroll to position [19, 0]
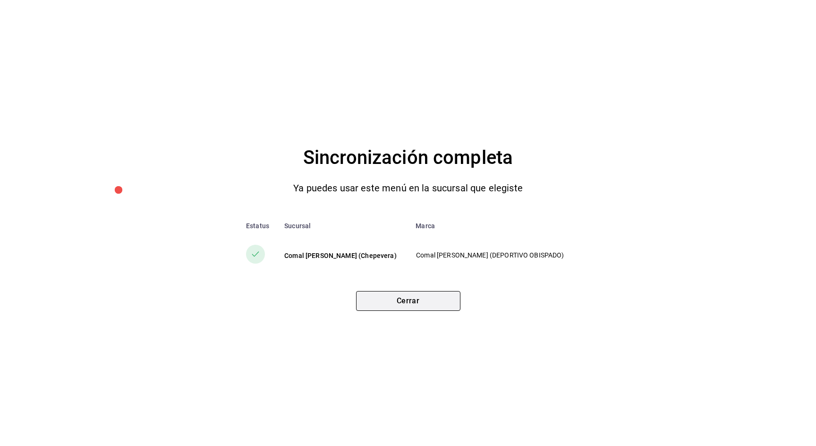
click at [422, 307] on button "Cerrar" at bounding box center [408, 301] width 104 height 20
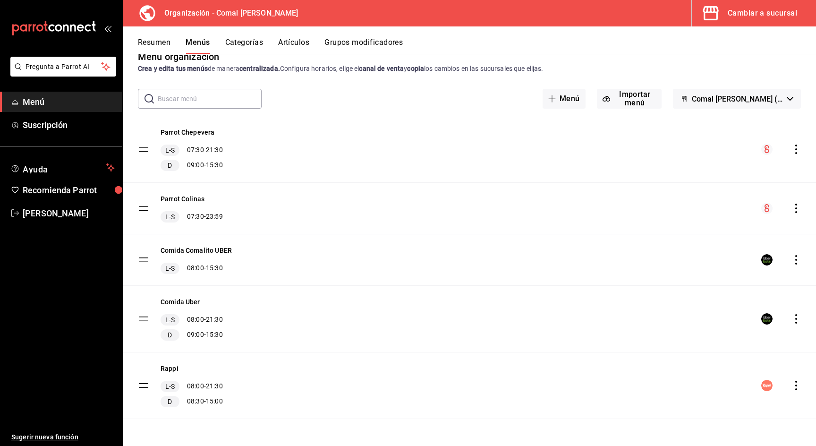
click at [741, 17] on div "Cambiar a sucursal" at bounding box center [761, 13] width 69 height 13
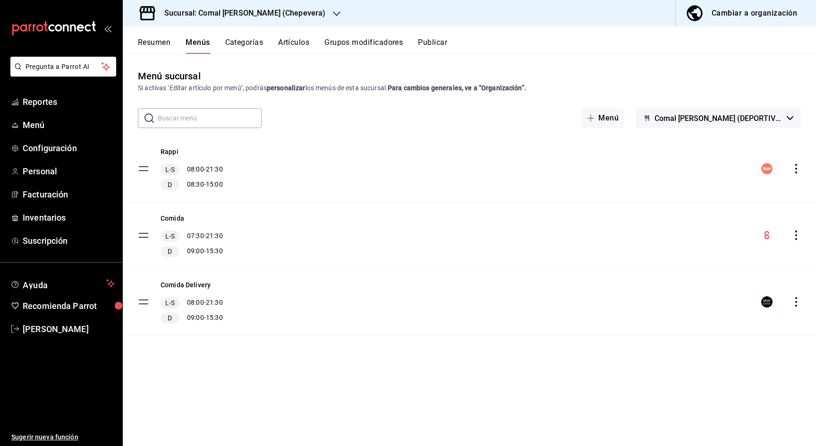
click at [433, 40] on button "Publicar" at bounding box center [432, 46] width 29 height 16
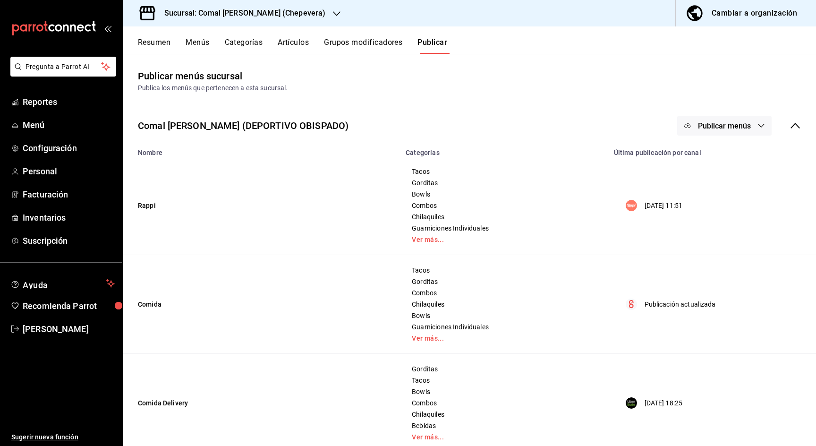
click at [705, 131] on button "Publicar menús" at bounding box center [724, 126] width 94 height 20
click at [714, 154] on div at bounding box center [702, 156] width 26 height 15
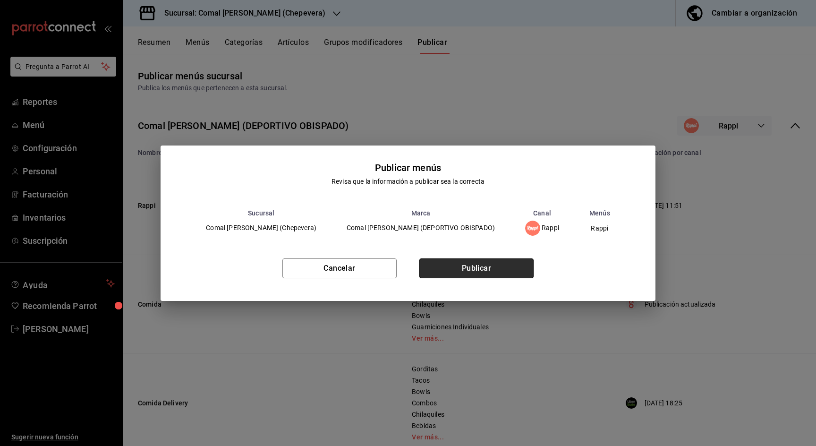
click at [475, 264] on button "Publicar" at bounding box center [476, 268] width 114 height 20
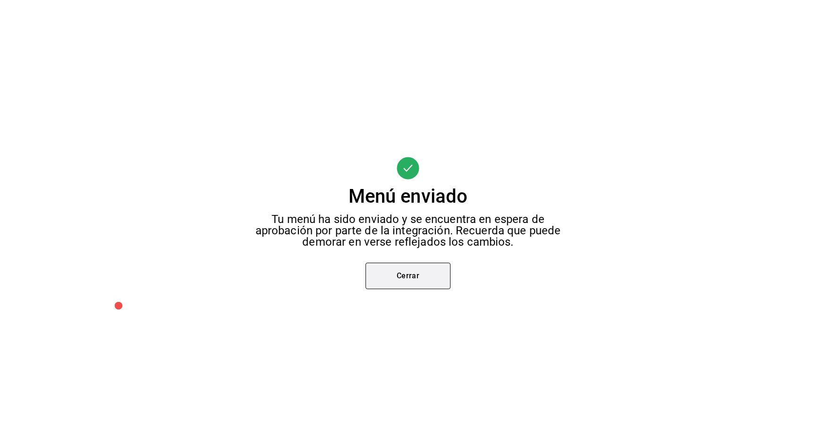
click at [402, 274] on button "Cerrar" at bounding box center [407, 275] width 85 height 26
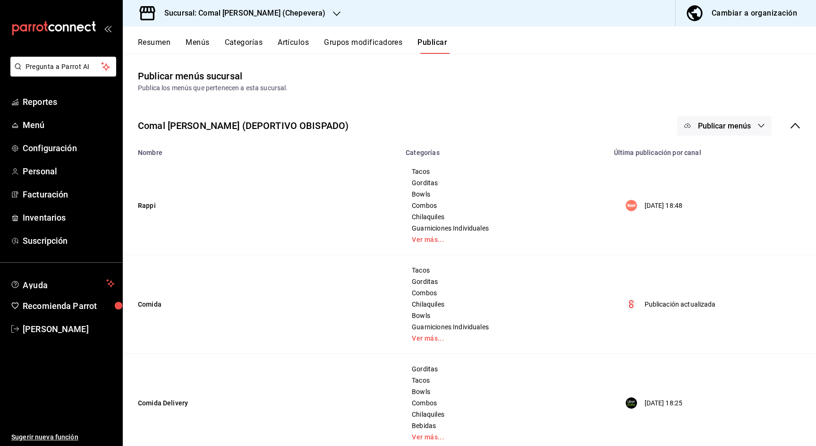
click at [709, 120] on button "Publicar menús" at bounding box center [724, 126] width 94 height 20
click at [718, 205] on span "Uber Eats" at bounding box center [737, 209] width 45 height 10
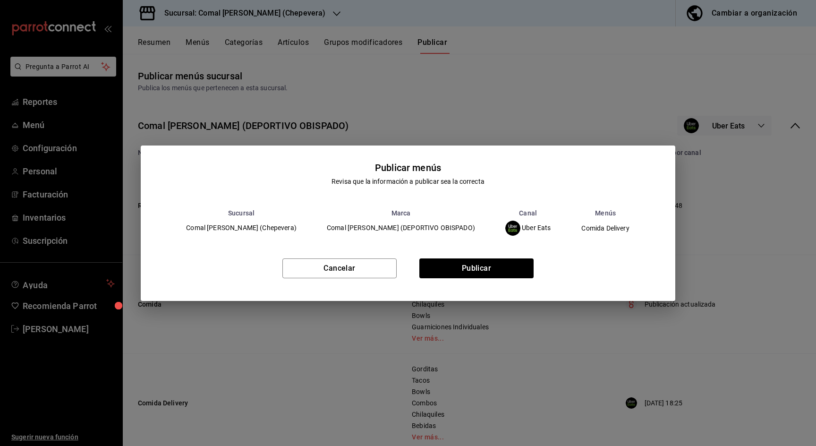
click at [528, 285] on div "Cancelar Publicar" at bounding box center [408, 272] width 534 height 58
click at [528, 270] on button "Publicar" at bounding box center [476, 268] width 114 height 20
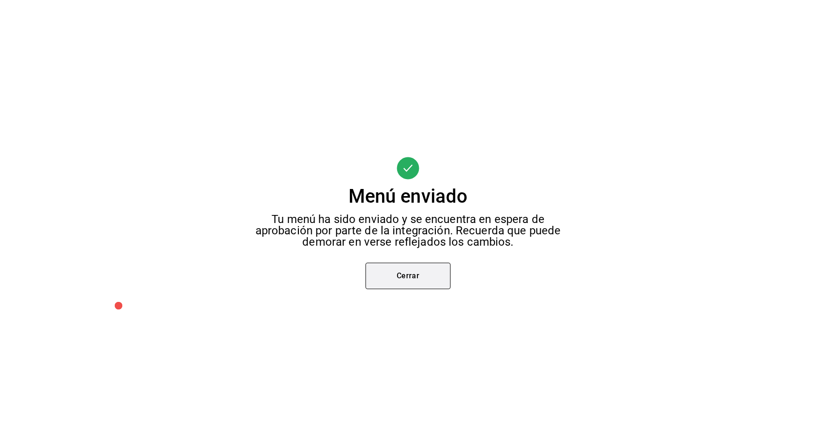
click at [420, 271] on button "Cerrar" at bounding box center [407, 275] width 85 height 26
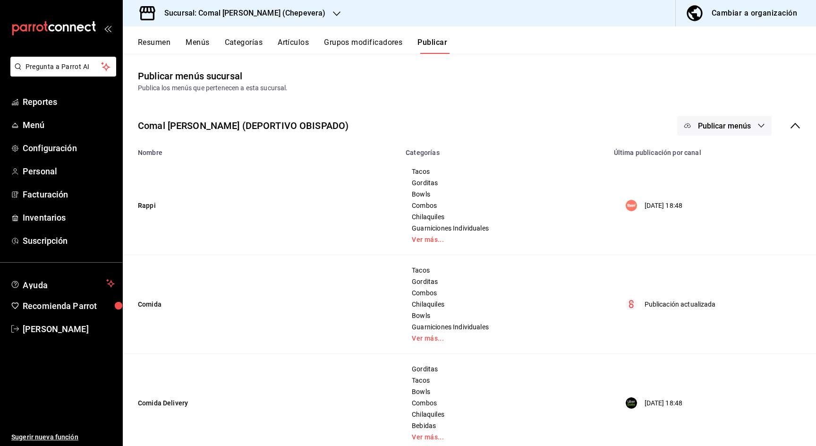
click at [284, 15] on h3 "Sucursal: Comal [PERSON_NAME] (Chepevera)" at bounding box center [241, 13] width 168 height 11
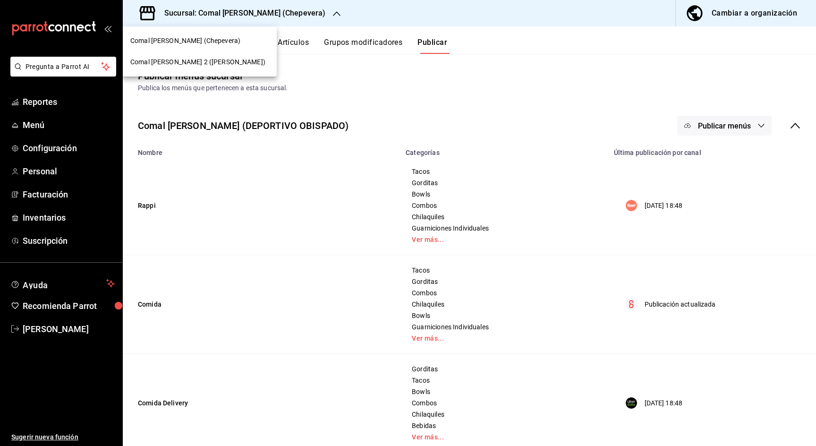
click at [761, 9] on div at bounding box center [408, 223] width 816 height 446
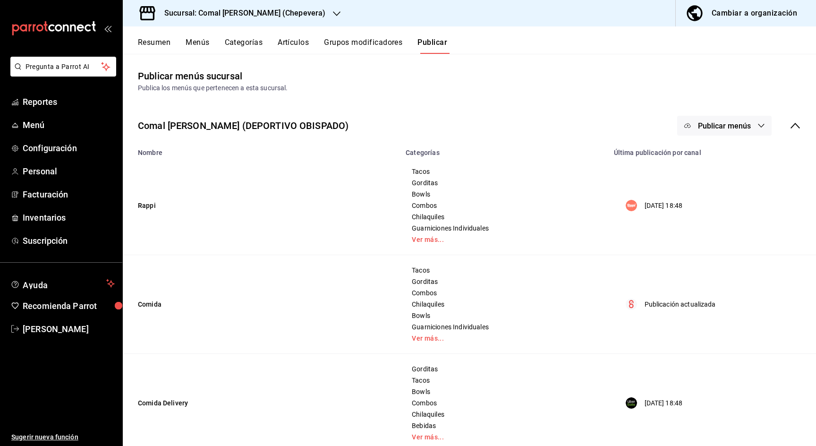
click at [752, 14] on div "Cambiar a organización" at bounding box center [753, 13] width 85 height 13
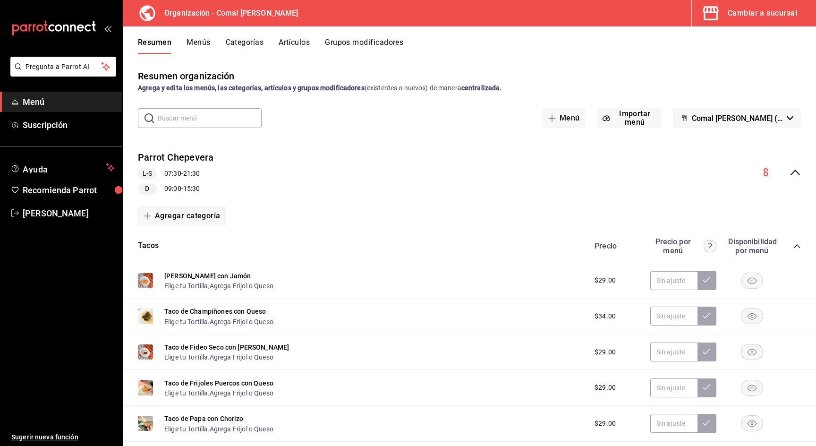
click at [799, 245] on icon "collapse-category-row" at bounding box center [797, 246] width 8 height 8
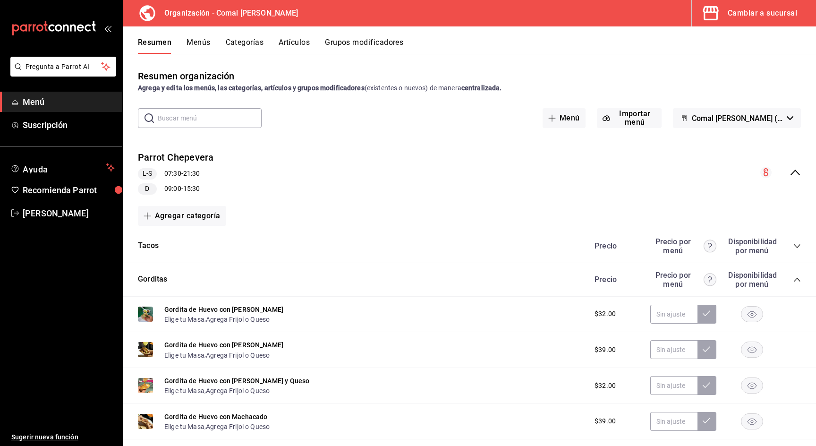
click at [797, 172] on icon "collapse-menu-row" at bounding box center [794, 172] width 9 height 6
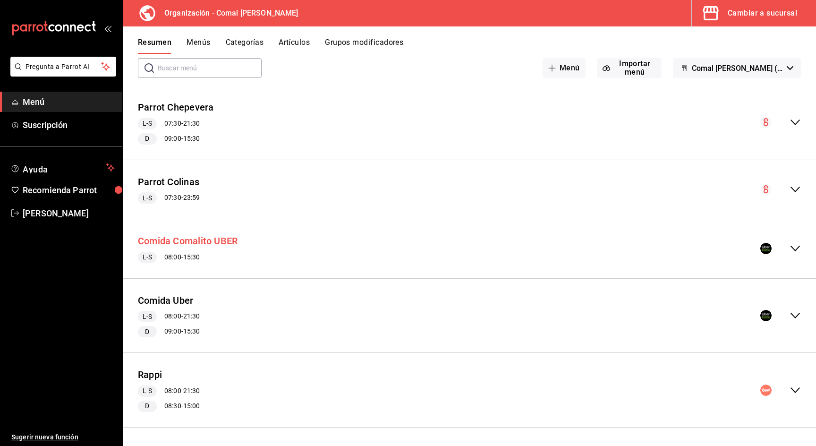
scroll to position [50, 0]
click at [794, 248] on icon "collapse-menu-row" at bounding box center [794, 248] width 11 height 11
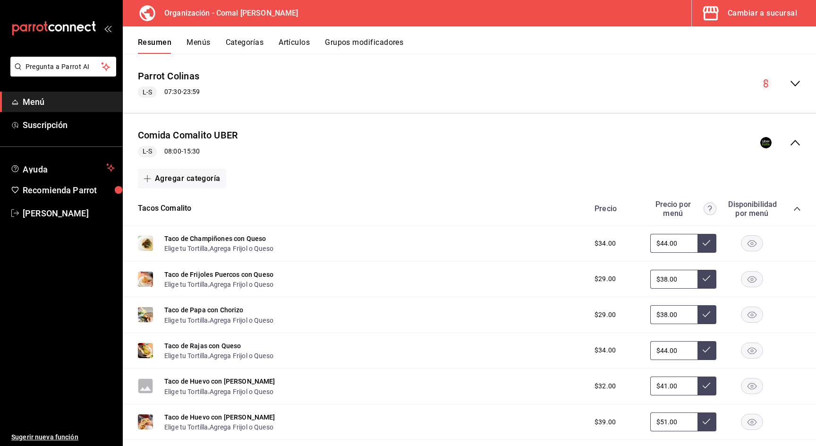
scroll to position [179, 0]
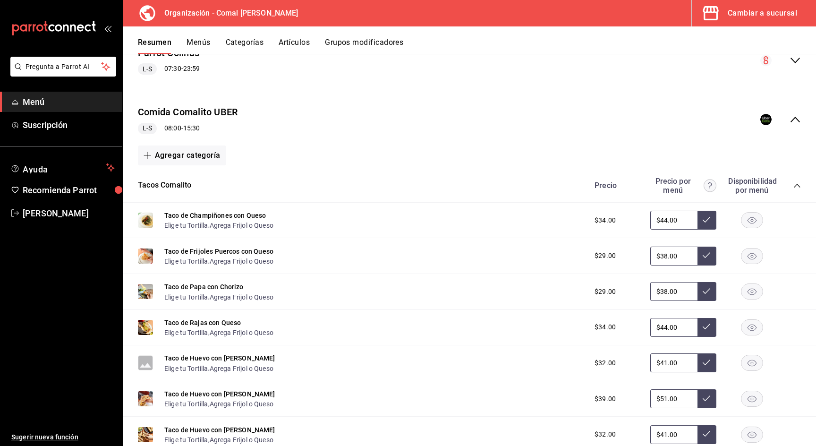
click at [799, 183] on icon "collapse-category-row" at bounding box center [797, 186] width 8 height 8
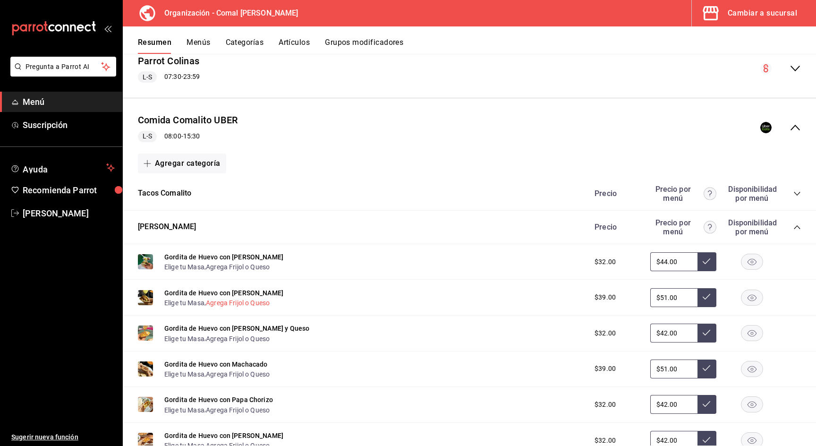
scroll to position [173, 0]
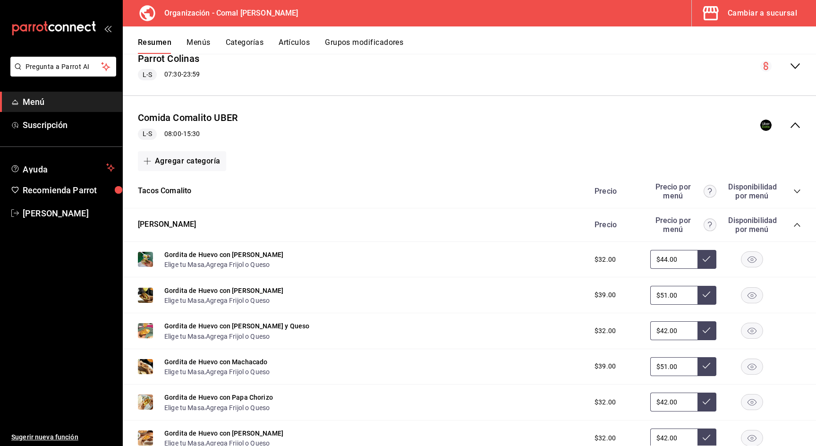
click at [797, 224] on icon "collapse-category-row" at bounding box center [797, 225] width 8 height 8
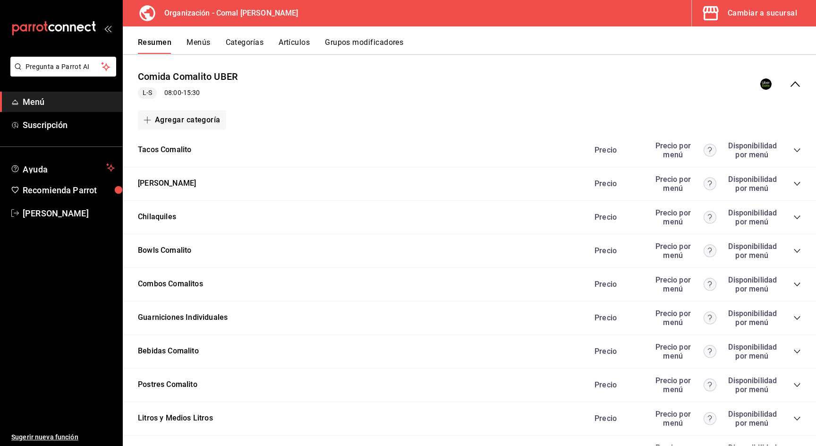
scroll to position [327, 0]
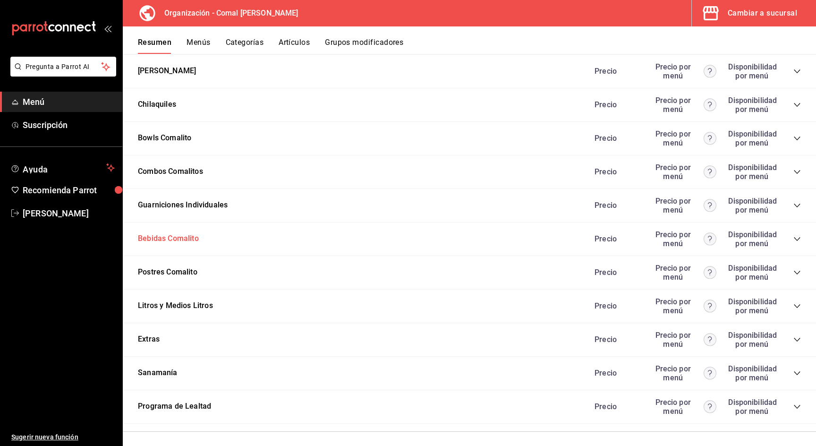
click at [197, 239] on button "Bebidas Comalito" at bounding box center [168, 238] width 61 height 11
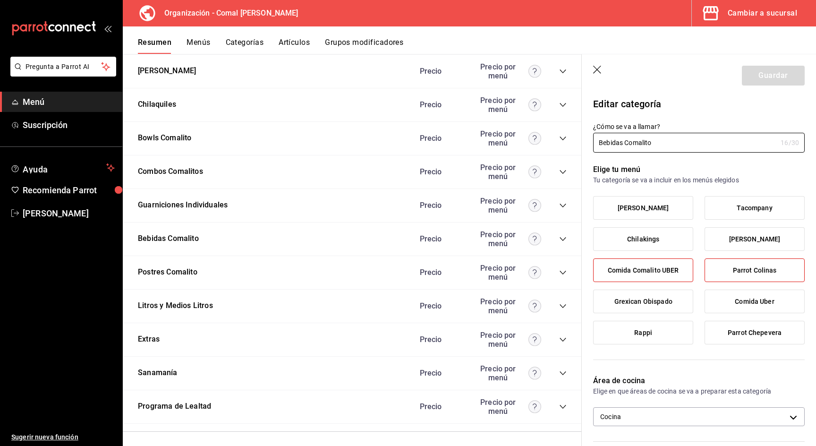
click at [595, 67] on icon "button" at bounding box center [597, 70] width 8 height 8
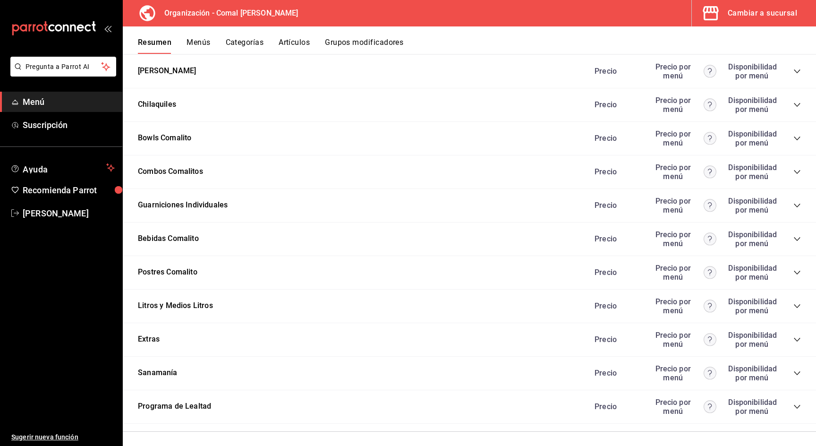
click at [798, 238] on icon "collapse-category-row" at bounding box center [797, 239] width 8 height 8
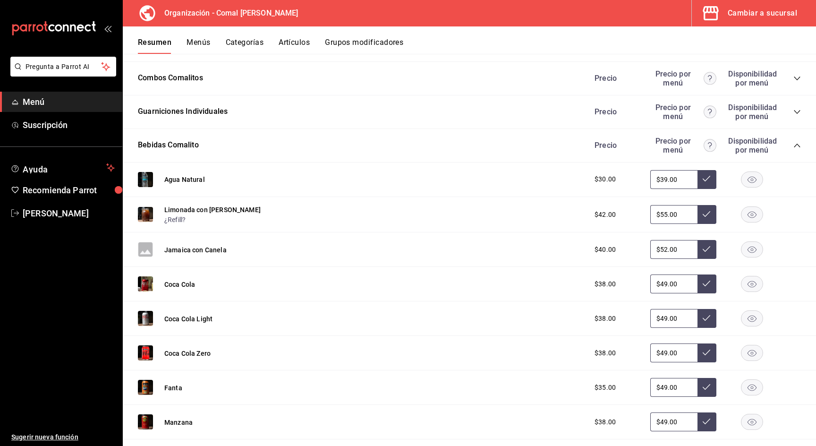
scroll to position [389, 0]
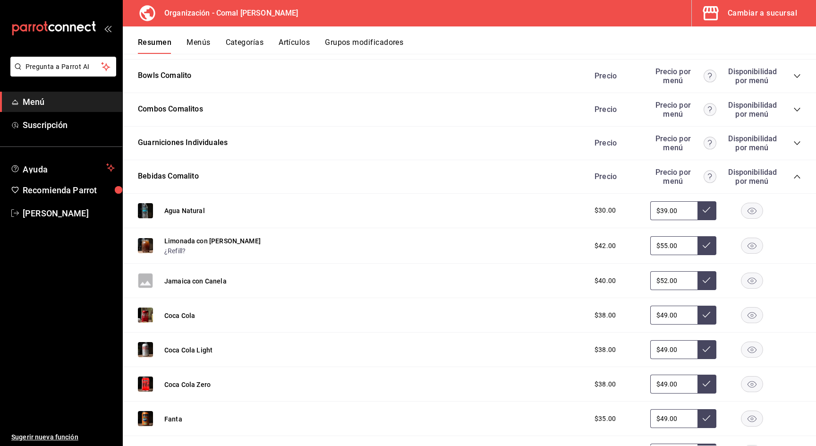
click at [798, 174] on icon "collapse-category-row" at bounding box center [797, 177] width 8 height 8
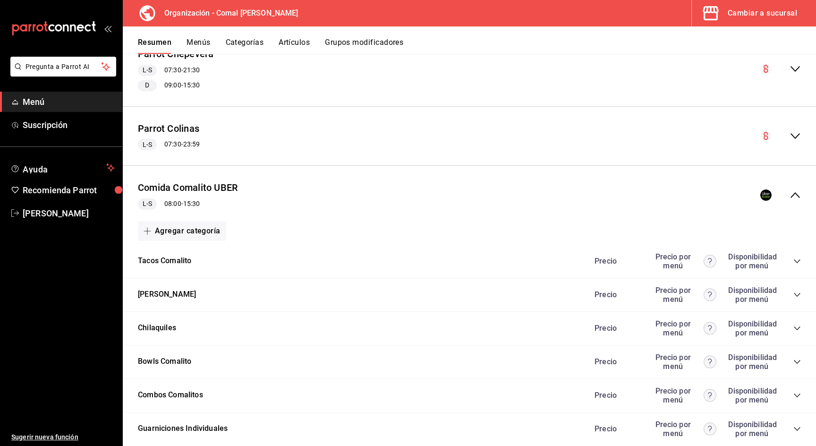
scroll to position [105, 0]
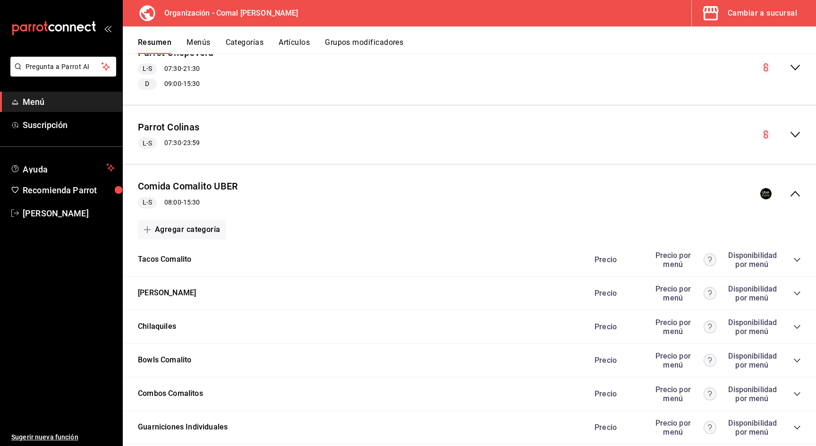
click at [797, 290] on icon "collapse-category-row" at bounding box center [797, 293] width 8 height 8
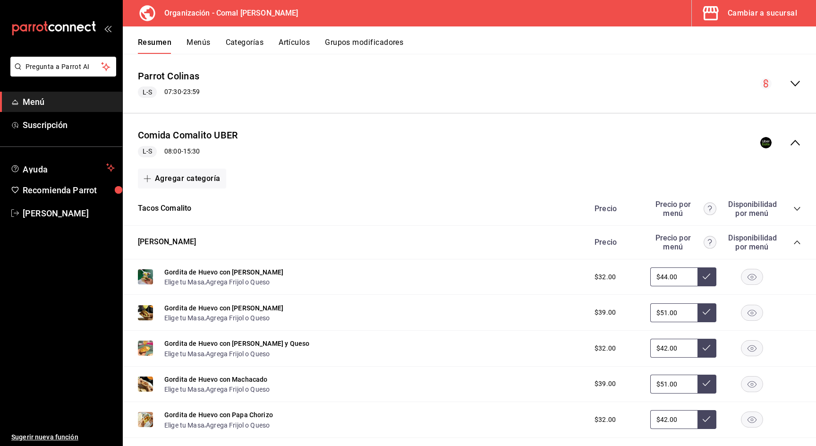
scroll to position [44, 0]
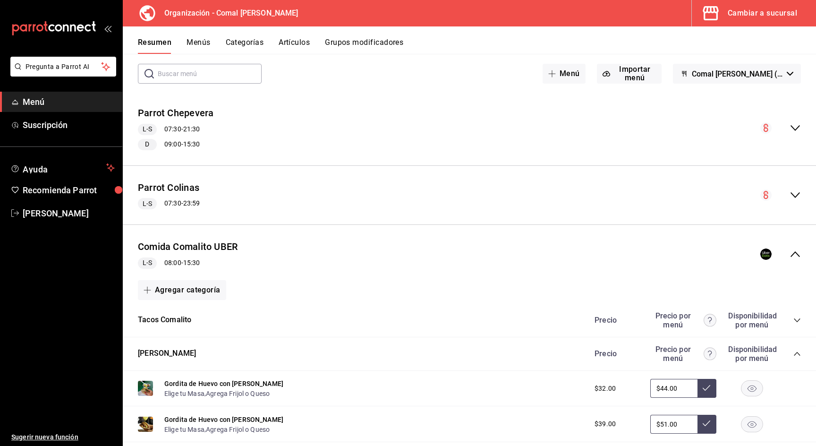
click at [795, 347] on div "Precio Precio por menú Disponibilidad por menú" at bounding box center [693, 354] width 216 height 18
click at [795, 352] on icon "collapse-category-row" at bounding box center [797, 354] width 8 height 8
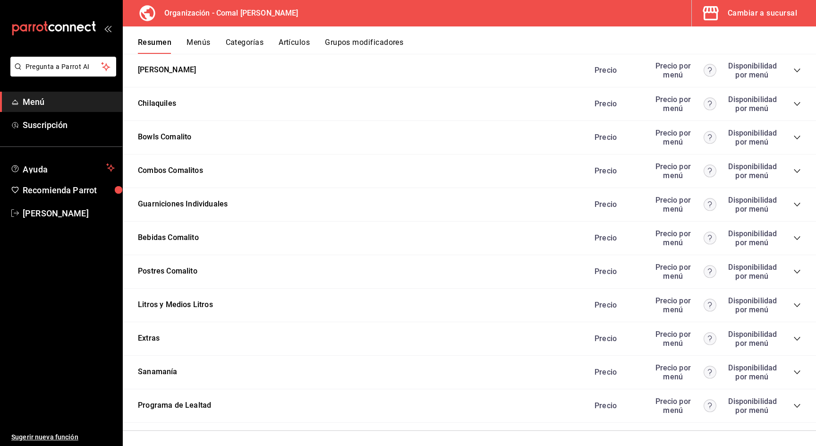
scroll to position [380, 0]
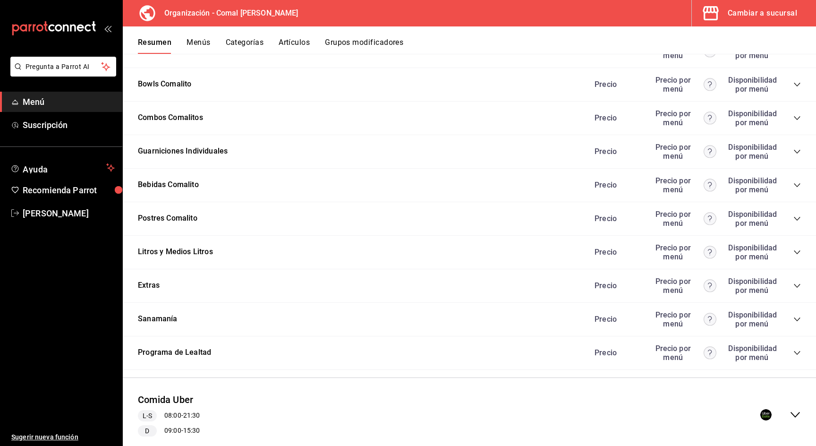
click at [798, 250] on icon "collapse-category-row" at bounding box center [797, 252] width 8 height 8
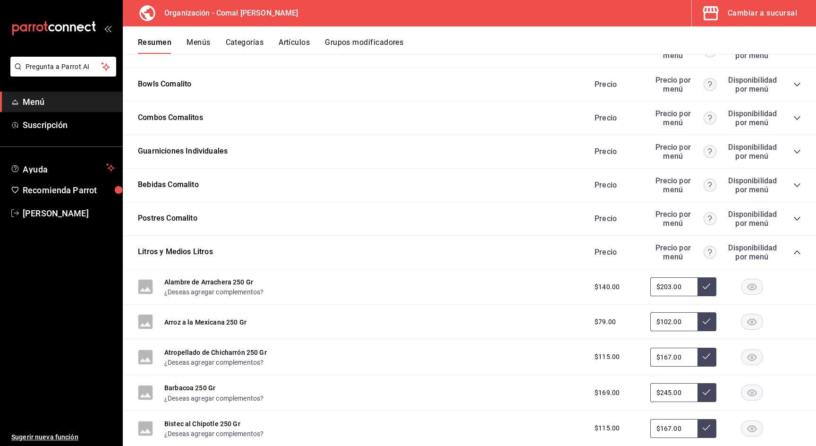
click at [751, 287] on rect "button" at bounding box center [752, 287] width 22 height 16
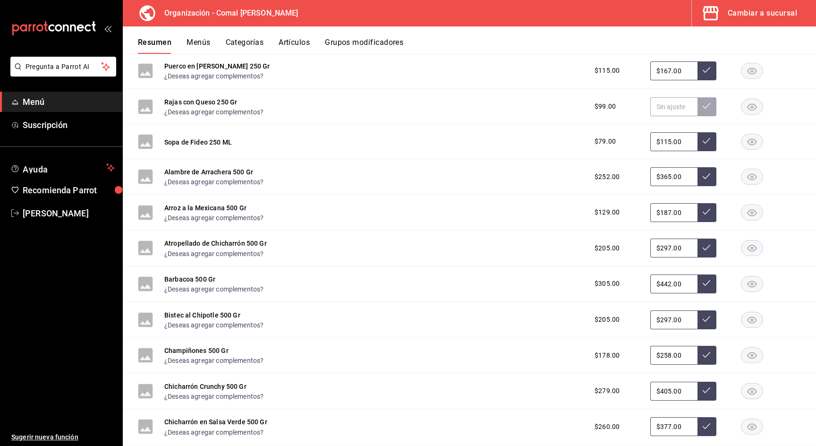
scroll to position [1168, 0]
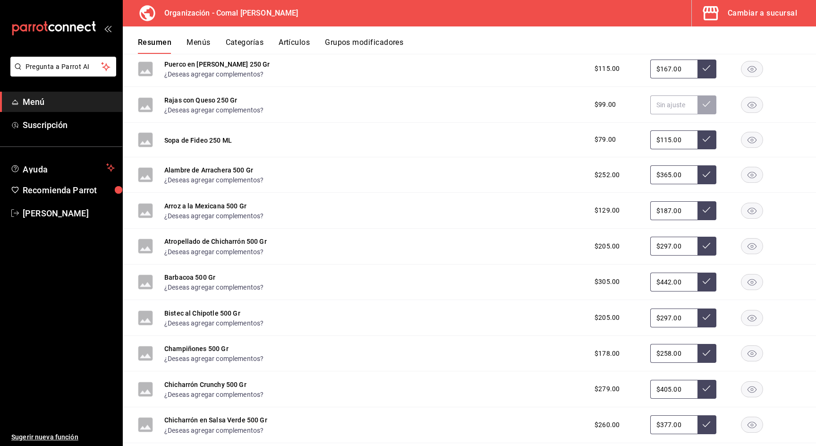
click at [757, 175] on rect "button" at bounding box center [752, 175] width 22 height 16
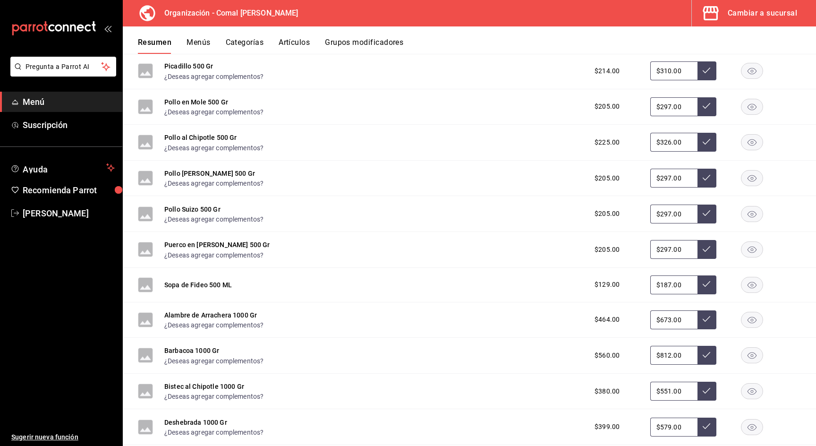
scroll to position [1725, 0]
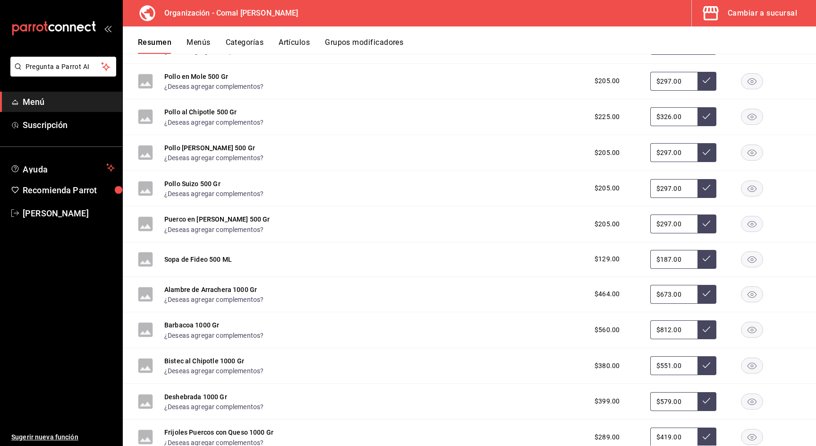
click at [748, 290] on rect "button" at bounding box center [752, 294] width 22 height 16
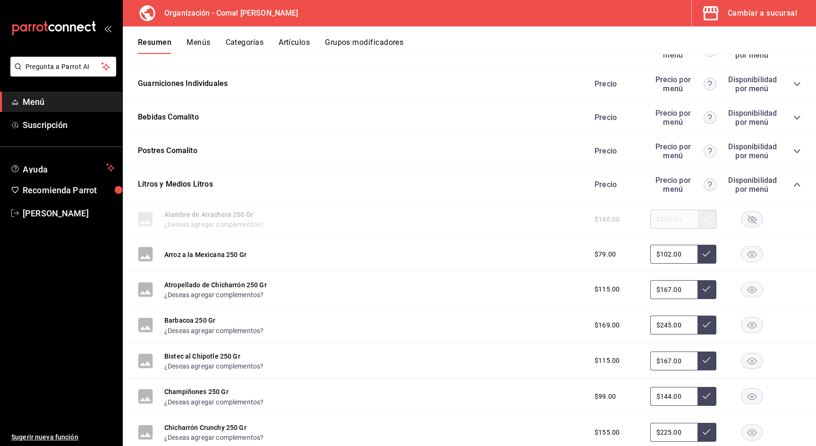
scroll to position [405, 0]
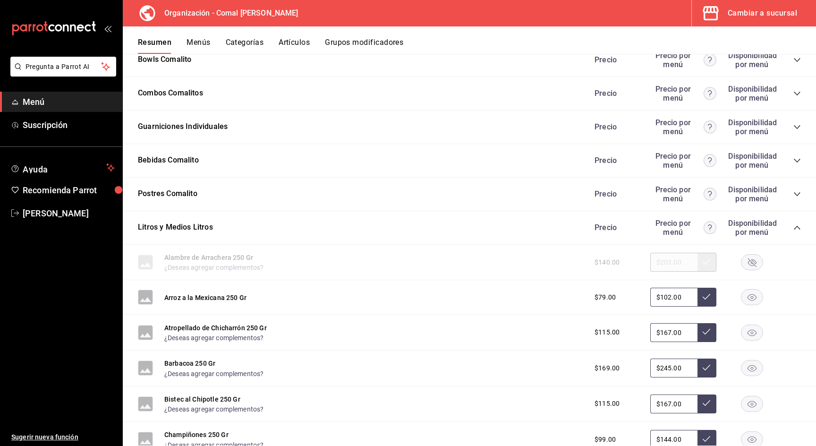
click at [797, 226] on icon "collapse-category-row" at bounding box center [797, 228] width 8 height 8
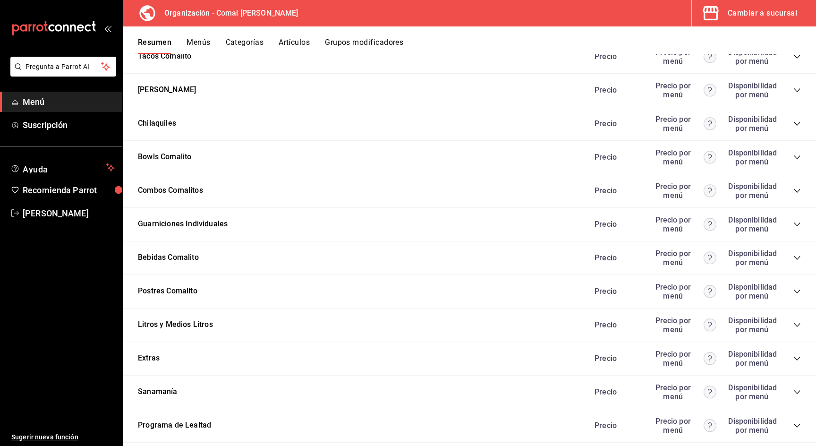
scroll to position [330, 0]
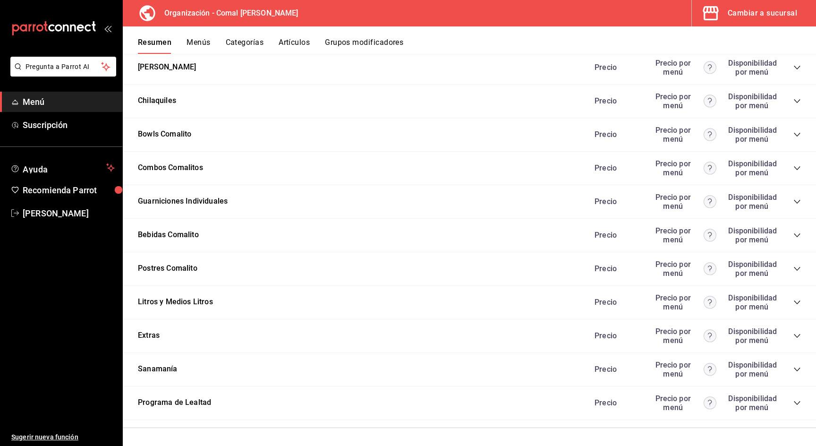
click at [797, 199] on icon "collapse-category-row" at bounding box center [797, 202] width 8 height 8
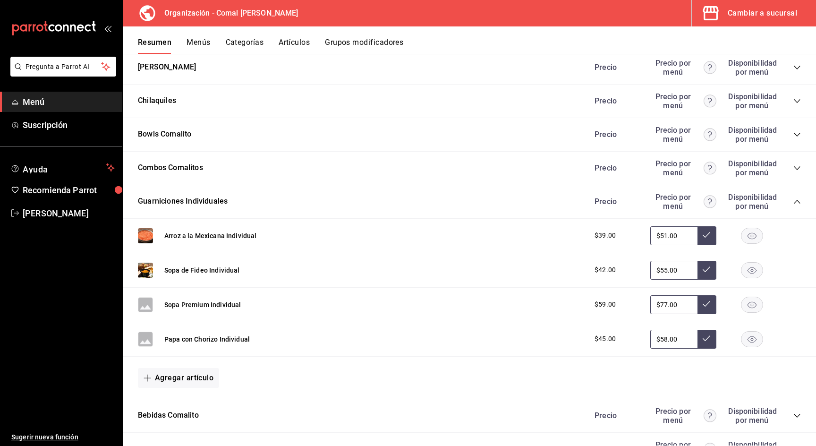
click at [795, 200] on icon "collapse-category-row" at bounding box center [797, 202] width 8 height 8
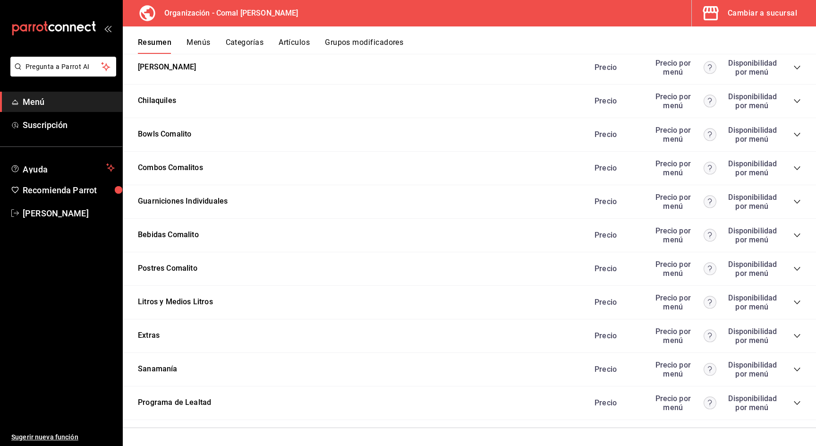
click at [795, 170] on div "Precio Precio por menú Disponibilidad por menú" at bounding box center [693, 168] width 216 height 18
click at [796, 168] on icon "collapse-category-row" at bounding box center [797, 168] width 8 height 8
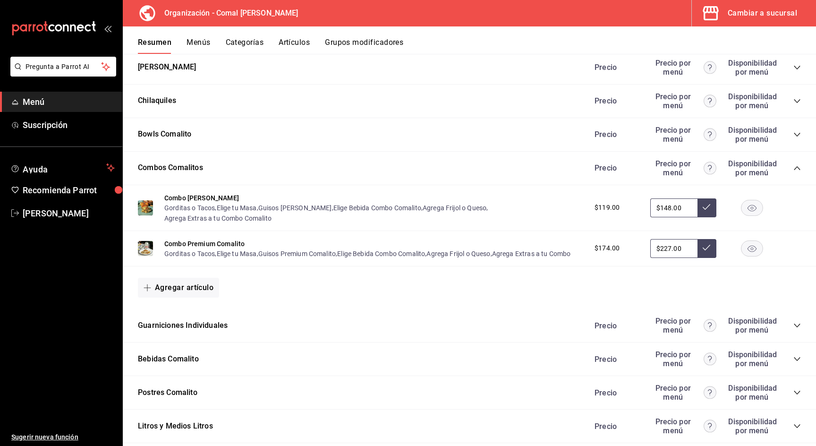
click at [201, 42] on button "Menús" at bounding box center [198, 46] width 24 height 16
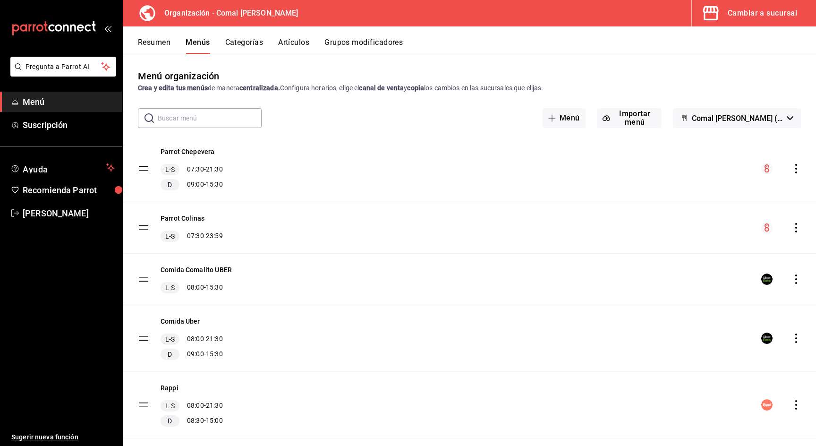
click at [795, 281] on icon "actions" at bounding box center [795, 278] width 9 height 9
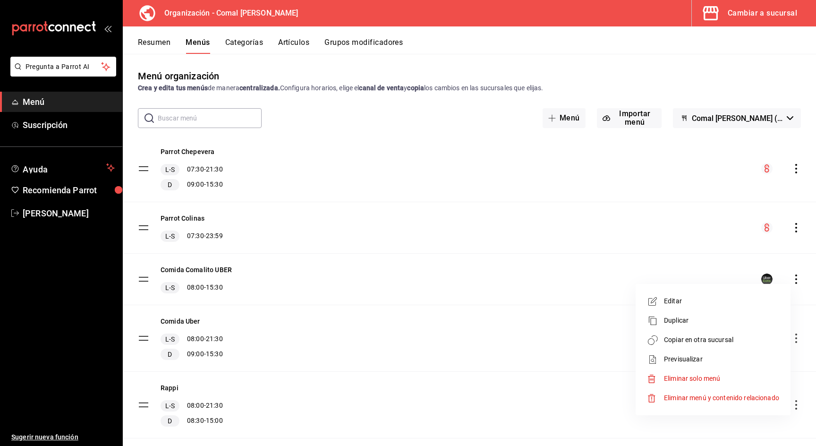
click at [681, 356] on span "Previsualizar" at bounding box center [721, 359] width 115 height 10
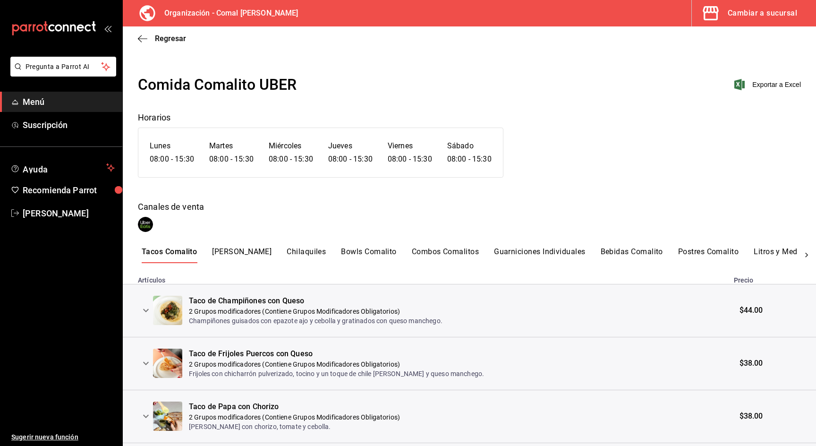
click at [437, 251] on button "Combos Comalitos" at bounding box center [445, 255] width 67 height 16
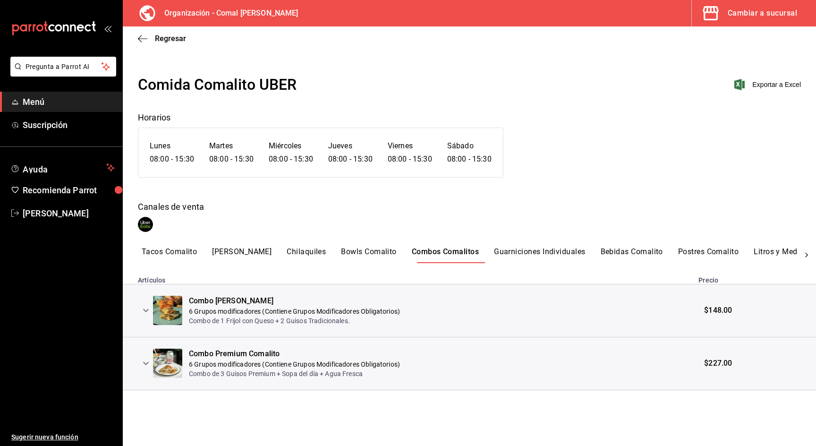
click at [147, 309] on icon "expand row" at bounding box center [145, 309] width 11 height 11
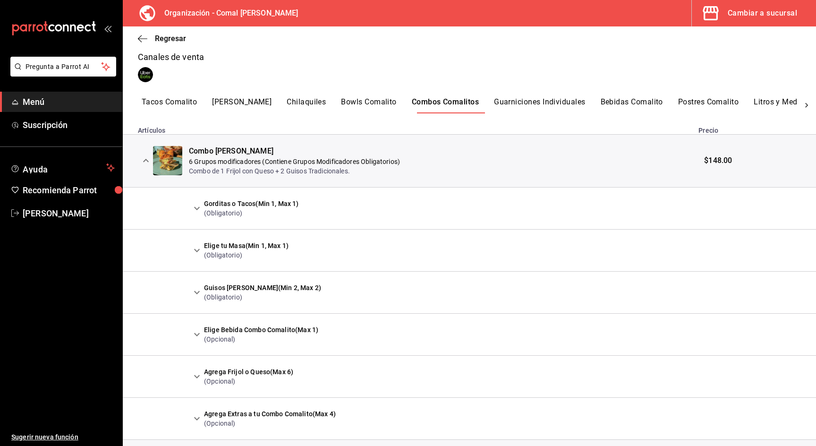
scroll to position [153, 0]
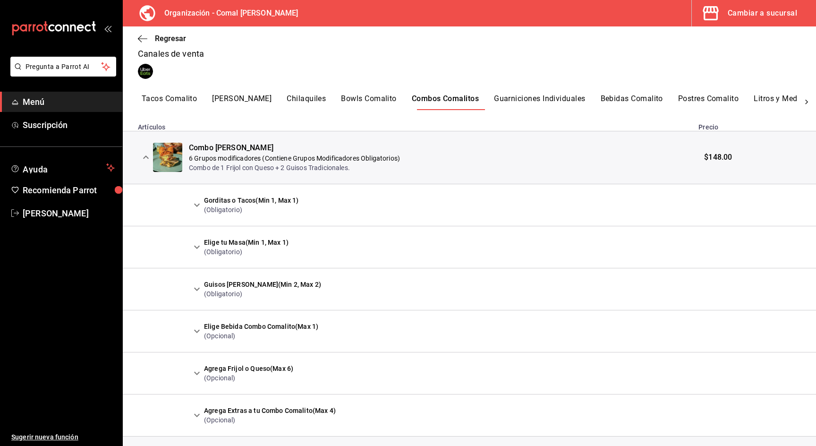
click at [198, 206] on icon "expand row" at bounding box center [196, 204] width 11 height 11
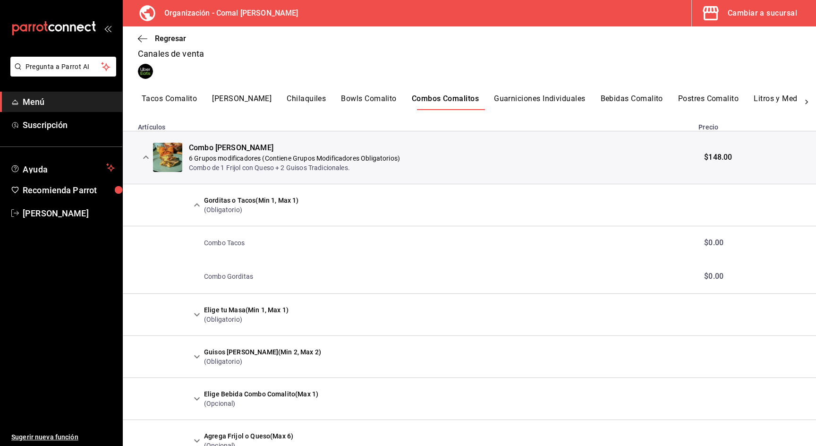
click at [198, 206] on icon "expand row" at bounding box center [196, 204] width 11 height 11
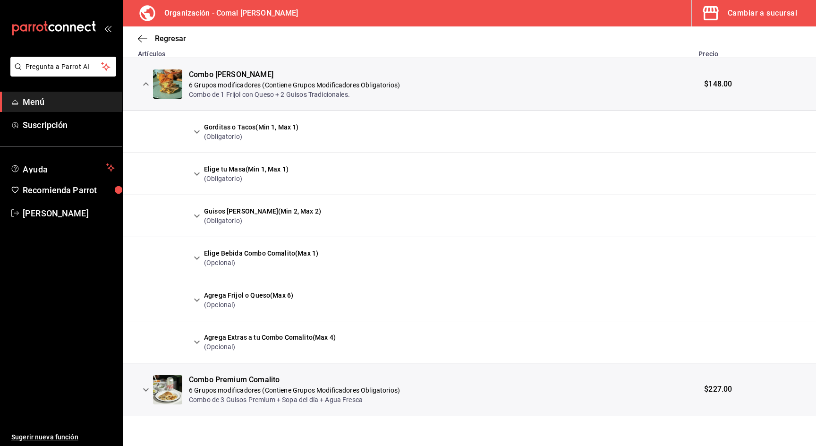
scroll to position [226, 0]
click at [202, 175] on icon "expand row" at bounding box center [196, 173] width 11 height 11
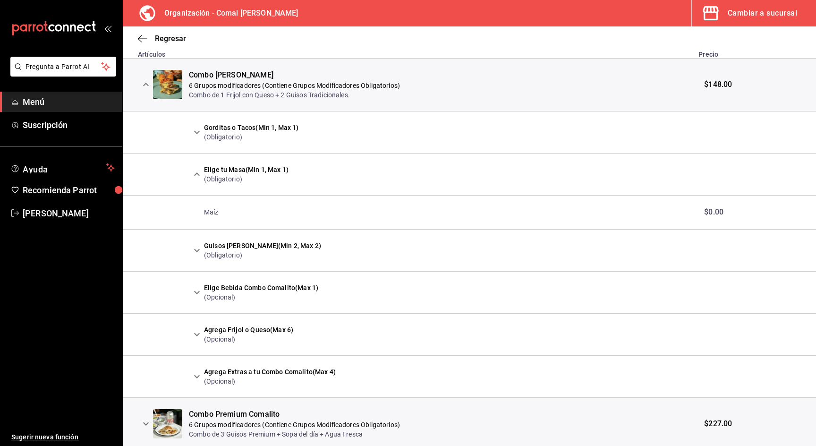
click at [202, 175] on icon "expand row" at bounding box center [196, 173] width 11 height 11
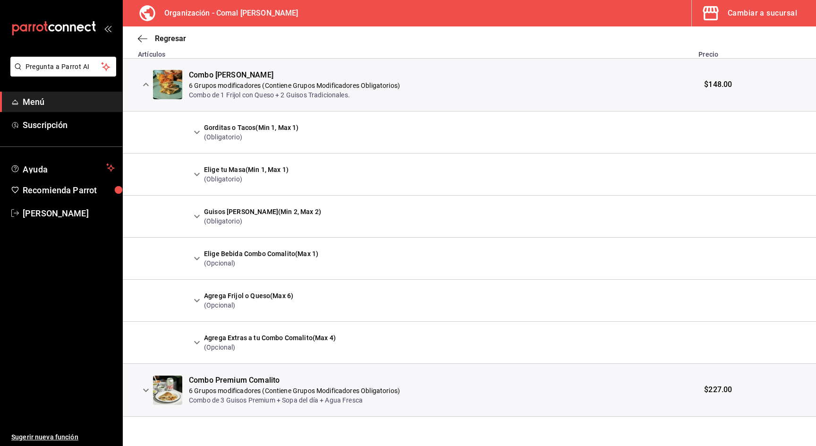
click at [196, 215] on icon "expand row" at bounding box center [196, 215] width 11 height 11
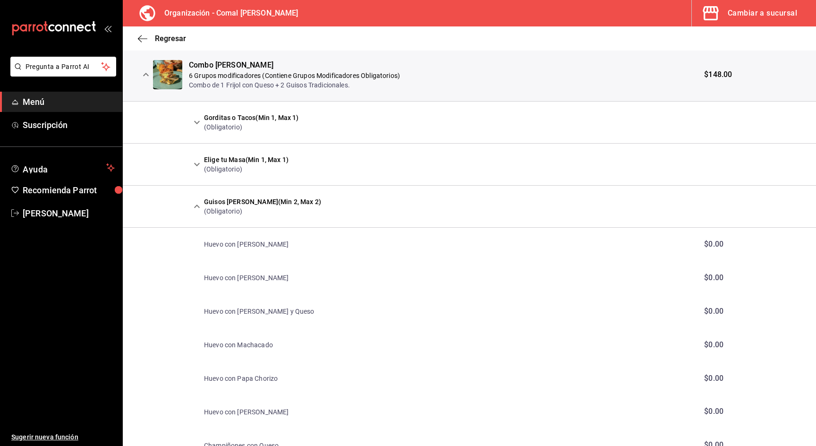
scroll to position [183, 0]
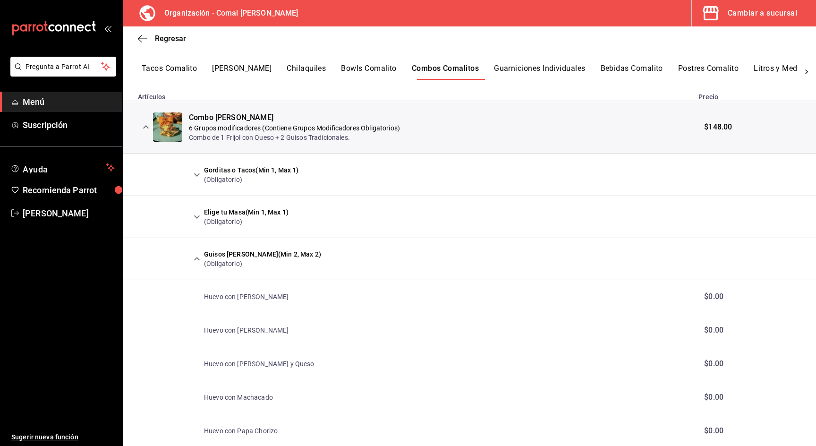
click at [198, 257] on icon "expand row" at bounding box center [196, 258] width 11 height 11
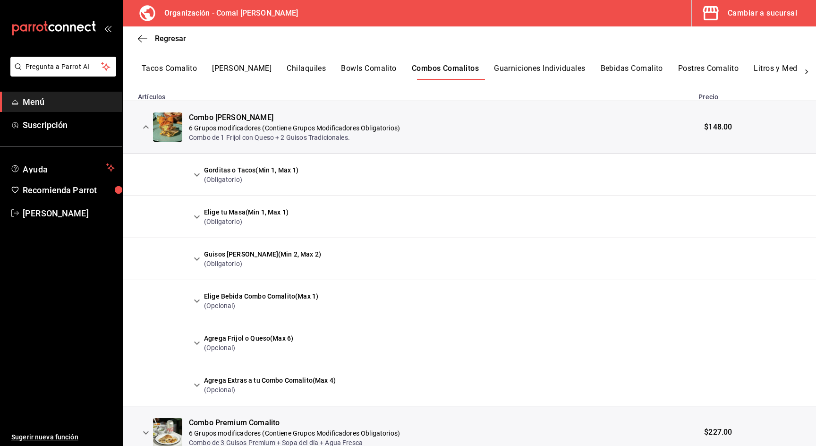
click at [194, 299] on icon "expand row" at bounding box center [196, 300] width 11 height 11
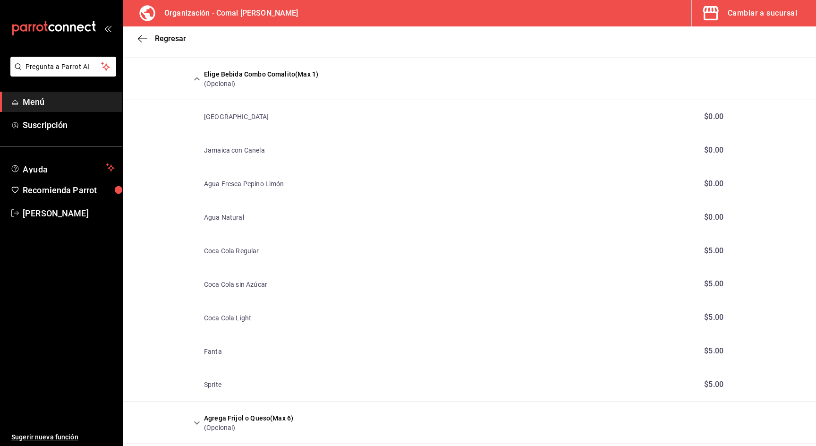
scroll to position [407, 0]
click at [195, 76] on icon "expand row" at bounding box center [197, 76] width 6 height 3
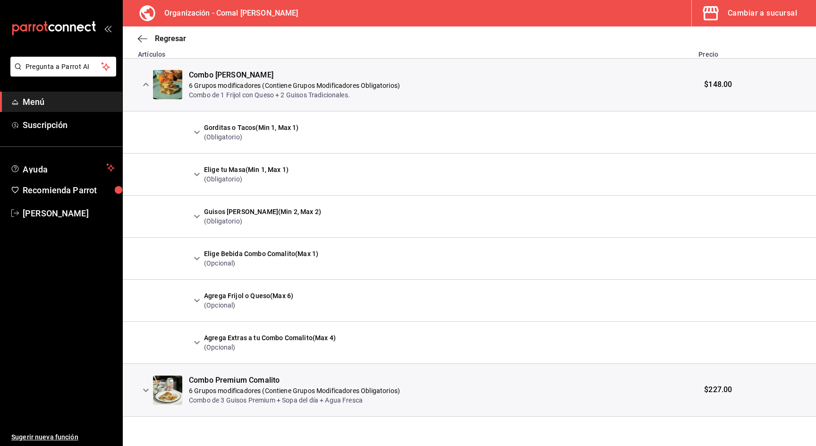
click at [196, 299] on icon "expand row" at bounding box center [196, 299] width 11 height 11
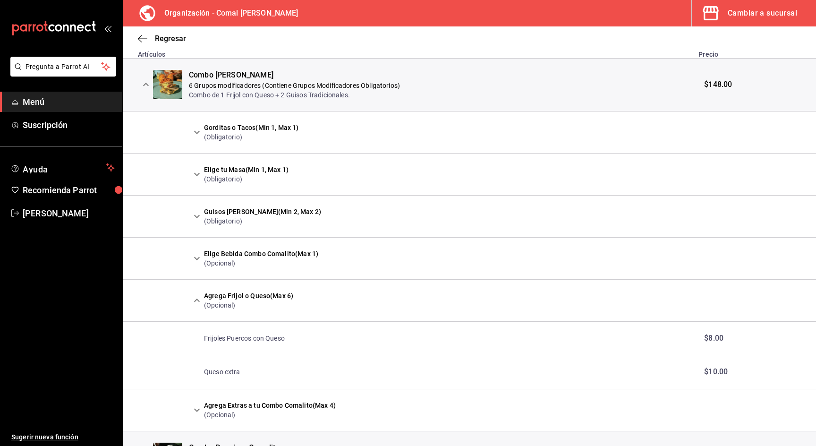
click at [196, 299] on icon "expand row" at bounding box center [197, 299] width 6 height 3
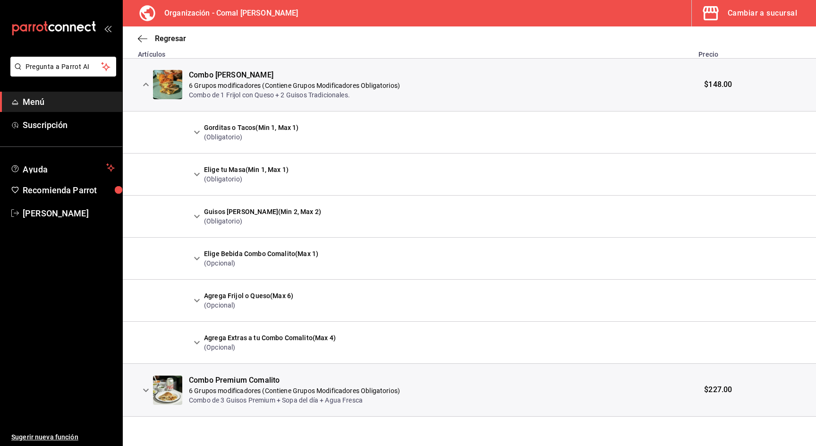
click at [143, 387] on icon "expand row" at bounding box center [145, 389] width 11 height 11
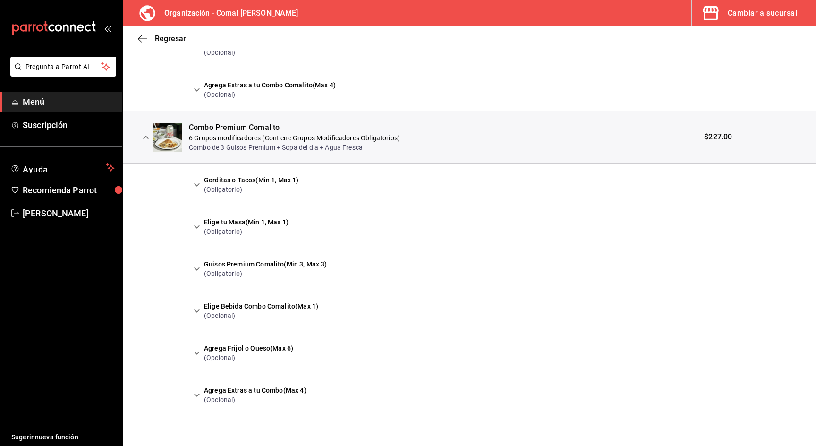
scroll to position [478, 0]
click at [197, 265] on icon "expand row" at bounding box center [196, 268] width 11 height 11
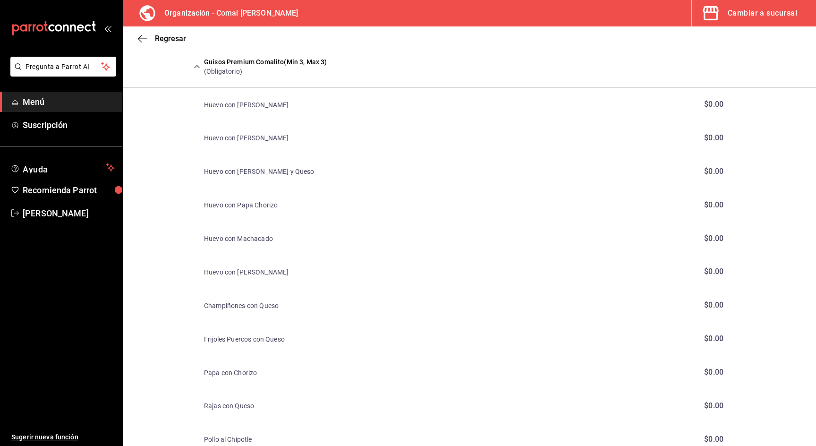
scroll to position [584, 0]
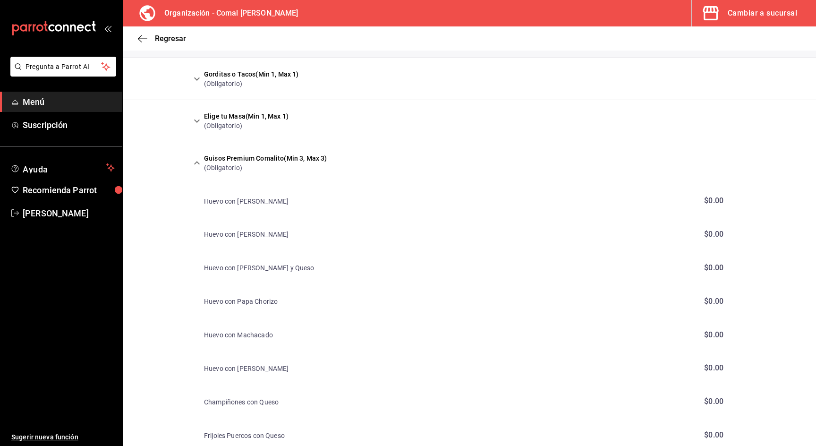
click at [196, 163] on icon "expand row" at bounding box center [196, 162] width 11 height 11
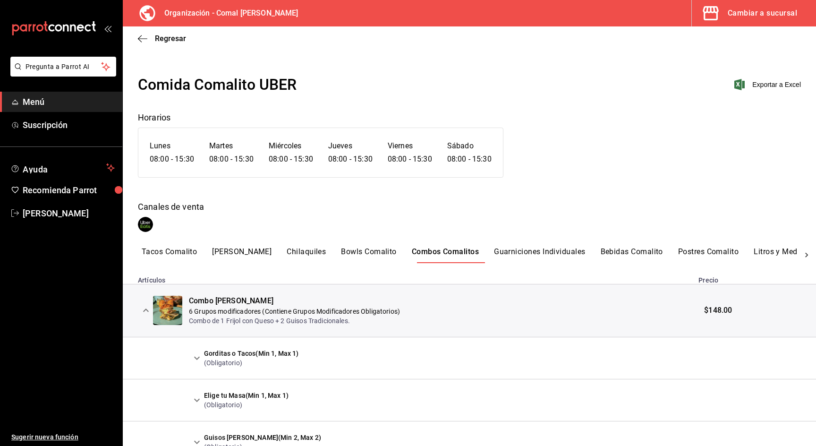
scroll to position [0, 0]
click at [170, 40] on span "Regresar" at bounding box center [170, 38] width 31 height 9
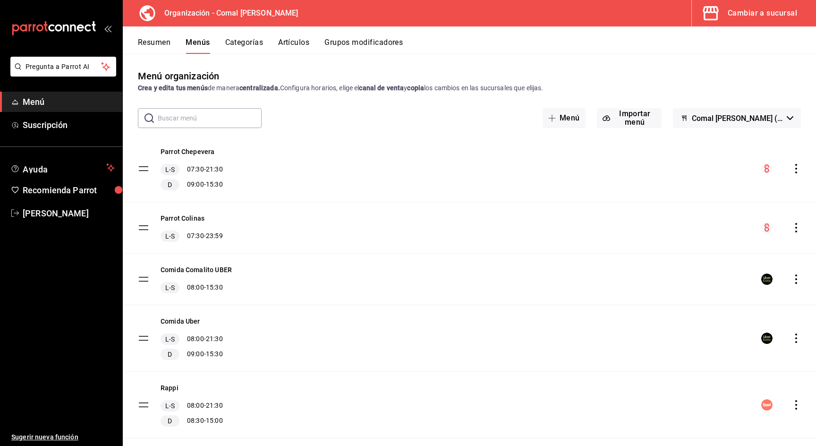
click at [336, 42] on button "Grupos modificadores" at bounding box center [363, 46] width 78 height 16
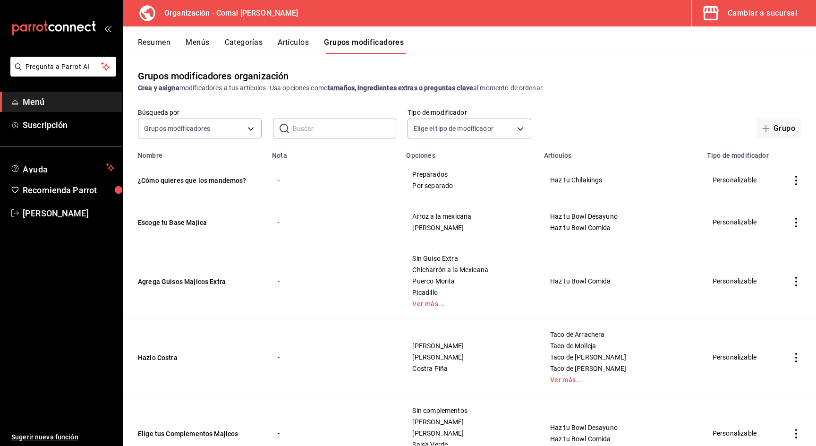
click at [308, 131] on input "text" at bounding box center [345, 128] width 104 height 19
type input "avena"
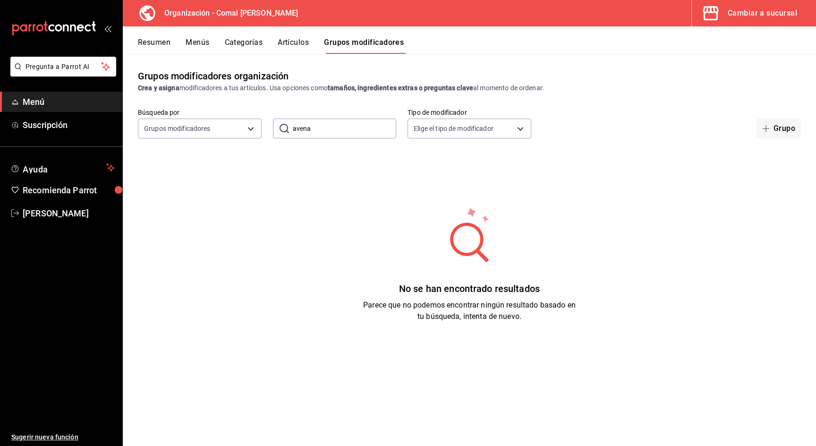
click at [308, 127] on input "avena" at bounding box center [345, 128] width 104 height 19
type input "¡"
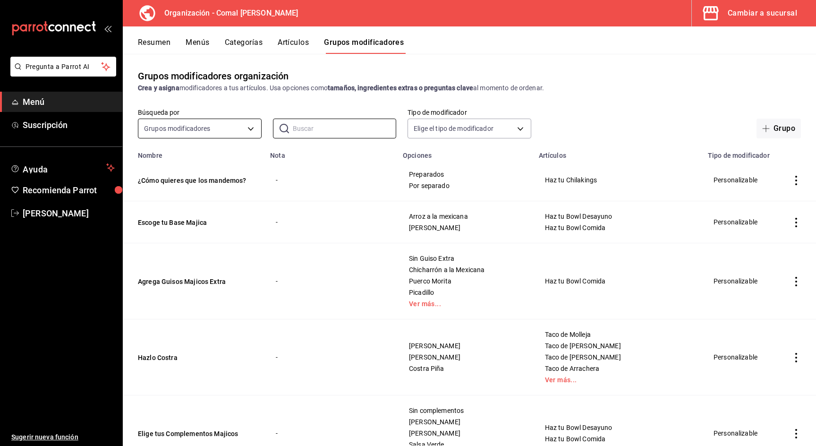
click at [232, 131] on body "Pregunta a Parrot AI Menú Suscripción Ayuda Recomienda Parrot Pablo Quiroga Sug…" at bounding box center [408, 223] width 816 height 446
click at [284, 127] on div at bounding box center [408, 223] width 816 height 446
click at [288, 127] on icon at bounding box center [283, 128] width 9 height 9
click at [293, 126] on input "text" at bounding box center [345, 128] width 104 height 19
type input "bebida"
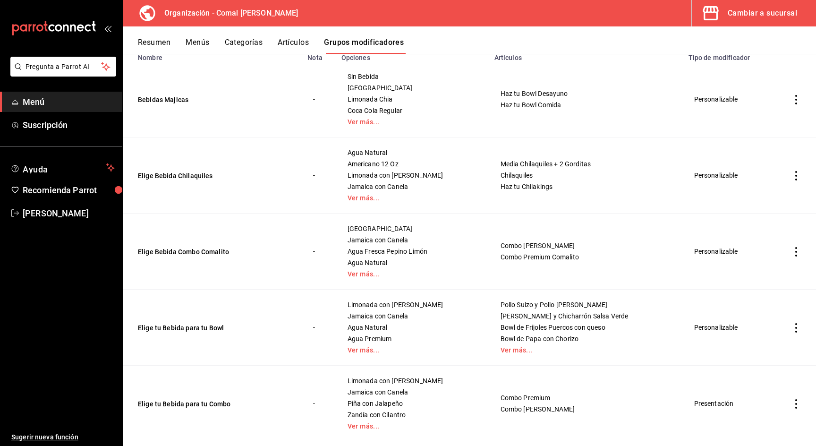
scroll to position [100, 0]
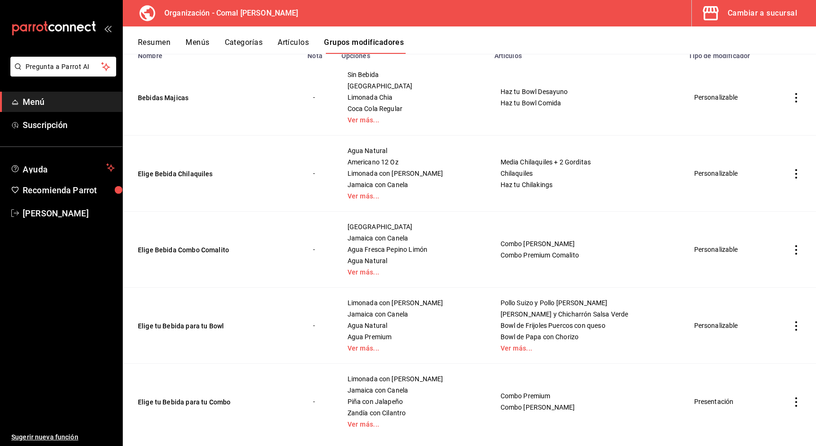
click at [797, 249] on icon "actions" at bounding box center [795, 249] width 9 height 9
click at [768, 265] on li "Editar" at bounding box center [759, 270] width 57 height 19
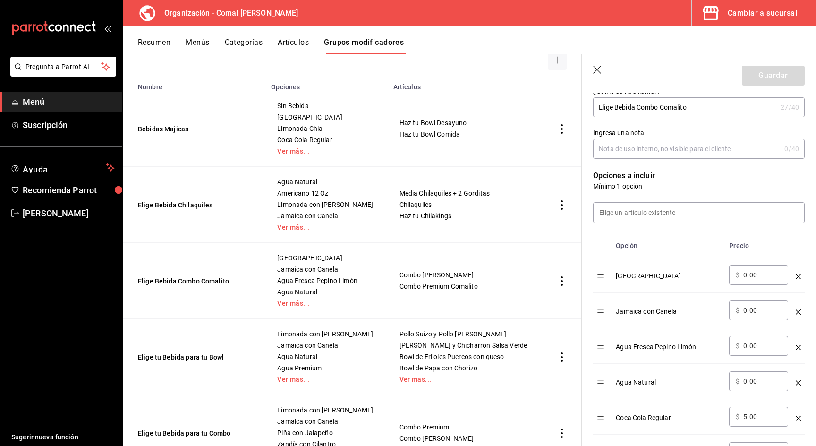
scroll to position [217, 0]
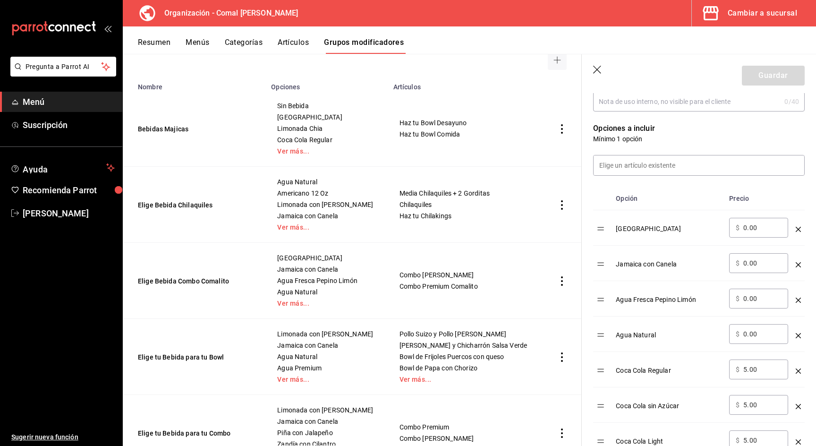
click at [798, 228] on icon "optionsTable" at bounding box center [797, 229] width 5 height 5
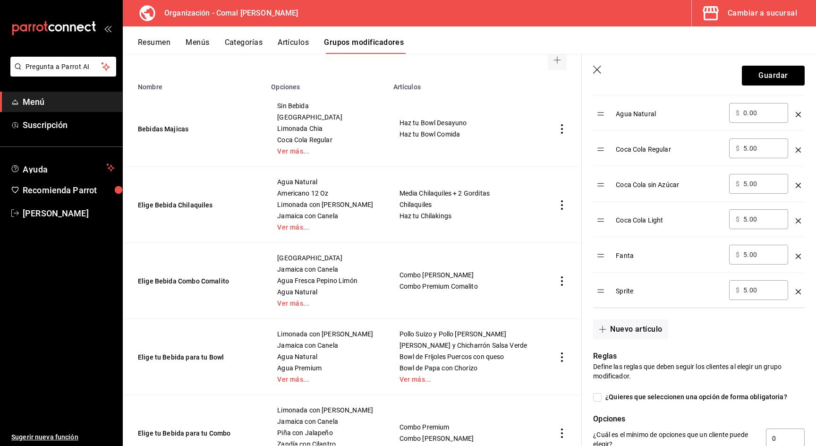
scroll to position [404, 0]
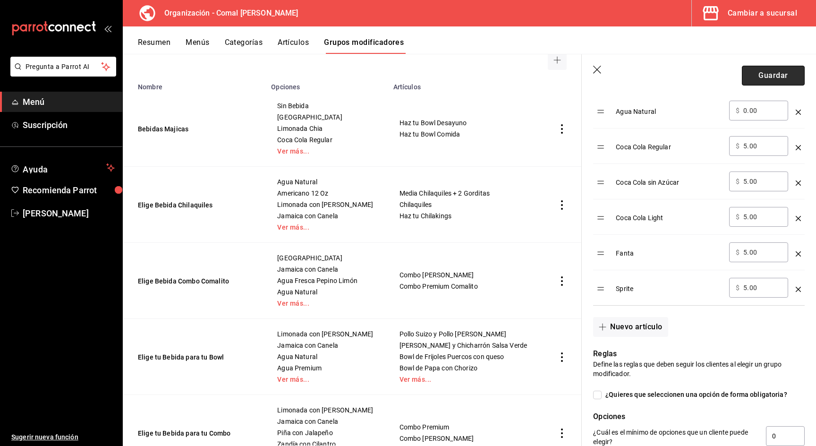
click at [774, 82] on button "Guardar" at bounding box center [772, 76] width 63 height 20
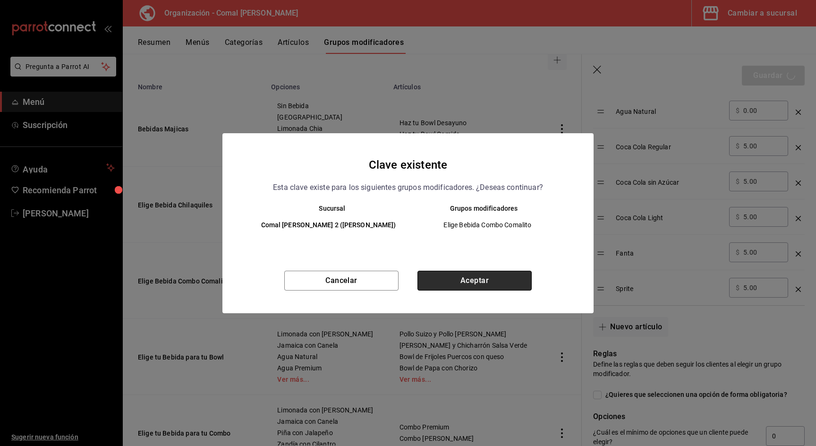
click at [477, 275] on button "Aceptar" at bounding box center [474, 280] width 114 height 20
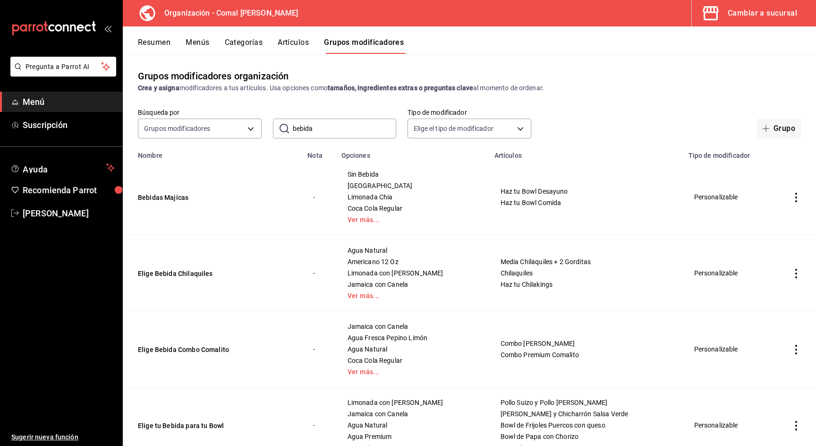
click at [203, 39] on button "Menús" at bounding box center [197, 46] width 24 height 16
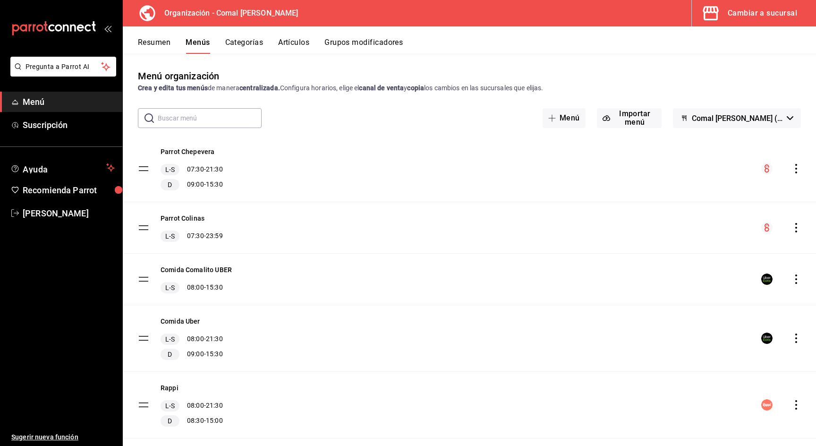
click at [799, 336] on icon "actions" at bounding box center [795, 337] width 9 height 9
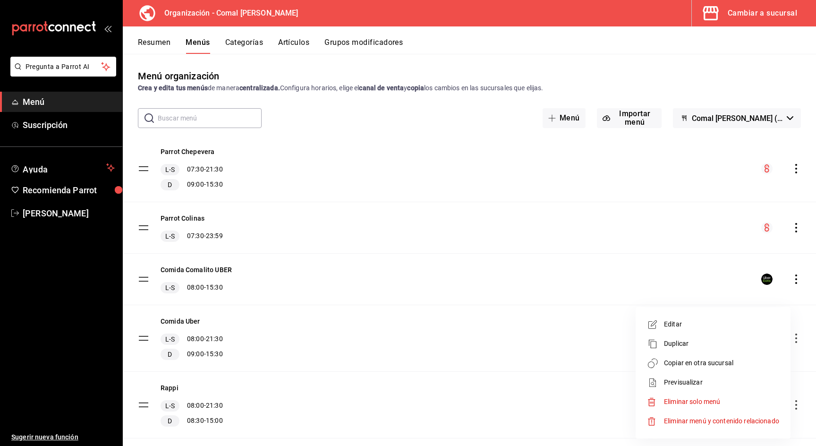
click at [721, 365] on span "Copiar en otra sucursal" at bounding box center [721, 363] width 115 height 10
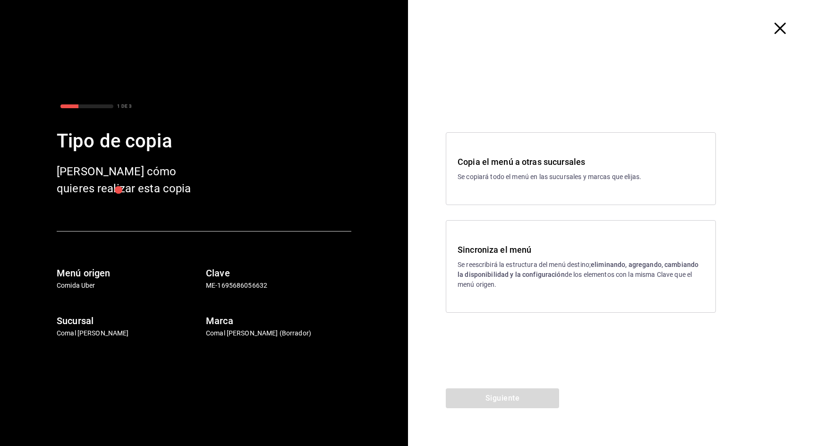
click at [633, 144] on div "Copia el menú a otras sucursales Se copiará todo el menú en las sucursales y ma…" at bounding box center [581, 168] width 270 height 73
click at [547, 254] on h3 "Sincroniza el menú" at bounding box center [580, 249] width 246 height 13
click at [493, 403] on button "Siguiente" at bounding box center [502, 398] width 113 height 20
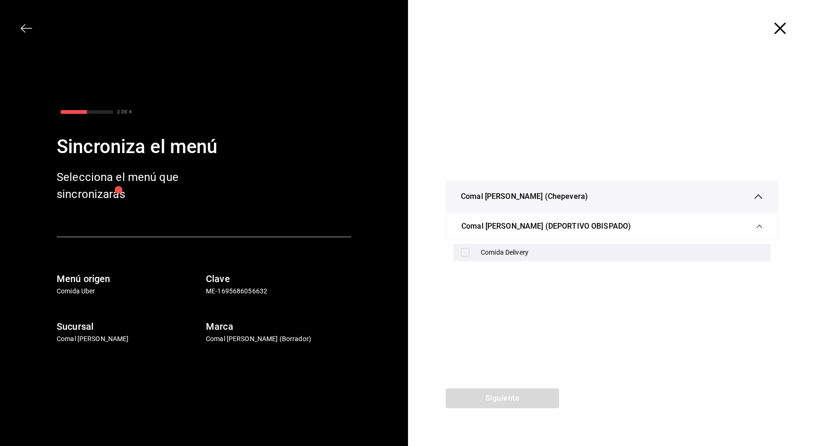
click at [479, 251] on div "Comida Delivery" at bounding box center [611, 252] width 317 height 17
checkbox input "true"
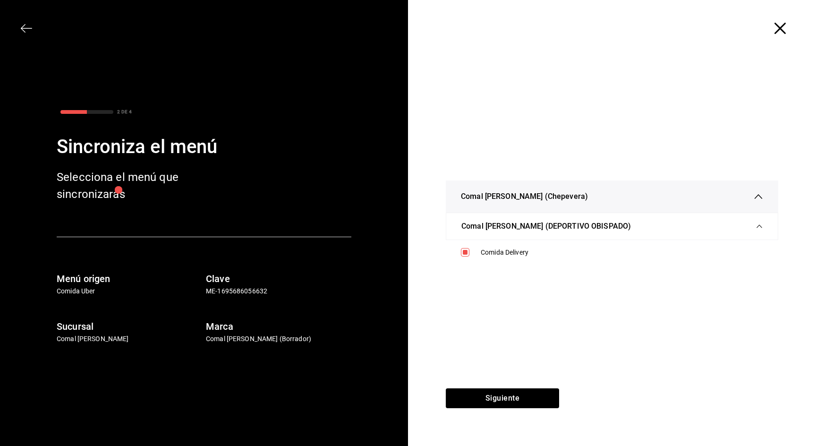
click at [777, 34] on div at bounding box center [612, 28] width 408 height 57
click at [778, 29] on icon "button" at bounding box center [779, 28] width 11 height 11
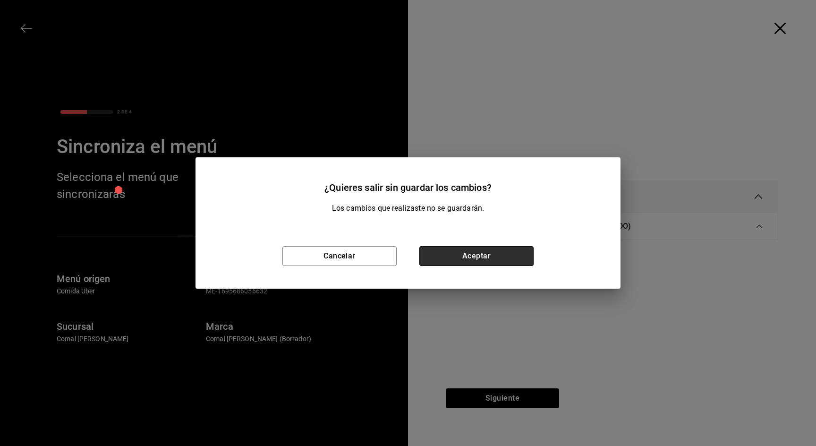
click at [480, 252] on button "Aceptar" at bounding box center [476, 256] width 114 height 20
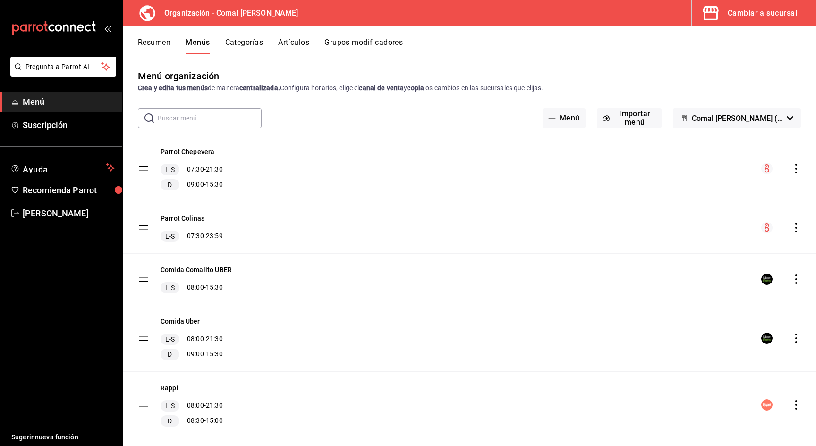
click at [795, 277] on icon "actions" at bounding box center [795, 278] width 9 height 9
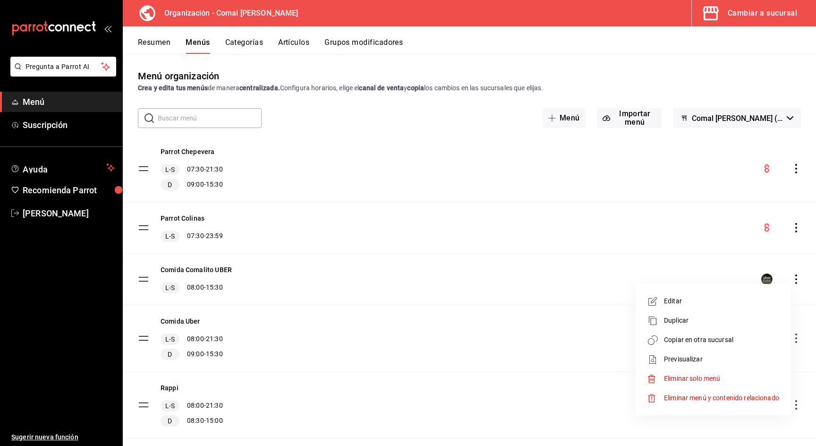
click at [719, 335] on li "Copiar en otra sucursal" at bounding box center [712, 339] width 147 height 19
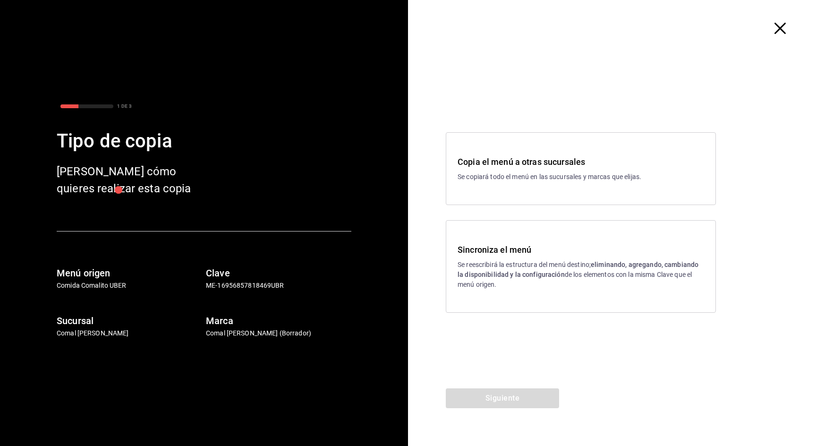
click at [474, 260] on p "Se reescribirá la estructura del menú destino; eliminando, agregando, cambiando…" at bounding box center [580, 275] width 246 height 30
click at [493, 395] on button "Siguiente" at bounding box center [502, 398] width 113 height 20
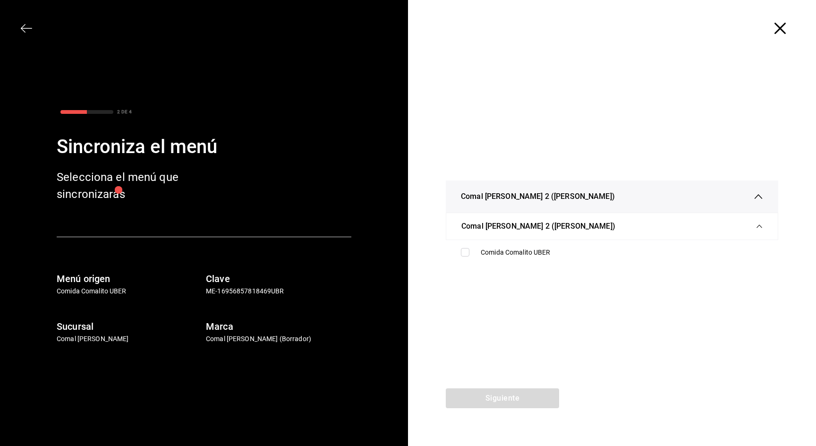
click at [452, 246] on li "Comida Comalito UBER" at bounding box center [612, 252] width 332 height 17
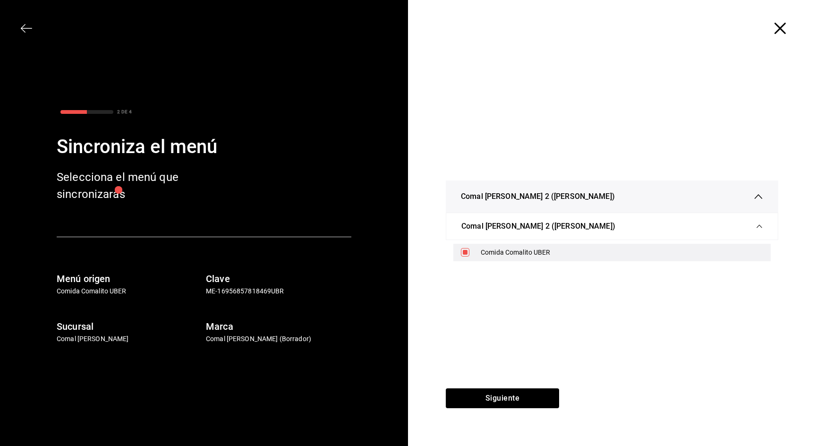
click at [458, 250] on div "Comida Comalito UBER" at bounding box center [611, 252] width 317 height 17
click at [463, 255] on input "checkbox" at bounding box center [465, 252] width 8 height 8
checkbox input "true"
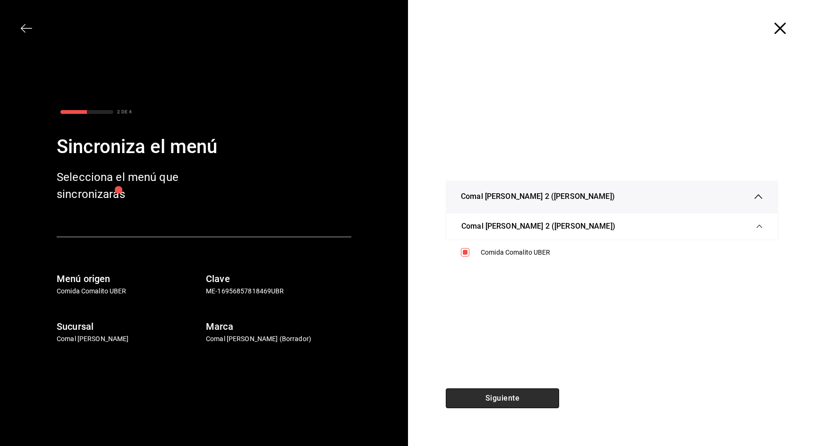
click at [485, 396] on button "Siguiente" at bounding box center [502, 398] width 113 height 20
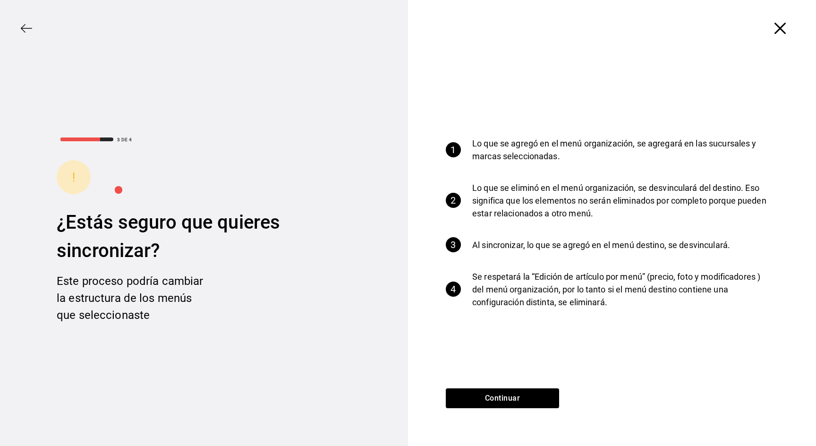
click at [522, 412] on div "Continuar" at bounding box center [502, 417] width 189 height 58
click at [527, 393] on button "Continuar" at bounding box center [502, 398] width 113 height 20
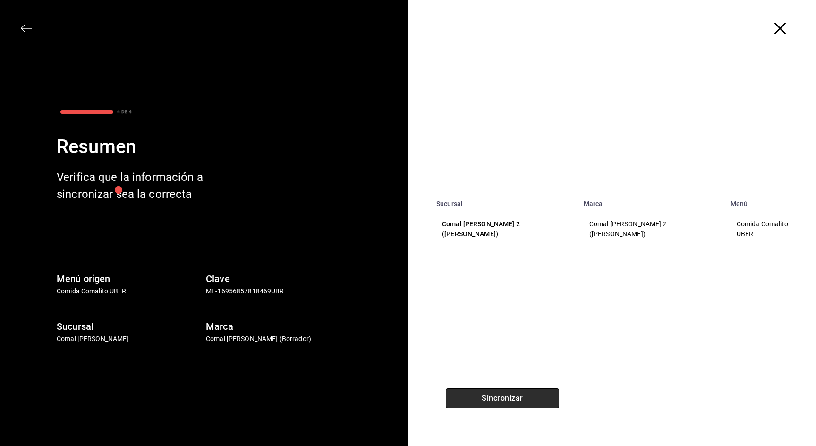
click at [527, 393] on button "Sincronizar" at bounding box center [502, 398] width 113 height 20
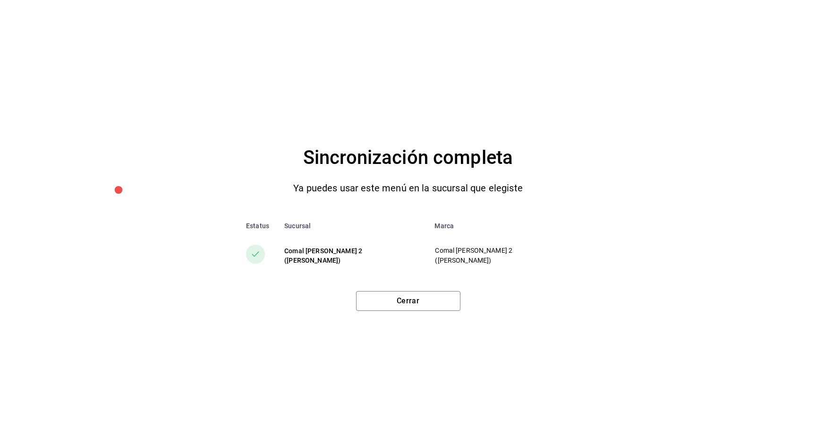
click at [437, 311] on div "Sincronización completa Ya puedes usar este menú en la sucursal que elegiste Es…" at bounding box center [408, 223] width 816 height 446
click at [443, 299] on button "Cerrar" at bounding box center [408, 301] width 104 height 20
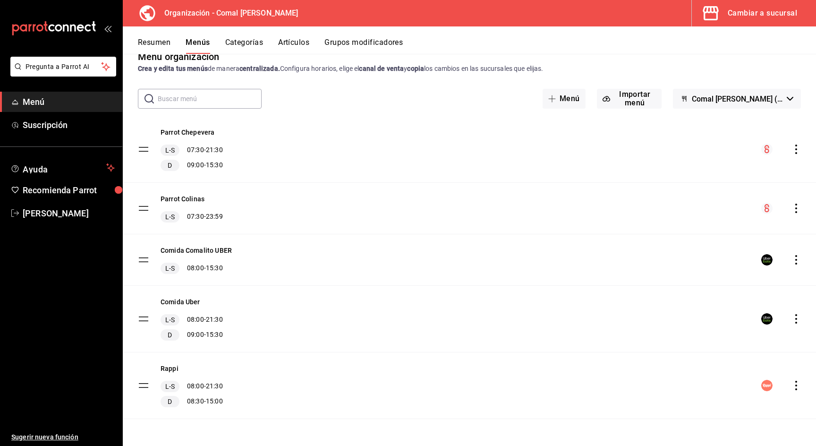
scroll to position [19, 0]
click at [738, 8] on div "Cambiar a sucursal" at bounding box center [761, 13] width 69 height 13
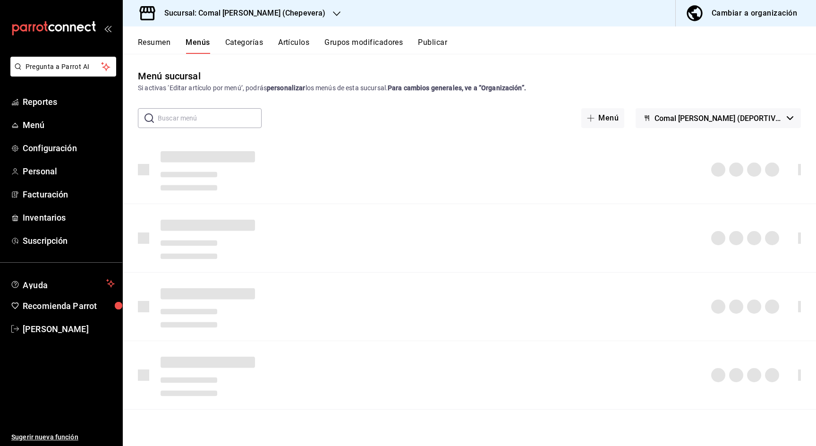
click at [244, 15] on h3 "Sucursal: Comal [PERSON_NAME] (Chepevera)" at bounding box center [241, 13] width 168 height 11
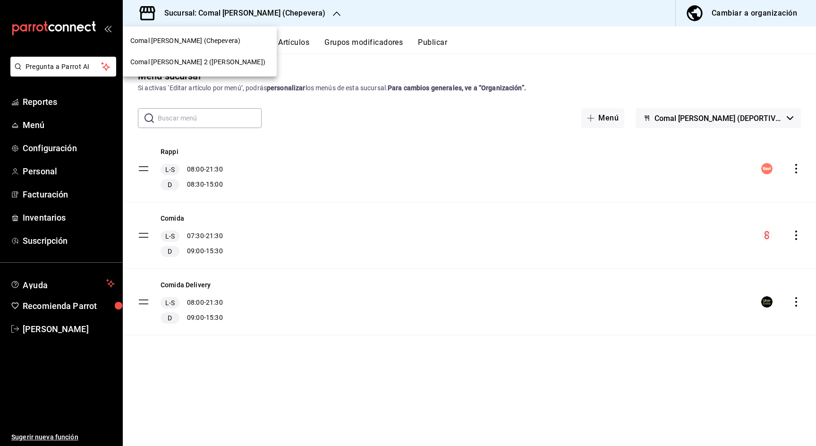
click at [218, 61] on div "Comal [PERSON_NAME] 2 ([PERSON_NAME])" at bounding box center [199, 62] width 139 height 10
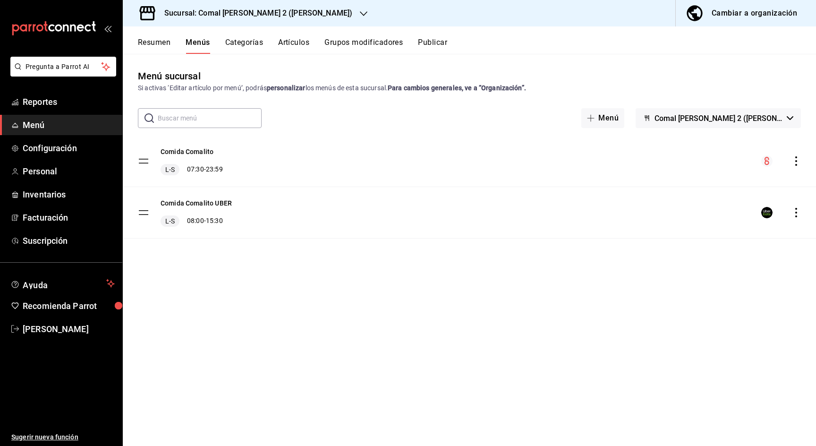
click at [446, 34] on div "Resumen Menús Categorías Artículos Grupos modificadores Publicar" at bounding box center [469, 39] width 693 height 27
click at [444, 40] on button "Publicar" at bounding box center [432, 46] width 29 height 16
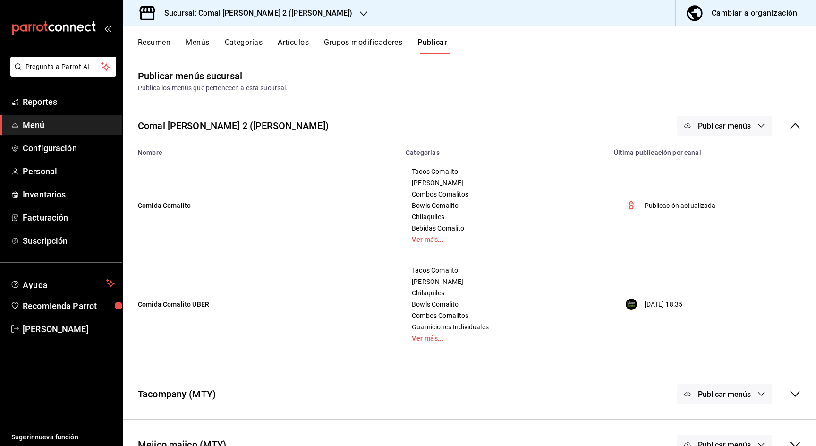
click at [713, 126] on span "Publicar menús" at bounding box center [724, 125] width 53 height 9
click at [728, 182] on span "Uber Eats" at bounding box center [737, 183] width 45 height 10
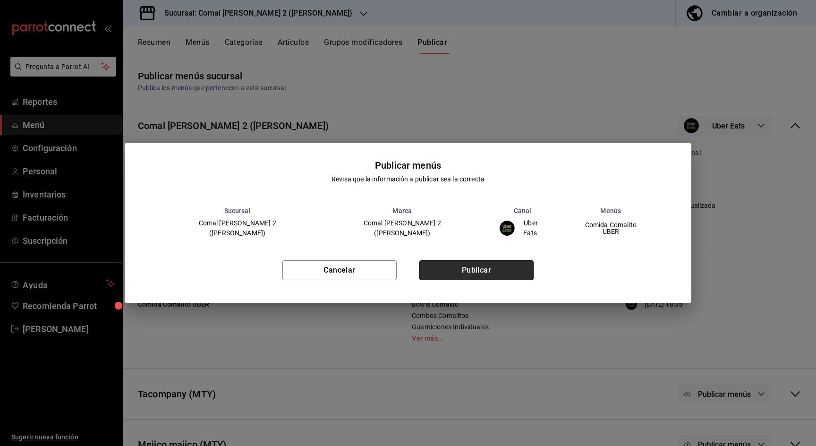
click at [475, 264] on button "Publicar" at bounding box center [476, 270] width 114 height 20
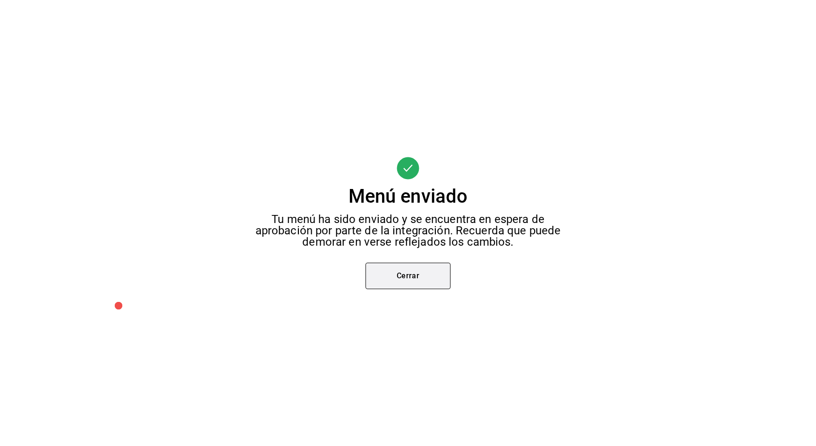
click at [404, 287] on button "Cerrar" at bounding box center [407, 275] width 85 height 26
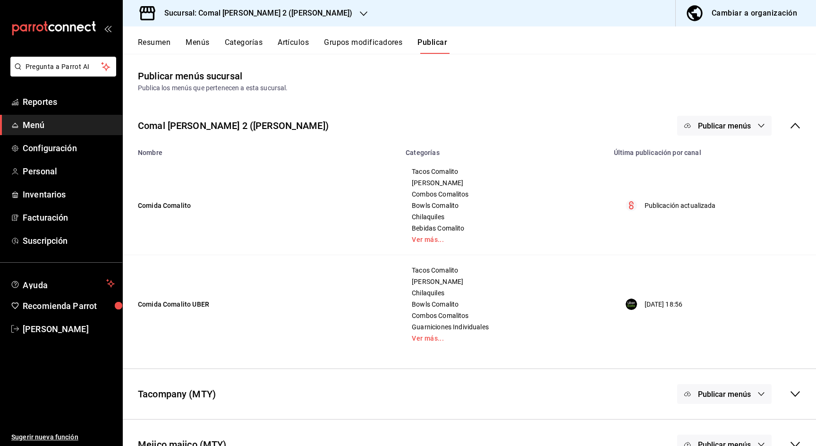
click at [795, 122] on icon at bounding box center [794, 125] width 11 height 11
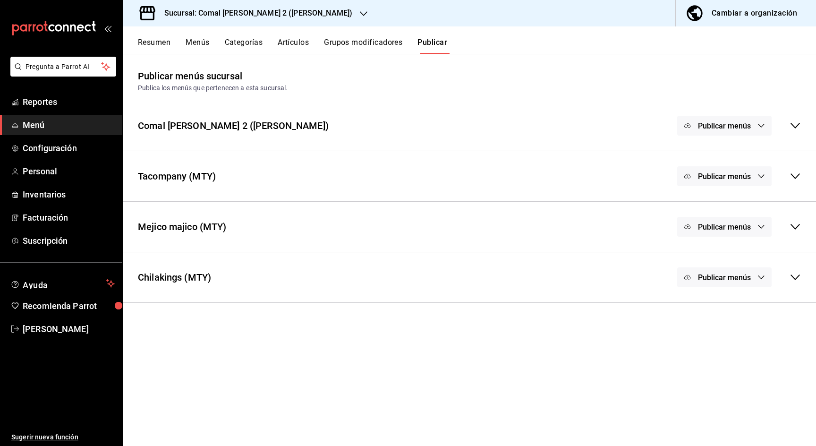
click at [791, 225] on icon at bounding box center [794, 227] width 9 height 6
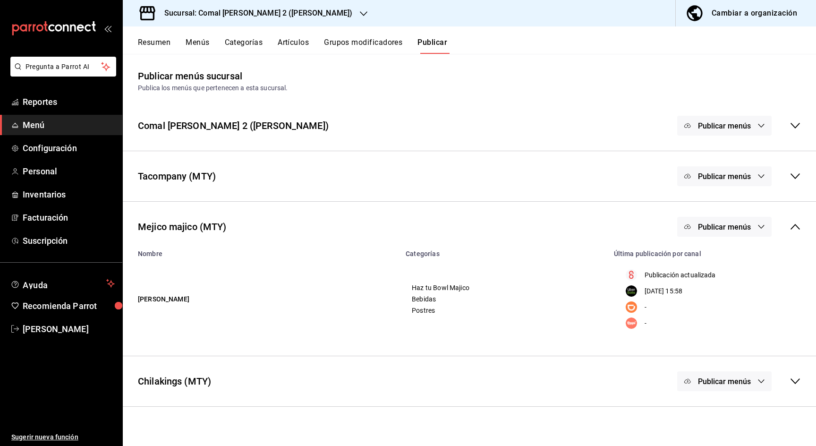
click at [162, 298] on td "[PERSON_NAME]" at bounding box center [261, 298] width 277 height 83
click at [195, 35] on div "Resumen Menús Categorías Artículos Grupos modificadores Publicar" at bounding box center [469, 39] width 693 height 27
click at [195, 38] on div "Resumen Menús Categorías Artículos Grupos modificadores Publicar" at bounding box center [469, 39] width 693 height 27
click at [193, 41] on button "Menús" at bounding box center [197, 46] width 24 height 16
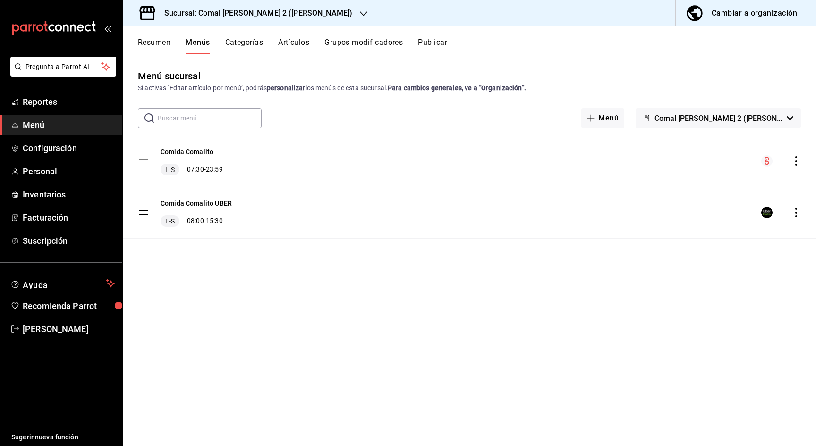
click at [760, 103] on div "Menú sucursal Si activas ‘Editar artículo por menú’, podrás personalizar los me…" at bounding box center [469, 257] width 693 height 376
click at [760, 114] on span "Comal [PERSON_NAME] 2 ([PERSON_NAME])" at bounding box center [718, 118] width 128 height 9
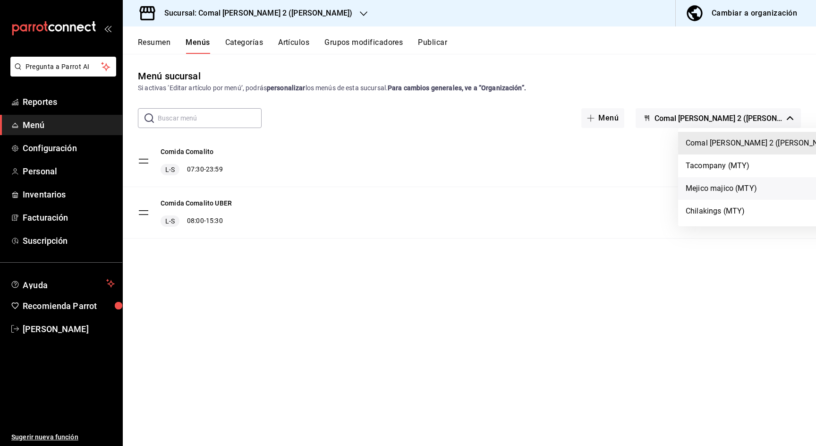
click at [723, 190] on li "Mejico majico (MTY)" at bounding box center [762, 188] width 168 height 23
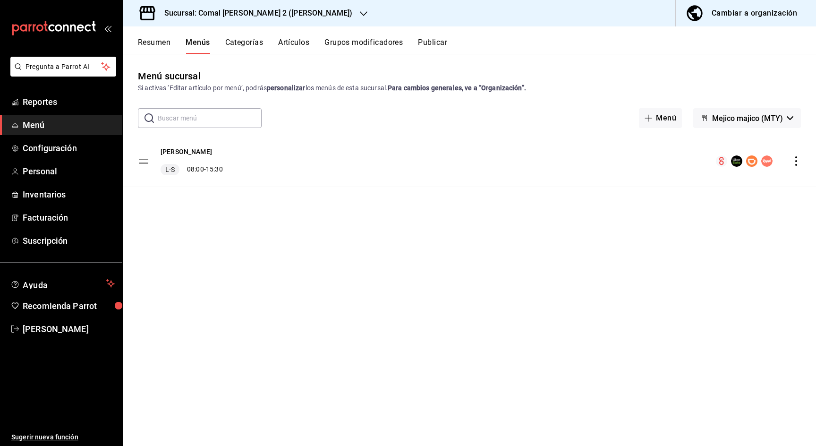
click at [795, 161] on icon "actions" at bounding box center [796, 160] width 2 height 9
click at [723, 229] on li "Previsualizar" at bounding box center [712, 221] width 147 height 19
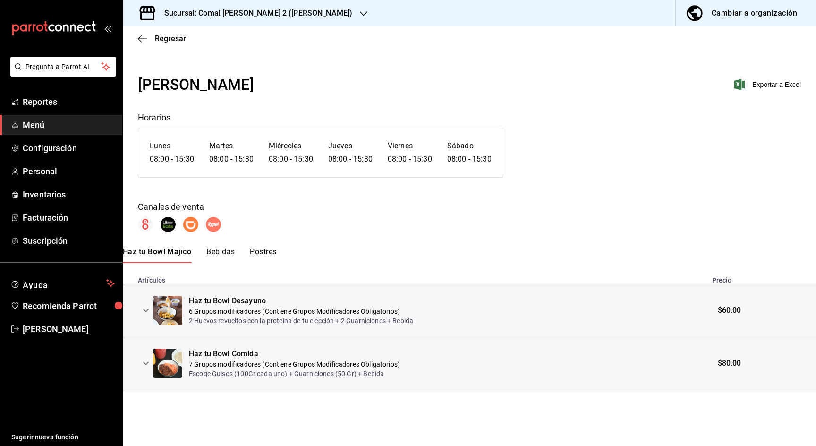
click at [148, 360] on icon "expand row" at bounding box center [145, 362] width 11 height 11
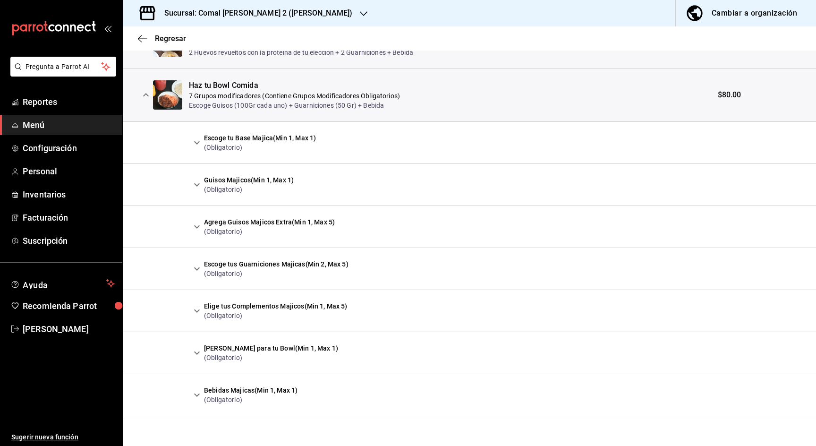
scroll to position [268, 0]
click at [197, 226] on icon "expand row" at bounding box center [196, 226] width 11 height 11
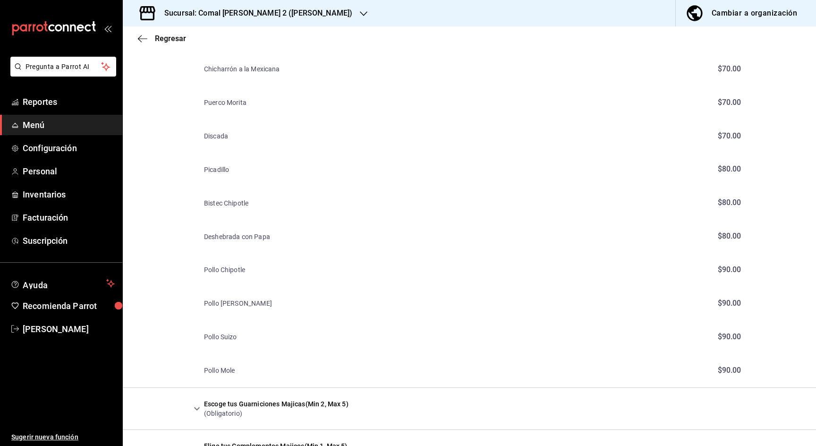
scroll to position [507, 0]
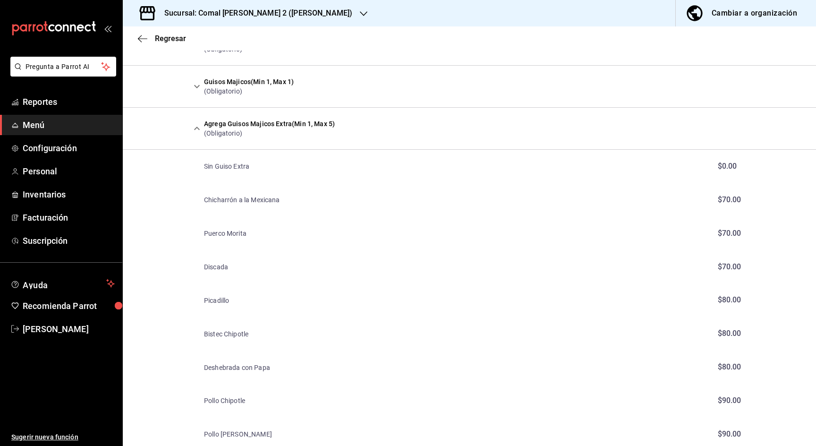
click at [197, 131] on icon "expand row" at bounding box center [196, 128] width 11 height 11
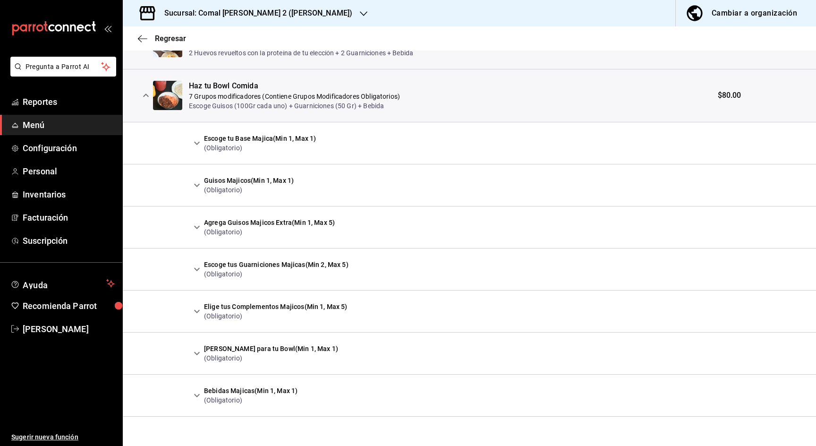
click at [198, 178] on button "expand row" at bounding box center [197, 185] width 16 height 16
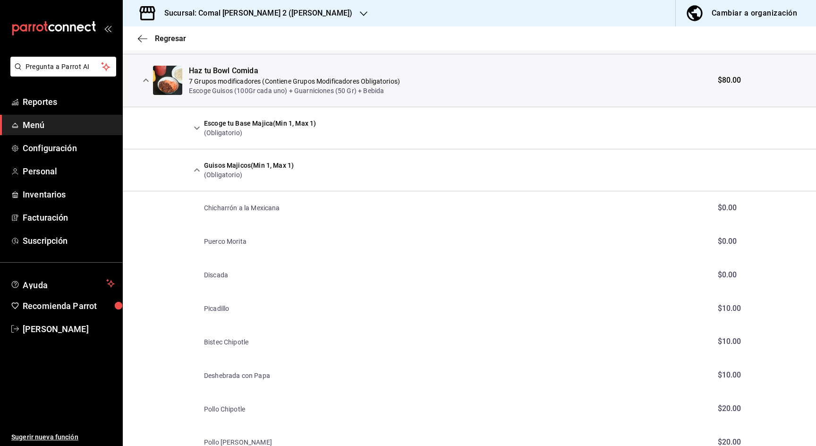
scroll to position [244, 0]
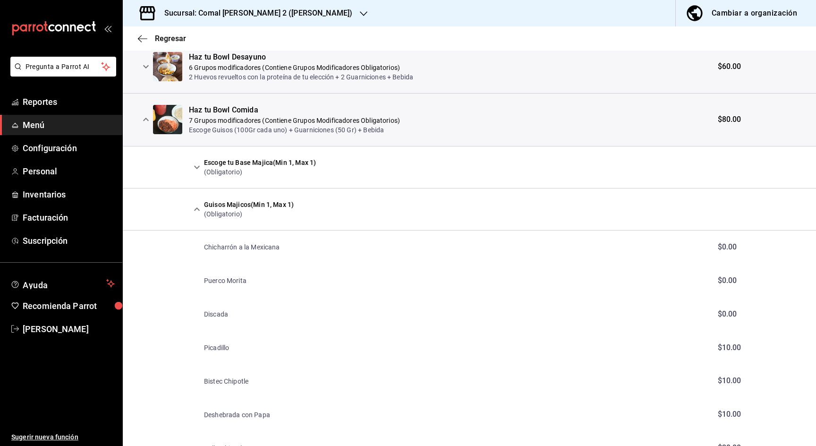
click at [195, 207] on icon "expand row" at bounding box center [196, 208] width 11 height 11
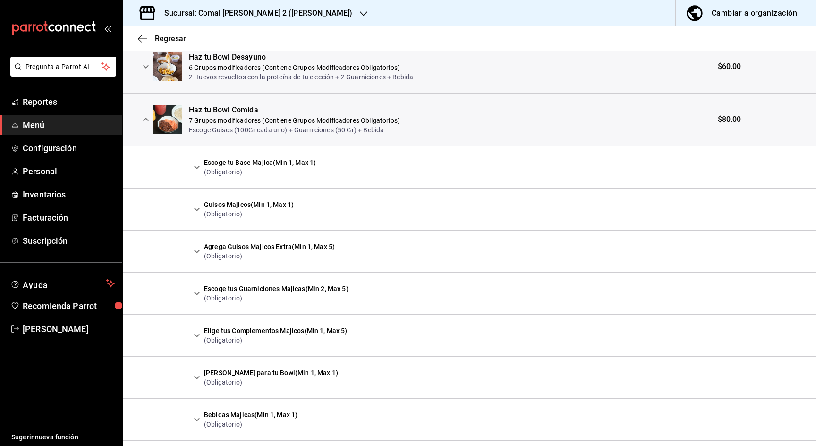
click at [146, 114] on icon "expand row" at bounding box center [145, 119] width 11 height 11
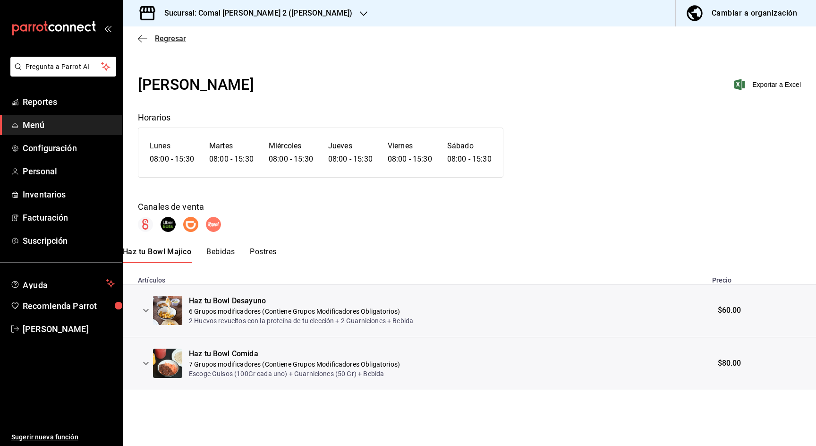
click at [179, 35] on span "Regresar" at bounding box center [170, 38] width 31 height 9
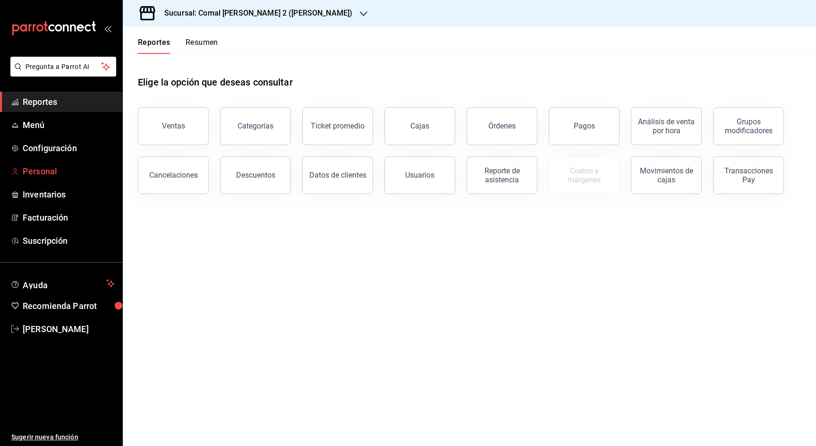
click at [50, 169] on span "Personal" at bounding box center [69, 171] width 92 height 13
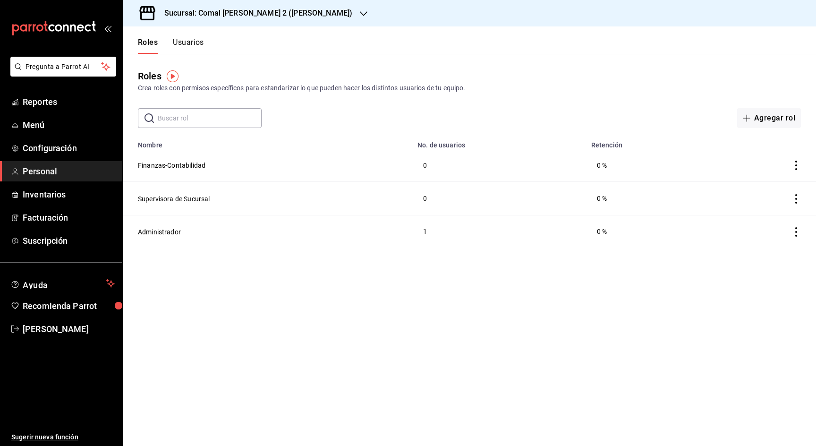
click at [515, 143] on th "No. de usuarios" at bounding box center [499, 141] width 174 height 13
click at [215, 6] on div "Sucursal: Comal [PERSON_NAME] 2 ([PERSON_NAME])" at bounding box center [250, 13] width 241 height 26
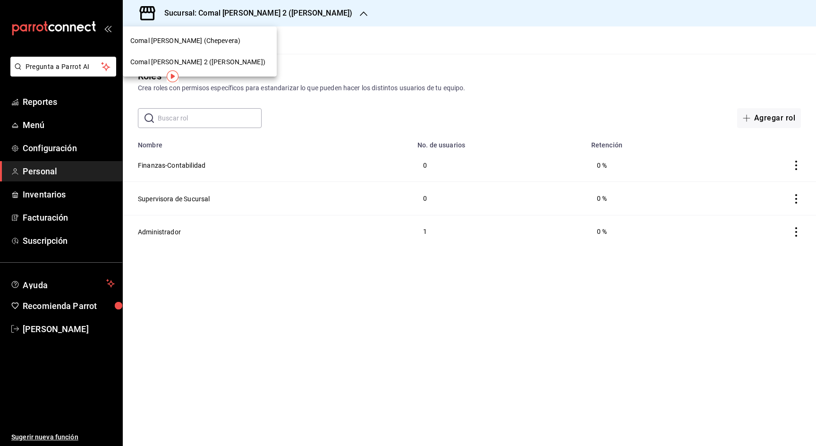
click at [189, 41] on span "Comal [PERSON_NAME] (Chepevera)" at bounding box center [185, 41] width 110 height 10
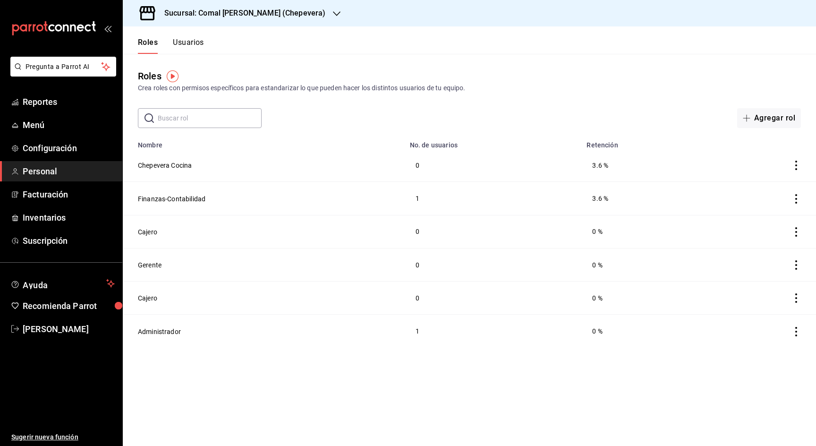
click at [224, 15] on h3 "Sucursal: Comal [PERSON_NAME] (Chepevera)" at bounding box center [241, 13] width 168 height 11
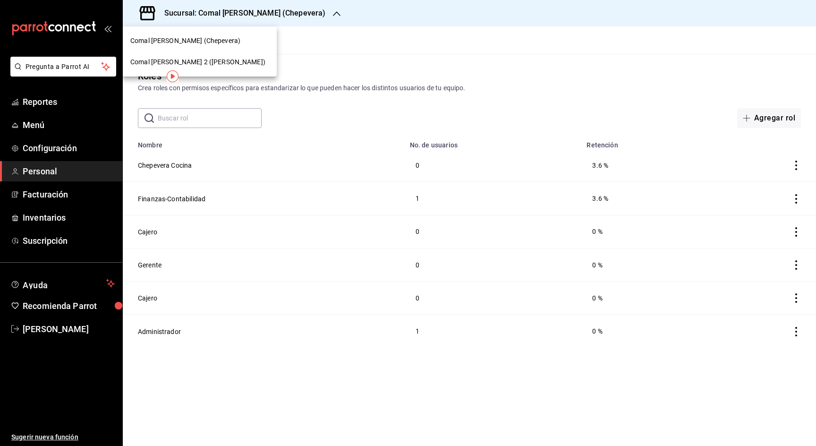
click at [203, 67] on div "Comal [PERSON_NAME] 2 ([PERSON_NAME])" at bounding box center [200, 61] width 154 height 21
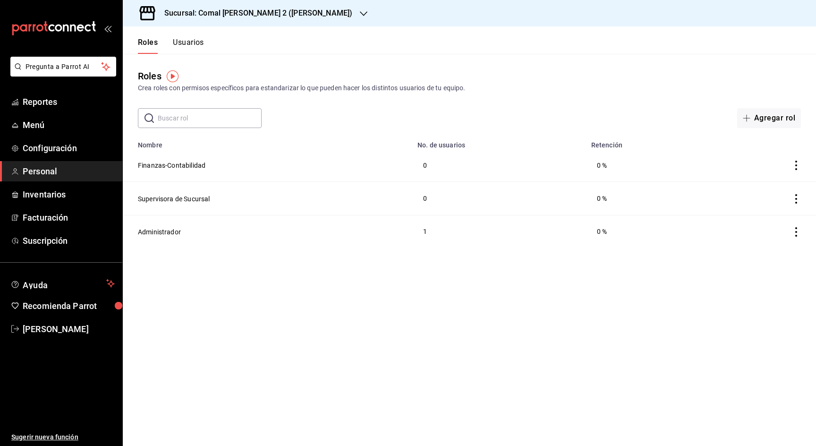
click at [40, 171] on span "Personal" at bounding box center [69, 171] width 92 height 13
click at [183, 202] on button "Supervisora de Sucursal" at bounding box center [174, 198] width 72 height 9
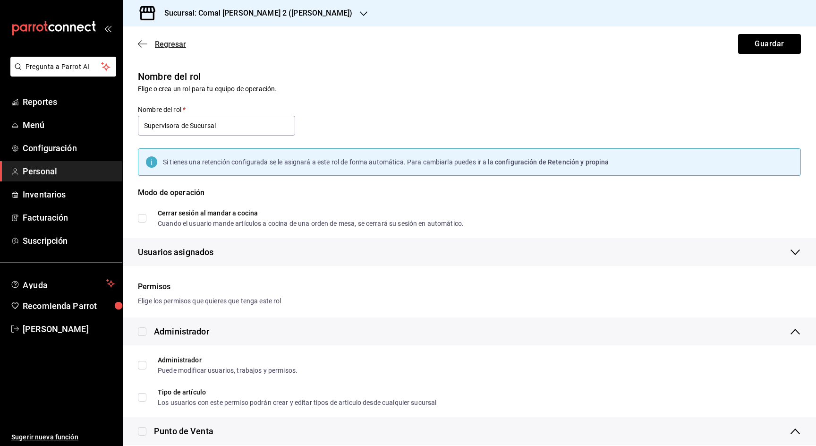
click at [141, 45] on icon "button" at bounding box center [142, 44] width 9 height 8
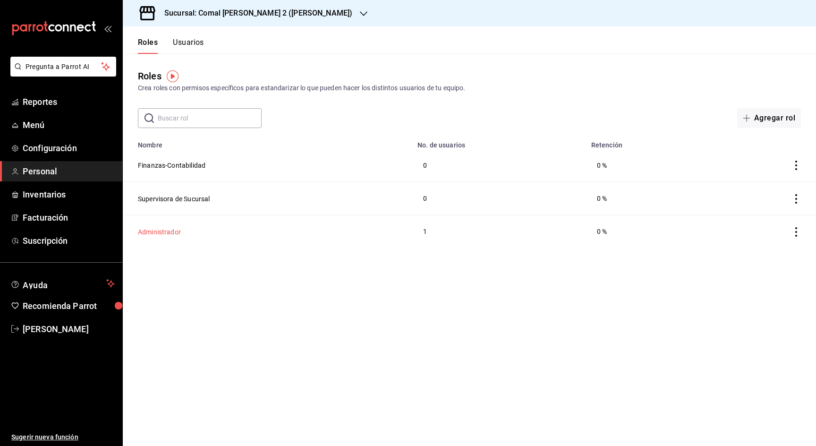
click at [162, 231] on button "Administrador" at bounding box center [159, 231] width 43 height 9
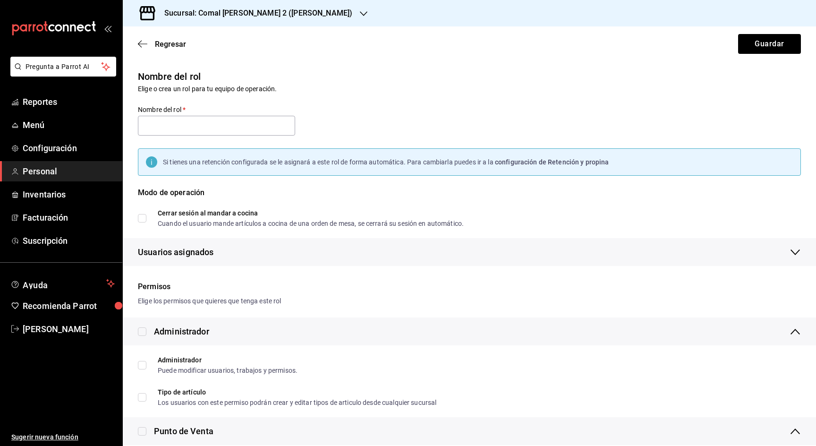
type input "Administrador"
checkbox input "true"
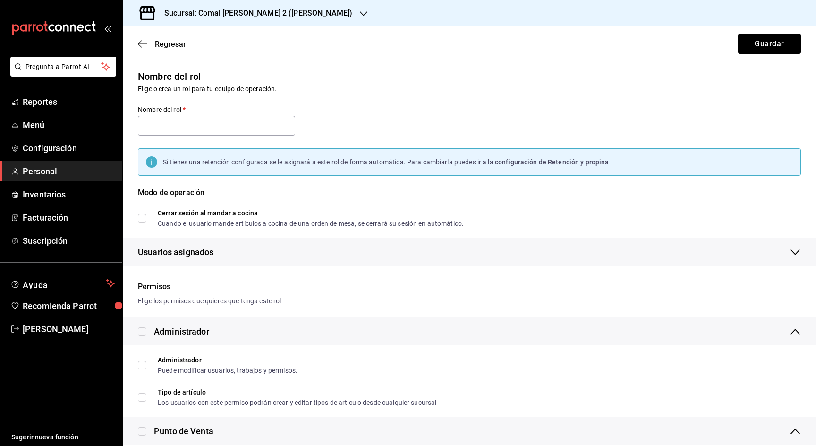
checkbox input "true"
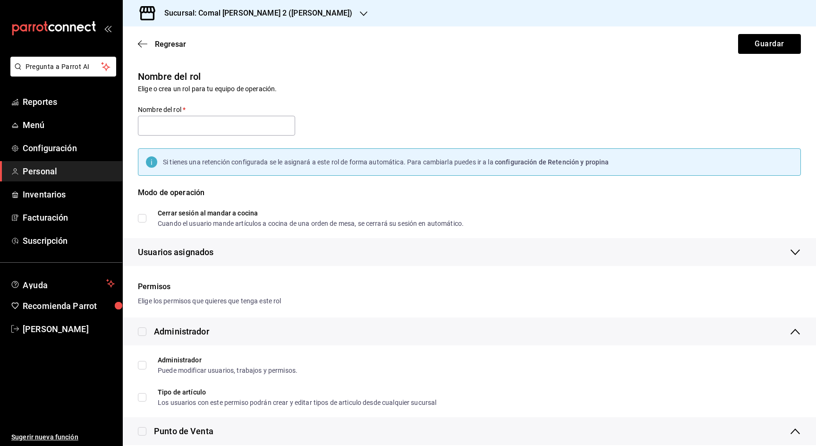
checkbox input "true"
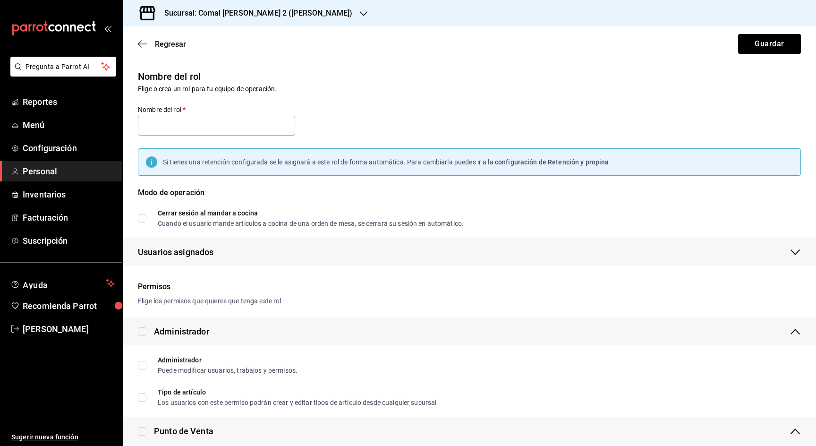
checkbox input "true"
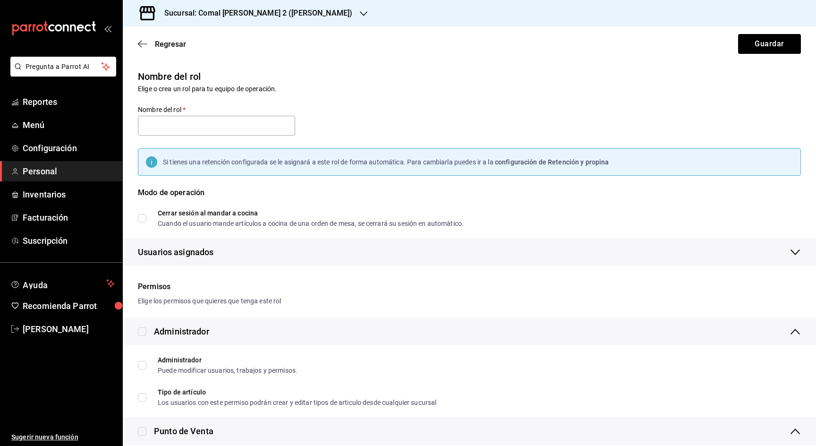
checkbox input "true"
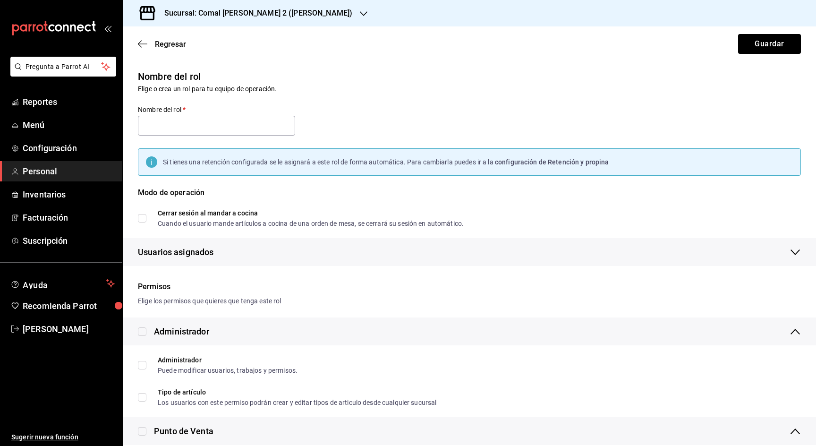
checkbox input "true"
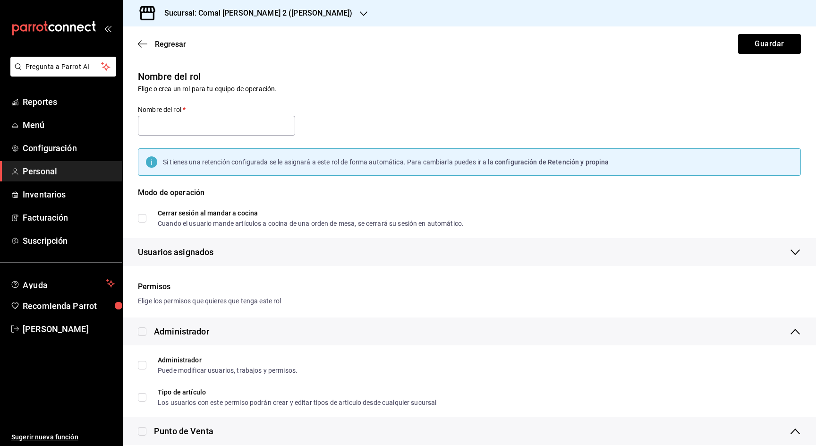
checkbox input "true"
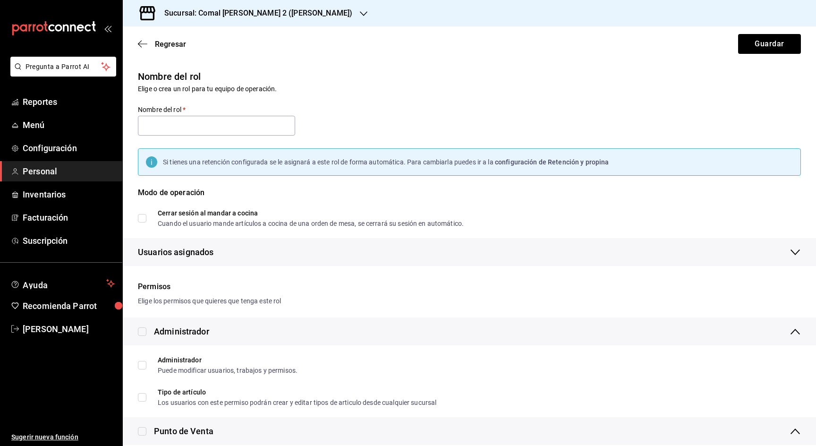
checkbox input "true"
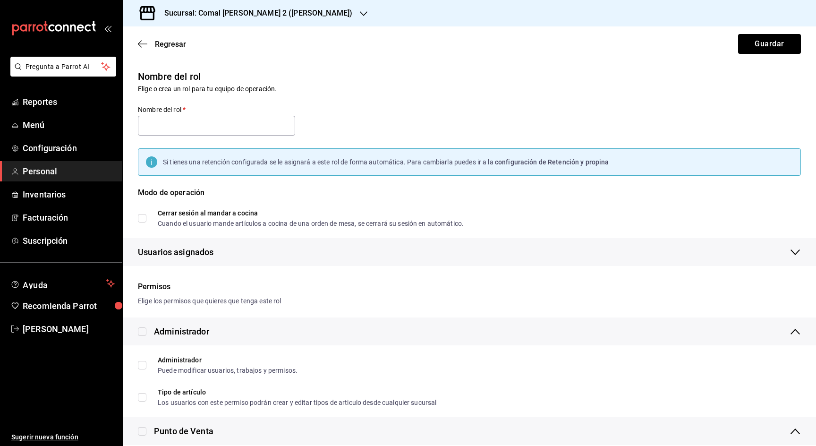
checkbox input "true"
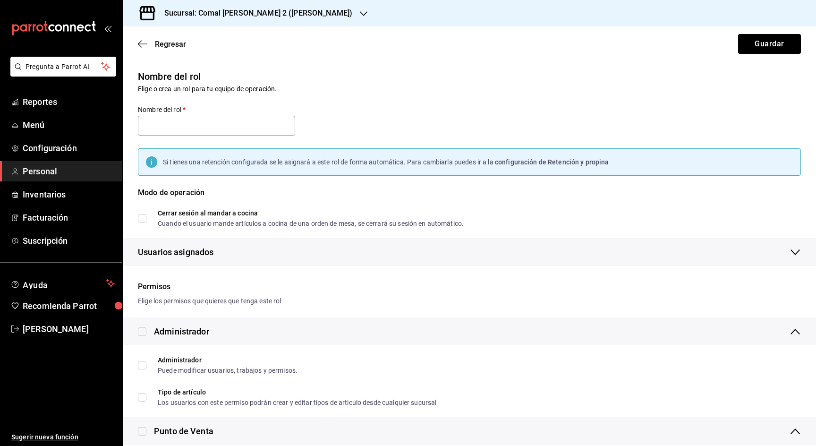
checkbox input "true"
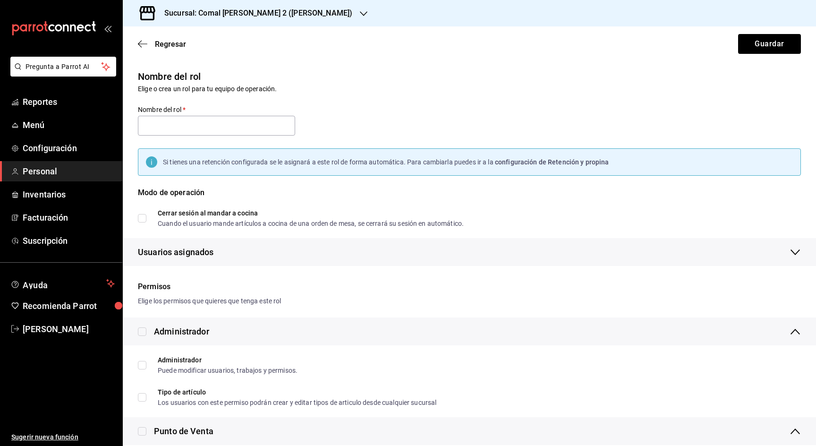
checkbox input "true"
click at [165, 40] on span "Regresar" at bounding box center [170, 44] width 31 height 9
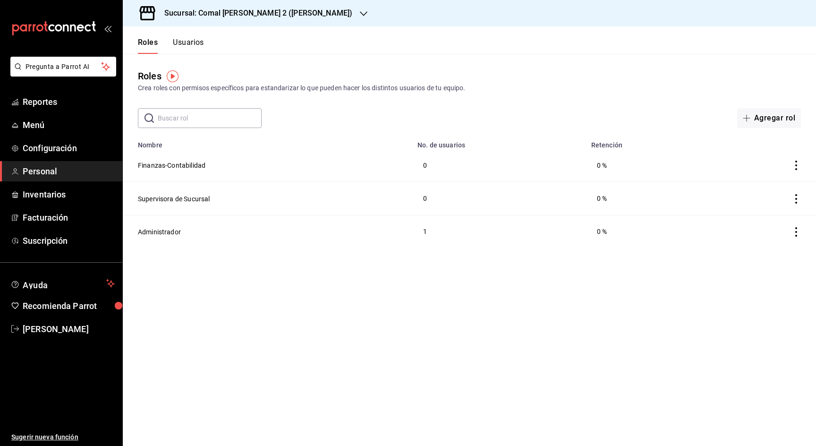
click at [192, 44] on button "Usuarios" at bounding box center [188, 46] width 31 height 16
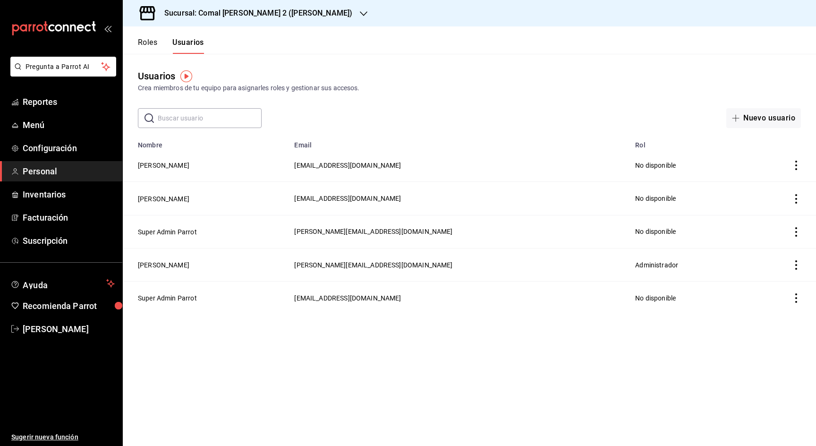
click at [799, 198] on icon "actions" at bounding box center [795, 198] width 9 height 9
click at [750, 207] on span "Eliminar" at bounding box center [752, 211] width 41 height 11
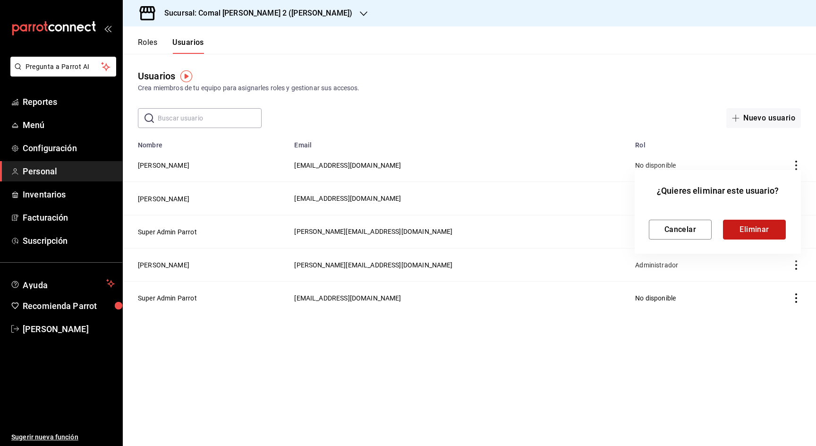
click at [740, 222] on button "Eliminar" at bounding box center [754, 229] width 63 height 20
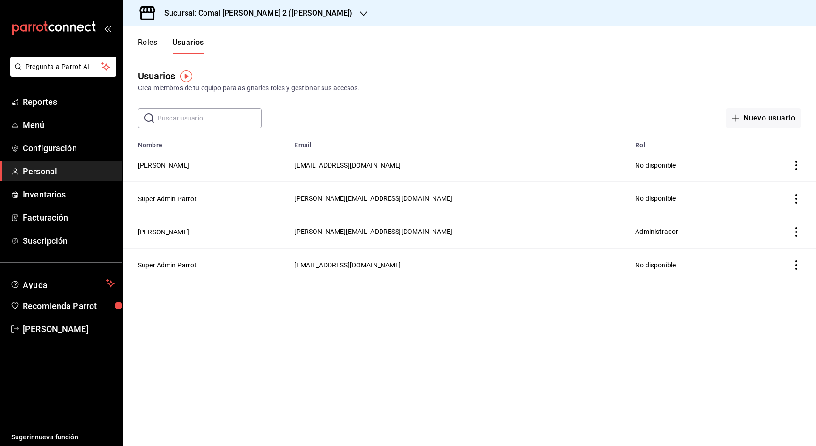
click at [797, 163] on icon "actions" at bounding box center [795, 164] width 9 height 9
click at [764, 185] on li "Eliminar" at bounding box center [760, 178] width 79 height 26
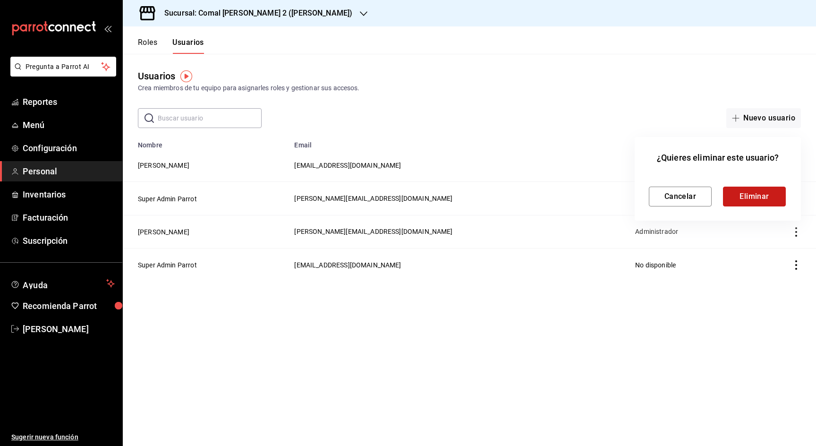
click at [749, 202] on button "Eliminar" at bounding box center [754, 196] width 63 height 20
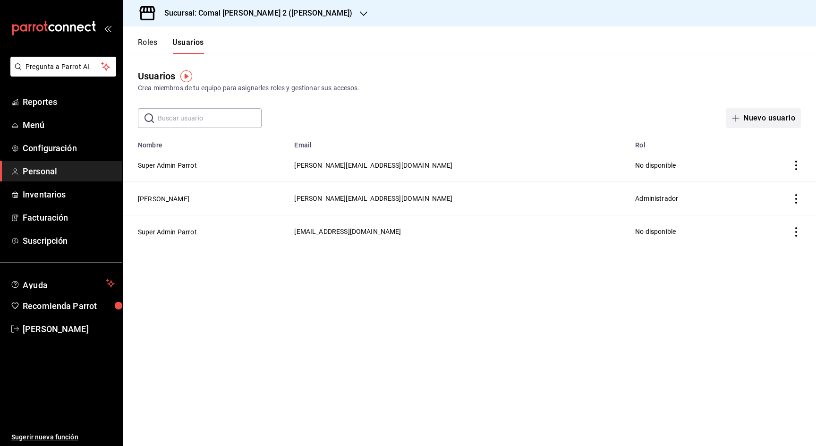
click at [776, 124] on button "Nuevo usuario" at bounding box center [763, 118] width 75 height 20
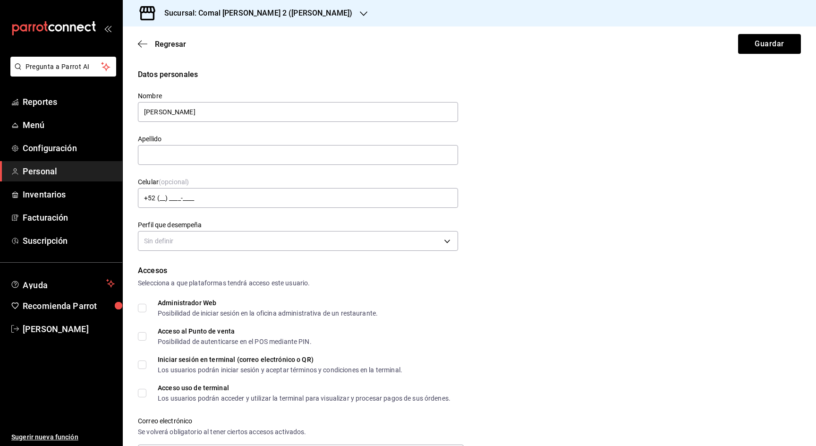
type input "Rocío"
type input "Alm"
click at [250, 121] on input "Rocío" at bounding box center [298, 112] width 320 height 20
type input "Rocio"
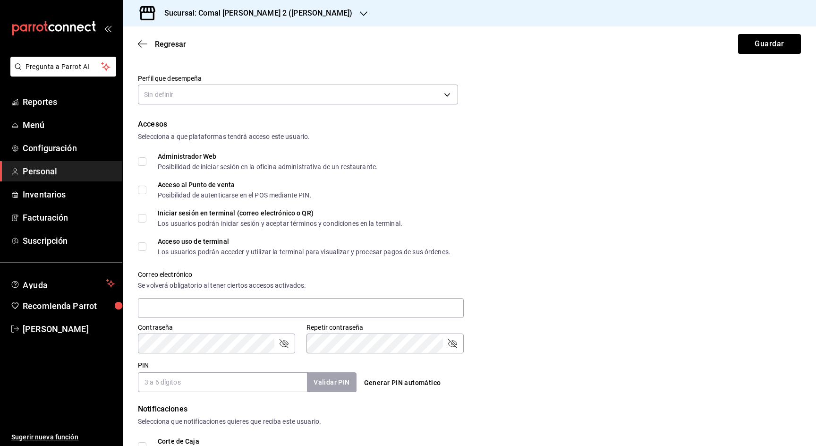
scroll to position [206, 0]
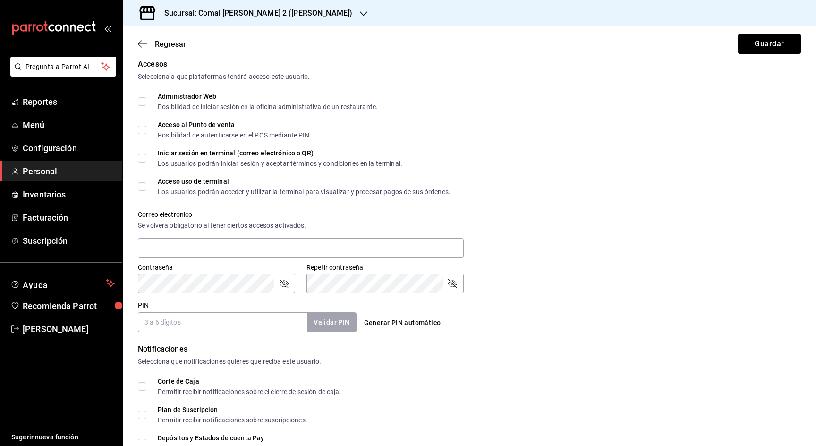
type input "Almaguer"
click at [145, 102] on input "Administrador Web Posibilidad de iniciar sesión en la oficina administrativa de…" at bounding box center [142, 101] width 8 height 8
checkbox input "true"
click at [141, 125] on label "Acceso al Punto de venta Posibilidad de autenticarse en el POS mediante PIN." at bounding box center [225, 129] width 174 height 17
click at [141, 126] on input "Acceso al Punto de venta Posibilidad de autenticarse en el POS mediante PIN." at bounding box center [142, 130] width 8 height 8
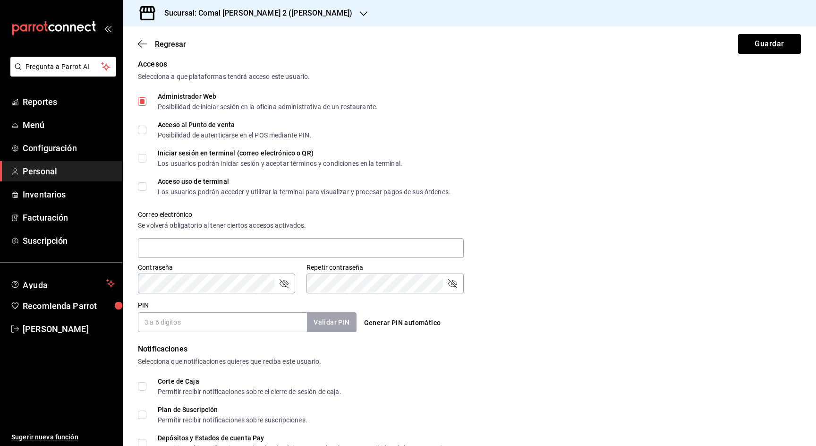
checkbox input "true"
click at [142, 160] on input "Iniciar sesión en terminal (correo electrónico o QR) Los usuarios podrán inicia…" at bounding box center [142, 158] width 8 height 8
checkbox input "true"
click at [143, 185] on input "Acceso uso de terminal Los usuarios podrán acceder y utilizar la terminal para …" at bounding box center [142, 186] width 8 height 8
checkbox input "true"
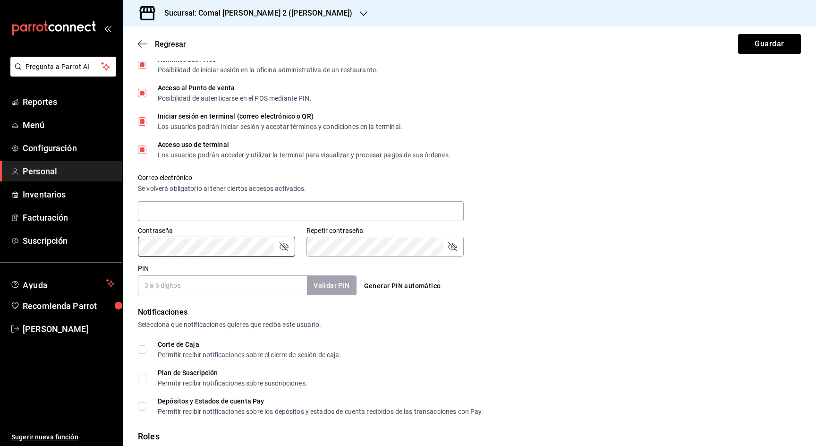
click at [158, 244] on form "Datos personales Nombre Rocio Apellido Almaguer Celular (opcional) +52 (__) ___…" at bounding box center [469, 161] width 663 height 670
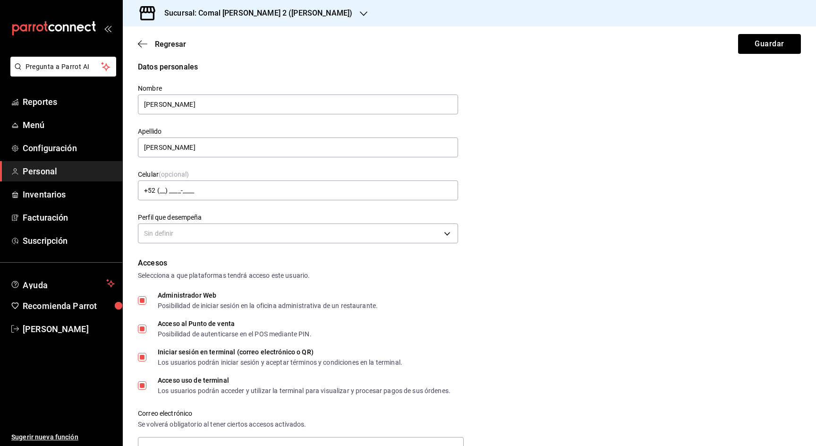
scroll to position [254, 0]
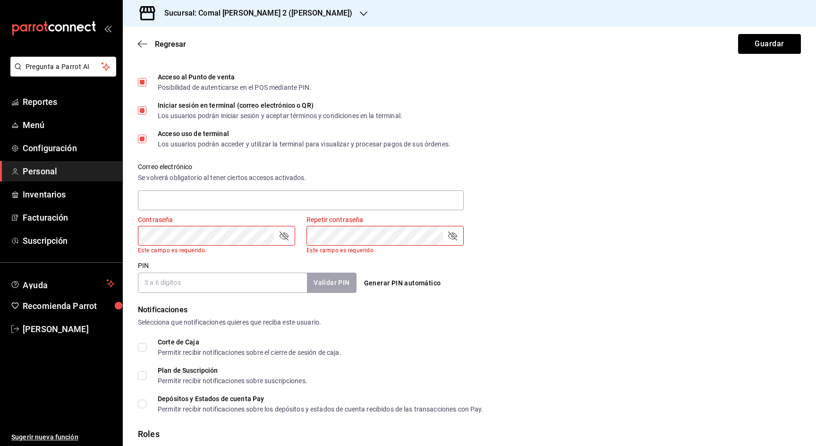
click at [127, 229] on div "Contraseña Contraseña Este campo es requerido." at bounding box center [210, 229] width 168 height 50
click at [545, 263] on div "Generar PIN automático" at bounding box center [467, 274] width 222 height 34
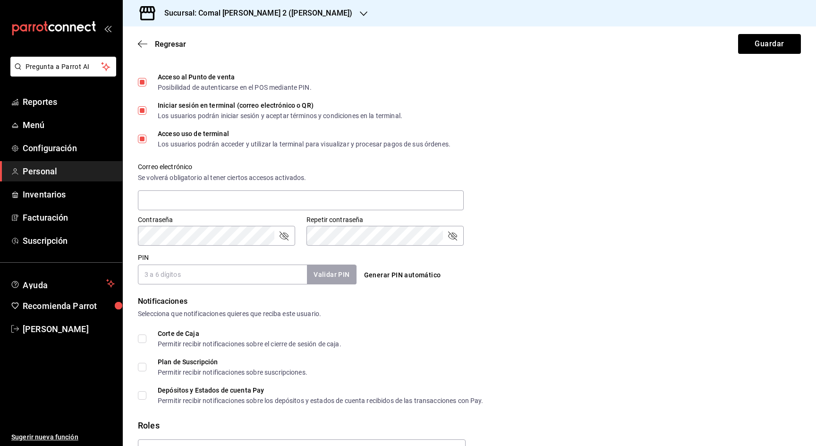
click at [239, 278] on input "PIN" at bounding box center [222, 274] width 169 height 20
type input "3456"
click at [145, 342] on input "Corte de Caja Permitir recibir notificaciones sobre el cierre de sesión de caja." at bounding box center [142, 338] width 8 height 8
checkbox input "true"
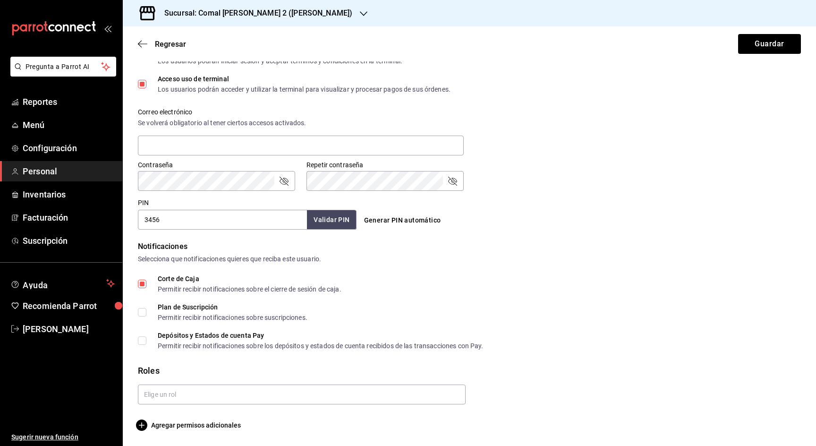
scroll to position [309, 0]
click at [143, 313] on input "Plan de Suscripción Permitir recibir notificaciones sobre suscripciones." at bounding box center [142, 312] width 8 height 8
checkbox input "true"
click at [142, 342] on input "Depósitos y Estados de cuenta Pay Permitir recibir notificaciones sobre los dep…" at bounding box center [142, 340] width 8 height 8
checkbox input "true"
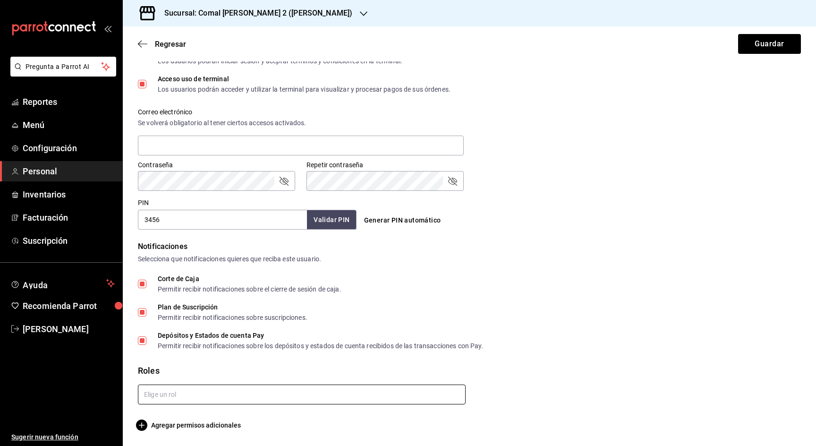
scroll to position [0, 0]
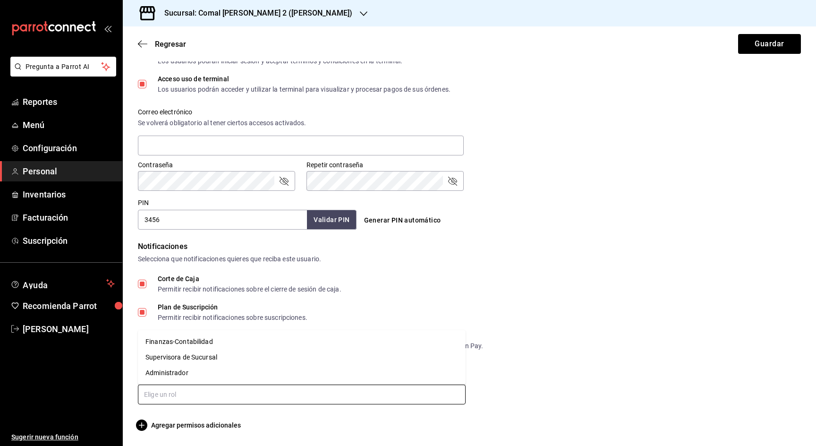
click at [155, 397] on input "text" at bounding box center [302, 394] width 328 height 20
click at [161, 368] on li "Administrador" at bounding box center [302, 373] width 328 height 16
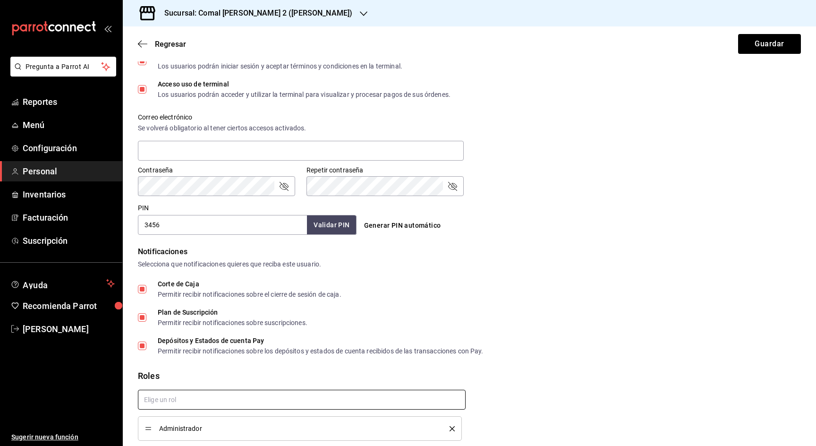
scroll to position [302, 0]
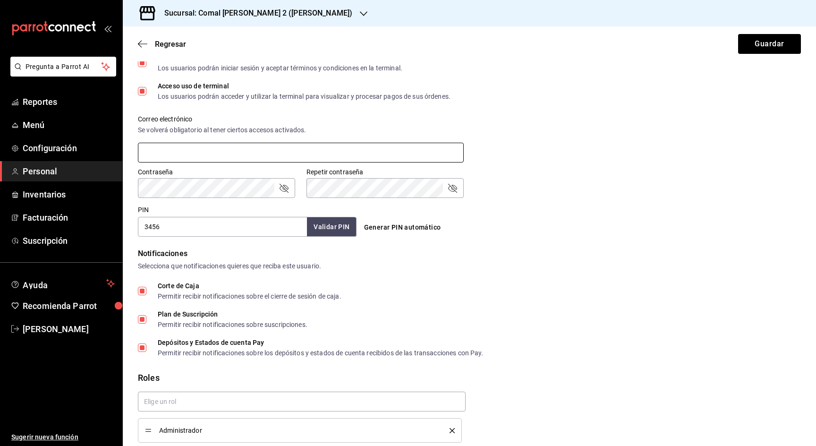
type input "administracion@comaldeamelia.com"
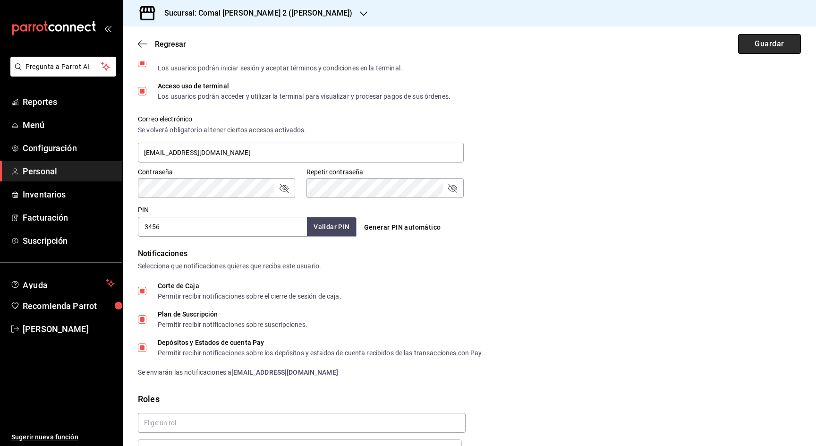
click at [787, 44] on button "Guardar" at bounding box center [769, 44] width 63 height 20
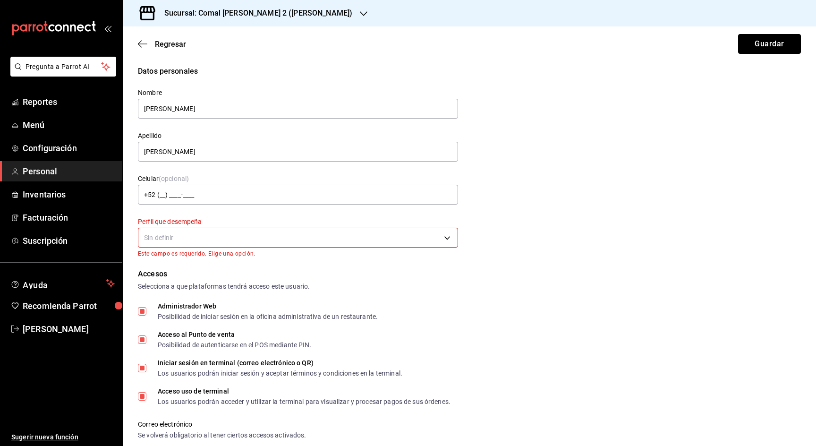
scroll to position [4, 0]
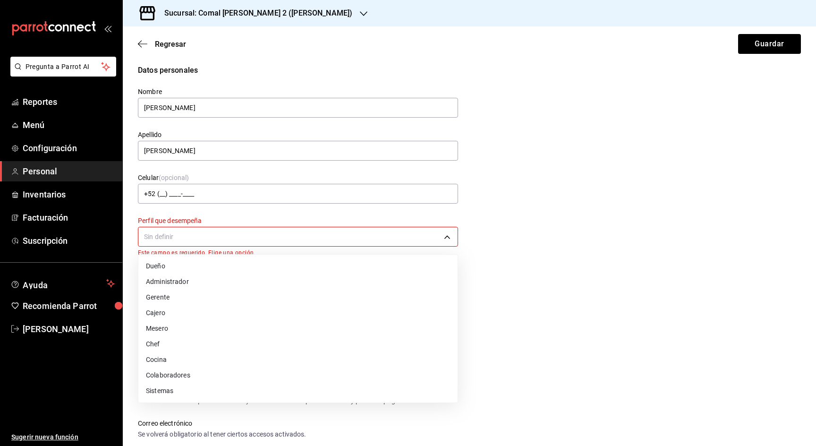
click at [267, 237] on body "Pregunta a Parrot AI Reportes Menú Configuración Personal Inventarios Facturaci…" at bounding box center [408, 223] width 816 height 446
click at [177, 279] on li "Administrador" at bounding box center [297, 282] width 319 height 16
type input "ADMIN"
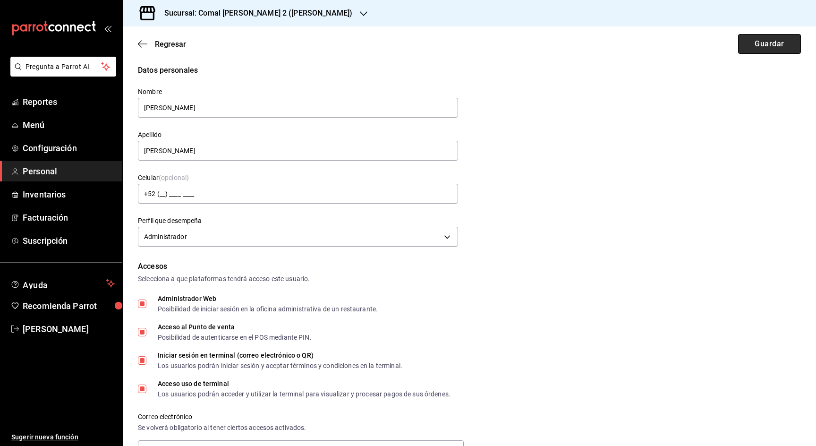
click at [764, 50] on button "Guardar" at bounding box center [769, 44] width 63 height 20
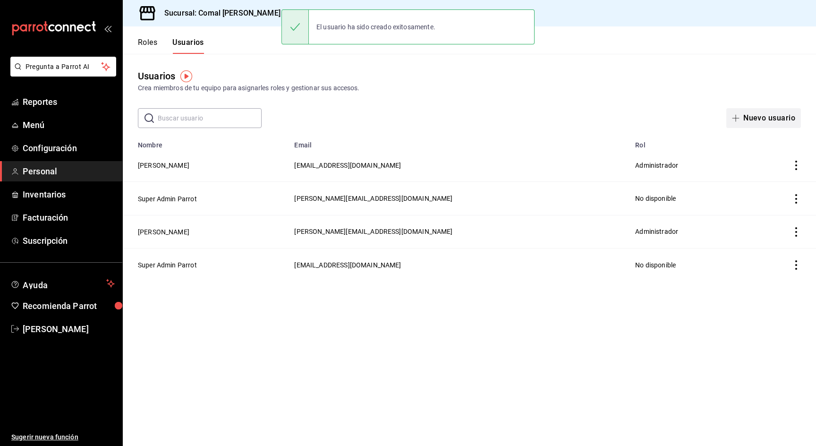
click at [758, 122] on button "Nuevo usuario" at bounding box center [763, 118] width 75 height 20
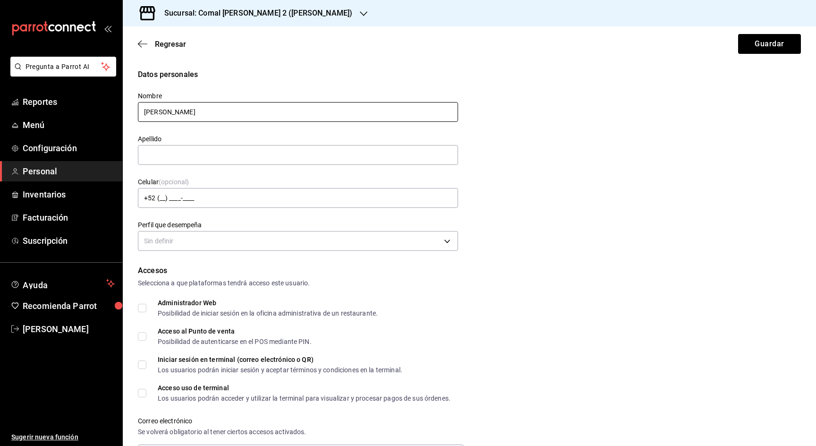
type input "Juan Manuel"
type input "Quiroga Lam"
click at [149, 305] on span "Administrador Web Posibilidad de iniciar sesión en la oficina administrativa de…" at bounding box center [261, 307] width 231 height 17
click at [146, 305] on input "Administrador Web Posibilidad de iniciar sesión en la oficina administrativa de…" at bounding box center [142, 307] width 8 height 8
checkbox input "true"
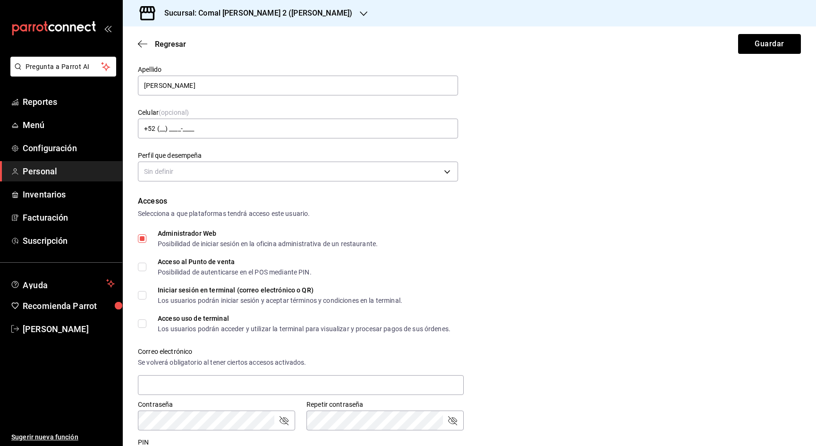
scroll to position [75, 0]
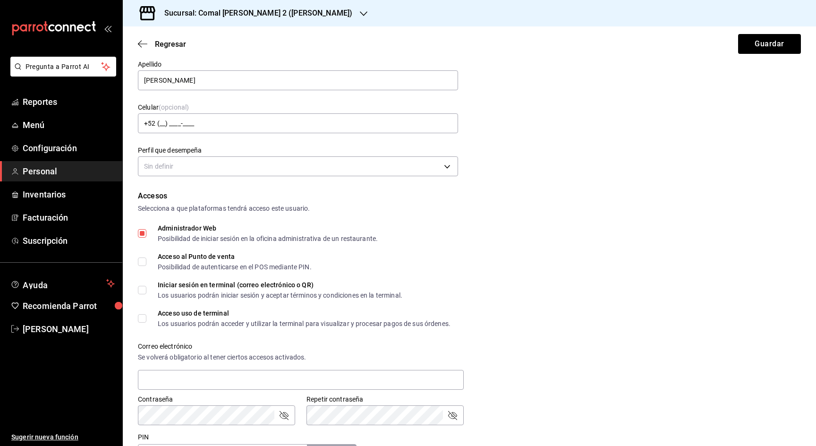
click at [143, 258] on input "Acceso al Punto de venta Posibilidad de autenticarse en el POS mediante PIN." at bounding box center [142, 261] width 8 height 8
checkbox input "true"
click at [143, 288] on input "Iniciar sesión en terminal (correo electrónico o QR) Los usuarios podrán inicia…" at bounding box center [142, 290] width 8 height 8
checkbox input "true"
click at [143, 314] on input "Acceso uso de terminal Los usuarios podrán acceder y utilizar la terminal para …" at bounding box center [142, 318] width 8 height 8
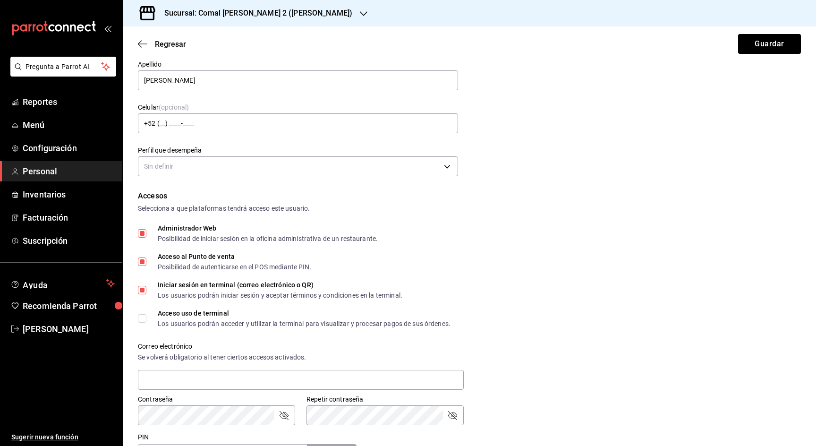
checkbox input "true"
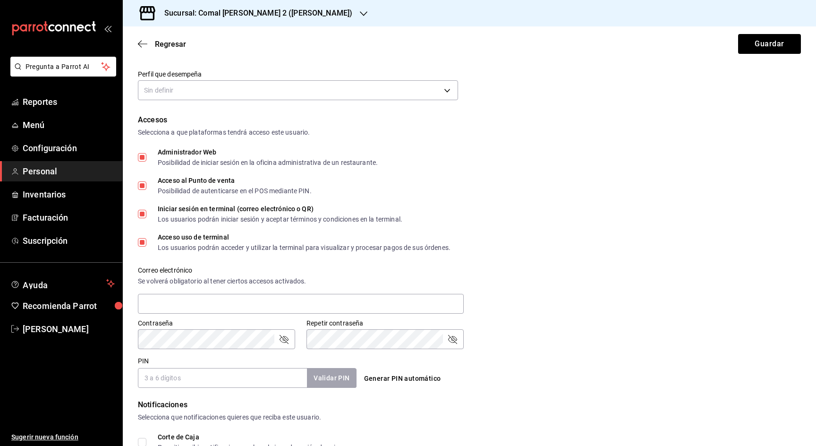
scroll to position [161, 0]
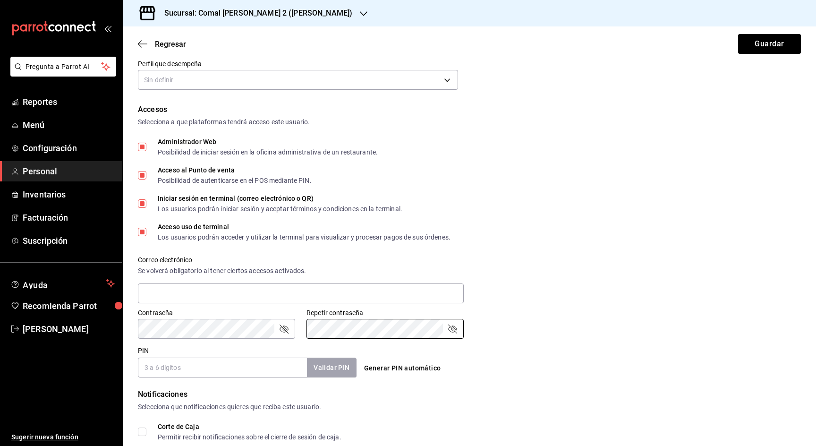
click at [234, 367] on input "PIN" at bounding box center [222, 367] width 169 height 20
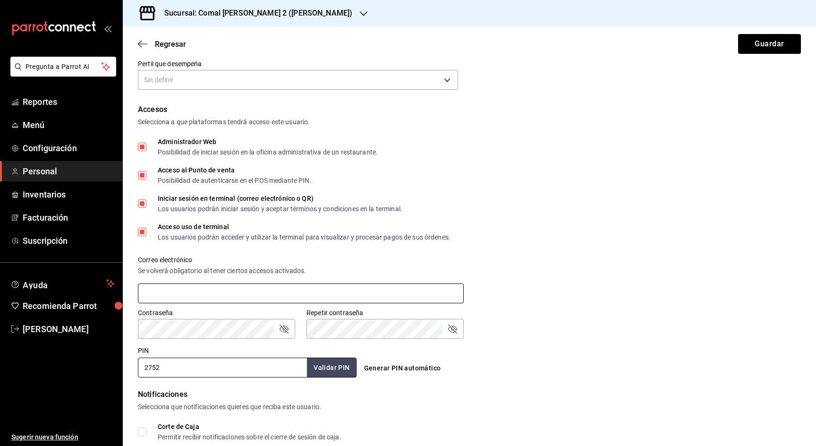
type input "2752"
type input "juanm@comaldeamelia.com"
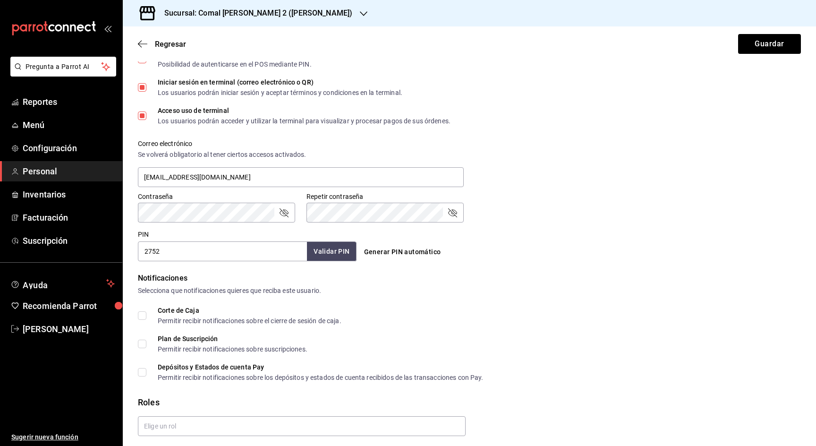
scroll to position [281, 0]
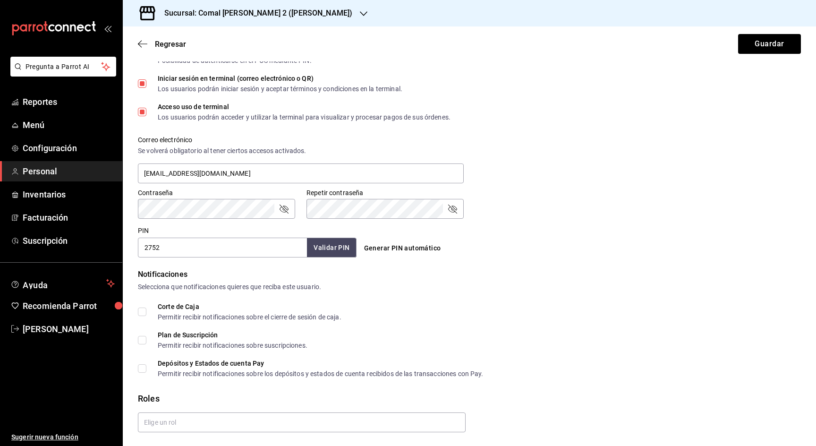
click at [145, 313] on input "Corte de Caja Permitir recibir notificaciones sobre el cierre de sesión de caja." at bounding box center [142, 311] width 8 height 8
checkbox input "true"
click at [146, 344] on input "Plan de Suscripción Permitir recibir notificaciones sobre suscripciones." at bounding box center [142, 340] width 8 height 8
checkbox input "true"
click at [146, 367] on input "Depósitos y Estados de cuenta Pay Permitir recibir notificaciones sobre los dep…" at bounding box center [142, 368] width 8 height 8
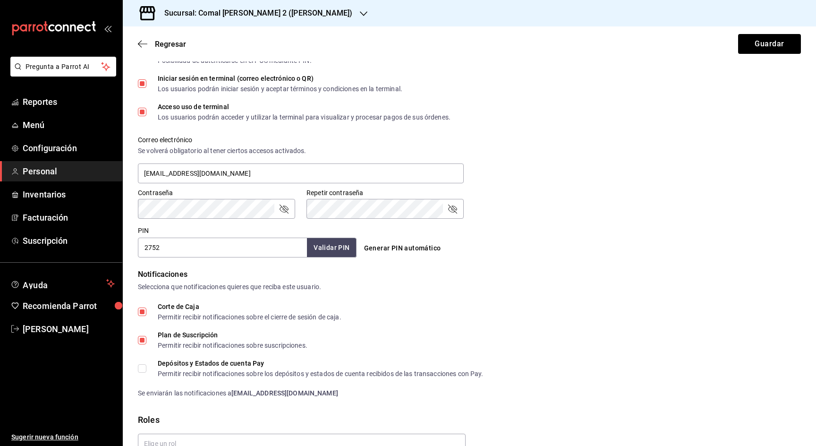
checkbox input "true"
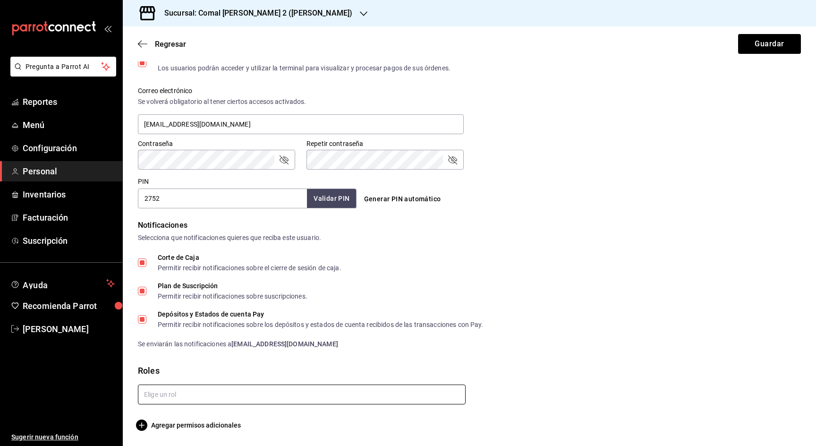
scroll to position [330, 0]
click at [189, 391] on input "text" at bounding box center [302, 394] width 328 height 20
click at [179, 373] on li "Administrador" at bounding box center [302, 373] width 328 height 16
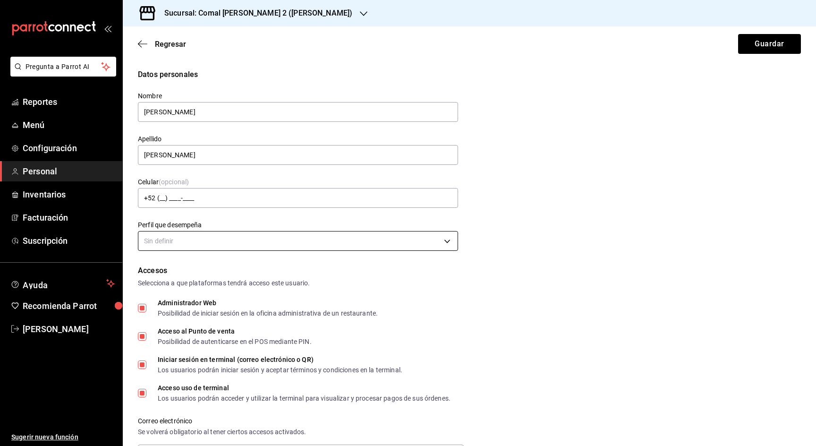
scroll to position [0, 0]
click at [263, 235] on body "Pregunta a Parrot AI Reportes Menú Configuración Personal Inventarios Facturaci…" at bounding box center [408, 223] width 816 height 446
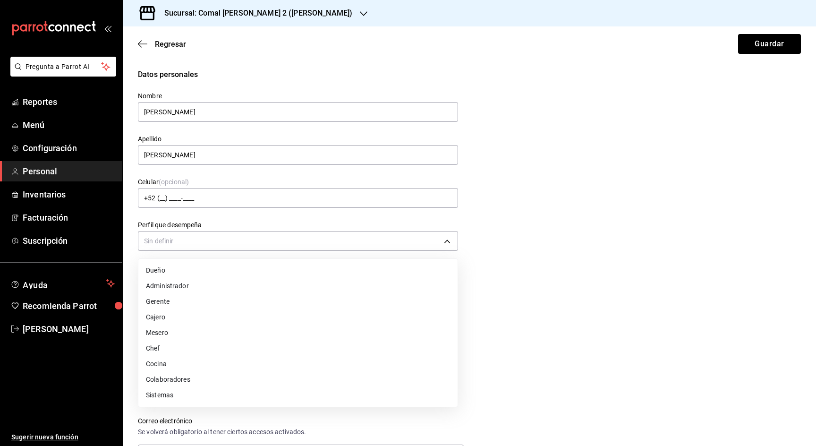
click at [182, 284] on li "Administrador" at bounding box center [297, 286] width 319 height 16
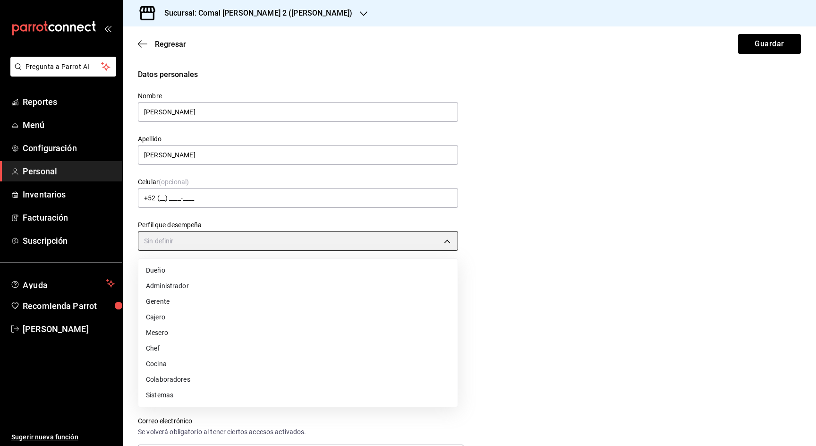
type input "ADMIN"
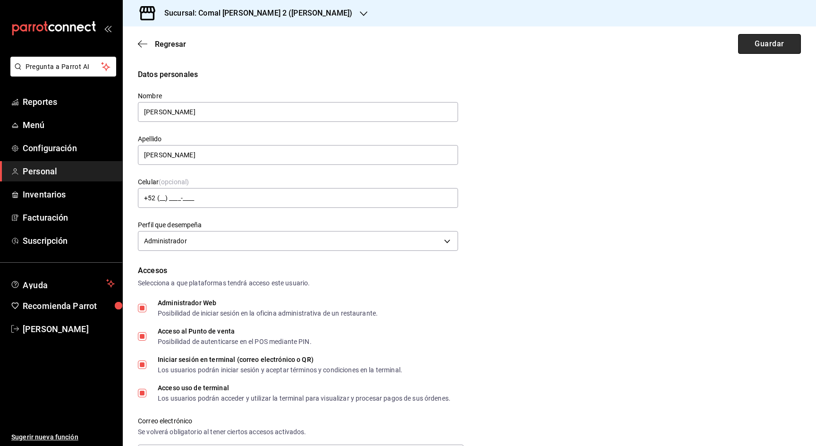
click at [766, 36] on button "Guardar" at bounding box center [769, 44] width 63 height 20
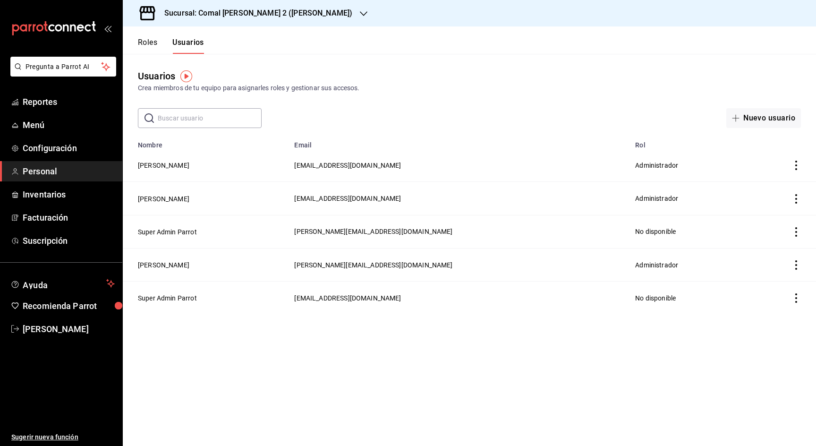
click at [223, 5] on div "Sucursal: Comal [PERSON_NAME] 2 ([PERSON_NAME])" at bounding box center [250, 13] width 241 height 26
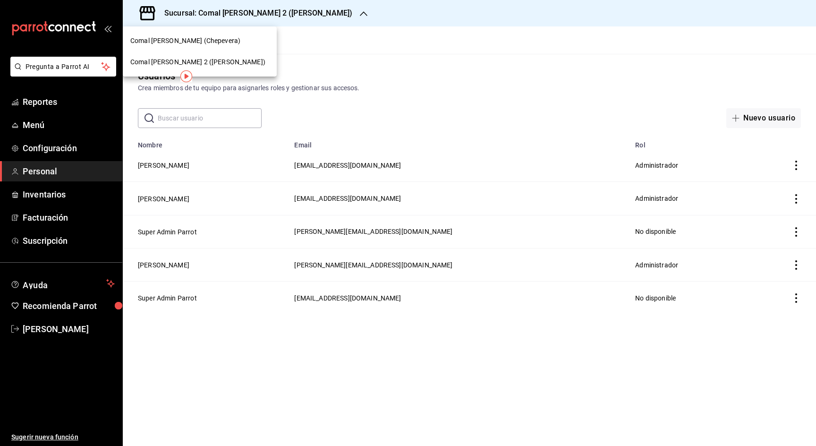
click at [184, 45] on span "Comal [PERSON_NAME] (Chepevera)" at bounding box center [185, 41] width 110 height 10
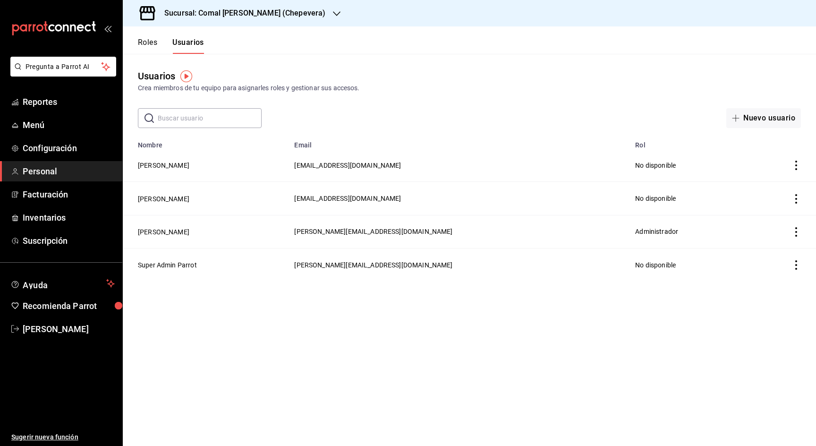
click at [798, 200] on icon "actions" at bounding box center [795, 198] width 9 height 9
click at [771, 204] on li "Eliminar" at bounding box center [760, 211] width 79 height 26
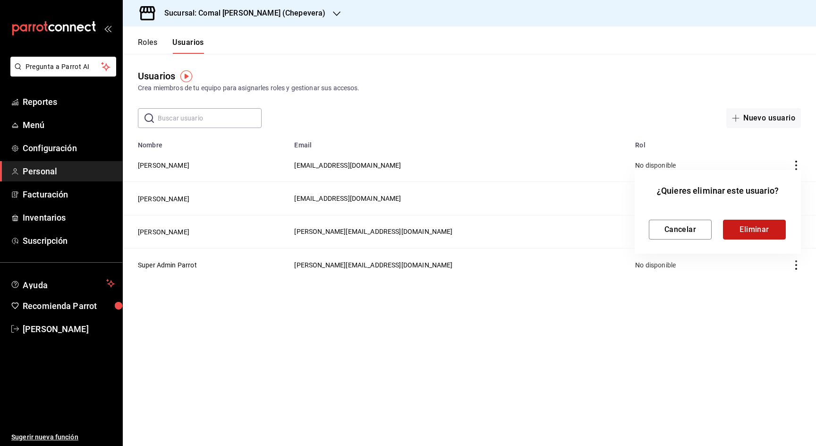
click at [751, 231] on button "Eliminar" at bounding box center [754, 229] width 63 height 20
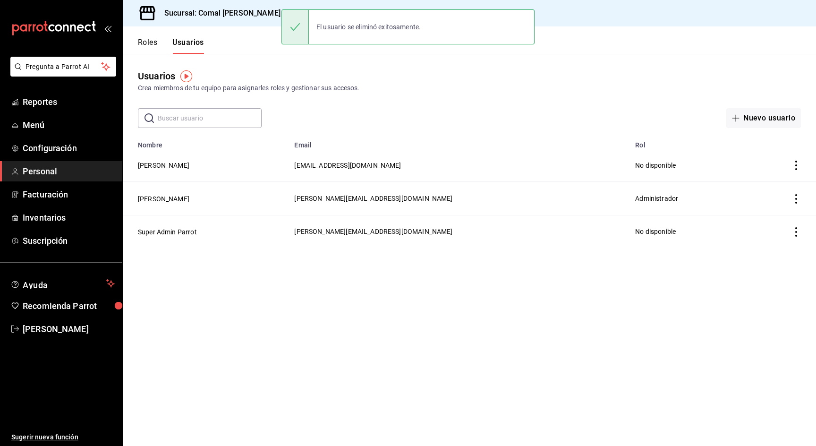
click at [795, 164] on icon "actions" at bounding box center [795, 164] width 9 height 9
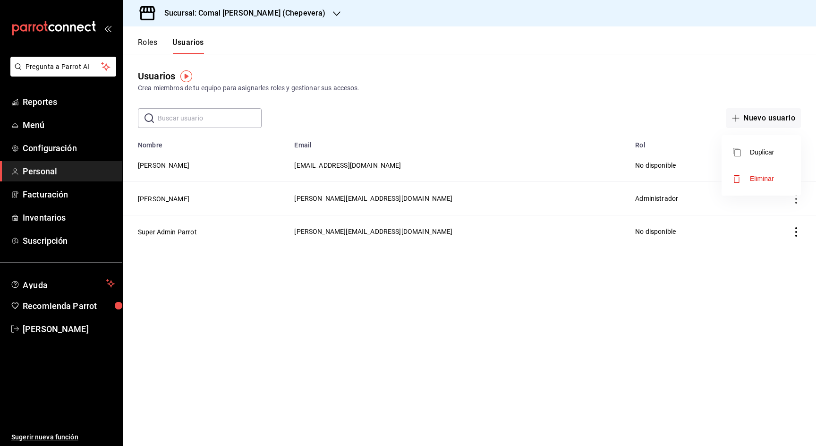
click at [762, 181] on span "Eliminar" at bounding box center [761, 179] width 24 height 8
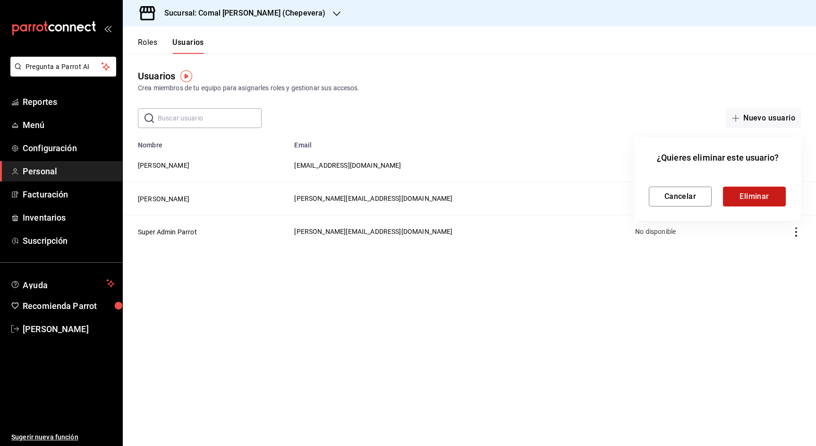
click at [730, 201] on button "Eliminar" at bounding box center [754, 196] width 63 height 20
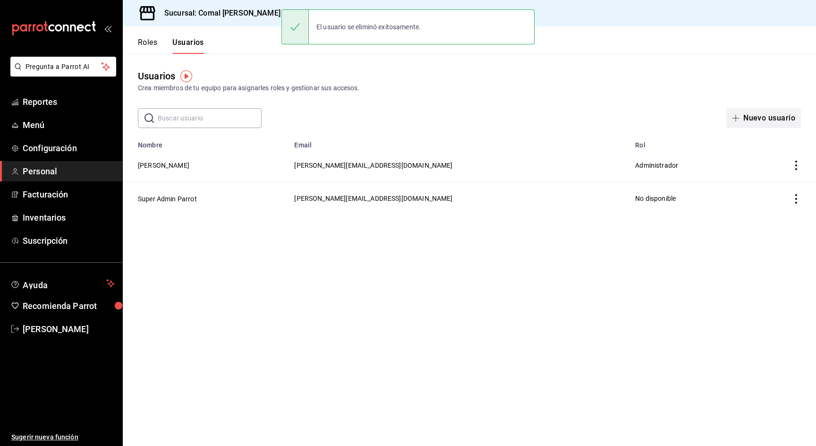
click at [772, 121] on button "Nuevo usuario" at bounding box center [763, 118] width 75 height 20
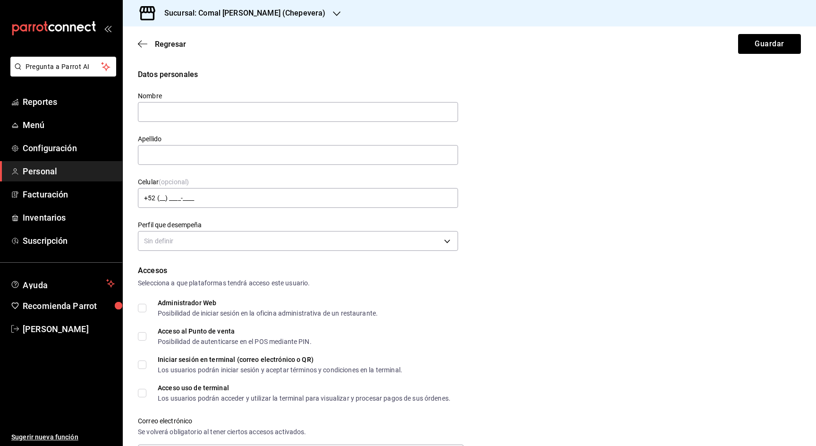
type input "J"
type input "Rocio"
type input "Almaguer"
click at [271, 244] on body "Pregunta a Parrot AI Reportes Menú Configuración Personal Facturación Inventari…" at bounding box center [408, 223] width 816 height 446
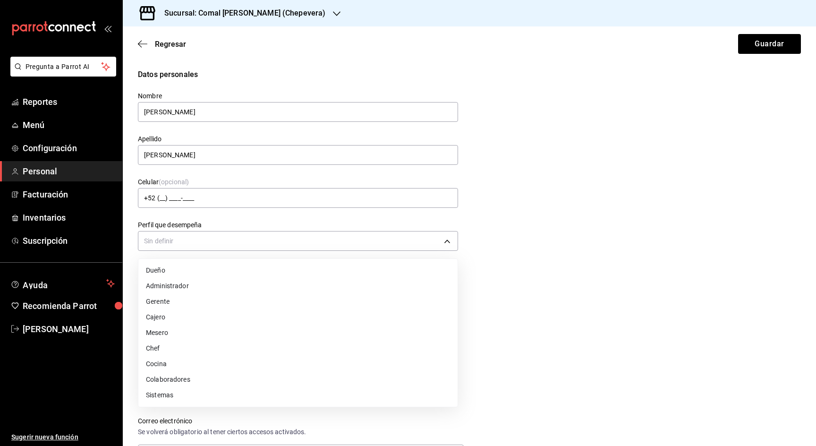
click at [183, 286] on li "Administrador" at bounding box center [297, 286] width 319 height 16
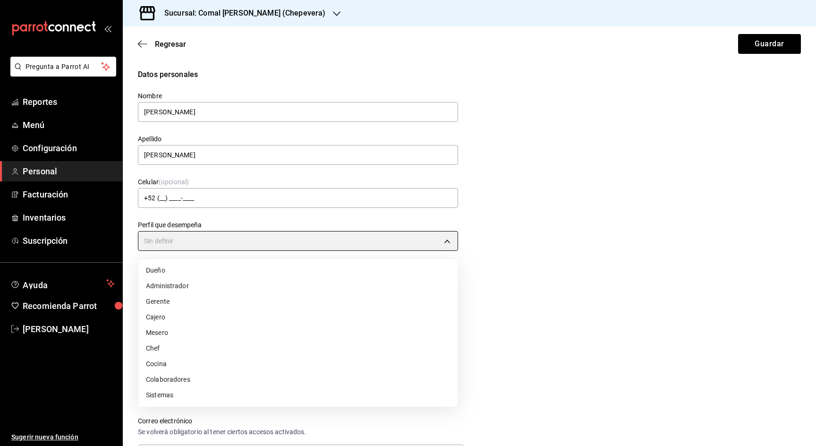
type input "ADMIN"
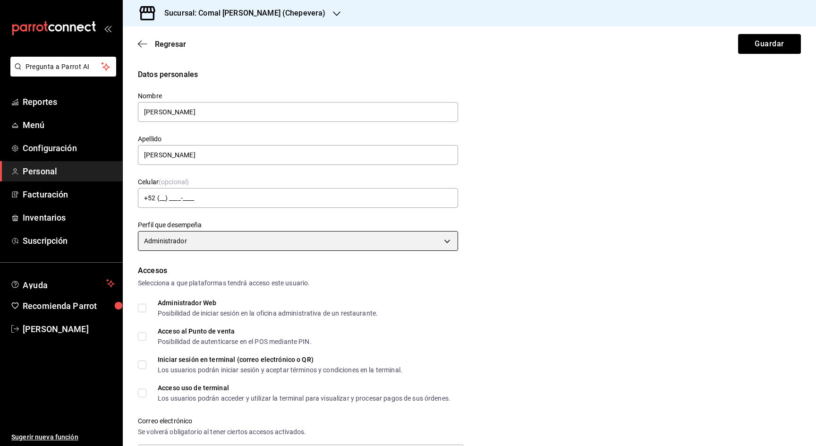
scroll to position [22, 0]
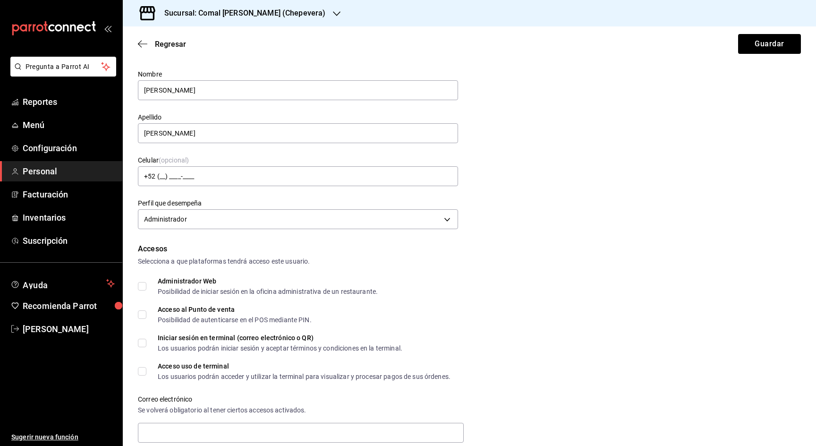
click at [145, 288] on input "Administrador Web Posibilidad de iniciar sesión en la oficina administrativa de…" at bounding box center [142, 286] width 8 height 8
checkbox input "true"
click at [145, 314] on input "Acceso al Punto de venta Posibilidad de autenticarse en el POS mediante PIN." at bounding box center [142, 314] width 8 height 8
checkbox input "true"
click at [144, 345] on input "Iniciar sesión en terminal (correo electrónico o QR) Los usuarios podrán inicia…" at bounding box center [142, 342] width 8 height 8
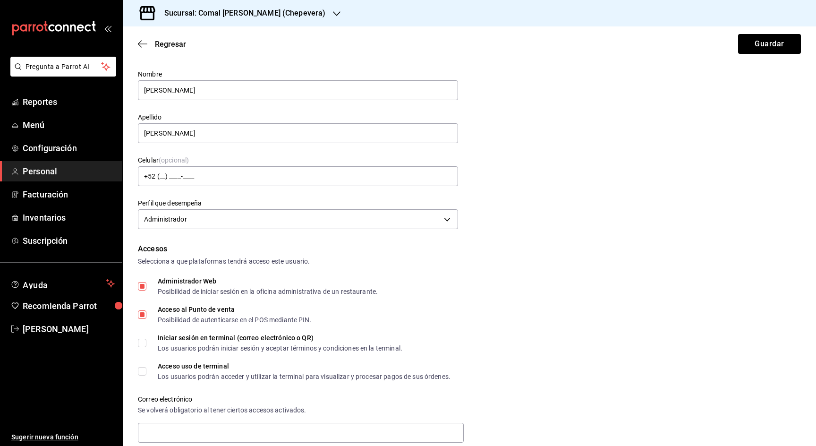
checkbox input "true"
click at [144, 379] on div "Accesos Selecciona a que plataformas tendrá acceso este usuario. Administrador …" at bounding box center [469, 379] width 663 height 273
click at [144, 370] on input "Acceso uso de terminal Los usuarios podrán acceder y utilizar la terminal para …" at bounding box center [142, 371] width 8 height 8
checkbox input "true"
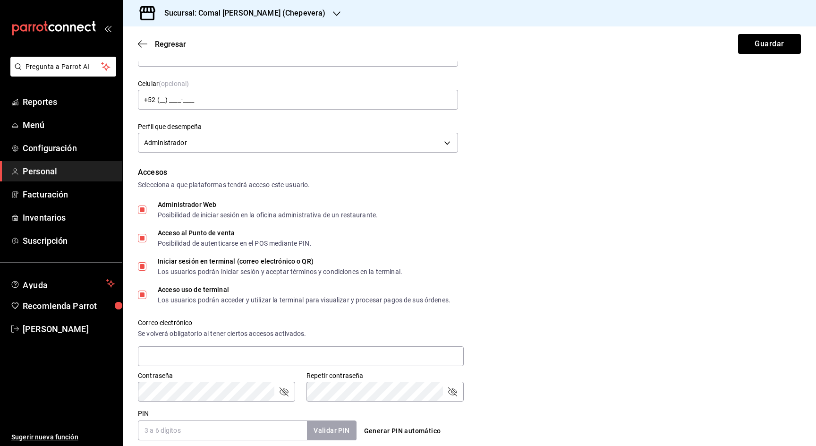
scroll to position [191, 0]
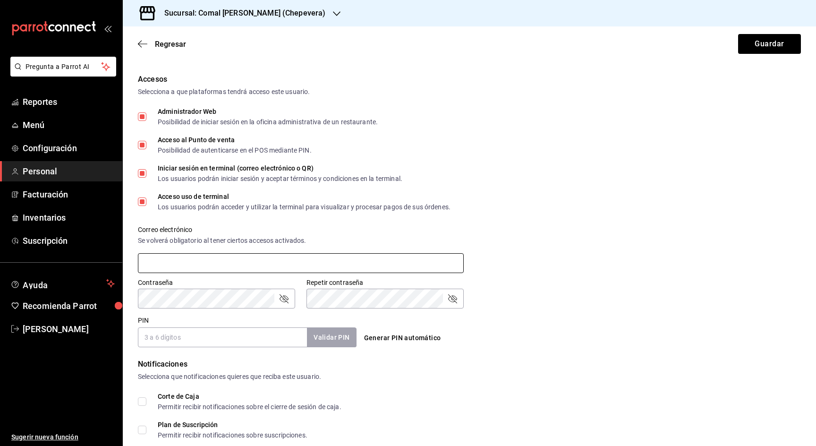
type input "administracion@comaldeamelia.com"
click at [159, 338] on input "PIN" at bounding box center [222, 337] width 169 height 20
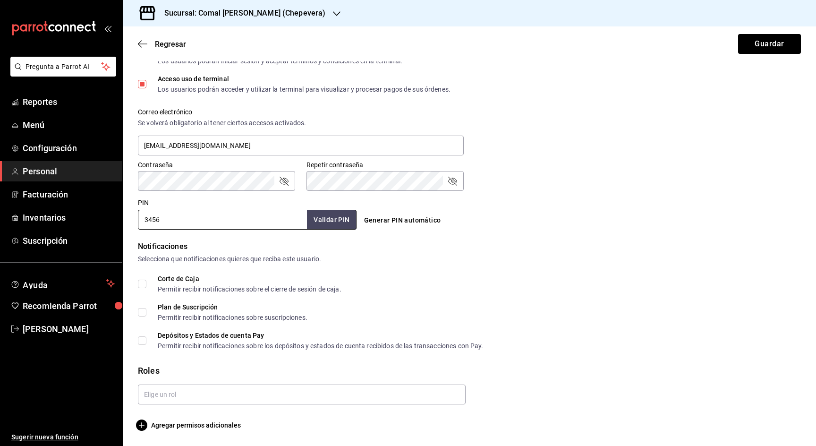
scroll to position [309, 0]
type input "3456"
click at [140, 287] on input "Corte de Caja Permitir recibir notificaciones sobre el cierre de sesión de caja." at bounding box center [142, 283] width 8 height 8
checkbox input "true"
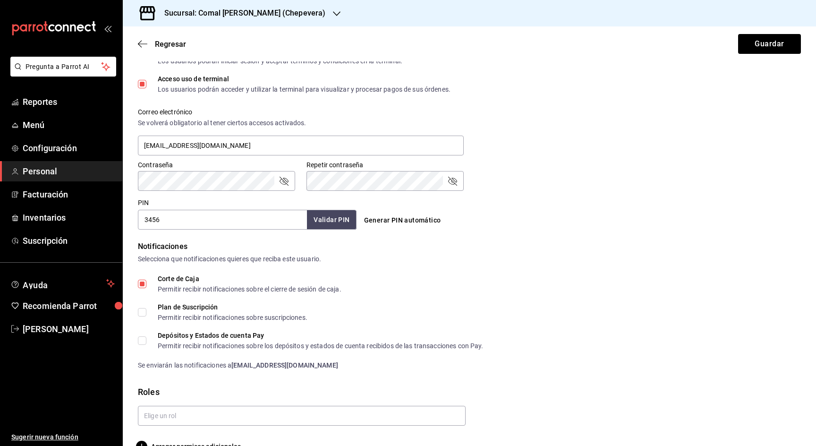
click at [140, 317] on label "Plan de Suscripción Permitir recibir notificaciones sobre suscripciones." at bounding box center [222, 311] width 169 height 17
click at [140, 316] on input "Plan de Suscripción Permitir recibir notificaciones sobre suscripciones." at bounding box center [142, 312] width 8 height 8
checkbox input "true"
click at [142, 337] on input "Depósitos y Estados de cuenta Pay Permitir recibir notificaciones sobre los dep…" at bounding box center [142, 340] width 8 height 8
checkbox input "true"
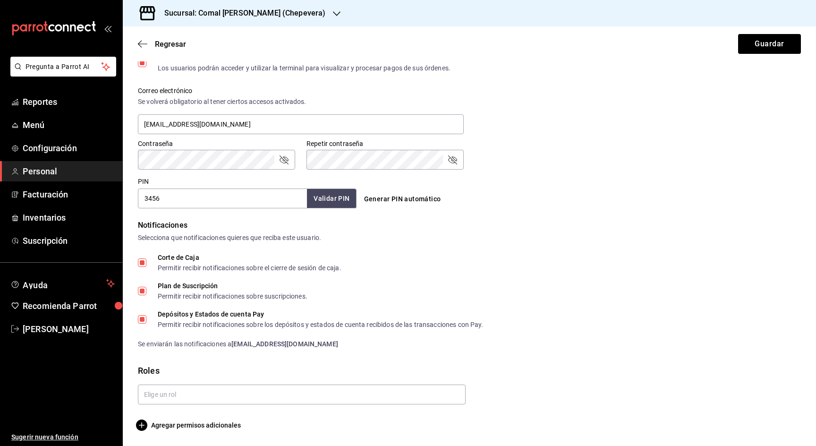
scroll to position [330, 0]
click at [163, 395] on input "text" at bounding box center [302, 394] width 328 height 20
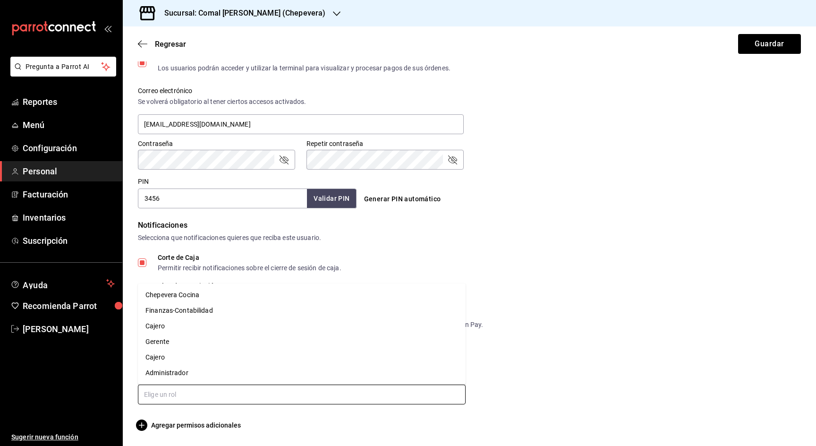
click at [156, 369] on li "Administrador" at bounding box center [302, 373] width 328 height 16
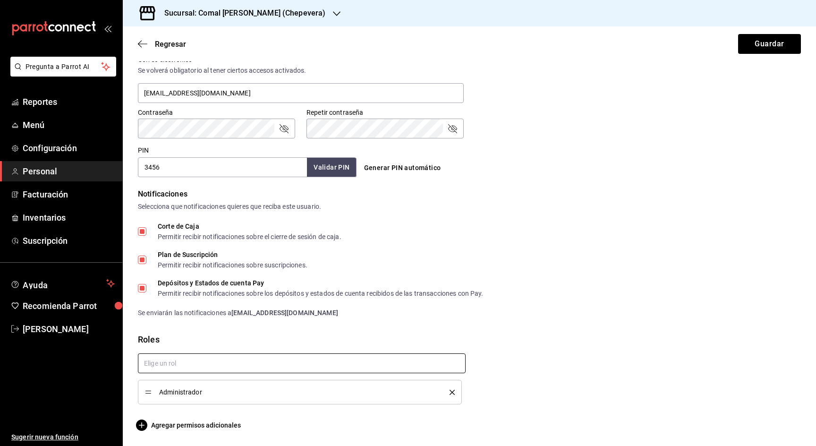
scroll to position [0, 0]
click at [160, 360] on input "text" at bounding box center [302, 363] width 328 height 20
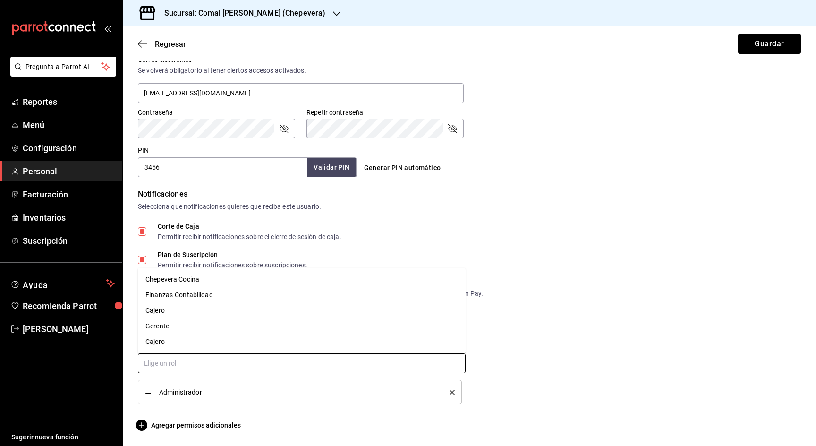
drag, startPoint x: 170, startPoint y: 326, endPoint x: 185, endPoint y: 296, distance: 33.1
click at [185, 296] on ul "Chepevera Cocina Finanzas-Contabilidad Cajero Gerente Cajero" at bounding box center [302, 310] width 328 height 85
click at [186, 298] on li "Finanzas-Contabilidad" at bounding box center [302, 295] width 328 height 16
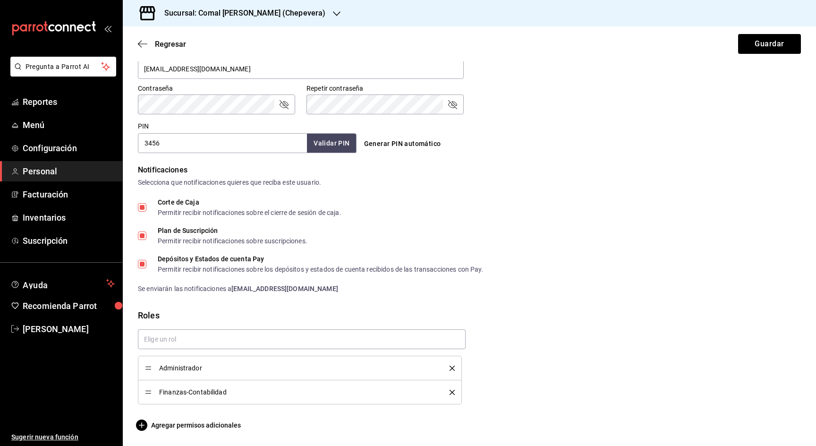
click at [450, 390] on icon "delete" at bounding box center [451, 391] width 5 height 5
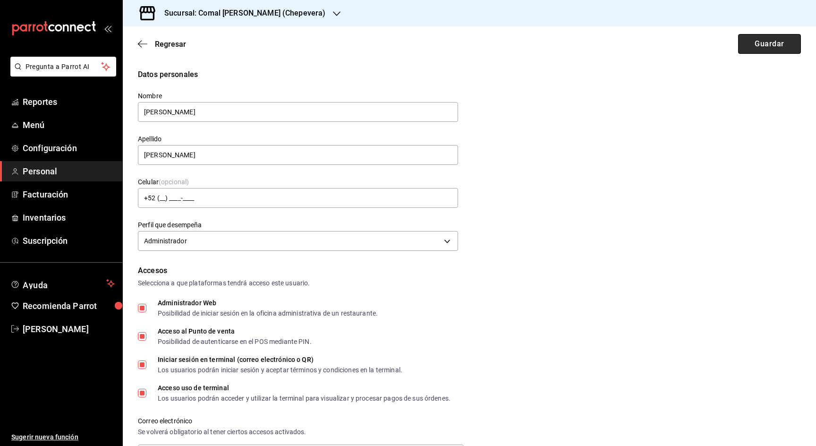
click at [784, 45] on button "Guardar" at bounding box center [769, 44] width 63 height 20
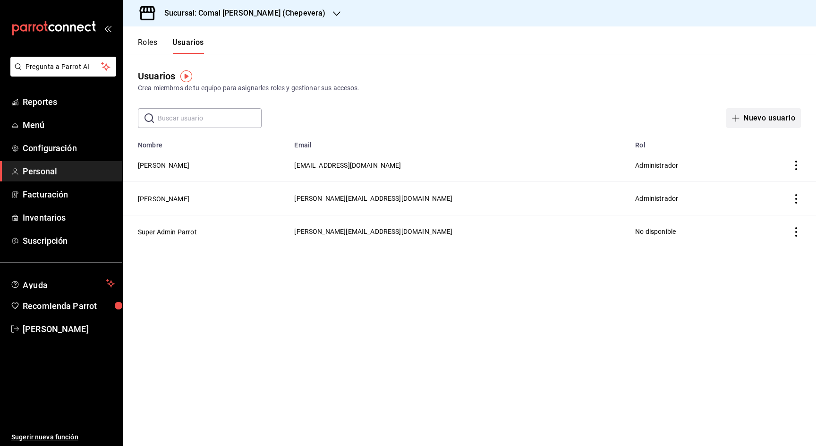
click at [787, 121] on button "Nuevo usuario" at bounding box center [763, 118] width 75 height 20
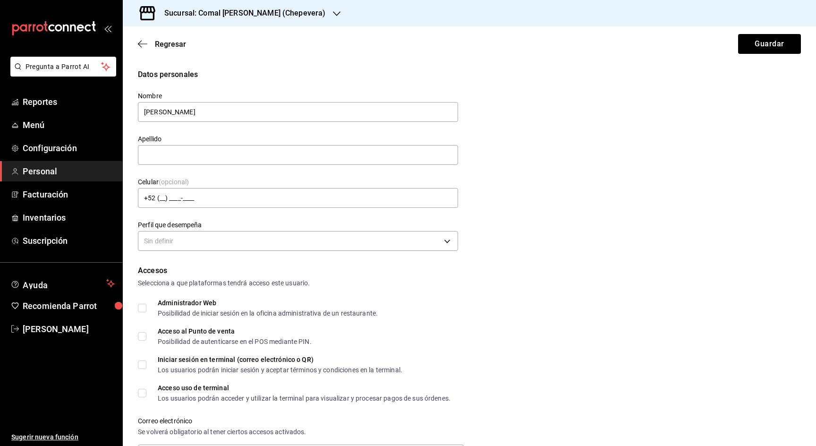
type input "Juan Manuel"
type input "q"
type input "Quiroga Lam"
click at [410, 236] on body "Pregunta a Parrot AI Reportes Menú Configuración Personal Facturación Inventari…" at bounding box center [408, 223] width 816 height 446
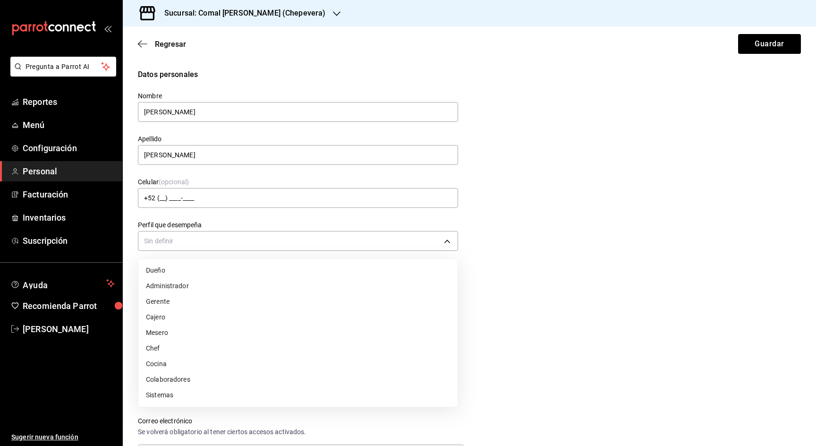
click at [169, 286] on li "Administrador" at bounding box center [297, 286] width 319 height 16
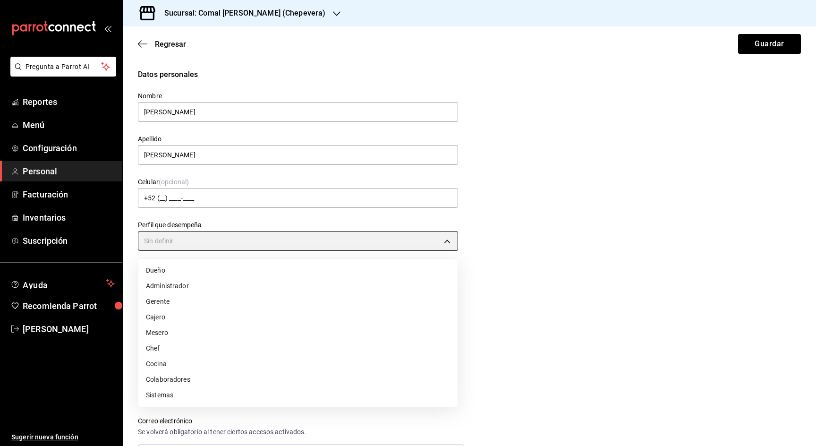
type input "ADMIN"
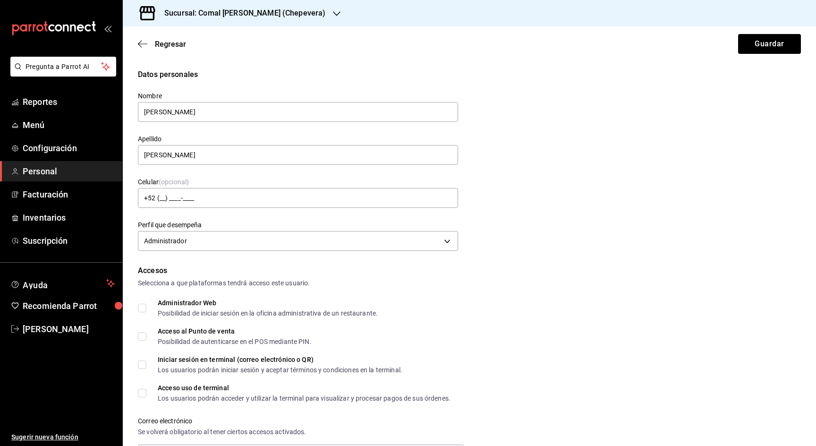
click at [138, 308] on div "Datos personales Nombre Juan Manuel Apellido Quiroga Lam Celular (opcional) +52…" at bounding box center [469, 404] width 693 height 670
click at [139, 333] on input "Acceso al Punto de venta Posibilidad de autenticarse en el POS mediante PIN." at bounding box center [142, 336] width 8 height 8
checkbox input "true"
click at [140, 303] on label "Administrador Web Posibilidad de iniciar sesión en la oficina administrativa de…" at bounding box center [258, 307] width 240 height 17
click at [140, 303] on input "Administrador Web Posibilidad de iniciar sesión en la oficina administrativa de…" at bounding box center [142, 307] width 8 height 8
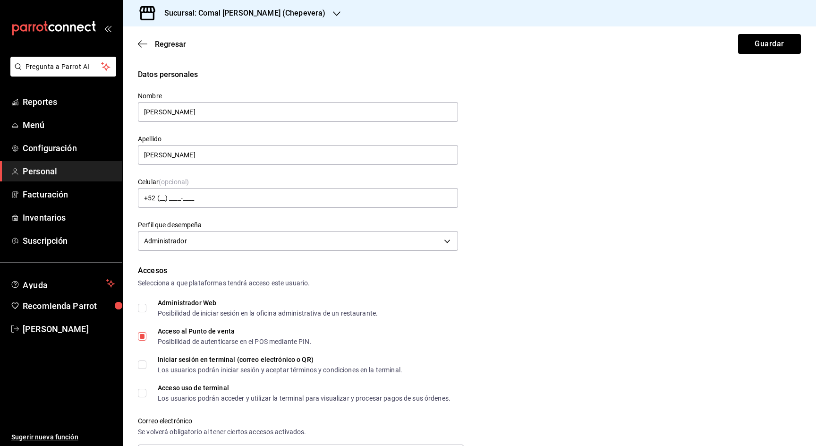
checkbox input "true"
click at [144, 354] on div "Accesos Selecciona a que plataformas tendrá acceso este usuario. Administrador …" at bounding box center [469, 401] width 663 height 273
click at [143, 364] on input "Iniciar sesión en terminal (correo electrónico o QR) Los usuarios podrán inicia…" at bounding box center [142, 364] width 8 height 8
checkbox input "true"
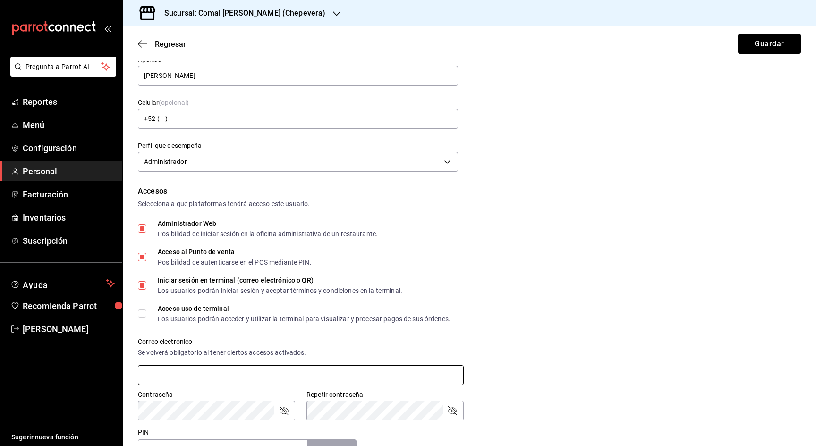
scroll to position [103, 0]
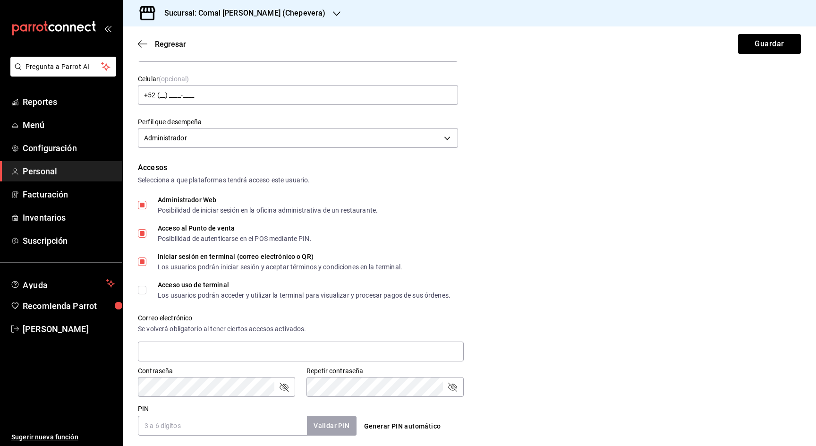
click at [141, 288] on input "Acceso uso de terminal Los usuarios podrán acceder y utilizar la terminal para …" at bounding box center [142, 290] width 8 height 8
checkbox input "true"
type input "juanm@comaldeamelia.com"
click at [159, 373] on div "Contraseña Contraseña Repetir contraseña Repetir contraseña" at bounding box center [463, 376] width 674 height 42
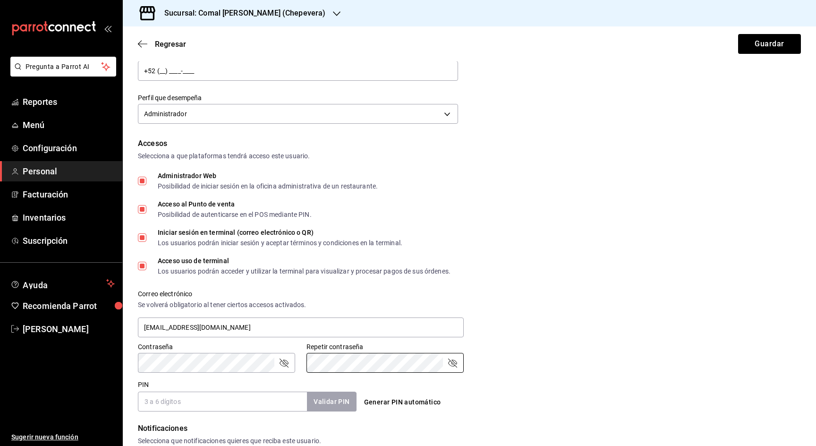
scroll to position [152, 0]
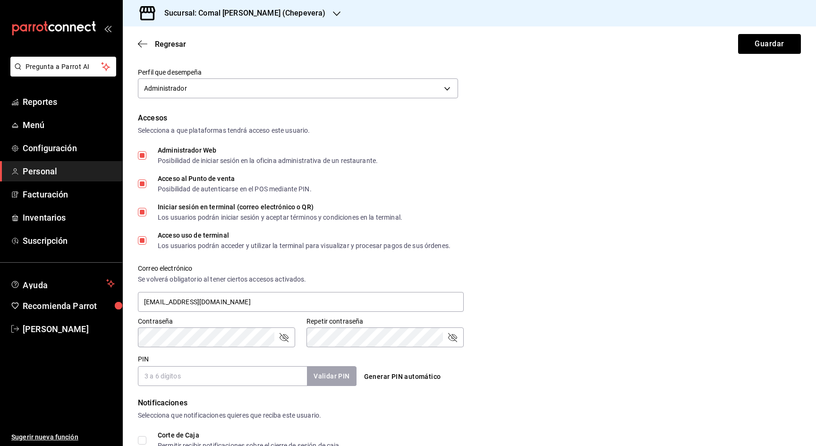
click at [185, 378] on input "PIN" at bounding box center [222, 376] width 169 height 20
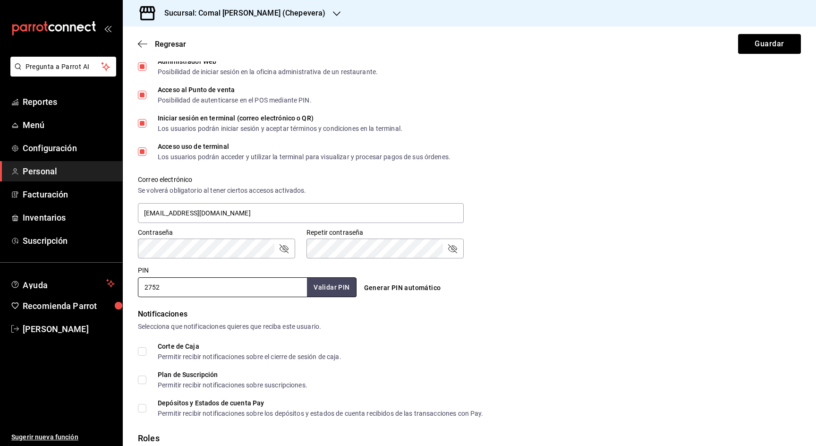
scroll to position [247, 0]
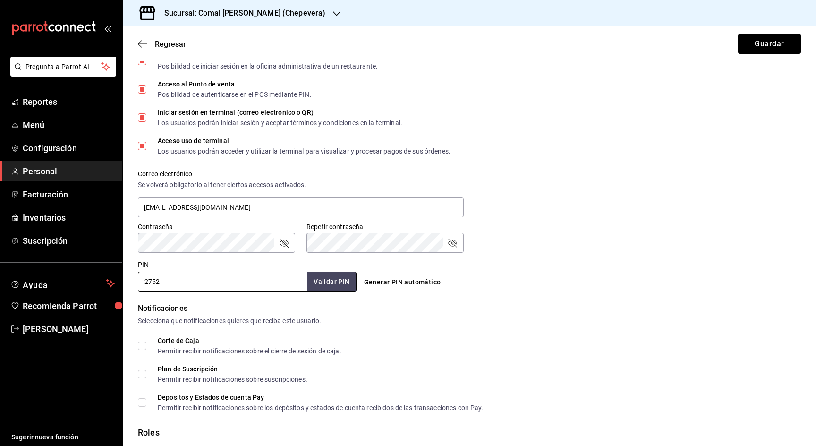
type input "2752"
click at [144, 347] on input "Corte de Caja Permitir recibir notificaciones sobre el cierre de sesión de caja." at bounding box center [142, 345] width 8 height 8
checkbox input "true"
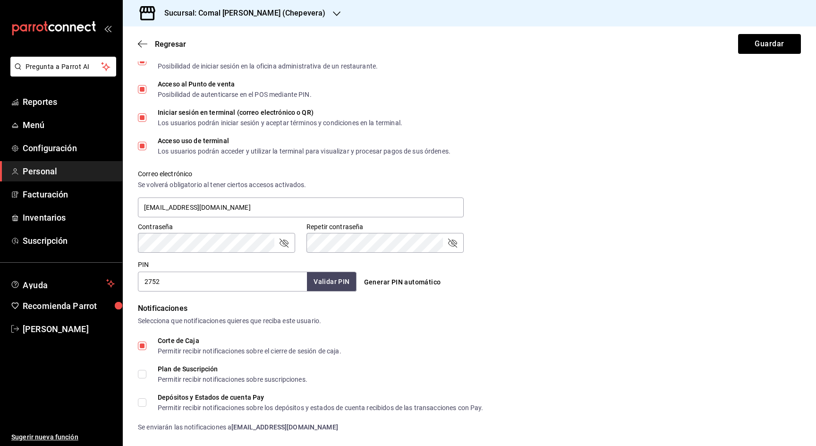
click at [144, 385] on div "Corte de Caja Permitir recibir notificaciones sobre el cierre de sesión de caja…" at bounding box center [469, 384] width 663 height 95
click at [142, 379] on label "Plan de Suscripción Permitir recibir notificaciones sobre suscripciones." at bounding box center [222, 373] width 169 height 17
click at [142, 378] on input "Plan de Suscripción Permitir recibir notificaciones sobre suscripciones." at bounding box center [142, 374] width 8 height 8
checkbox input "true"
click at [142, 406] on input "Depósitos y Estados de cuenta Pay Permitir recibir notificaciones sobre los dep…" at bounding box center [142, 402] width 8 height 8
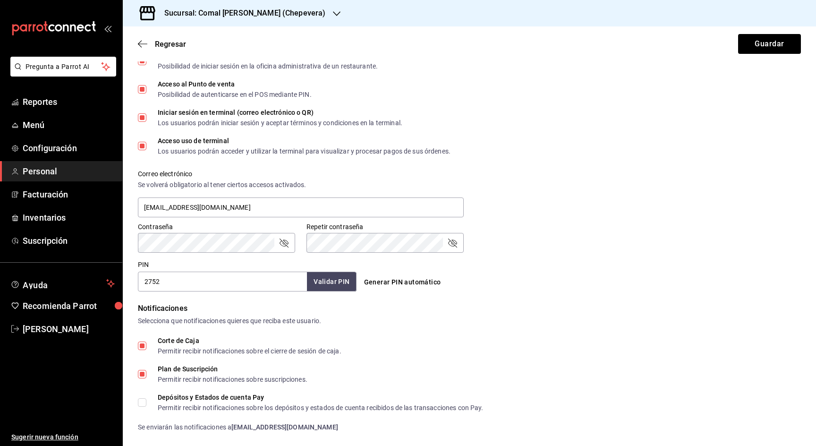
checkbox input "true"
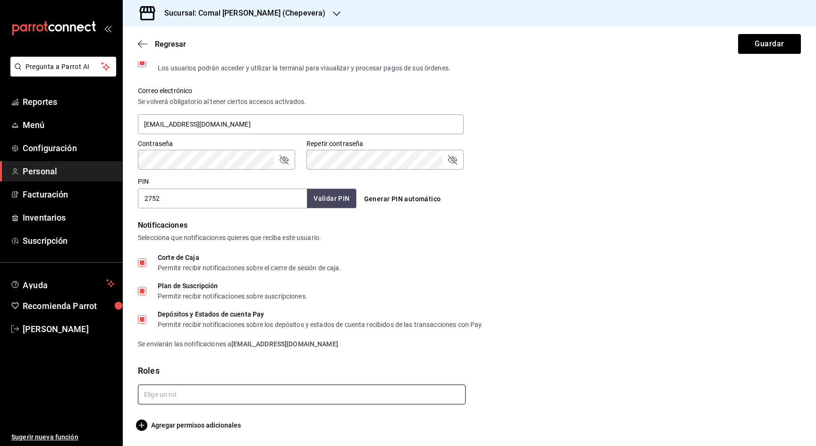
scroll to position [330, 0]
click at [148, 390] on input "text" at bounding box center [302, 394] width 328 height 20
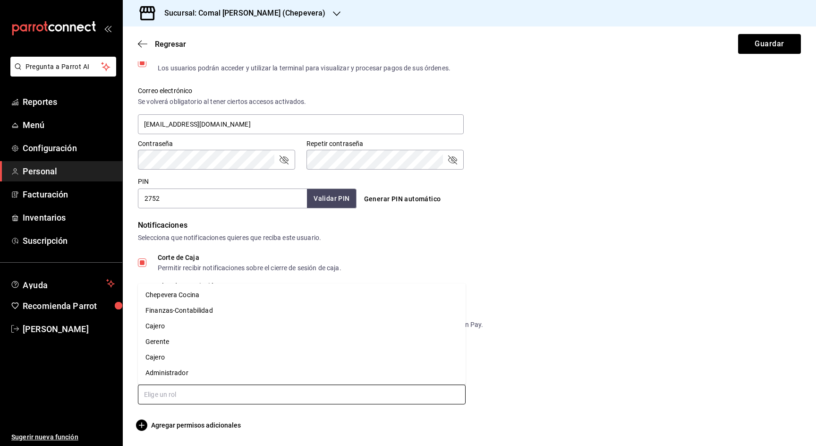
click at [161, 369] on li "Administrador" at bounding box center [302, 373] width 328 height 16
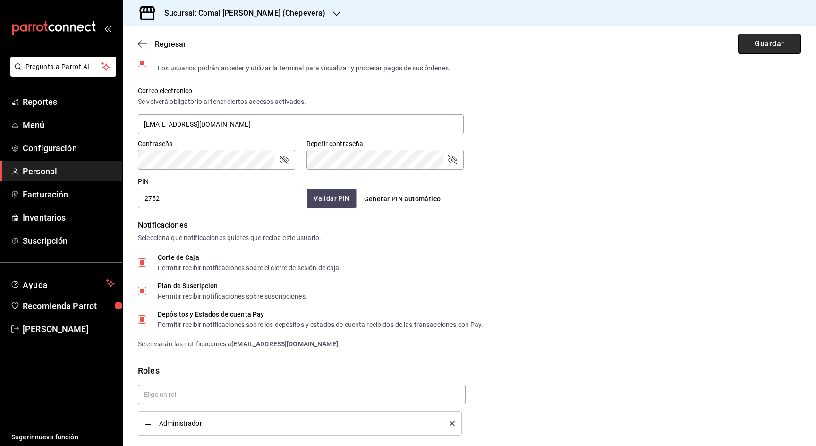
click at [771, 42] on button "Guardar" at bounding box center [769, 44] width 63 height 20
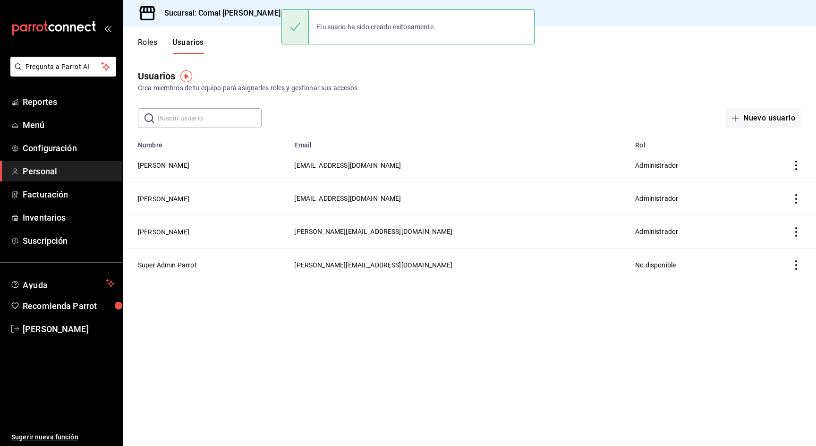
click at [456, 103] on div "Usuarios Crea miembros de tu equipo para asignarles roles y gestionar sus acces…" at bounding box center [469, 91] width 693 height 74
